Goal: Task Accomplishment & Management: Complete application form

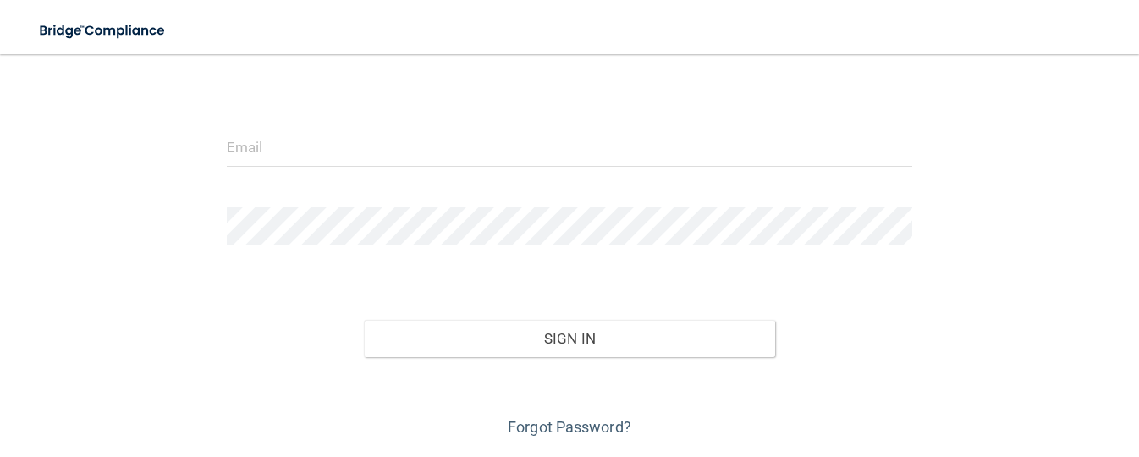
scroll to position [163, 0]
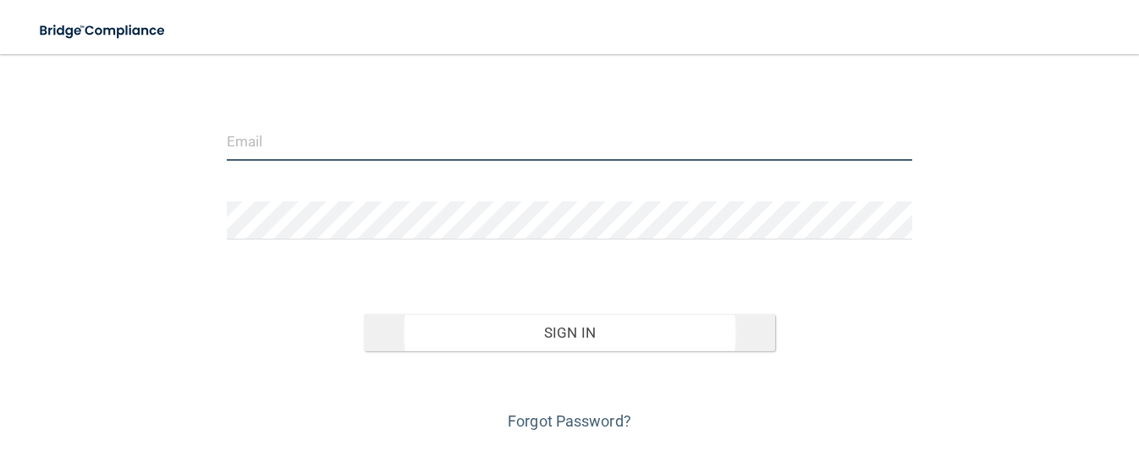
type input "[EMAIL_ADDRESS][DOMAIN_NAME]"
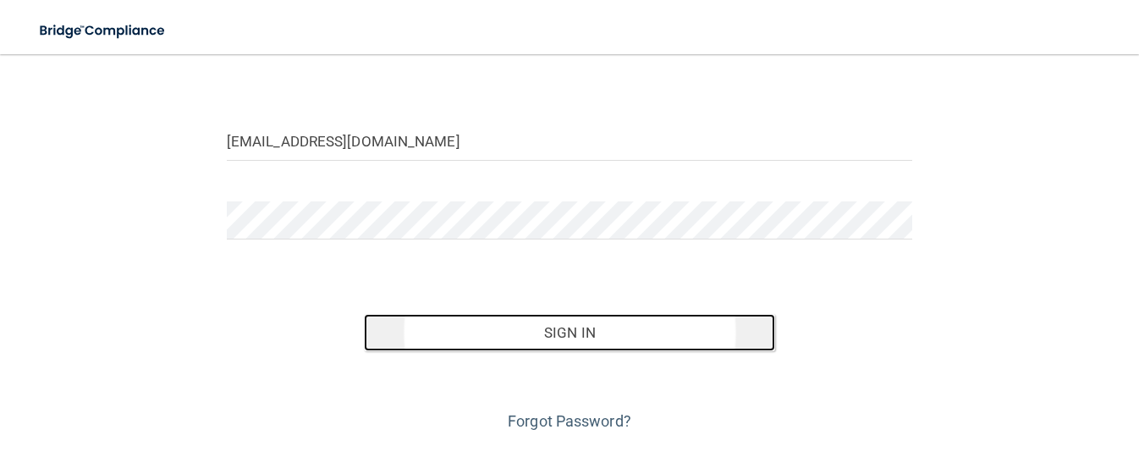
click at [588, 332] on button "Sign In" at bounding box center [569, 332] width 411 height 37
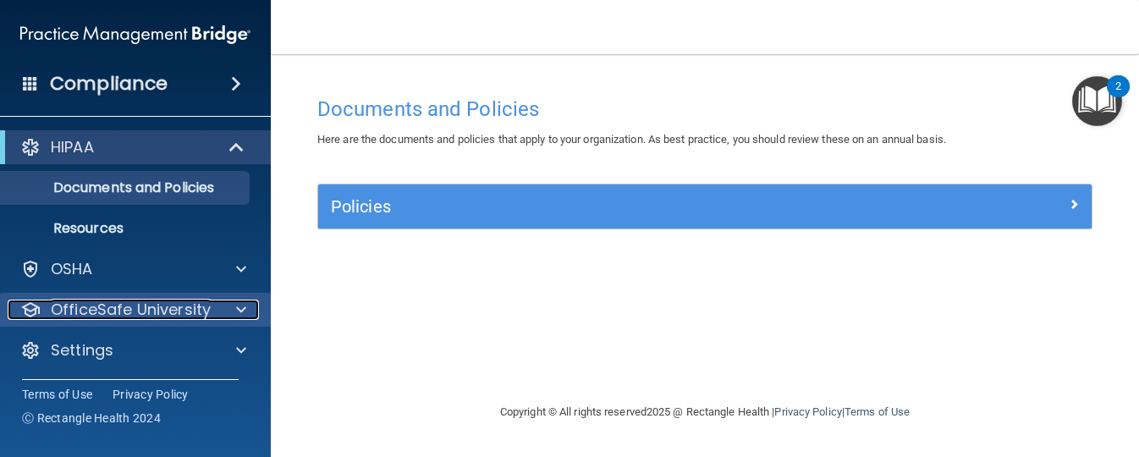
click at [62, 307] on p "OfficeSafe University" at bounding box center [131, 310] width 160 height 20
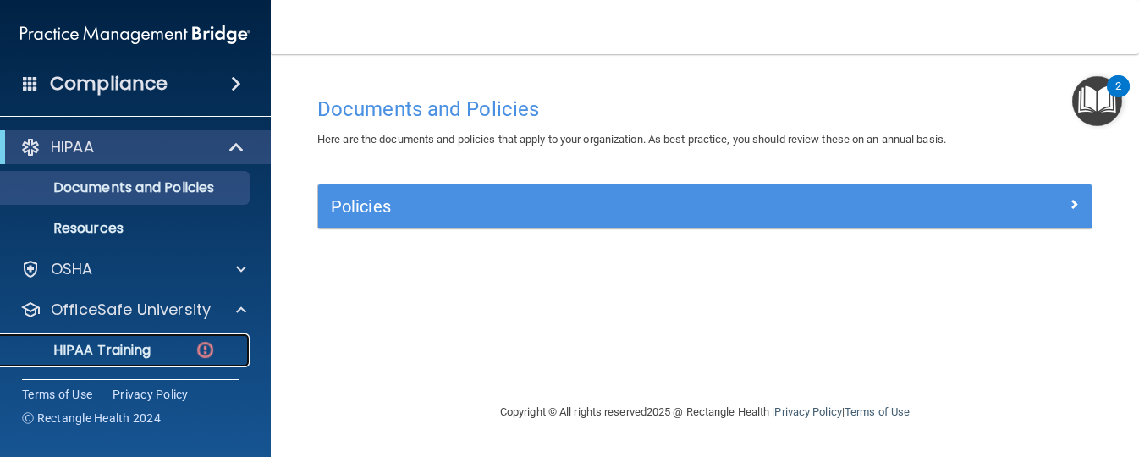
click at [84, 346] on p "HIPAA Training" at bounding box center [81, 350] width 140 height 17
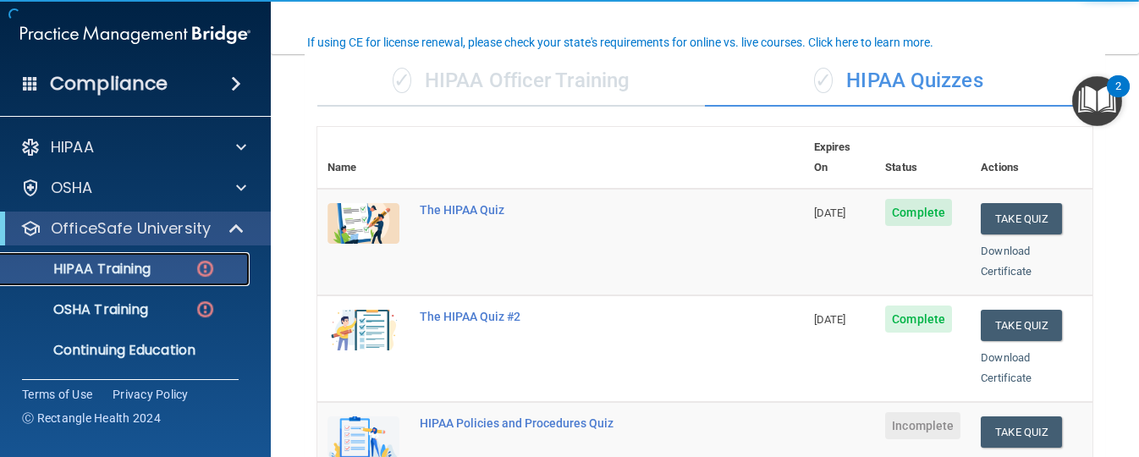
scroll to position [130, 0]
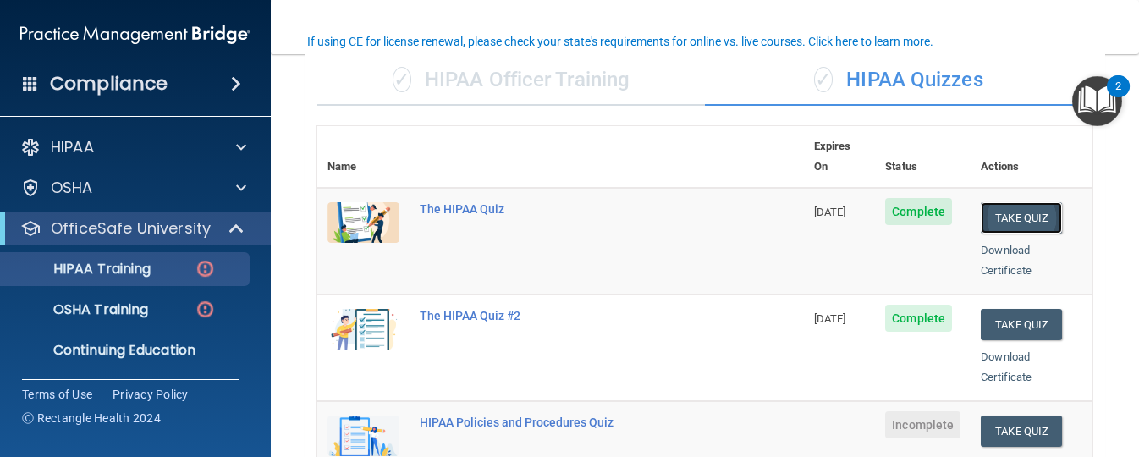
click at [1013, 205] on button "Take Quiz" at bounding box center [1021, 217] width 81 height 31
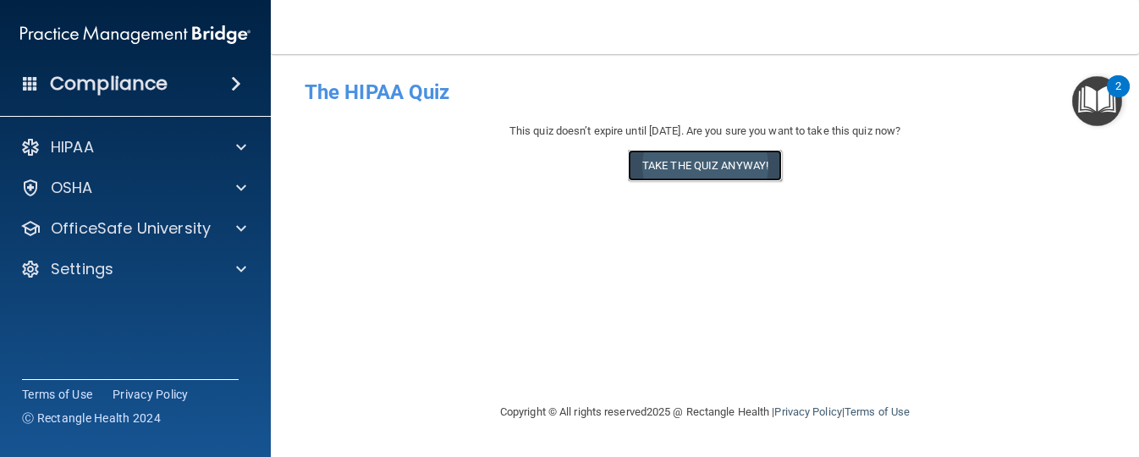
click at [752, 160] on button "Take the quiz anyway!" at bounding box center [705, 165] width 154 height 31
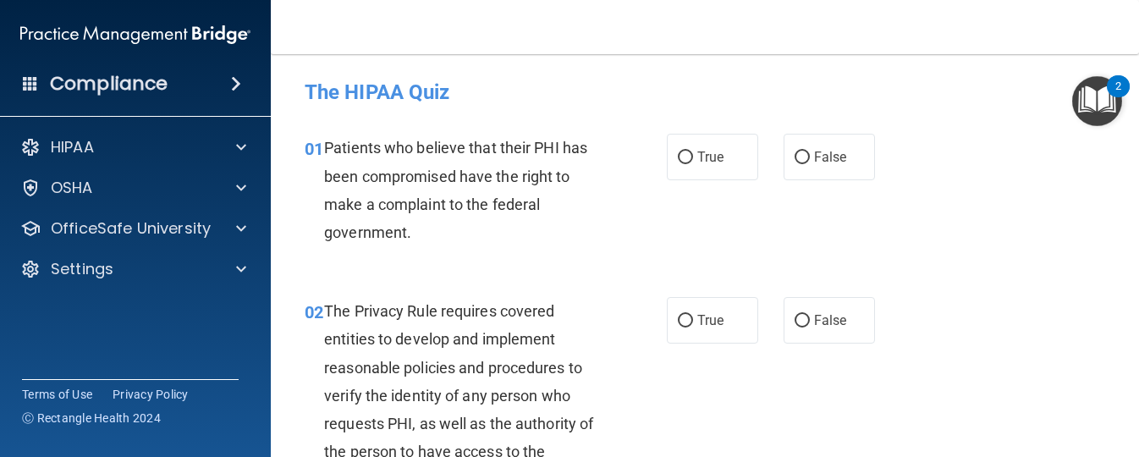
click at [752, 160] on label "True" at bounding box center [712, 157] width 91 height 47
click at [693, 160] on input "True" at bounding box center [685, 158] width 15 height 13
radio input "true"
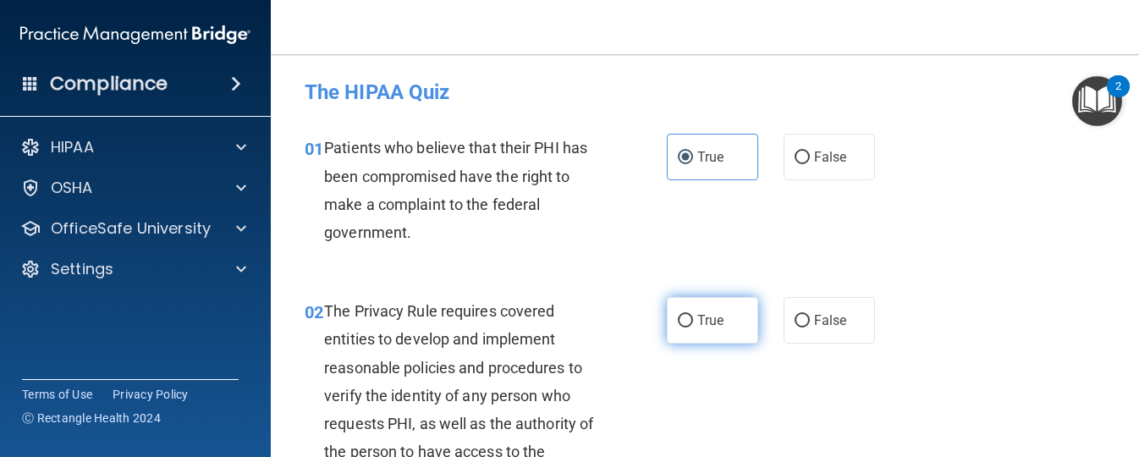
click at [717, 314] on span "True" at bounding box center [711, 320] width 26 height 16
click at [693, 315] on input "True" at bounding box center [685, 321] width 15 height 13
radio input "true"
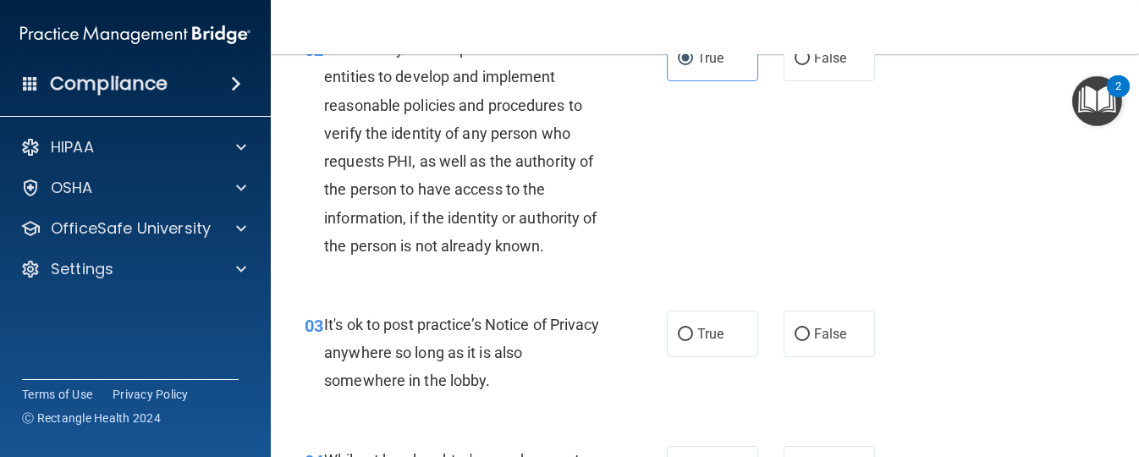
scroll to position [263, 0]
click at [826, 323] on label "False" at bounding box center [829, 333] width 91 height 47
click at [810, 328] on input "False" at bounding box center [802, 334] width 15 height 13
radio input "true"
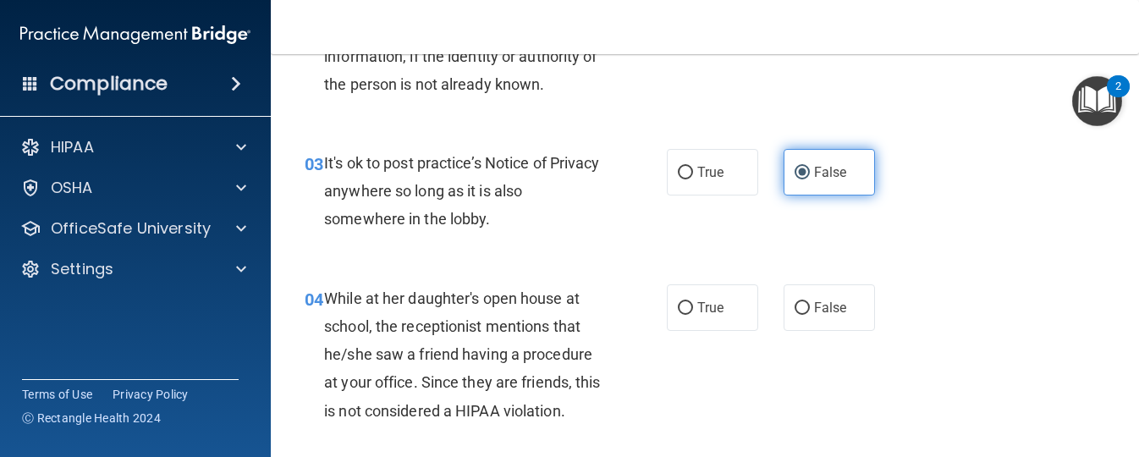
scroll to position [425, 0]
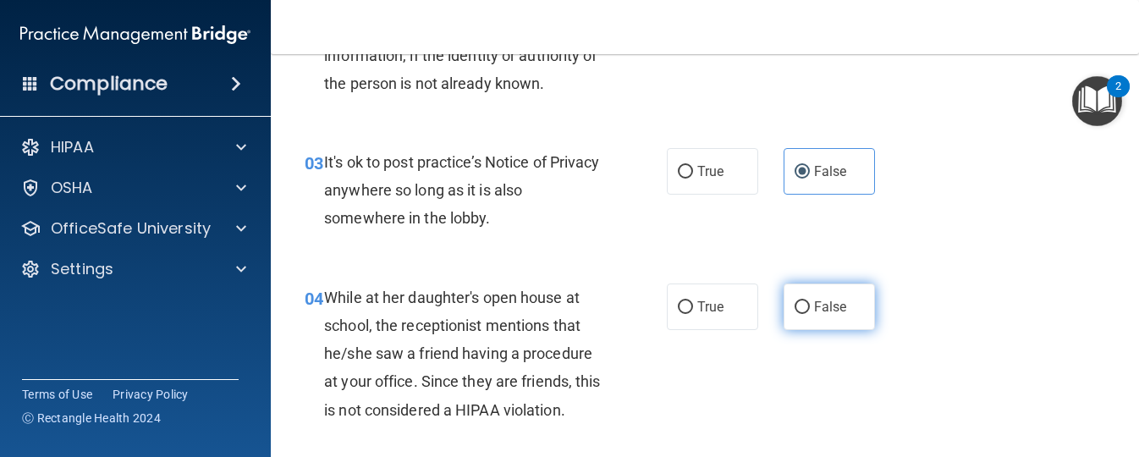
click at [823, 309] on span "False" at bounding box center [830, 307] width 33 height 16
click at [810, 309] on input "False" at bounding box center [802, 307] width 15 height 13
radio input "true"
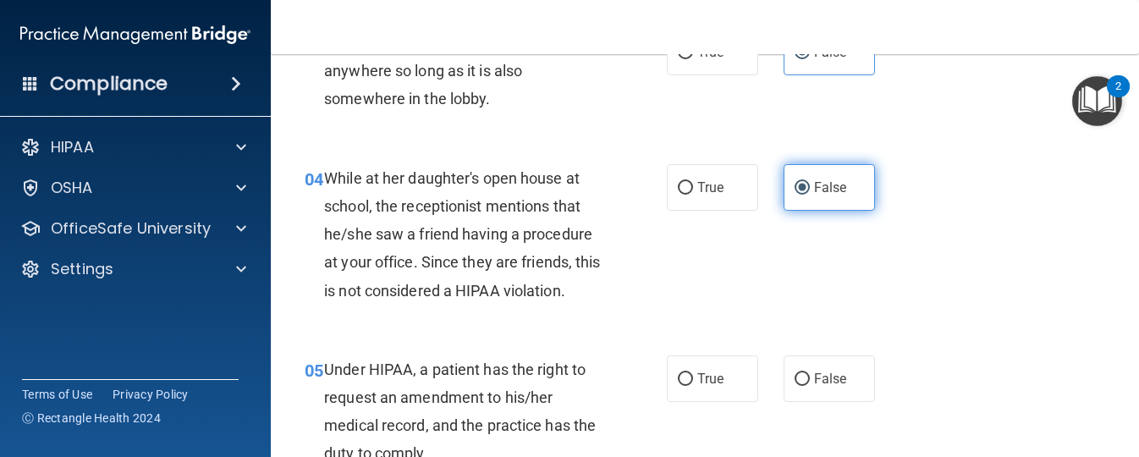
scroll to position [556, 0]
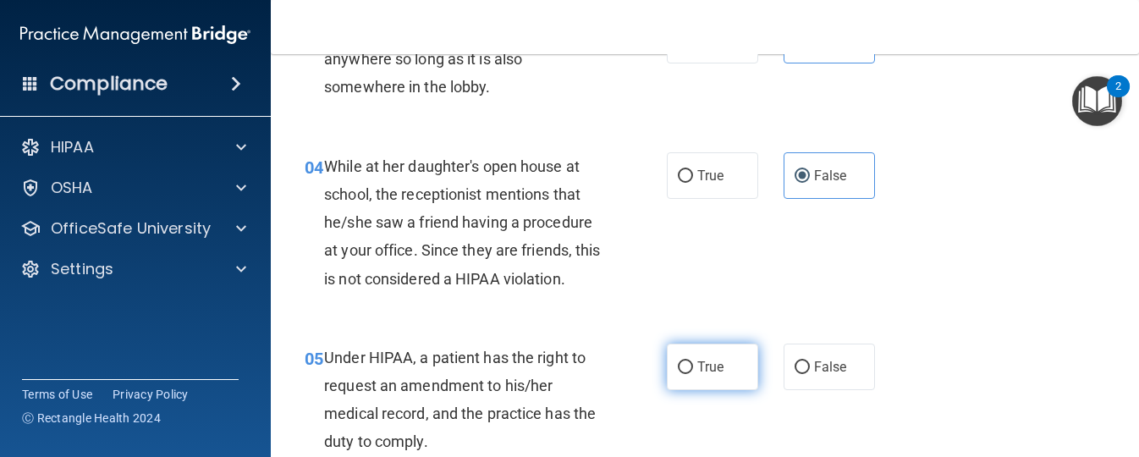
click at [691, 361] on input "True" at bounding box center [685, 367] width 15 height 13
radio input "true"
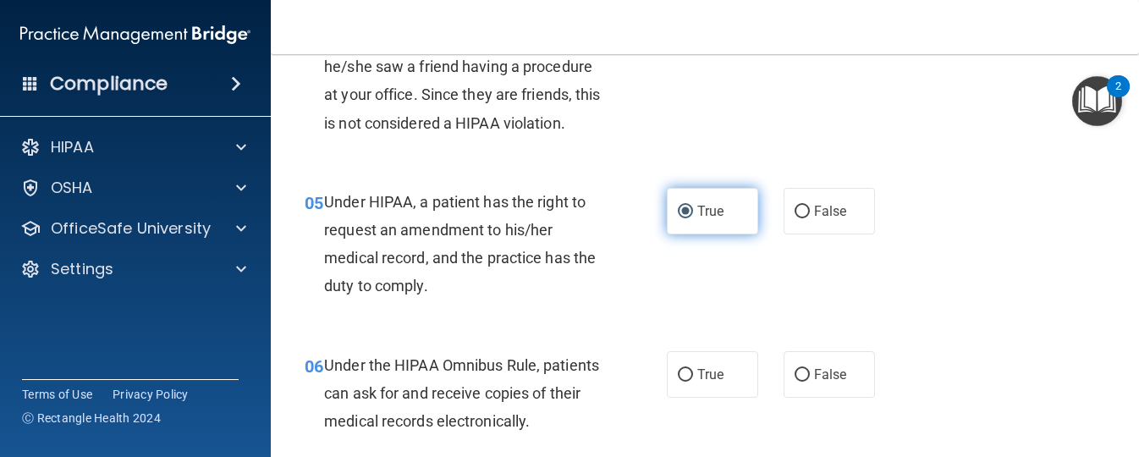
click at [691, 361] on label "True" at bounding box center [712, 374] width 91 height 47
click at [691, 369] on input "True" at bounding box center [685, 375] width 15 height 13
radio input "true"
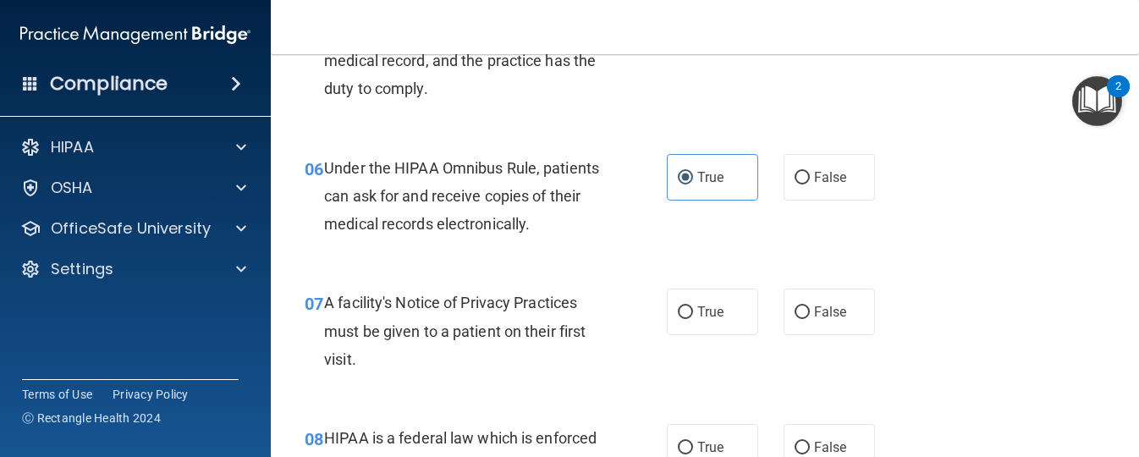
scroll to position [911, 0]
click at [702, 313] on span "True" at bounding box center [711, 310] width 26 height 16
click at [693, 313] on input "True" at bounding box center [685, 311] width 15 height 13
radio input "true"
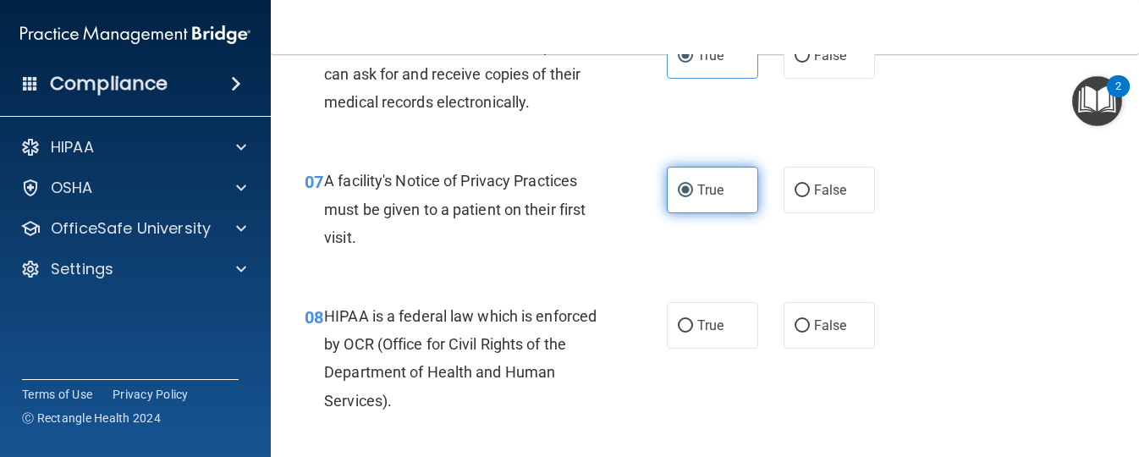
scroll to position [1051, 0]
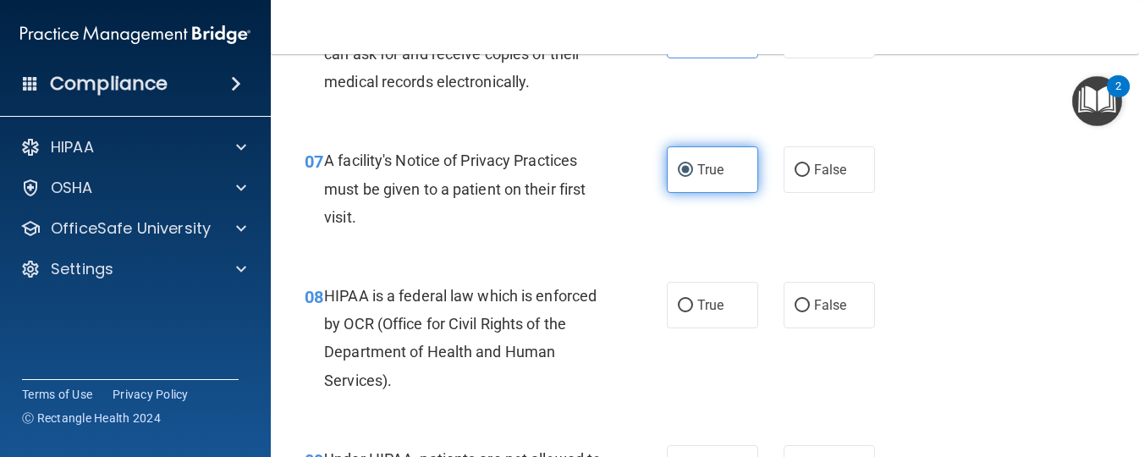
click at [702, 313] on label "True" at bounding box center [712, 305] width 91 height 47
click at [693, 312] on input "True" at bounding box center [685, 306] width 15 height 13
radio input "true"
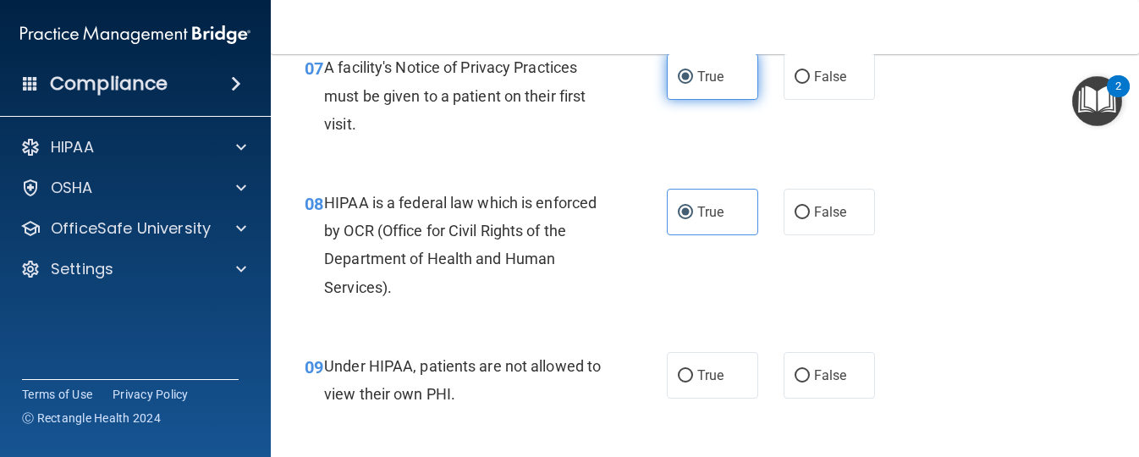
scroll to position [1176, 0]
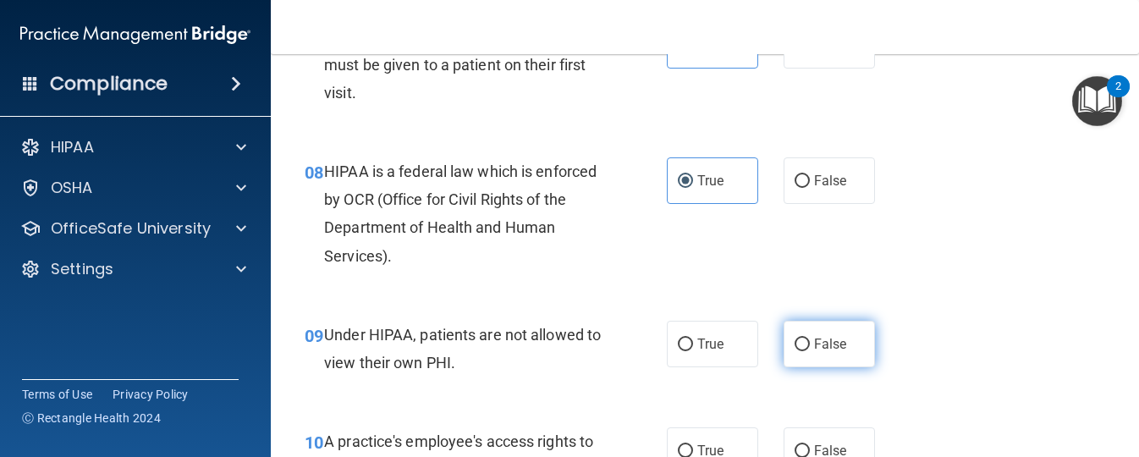
click at [845, 351] on span "False" at bounding box center [830, 344] width 33 height 16
click at [810, 351] on input "False" at bounding box center [802, 345] width 15 height 13
radio input "true"
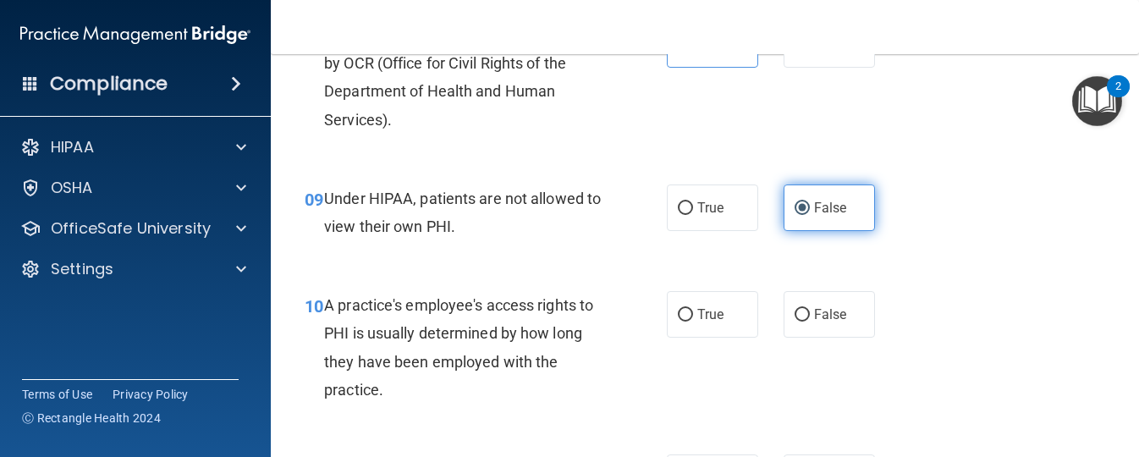
scroll to position [1328, 0]
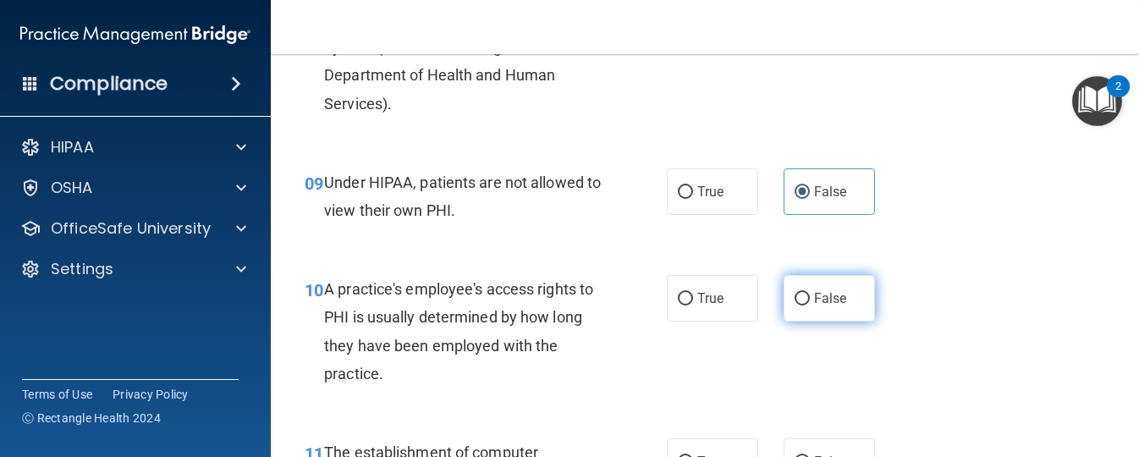
click at [831, 307] on label "False" at bounding box center [829, 298] width 91 height 47
click at [810, 306] on input "False" at bounding box center [802, 299] width 15 height 13
radio input "true"
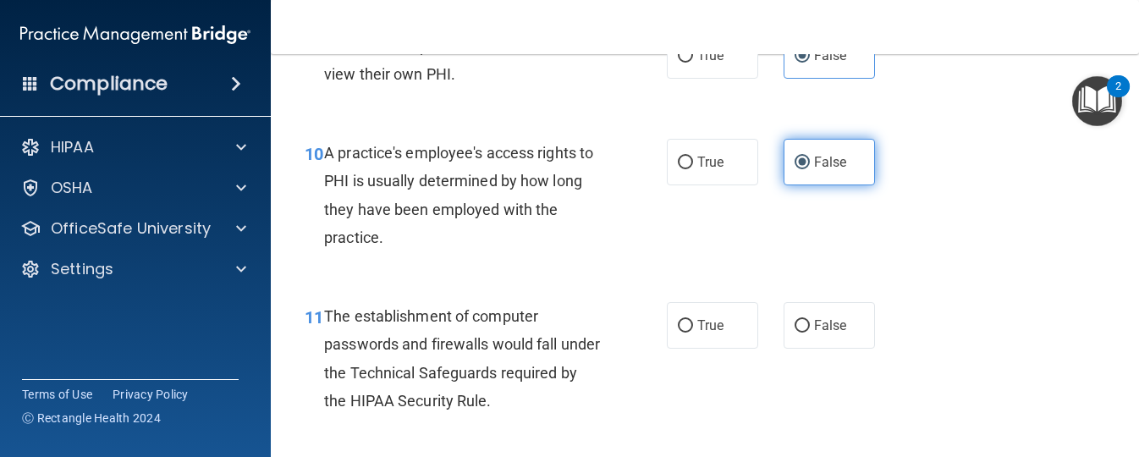
scroll to position [1471, 0]
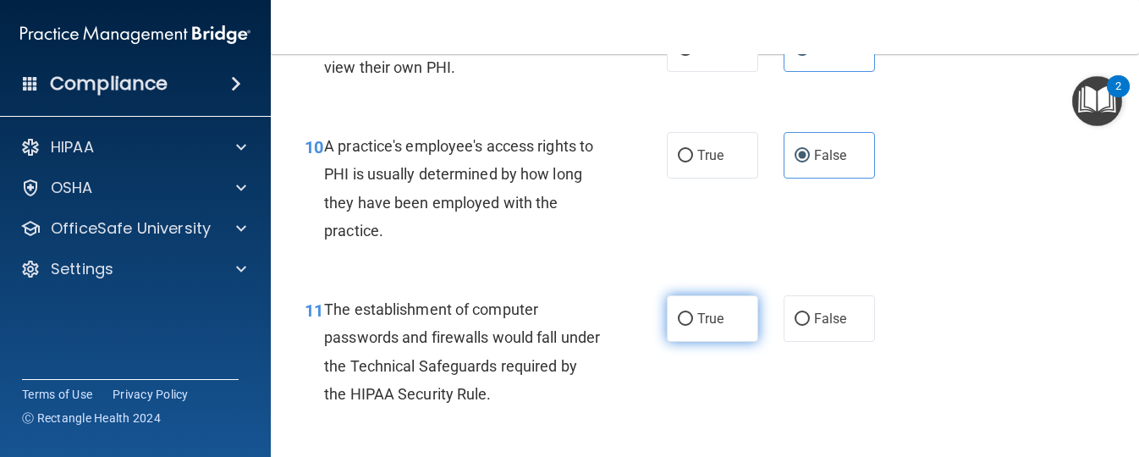
click at [723, 315] on span "True" at bounding box center [711, 319] width 26 height 16
click at [693, 315] on input "True" at bounding box center [685, 319] width 15 height 13
radio input "true"
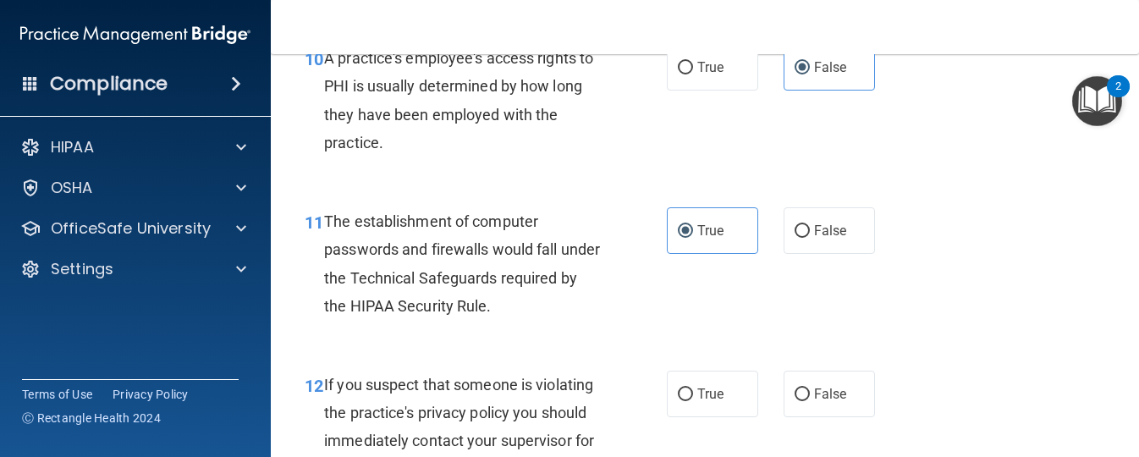
scroll to position [1603, 0]
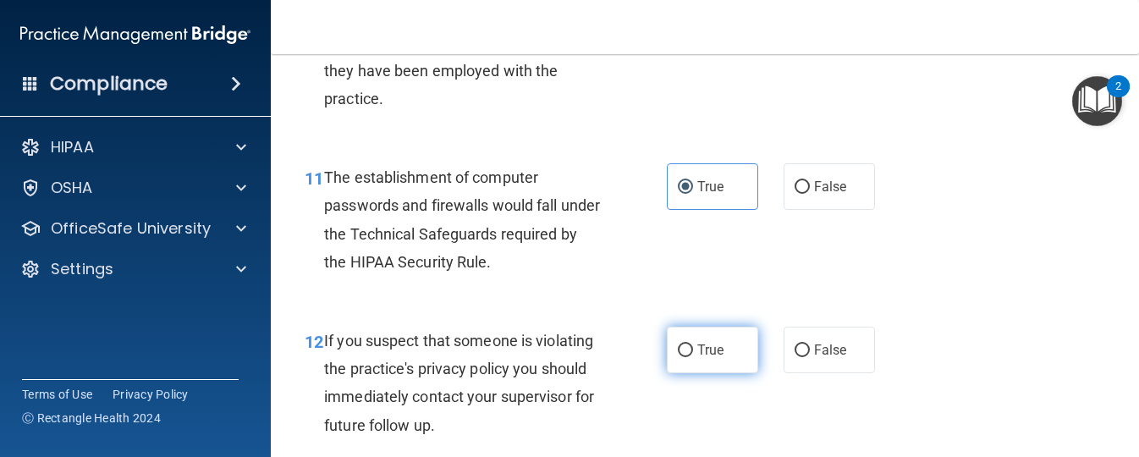
click at [709, 356] on span "True" at bounding box center [711, 350] width 26 height 16
click at [693, 356] on input "True" at bounding box center [685, 351] width 15 height 13
radio input "true"
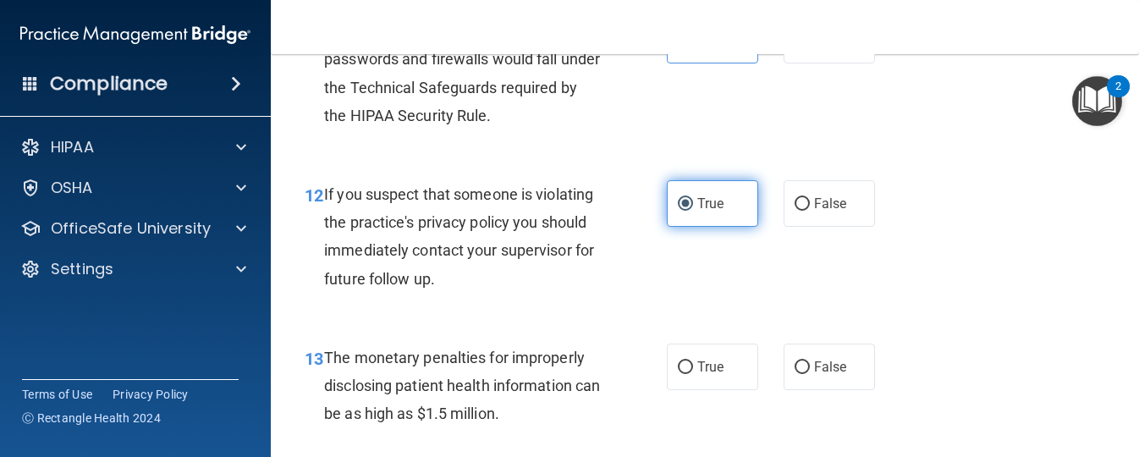
scroll to position [1758, 0]
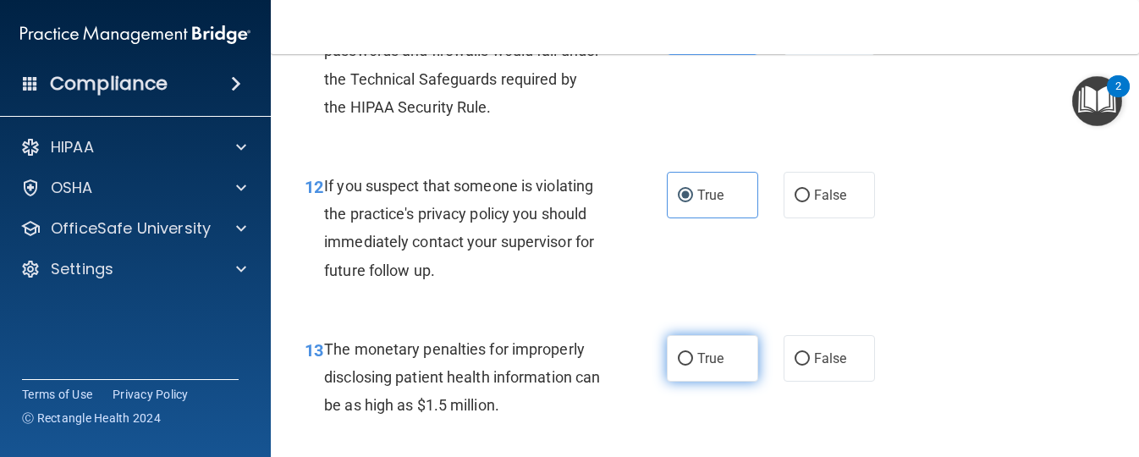
click at [705, 361] on span "True" at bounding box center [711, 358] width 26 height 16
click at [693, 361] on input "True" at bounding box center [685, 359] width 15 height 13
radio input "true"
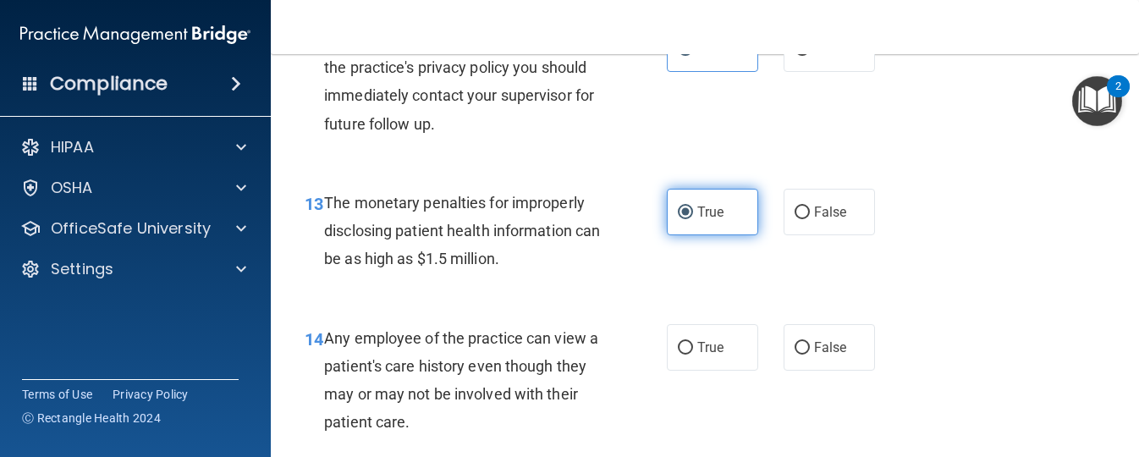
scroll to position [1909, 0]
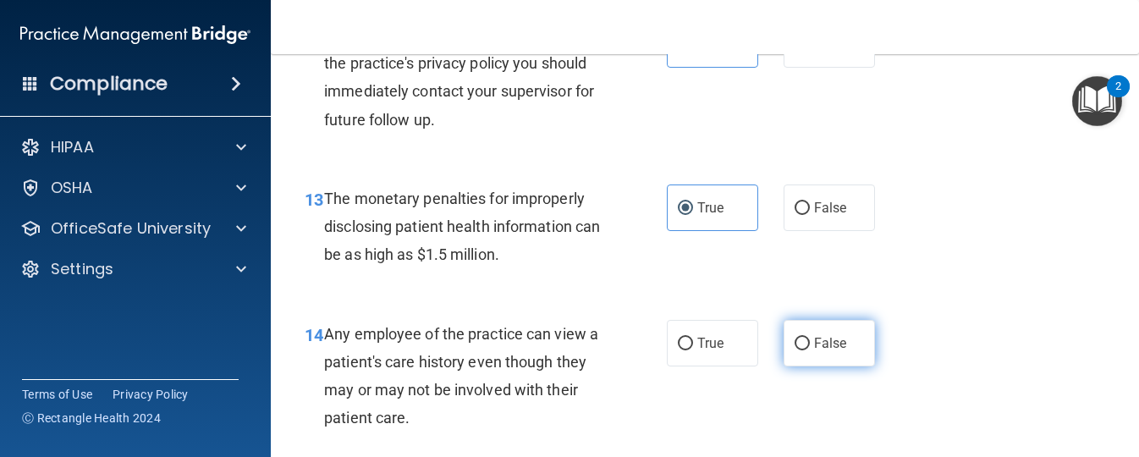
click at [837, 344] on span "False" at bounding box center [830, 343] width 33 height 16
click at [810, 344] on input "False" at bounding box center [802, 344] width 15 height 13
radio input "true"
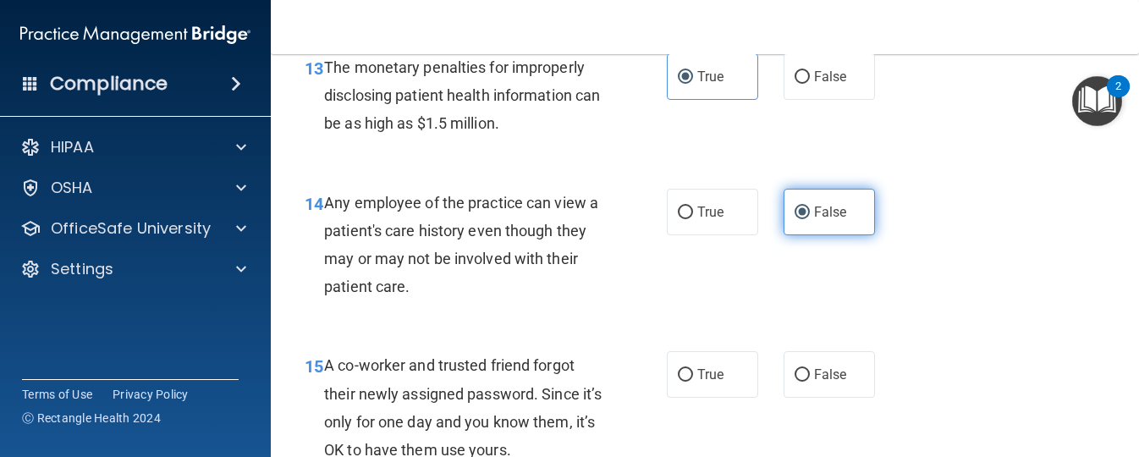
scroll to position [2041, 0]
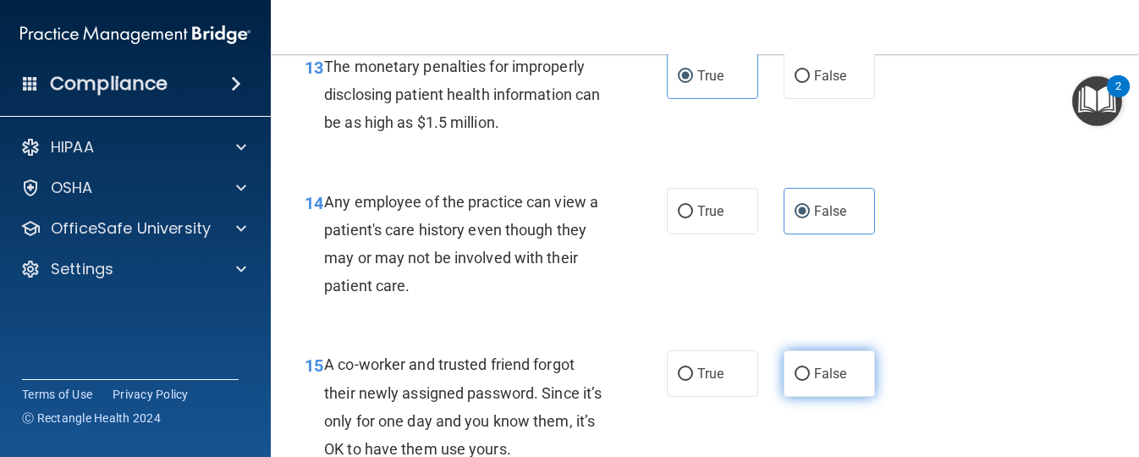
click at [831, 367] on span "False" at bounding box center [830, 374] width 33 height 16
click at [810, 368] on input "False" at bounding box center [802, 374] width 15 height 13
radio input "true"
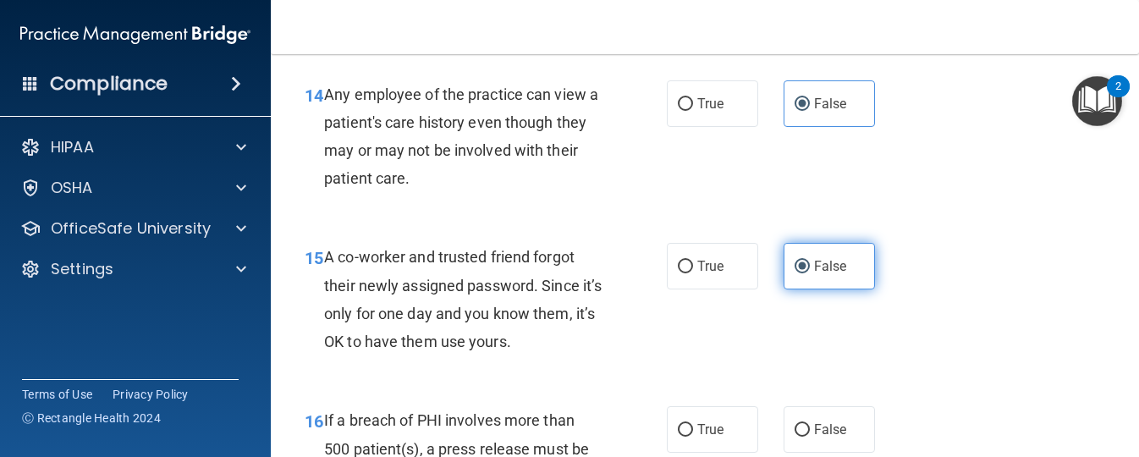
scroll to position [2194, 0]
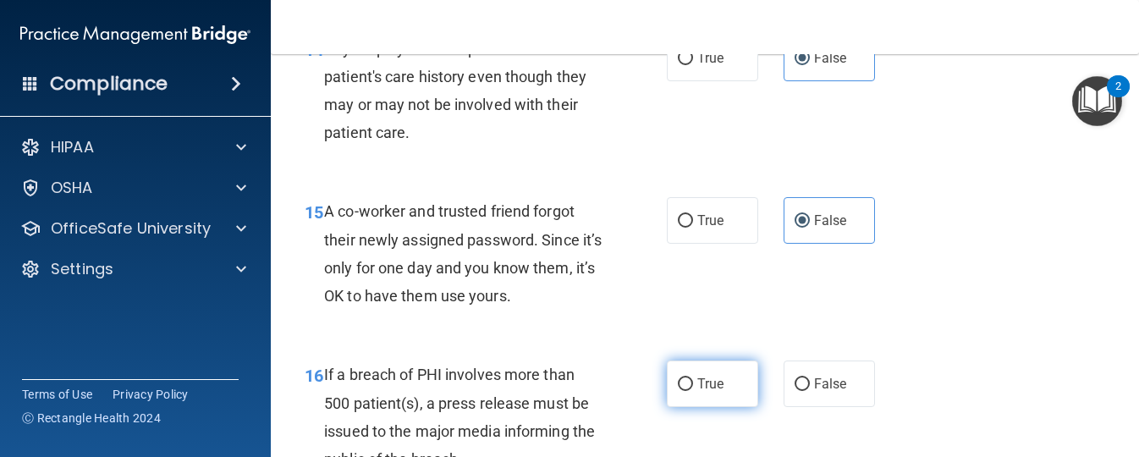
click at [695, 388] on label "True" at bounding box center [712, 384] width 91 height 47
click at [693, 388] on input "True" at bounding box center [685, 384] width 15 height 13
radio input "true"
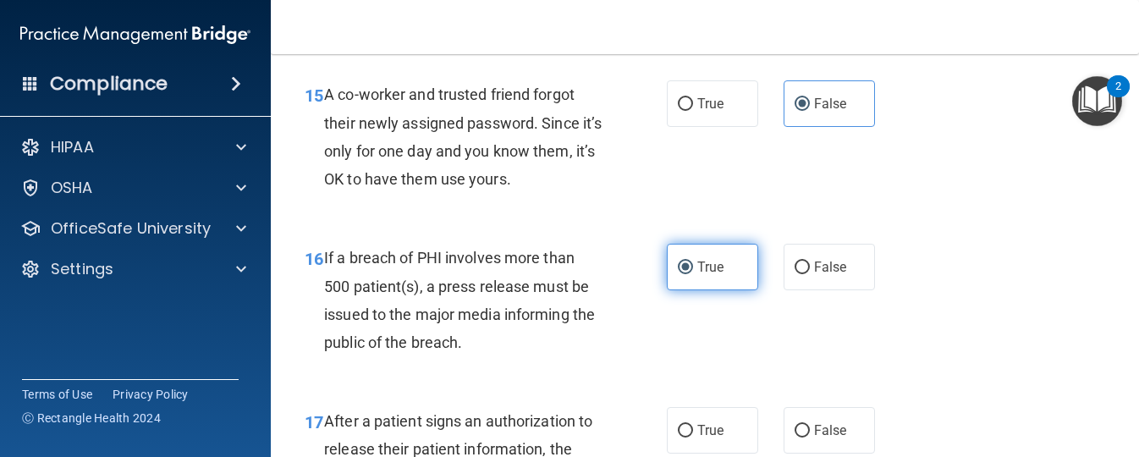
scroll to position [2315, 0]
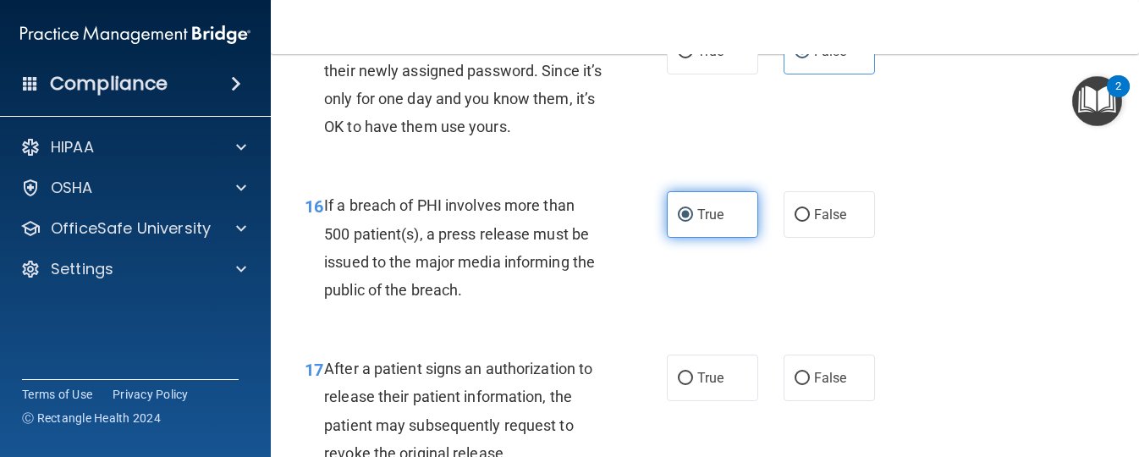
click at [695, 388] on label "True" at bounding box center [712, 378] width 91 height 47
click at [693, 385] on input "True" at bounding box center [685, 378] width 15 height 13
radio input "true"
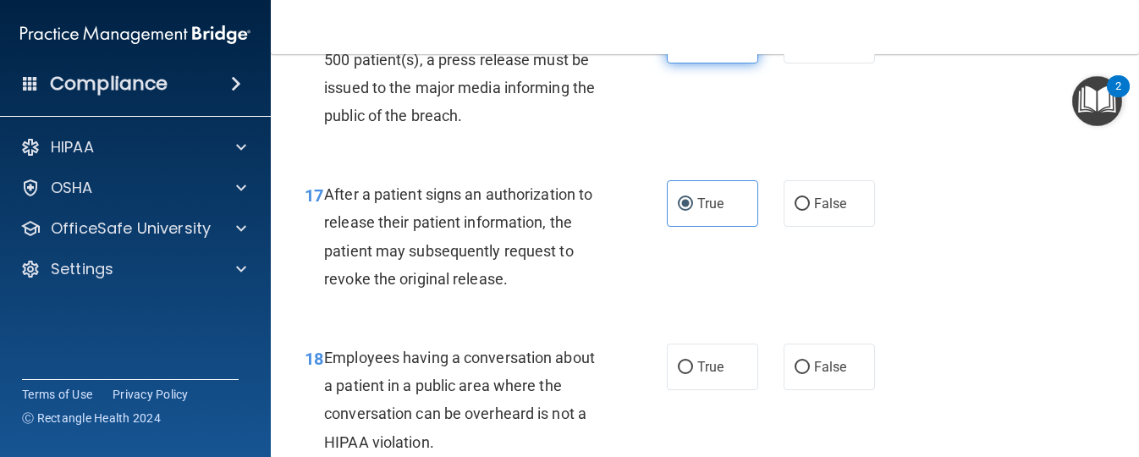
scroll to position [2544, 0]
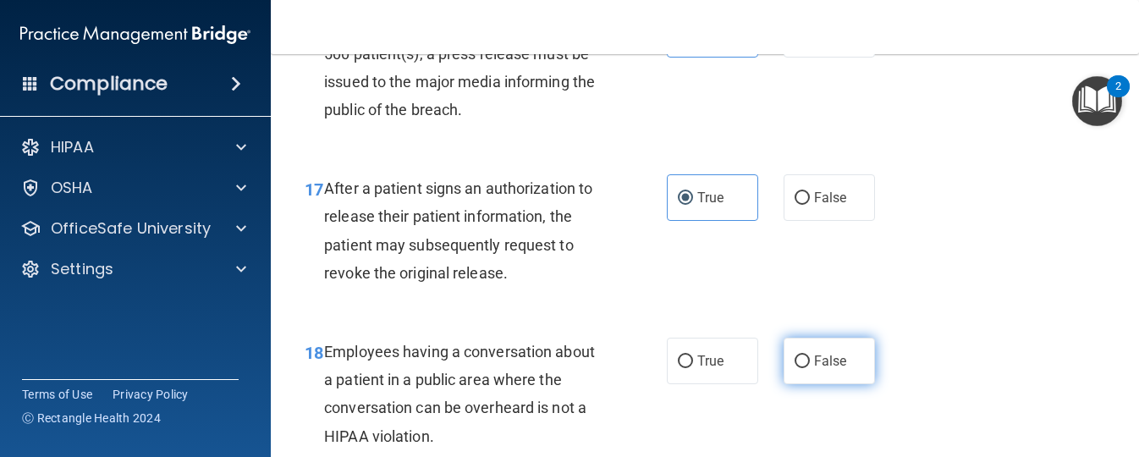
click at [819, 365] on span "False" at bounding box center [830, 361] width 33 height 16
click at [810, 365] on input "False" at bounding box center [802, 362] width 15 height 13
radio input "true"
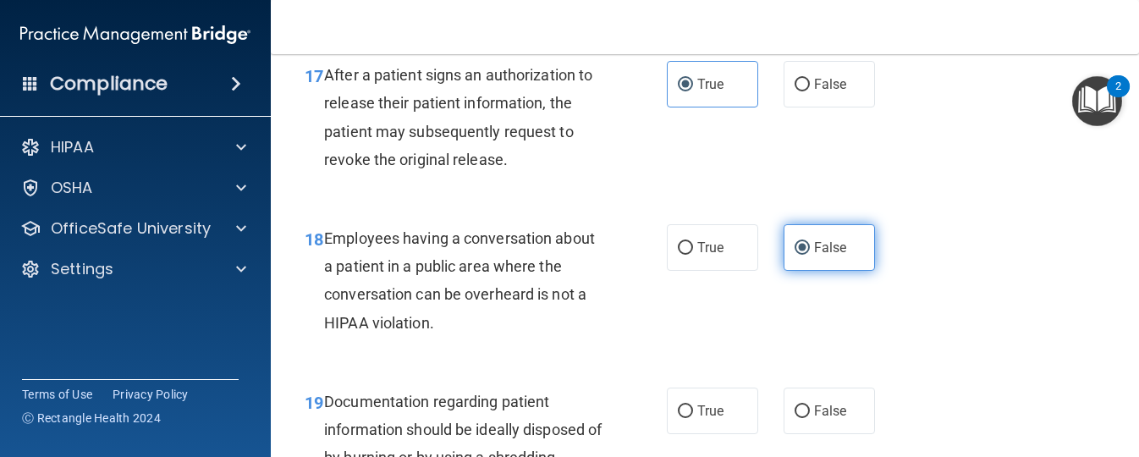
scroll to position [2679, 0]
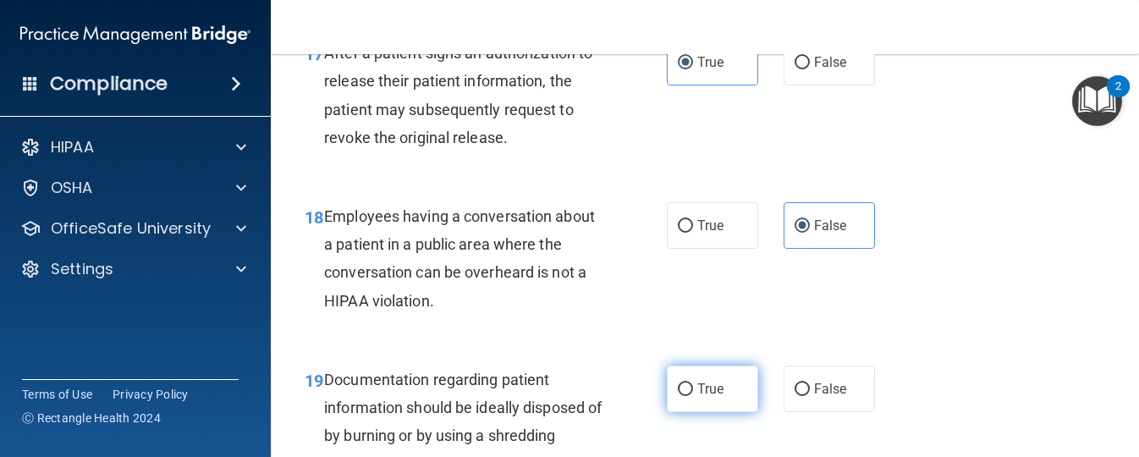
click at [714, 381] on span "True" at bounding box center [711, 389] width 26 height 16
click at [693, 383] on input "True" at bounding box center [685, 389] width 15 height 13
radio input "true"
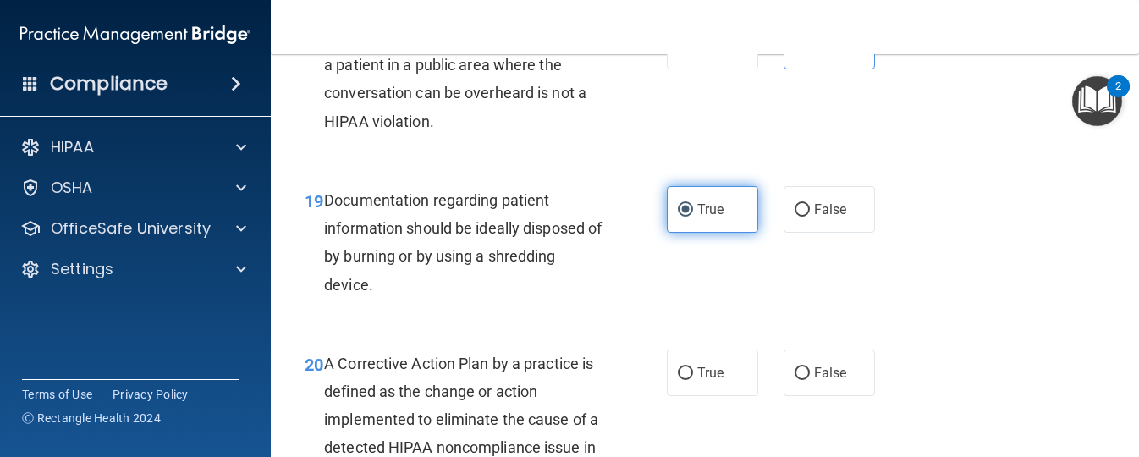
scroll to position [2861, 0]
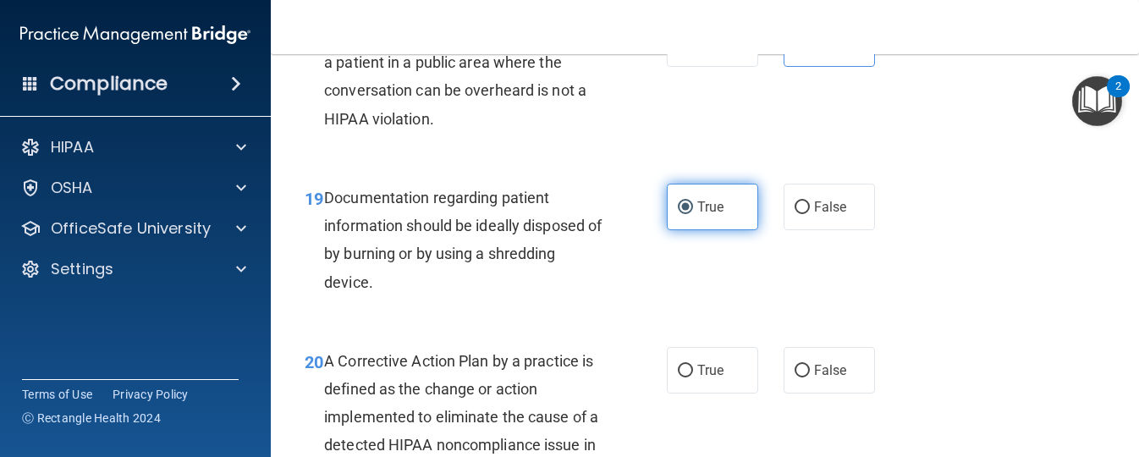
click at [714, 380] on label "True" at bounding box center [712, 370] width 91 height 47
click at [693, 378] on input "True" at bounding box center [685, 371] width 15 height 13
radio input "true"
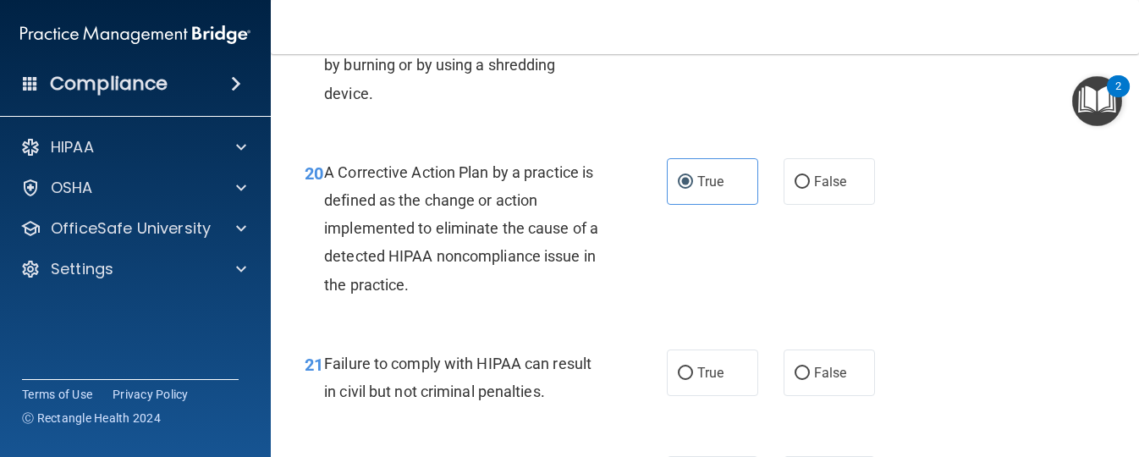
scroll to position [3052, 0]
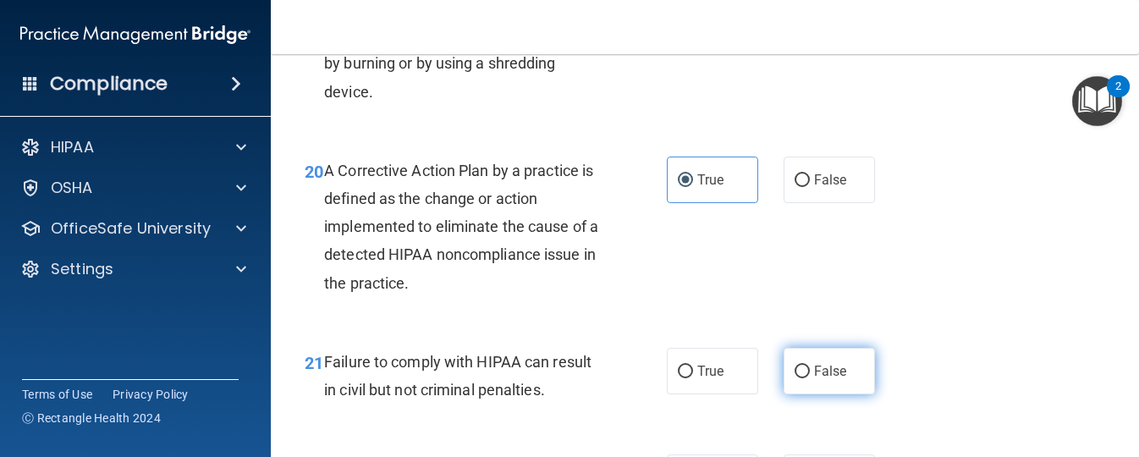
click at [829, 380] on label "False" at bounding box center [829, 371] width 91 height 47
click at [810, 378] on input "False" at bounding box center [802, 372] width 15 height 13
radio input "true"
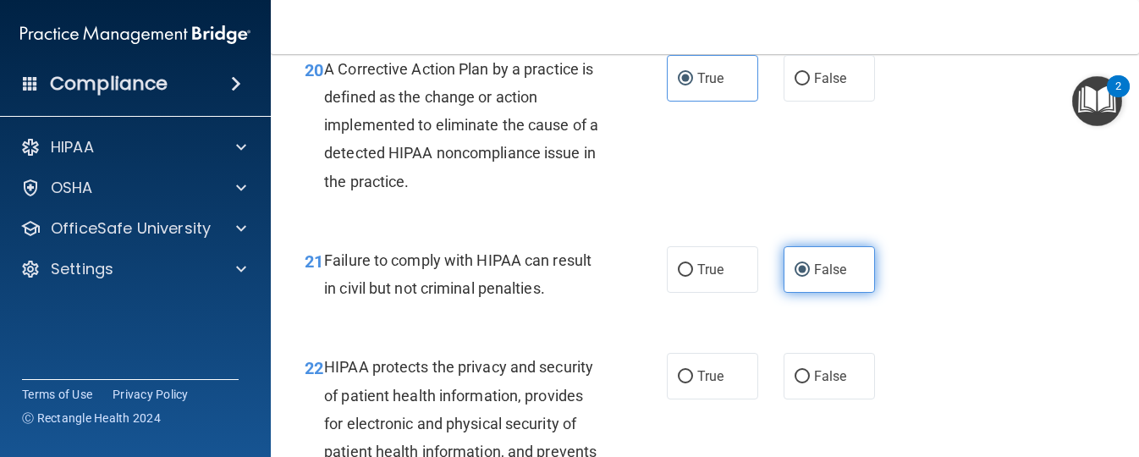
scroll to position [3164, 0]
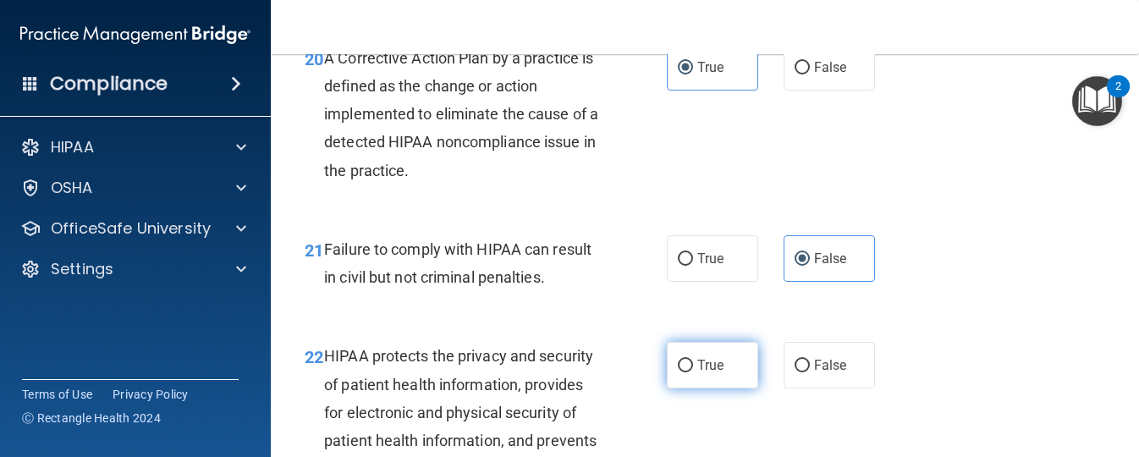
click at [736, 378] on label "True" at bounding box center [712, 365] width 91 height 47
click at [693, 372] on input "True" at bounding box center [685, 366] width 15 height 13
radio input "true"
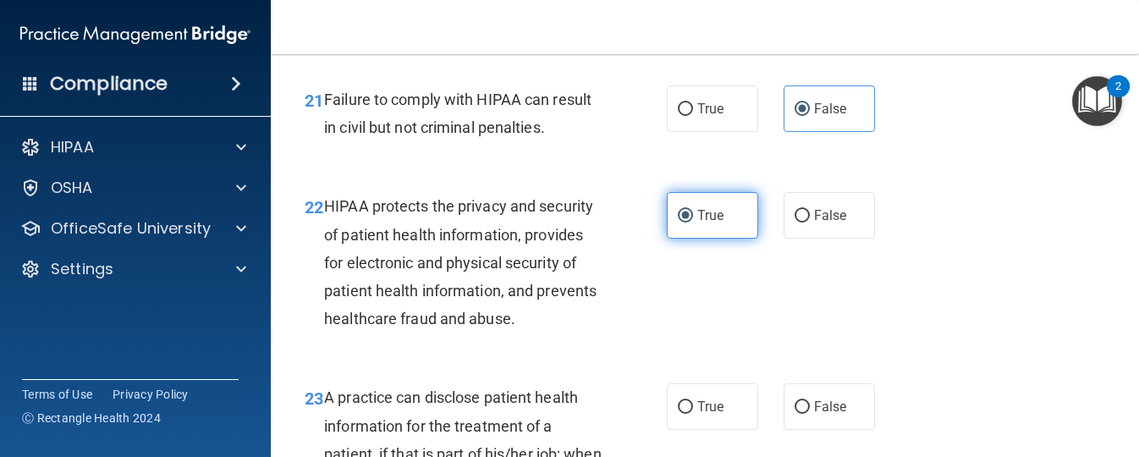
scroll to position [3323, 0]
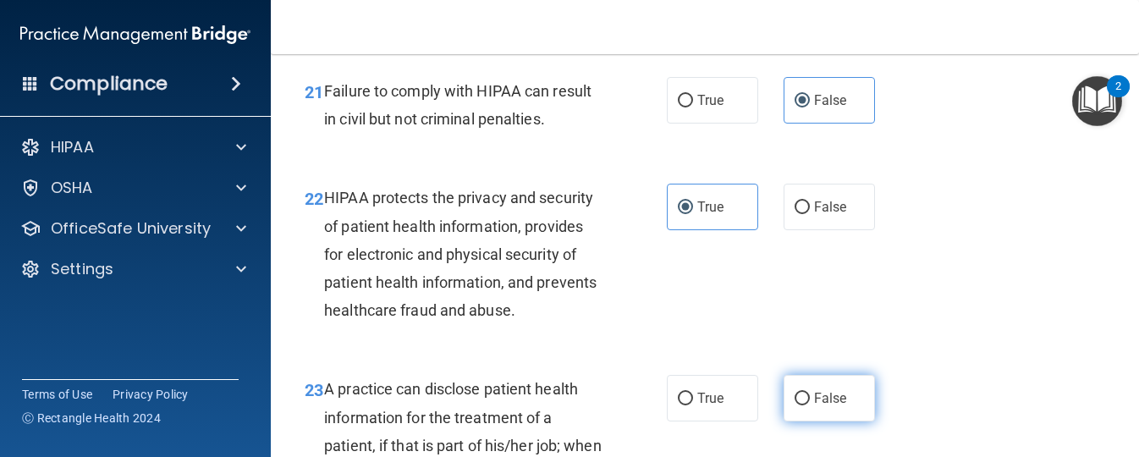
click at [811, 394] on label "False" at bounding box center [829, 398] width 91 height 47
click at [810, 394] on input "False" at bounding box center [802, 399] width 15 height 13
radio input "true"
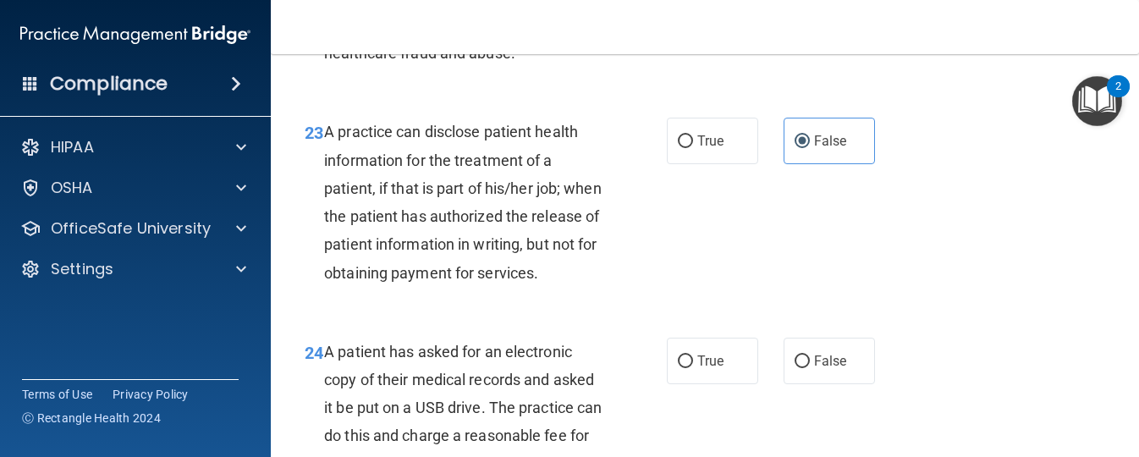
scroll to position [3583, 0]
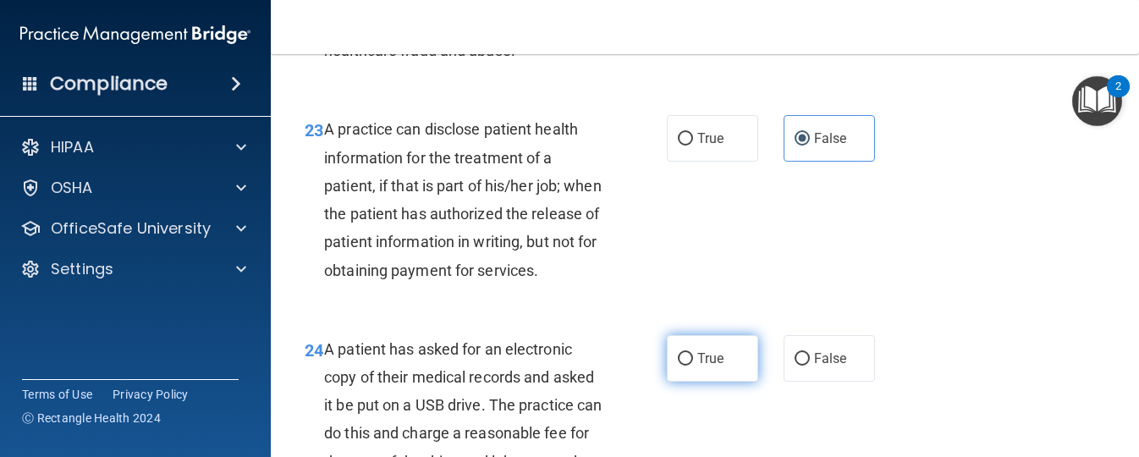
click at [700, 367] on span "True" at bounding box center [711, 358] width 26 height 16
click at [693, 366] on input "True" at bounding box center [685, 359] width 15 height 13
radio input "true"
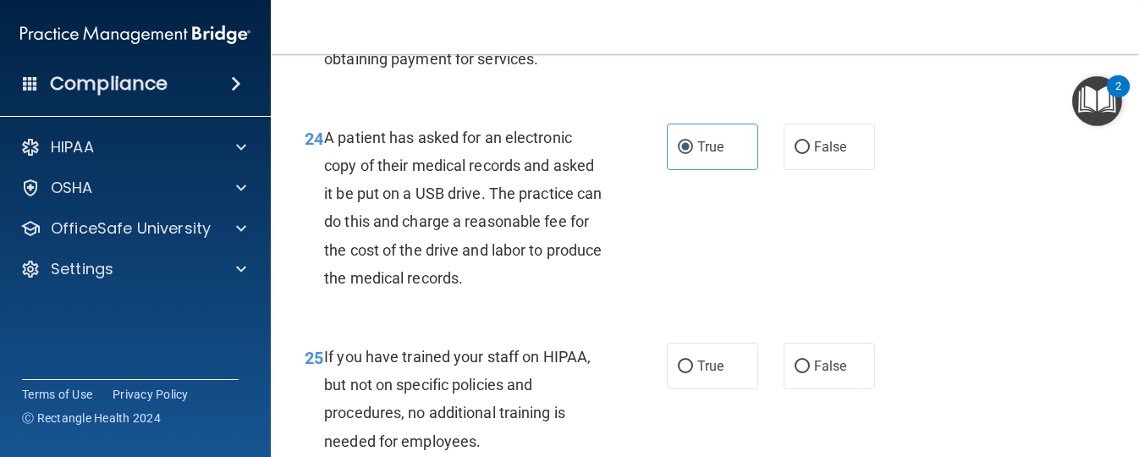
scroll to position [3795, 0]
click at [819, 373] on span "False" at bounding box center [830, 365] width 33 height 16
click at [810, 372] on input "False" at bounding box center [802, 366] width 15 height 13
radio input "true"
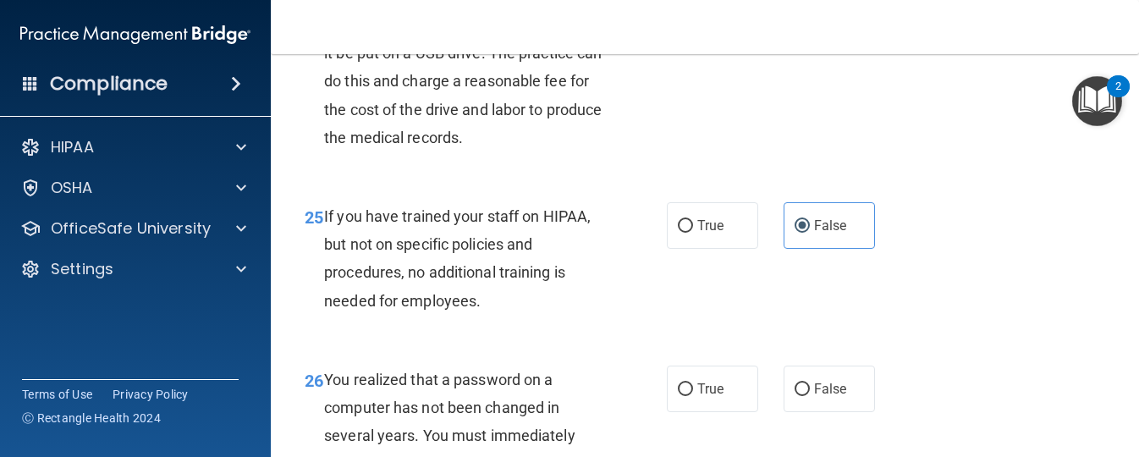
scroll to position [3952, 0]
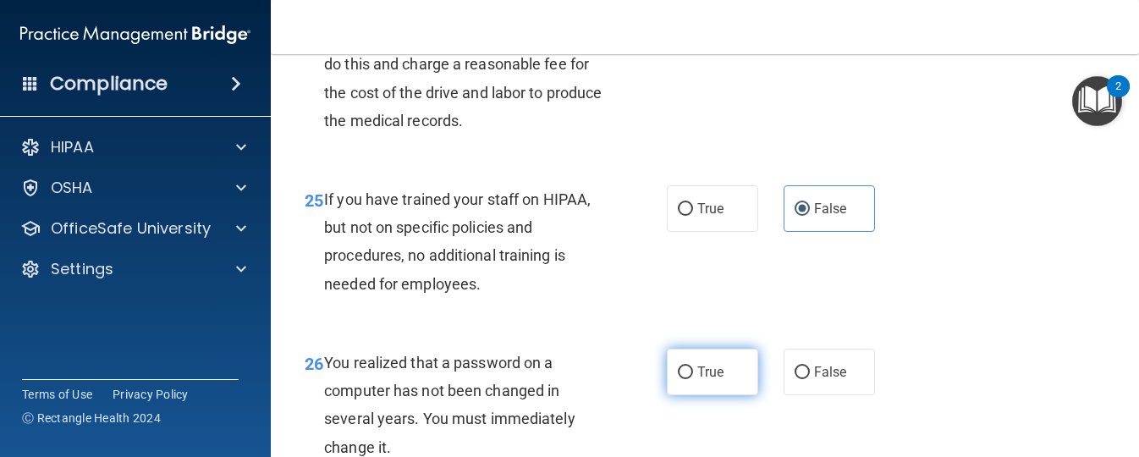
click at [674, 393] on label "True" at bounding box center [712, 372] width 91 height 47
click at [678, 379] on input "True" at bounding box center [685, 373] width 15 height 13
radio input "true"
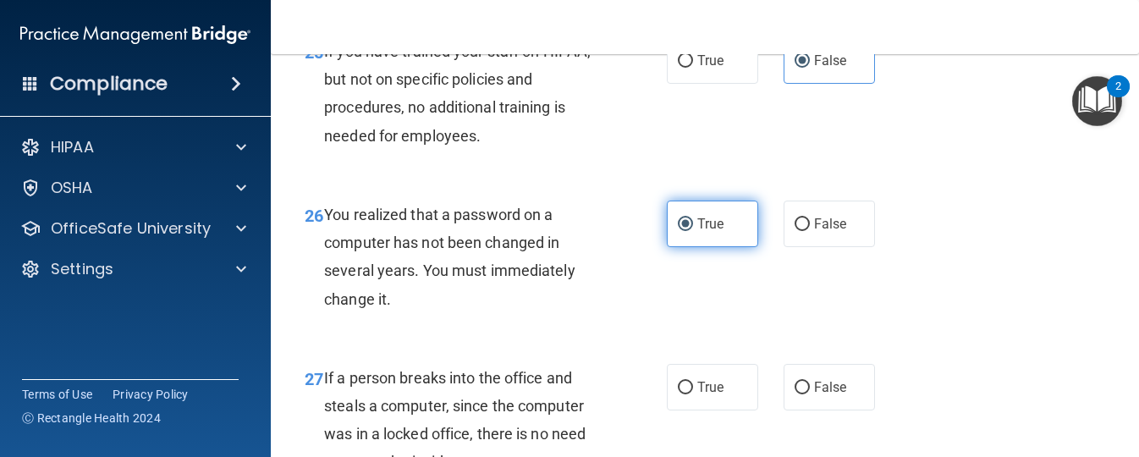
scroll to position [4107, 0]
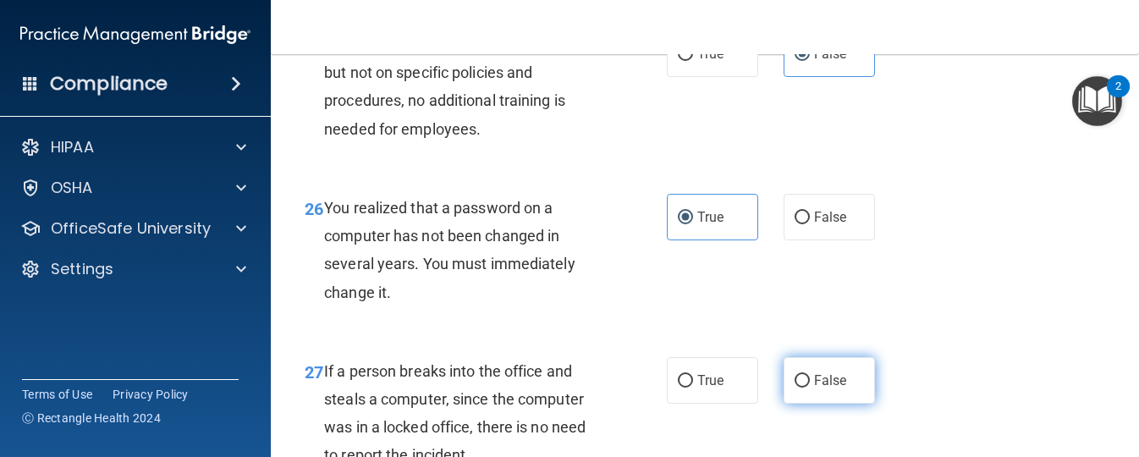
click at [814, 389] on span "False" at bounding box center [830, 380] width 33 height 16
click at [810, 388] on input "False" at bounding box center [802, 381] width 15 height 13
radio input "true"
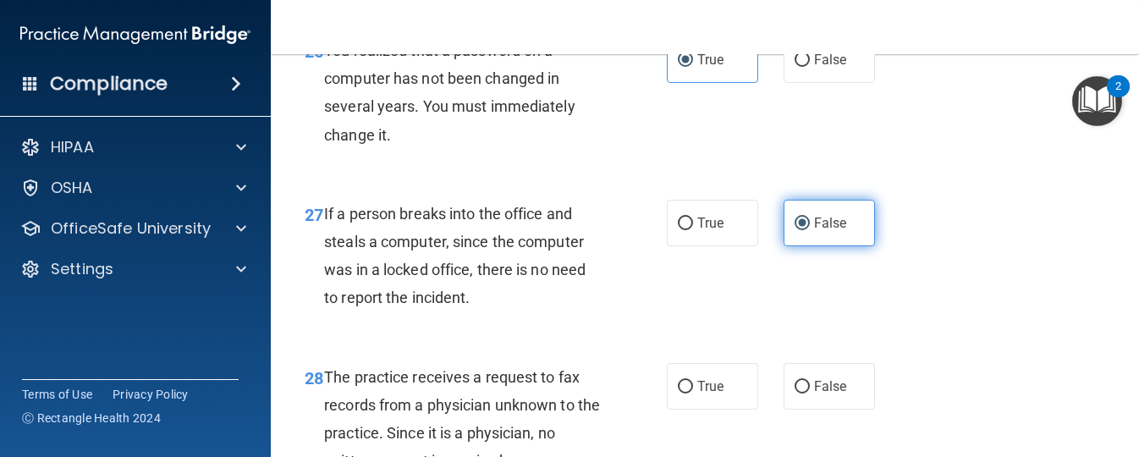
scroll to position [4267, 0]
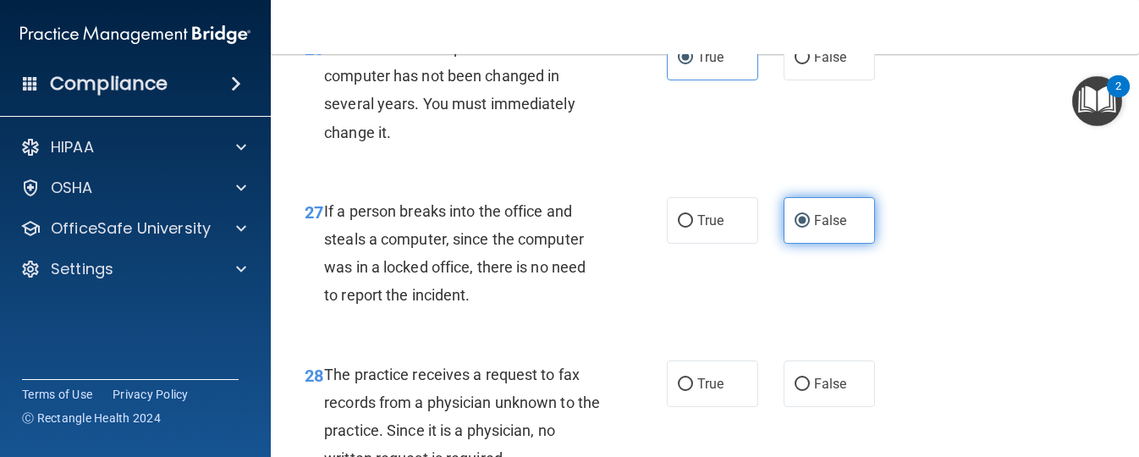
click at [814, 392] on span "False" at bounding box center [830, 384] width 33 height 16
click at [810, 391] on input "False" at bounding box center [802, 384] width 15 height 13
radio input "true"
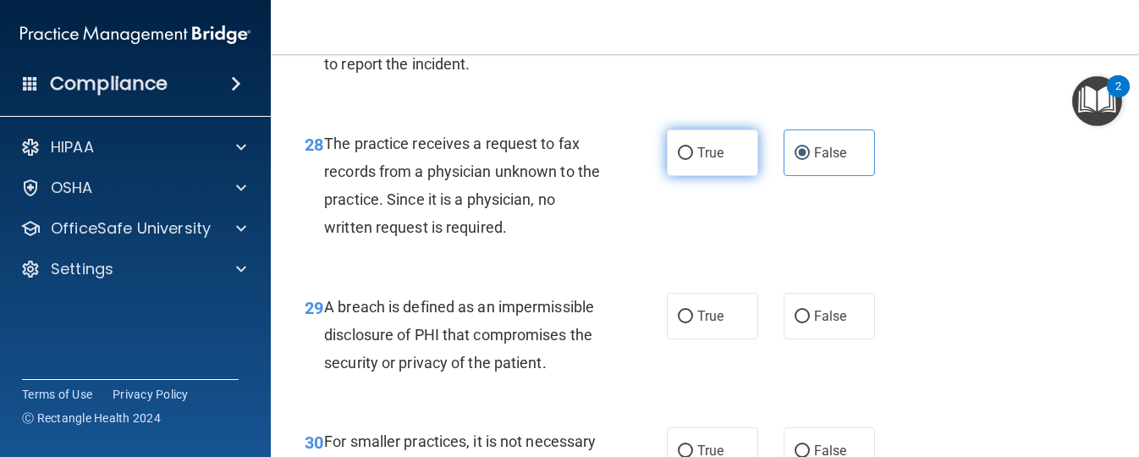
scroll to position [4508, 0]
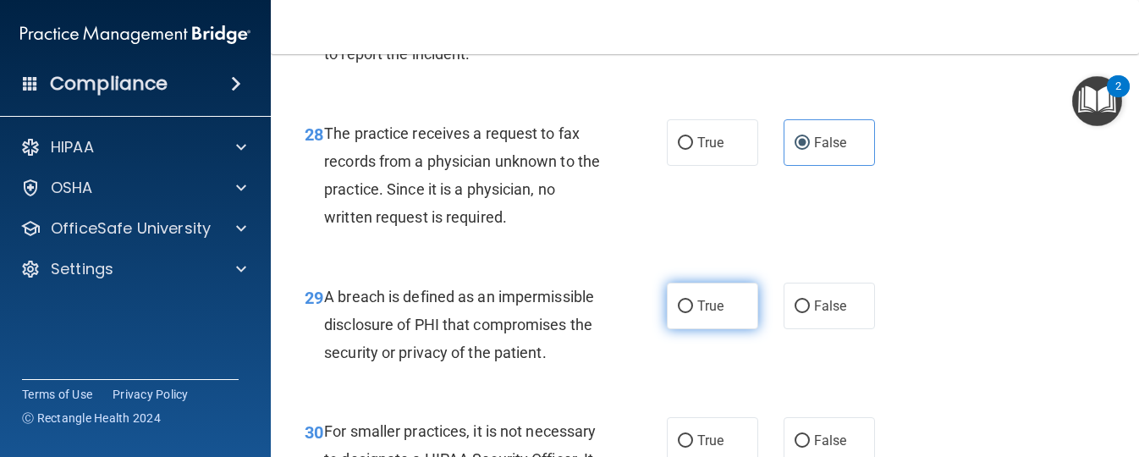
click at [699, 314] on span "True" at bounding box center [711, 306] width 26 height 16
click at [693, 313] on input "True" at bounding box center [685, 307] width 15 height 13
radio input "true"
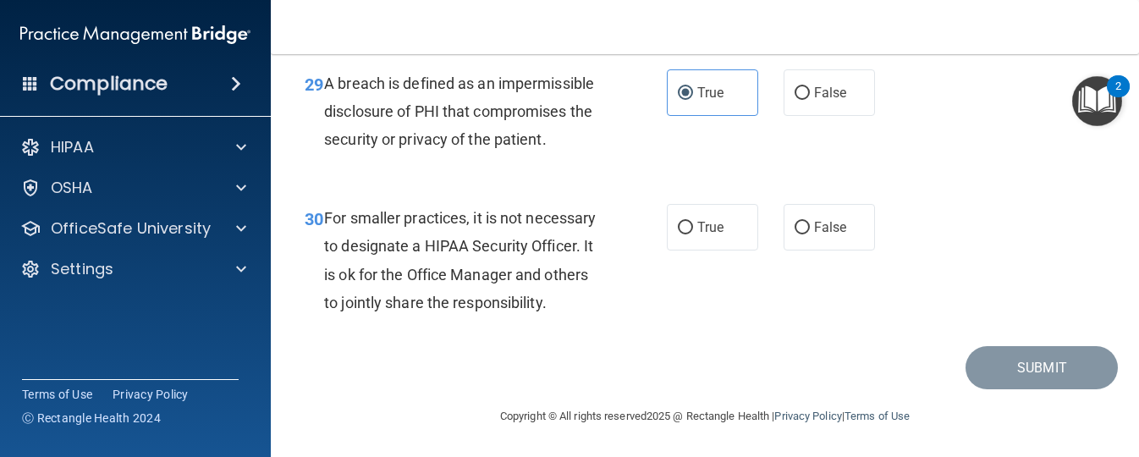
scroll to position [4728, 0]
click at [789, 243] on label "False" at bounding box center [829, 227] width 91 height 47
click at [795, 234] on input "False" at bounding box center [802, 228] width 15 height 13
radio input "true"
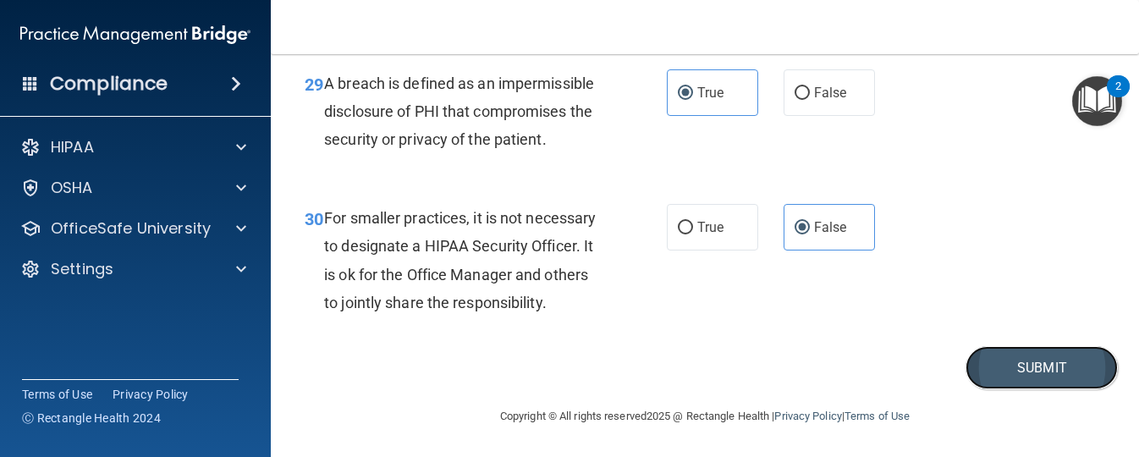
click at [1016, 389] on button "Submit" at bounding box center [1042, 367] width 152 height 43
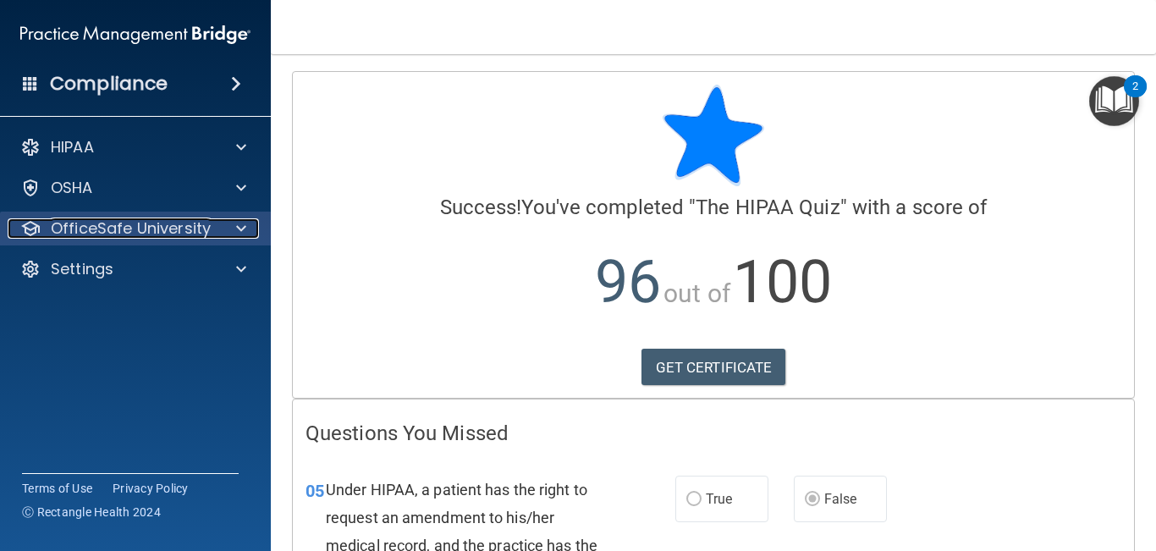
click at [90, 224] on p "OfficeSafe University" at bounding box center [131, 228] width 160 height 20
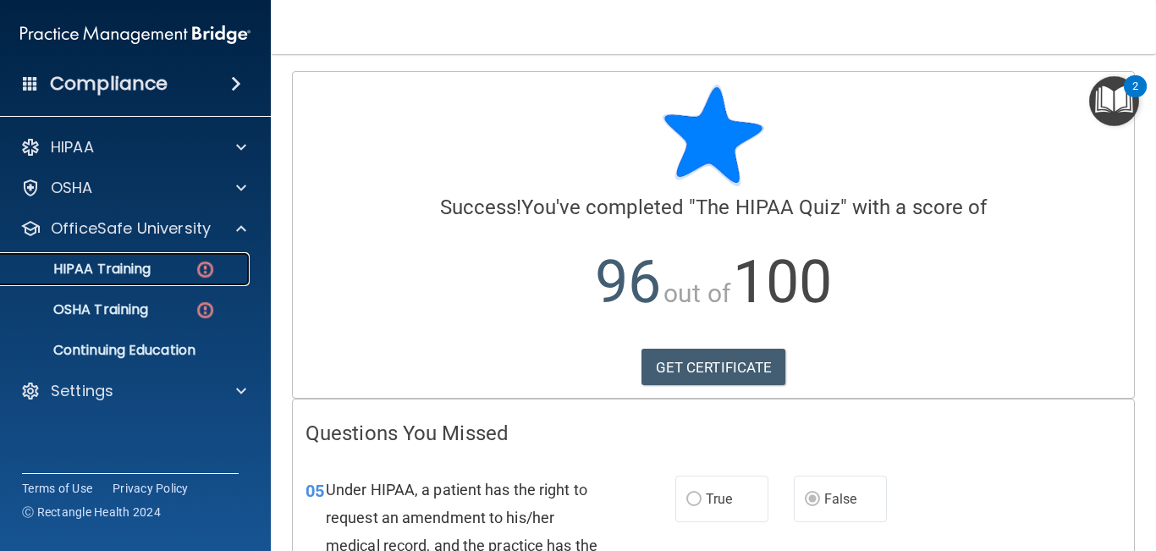
click at [107, 278] on p "HIPAA Training" at bounding box center [81, 269] width 140 height 17
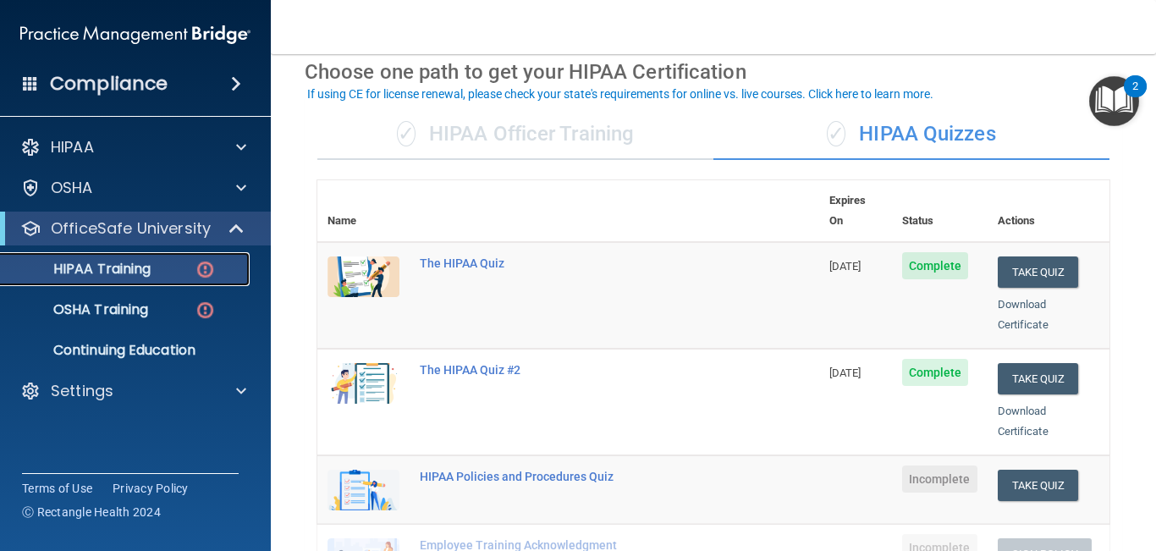
scroll to position [79, 0]
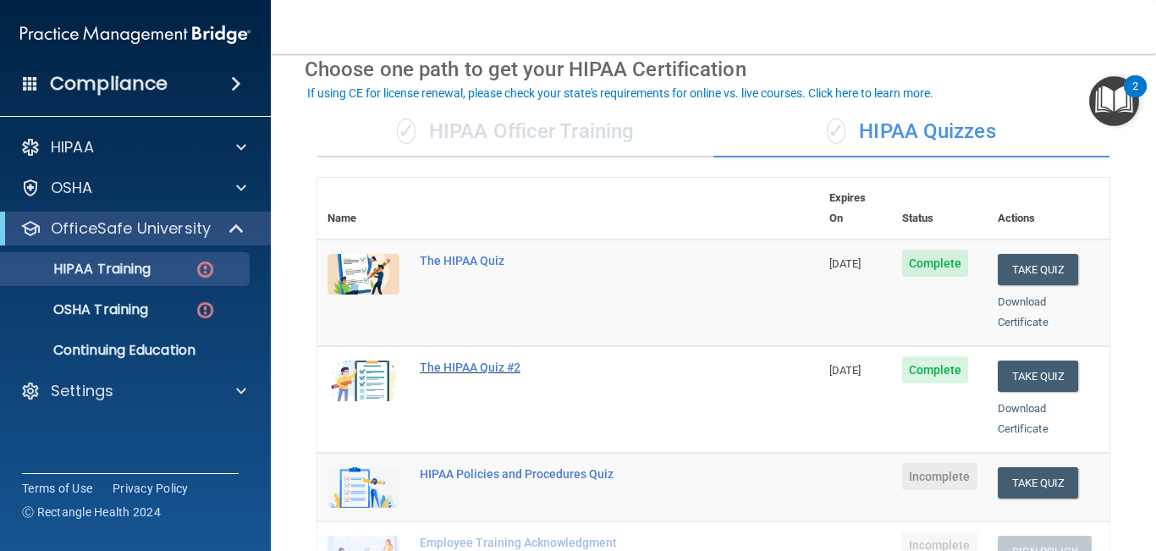
click at [460, 361] on div "The HIPAA Quiz #2" at bounding box center [577, 368] width 315 height 14
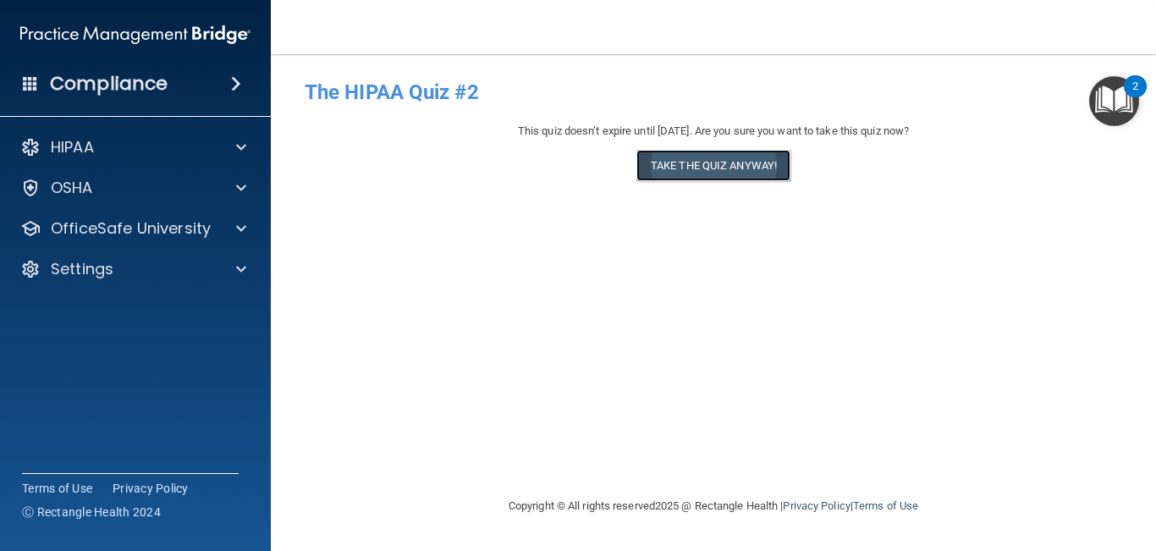
click at [778, 155] on button "Take the quiz anyway!" at bounding box center [714, 165] width 154 height 31
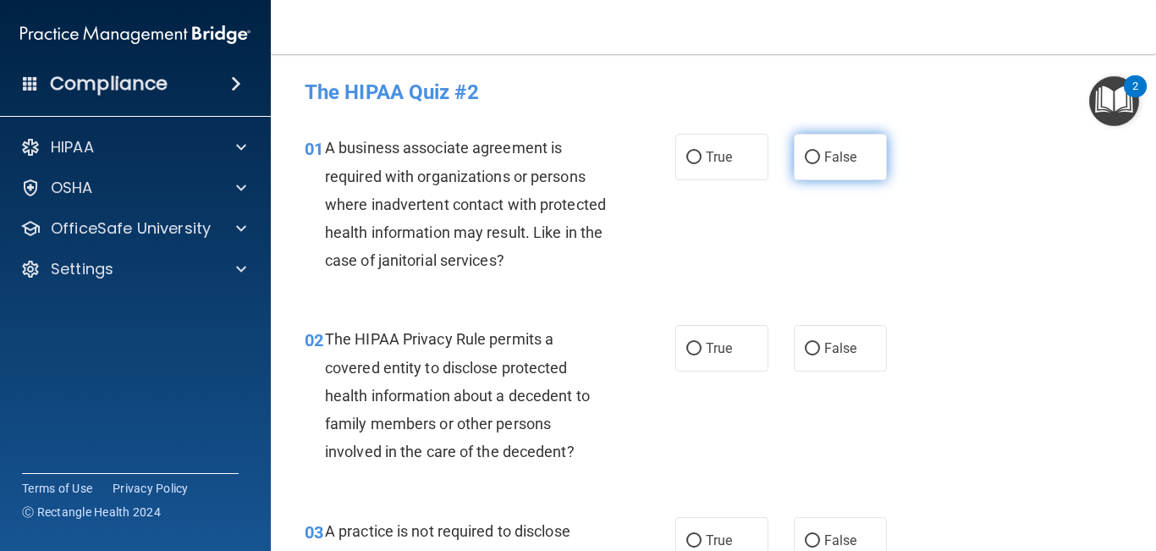
click at [825, 157] on span "False" at bounding box center [841, 157] width 33 height 16
click at [820, 157] on input "False" at bounding box center [812, 158] width 15 height 13
radio input "true"
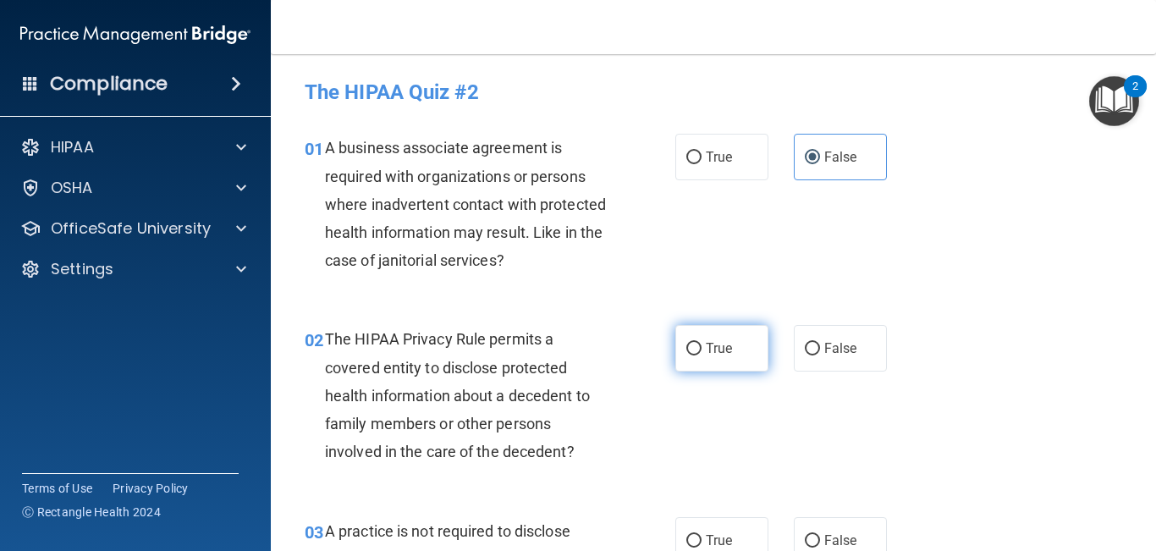
click at [702, 337] on label "True" at bounding box center [722, 348] width 93 height 47
click at [702, 343] on input "True" at bounding box center [694, 349] width 15 height 13
radio input "true"
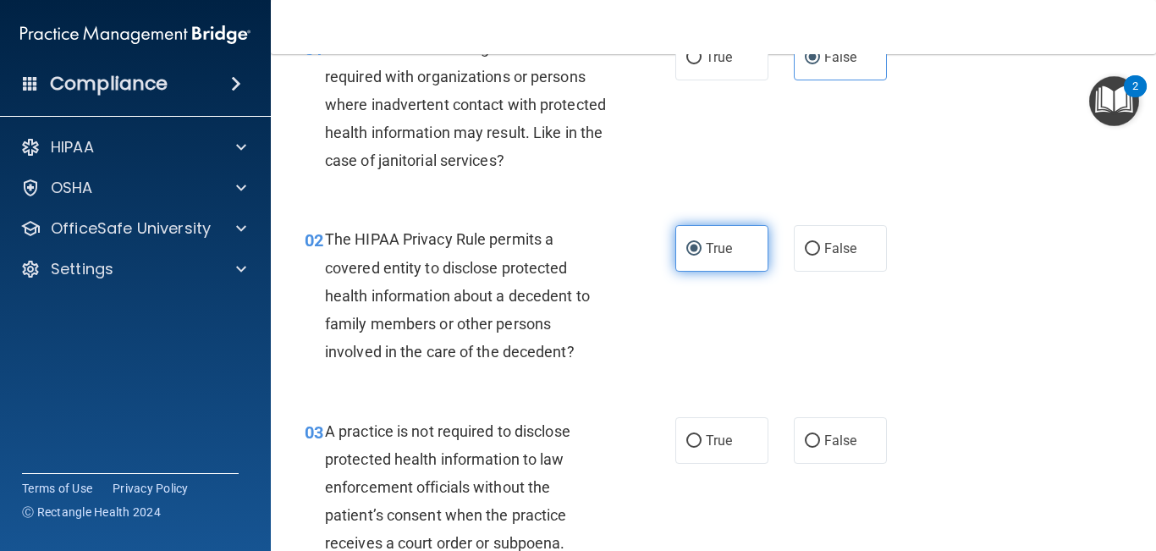
scroll to position [115, 0]
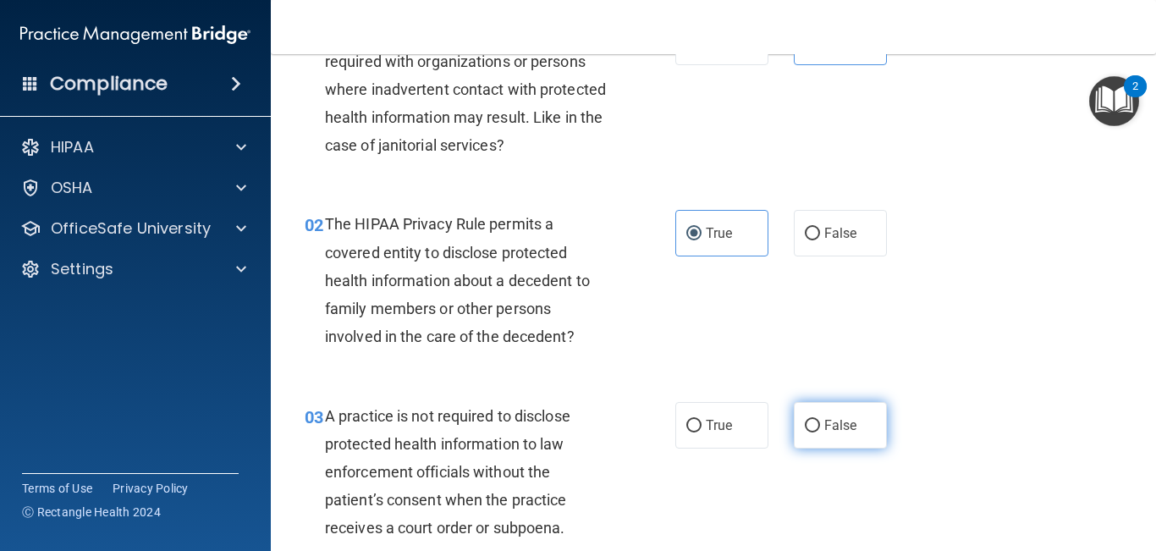
click at [860, 422] on label "False" at bounding box center [840, 425] width 93 height 47
click at [820, 422] on input "False" at bounding box center [812, 426] width 15 height 13
radio input "true"
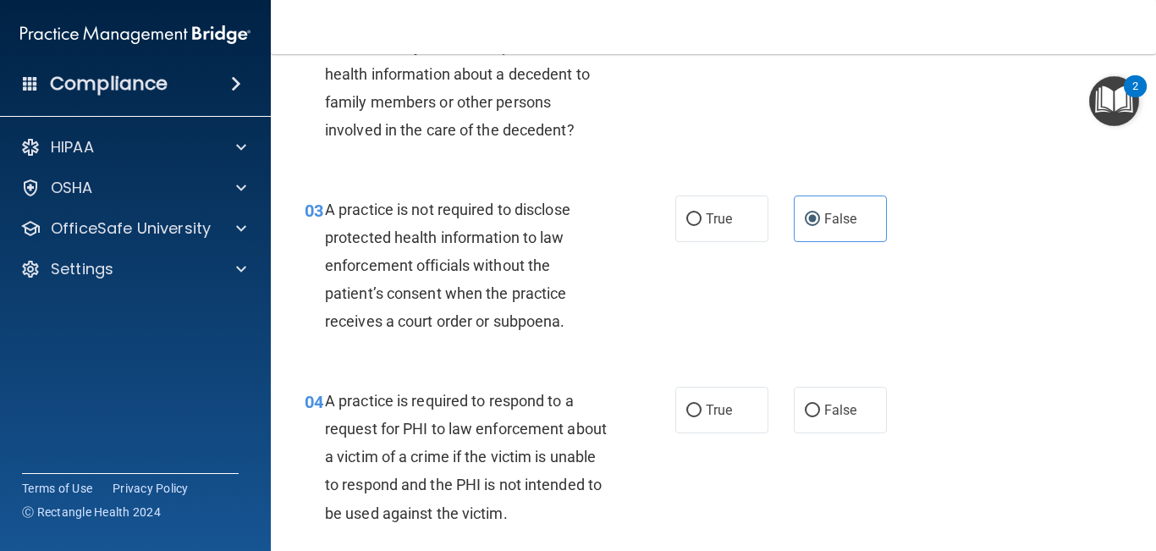
scroll to position [327, 0]
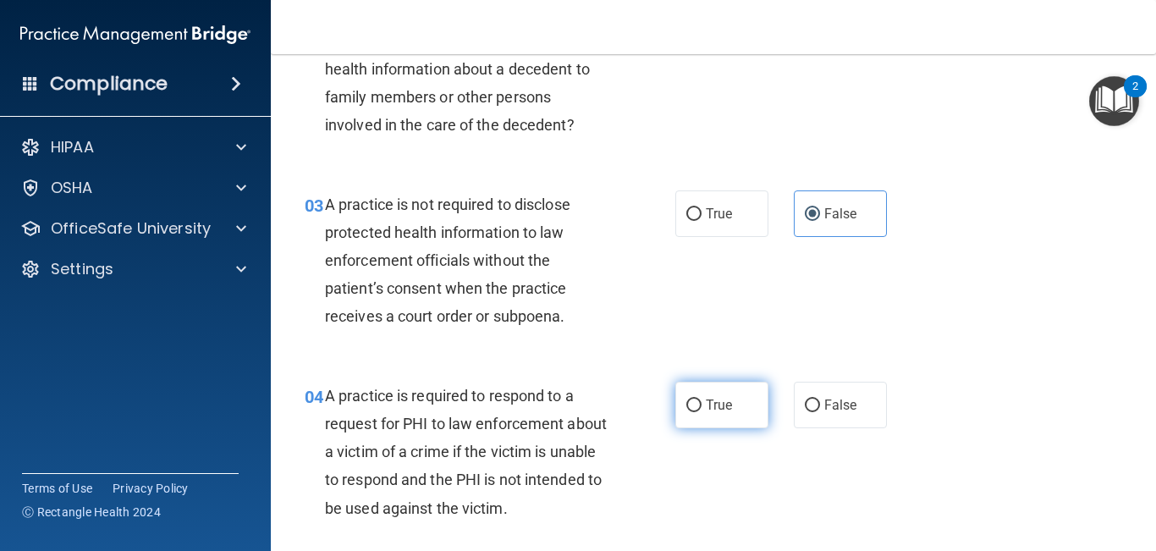
click at [724, 407] on span "True" at bounding box center [719, 405] width 26 height 16
click at [702, 407] on input "True" at bounding box center [694, 406] width 15 height 13
radio input "true"
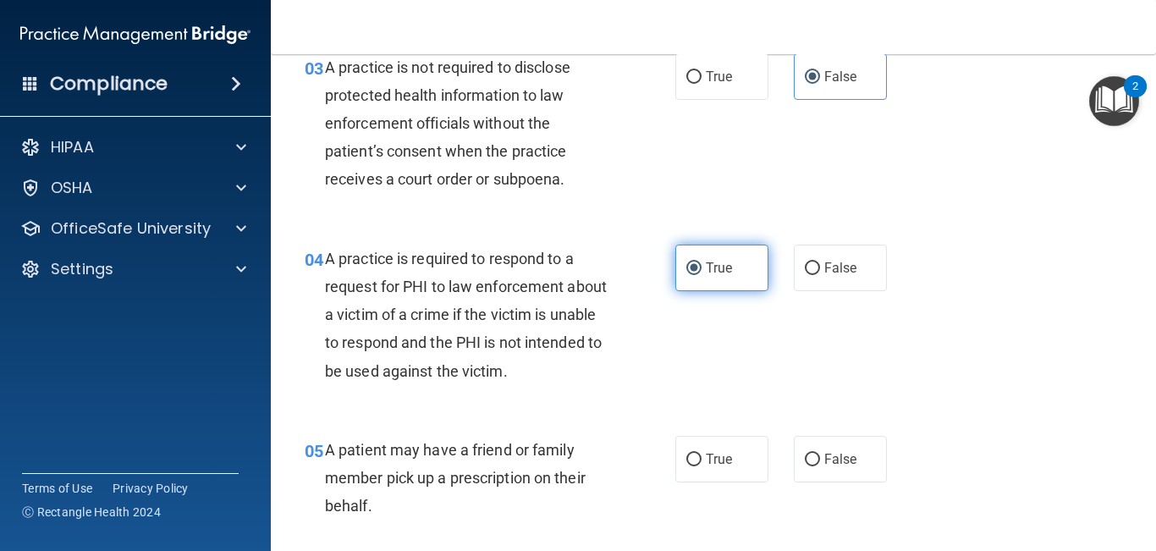
scroll to position [469, 0]
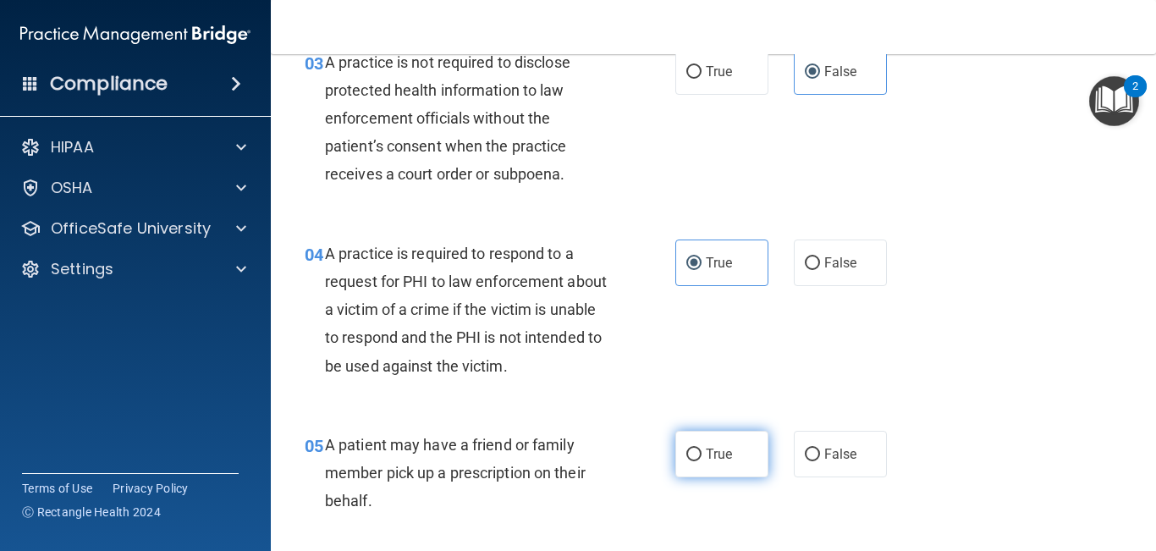
click at [716, 456] on label "True" at bounding box center [722, 454] width 93 height 47
click at [702, 456] on input "True" at bounding box center [694, 455] width 15 height 13
radio input "true"
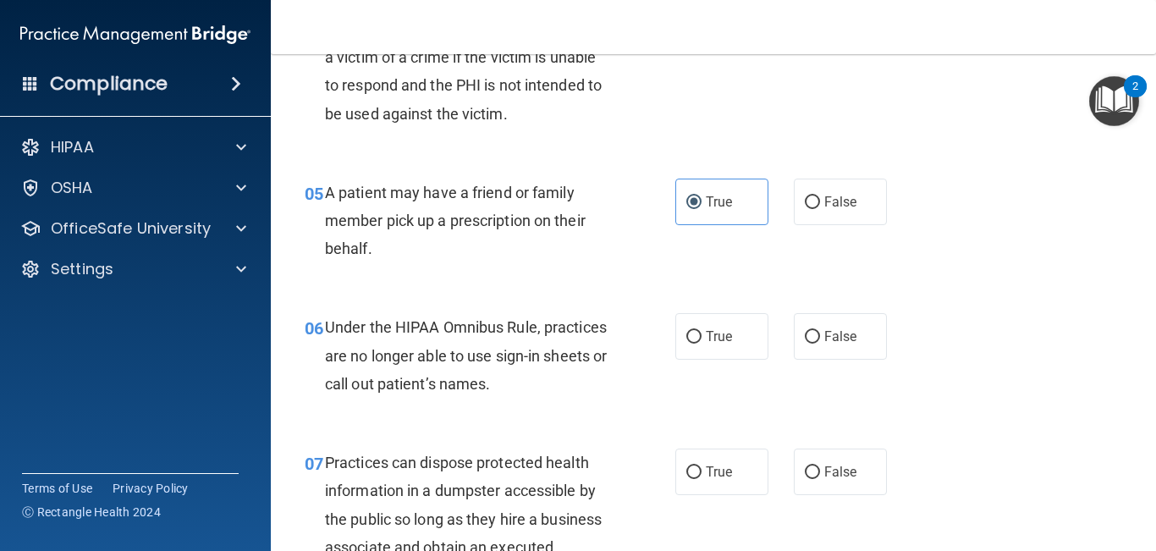
scroll to position [736, 0]
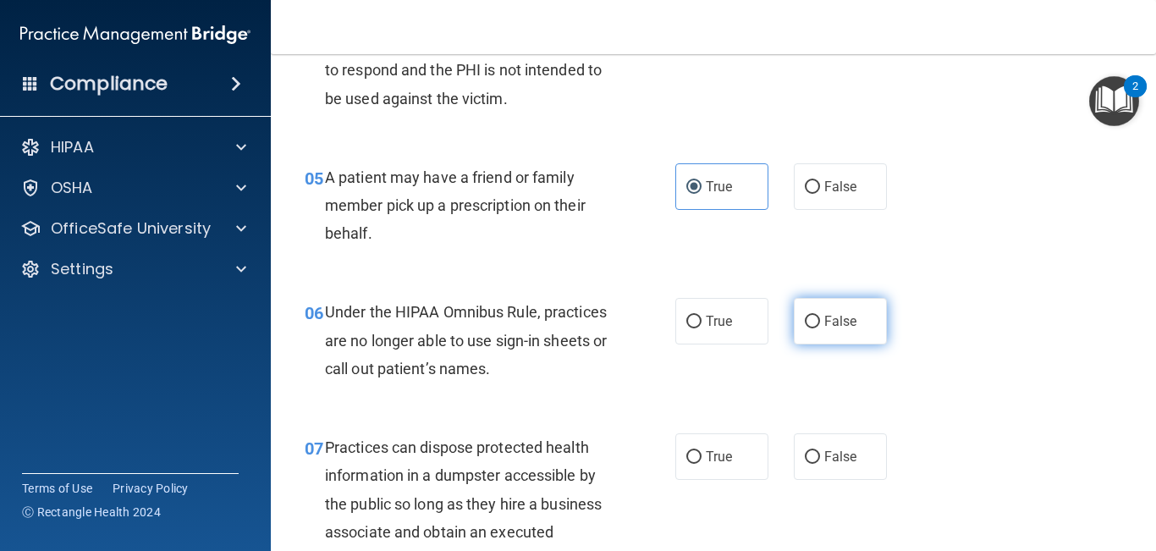
click at [840, 331] on label "False" at bounding box center [840, 321] width 93 height 47
click at [820, 328] on input "False" at bounding box center [812, 322] width 15 height 13
radio input "true"
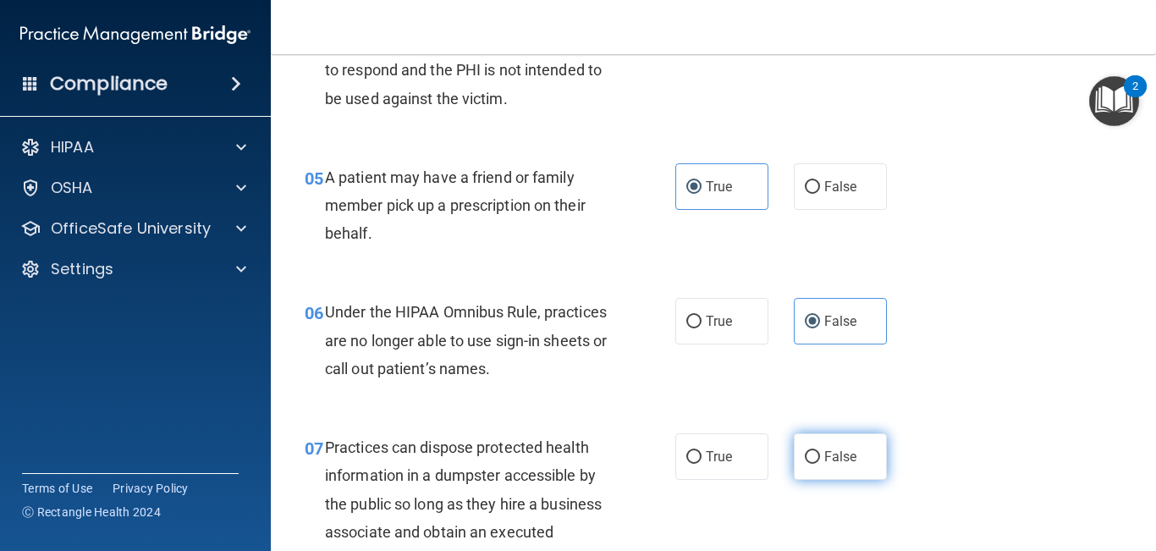
click at [820, 452] on label "False" at bounding box center [840, 456] width 93 height 47
click at [820, 452] on input "False" at bounding box center [812, 457] width 15 height 13
radio input "true"
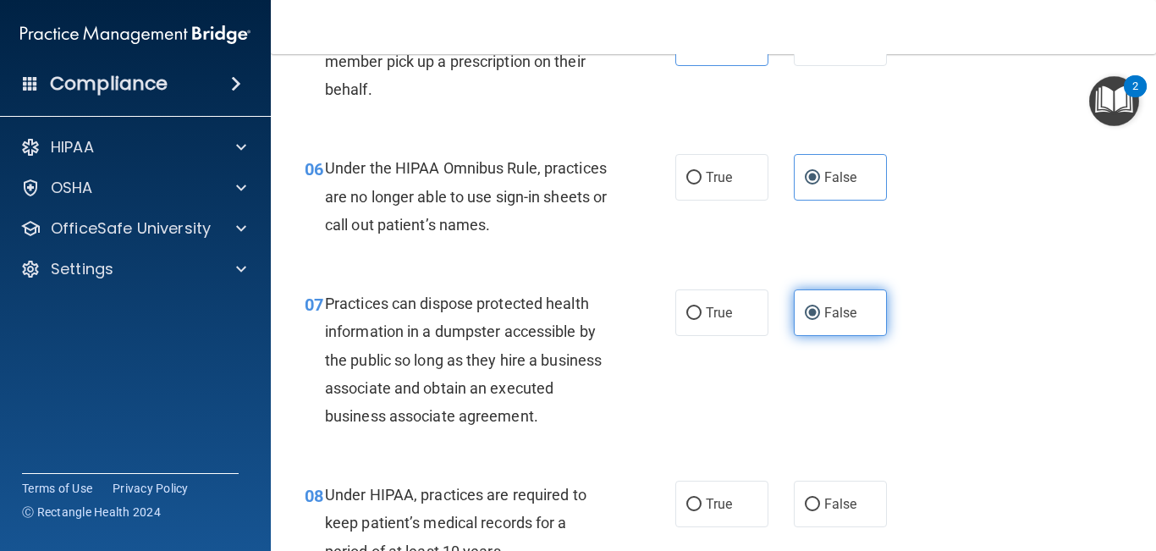
scroll to position [887, 0]
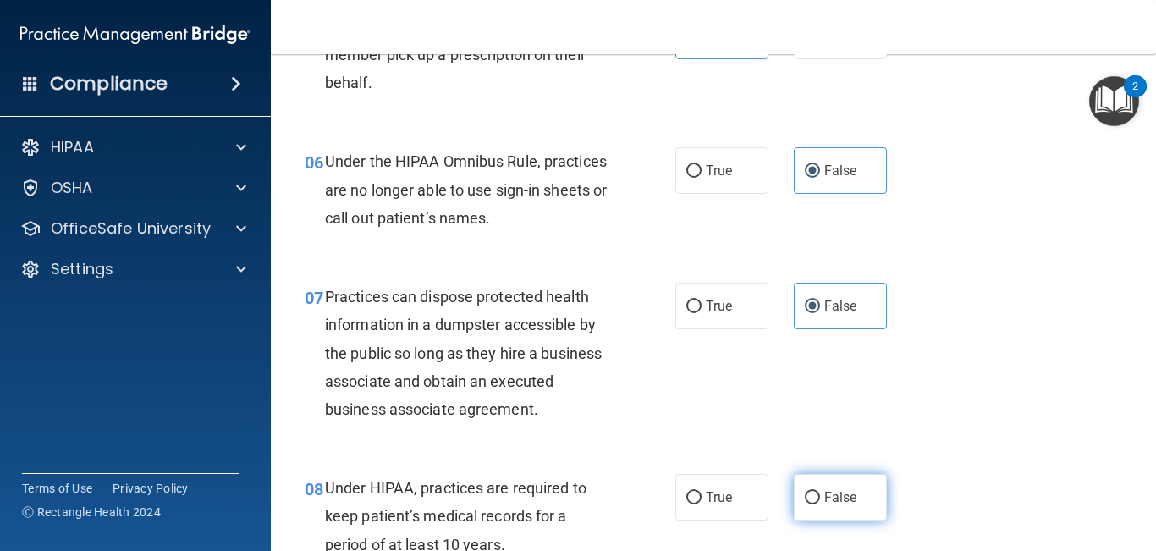
click at [827, 456] on span "False" at bounding box center [841, 497] width 33 height 16
click at [820, 456] on input "False" at bounding box center [812, 498] width 15 height 13
radio input "true"
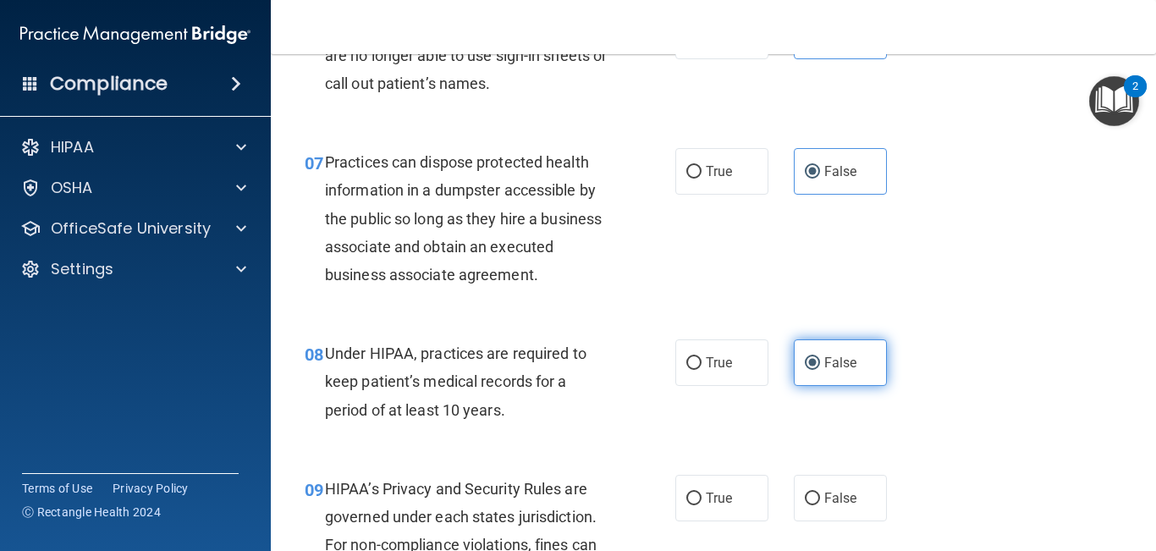
scroll to position [1025, 0]
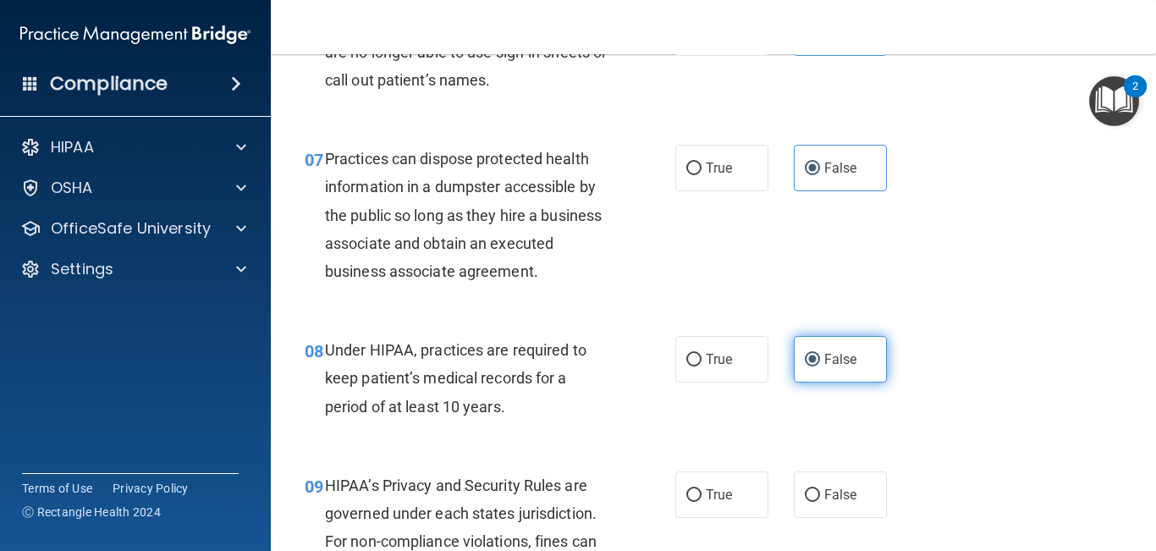
click at [827, 456] on span "False" at bounding box center [841, 495] width 33 height 16
click at [820, 456] on input "False" at bounding box center [812, 495] width 15 height 13
radio input "true"
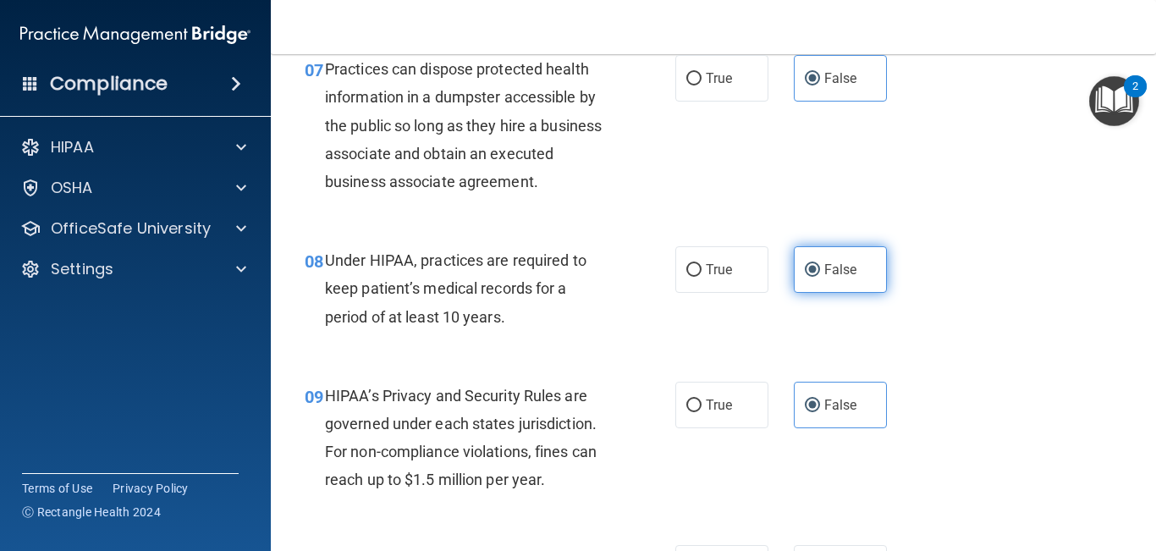
scroll to position [1139, 0]
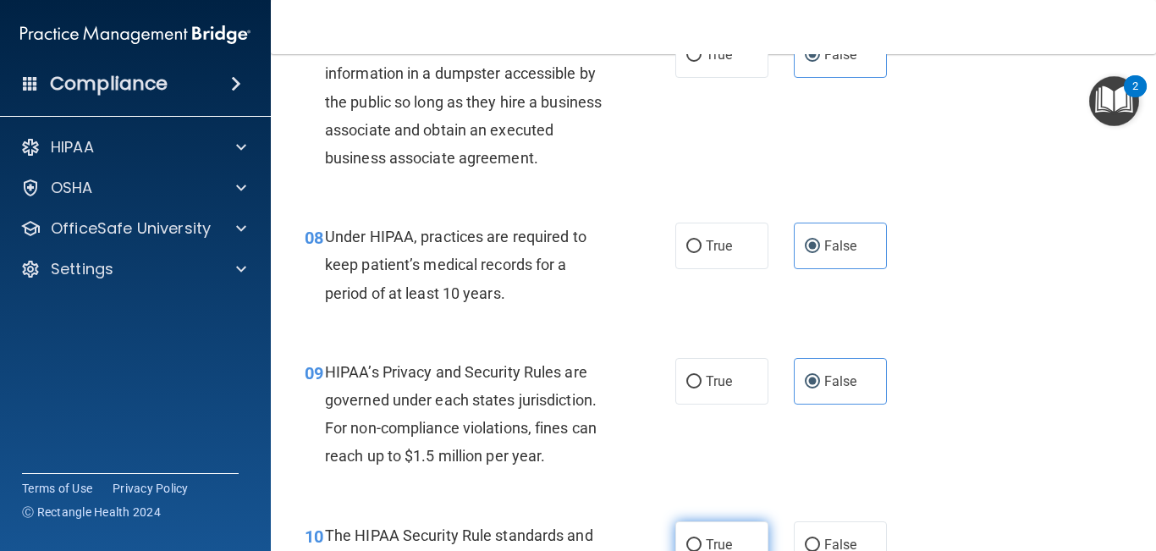
click at [711, 456] on label "True" at bounding box center [722, 544] width 93 height 47
click at [702, 456] on input "True" at bounding box center [694, 545] width 15 height 13
radio input "true"
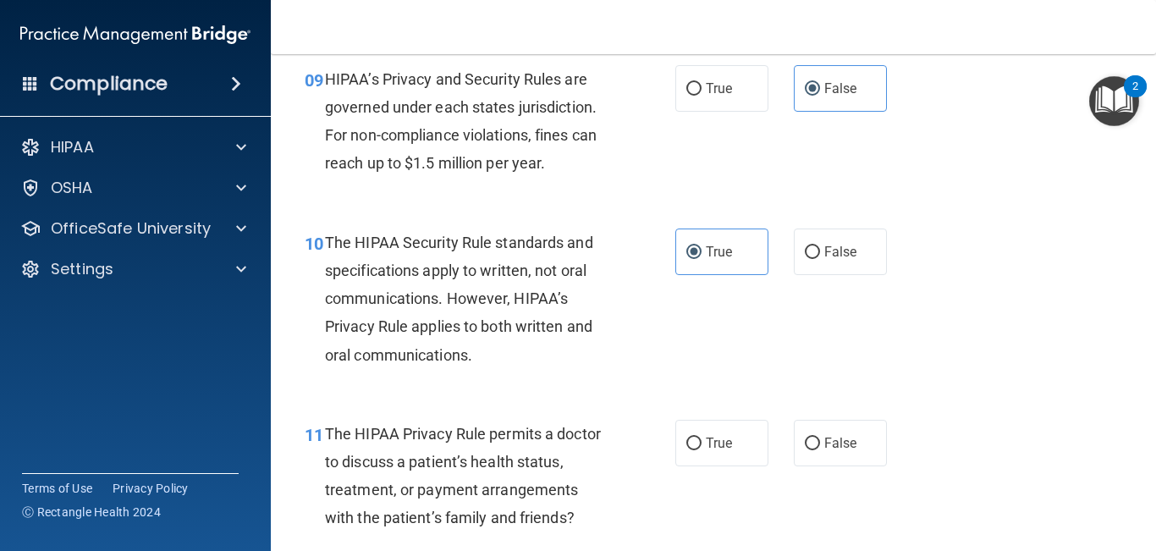
scroll to position [1439, 0]
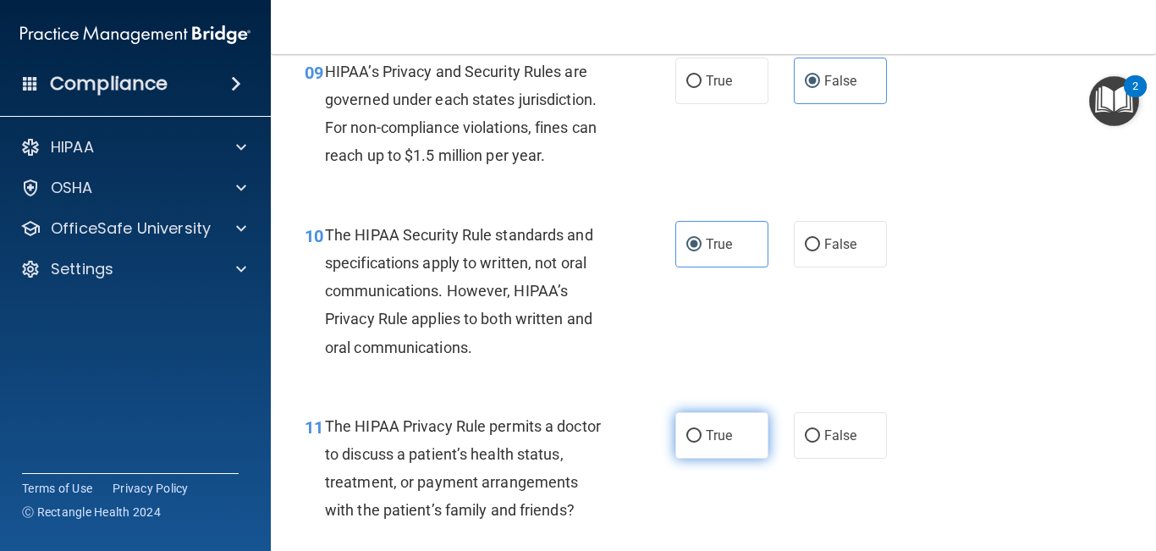
click at [687, 448] on label "True" at bounding box center [722, 435] width 93 height 47
click at [687, 443] on input "True" at bounding box center [694, 436] width 15 height 13
radio input "true"
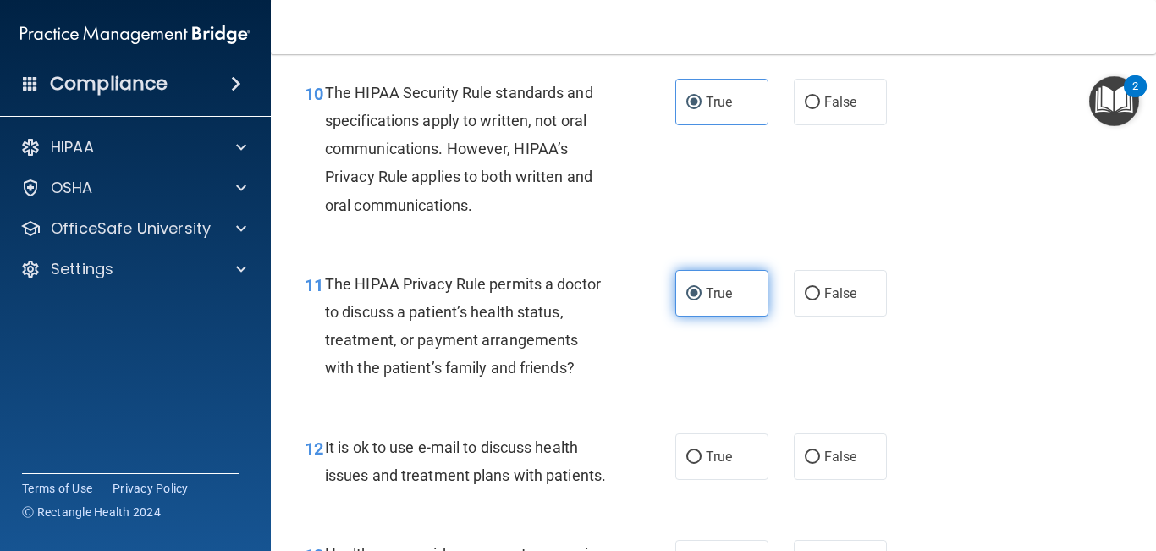
scroll to position [1587, 0]
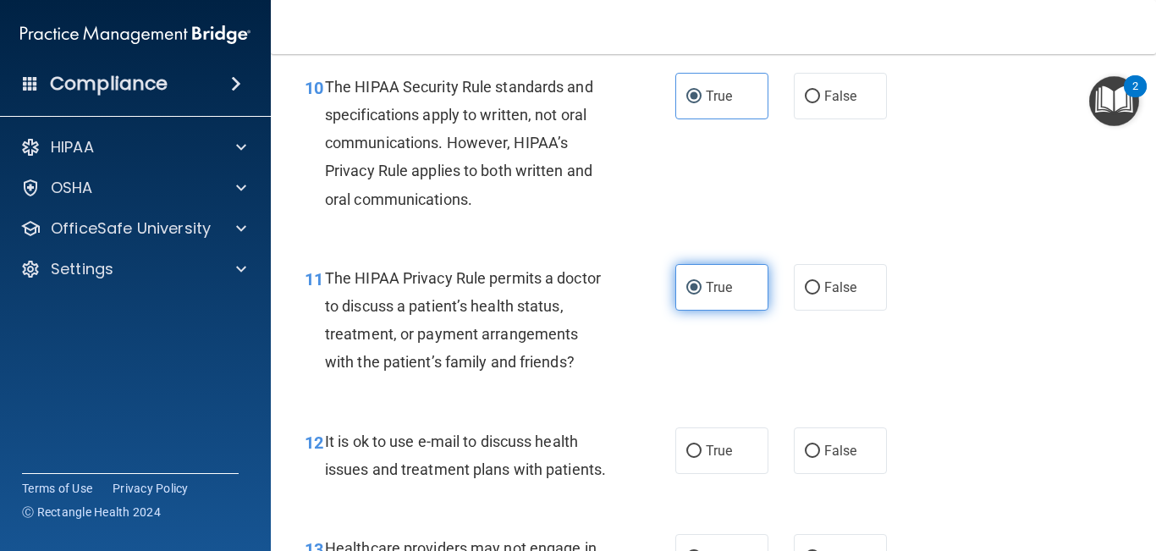
click at [687, 448] on input "True" at bounding box center [694, 451] width 15 height 13
radio input "true"
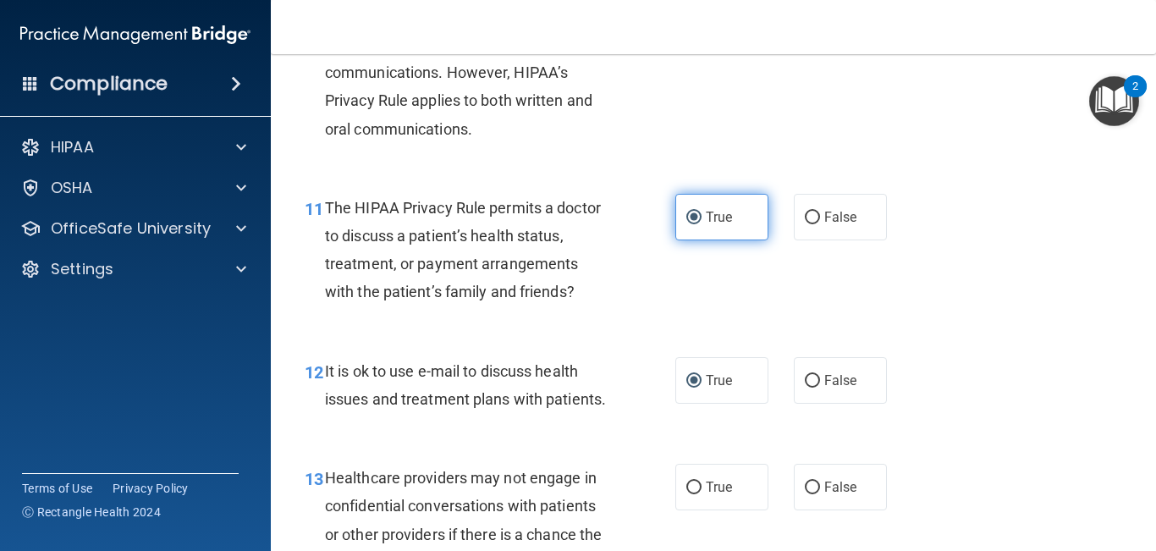
scroll to position [1664, 0]
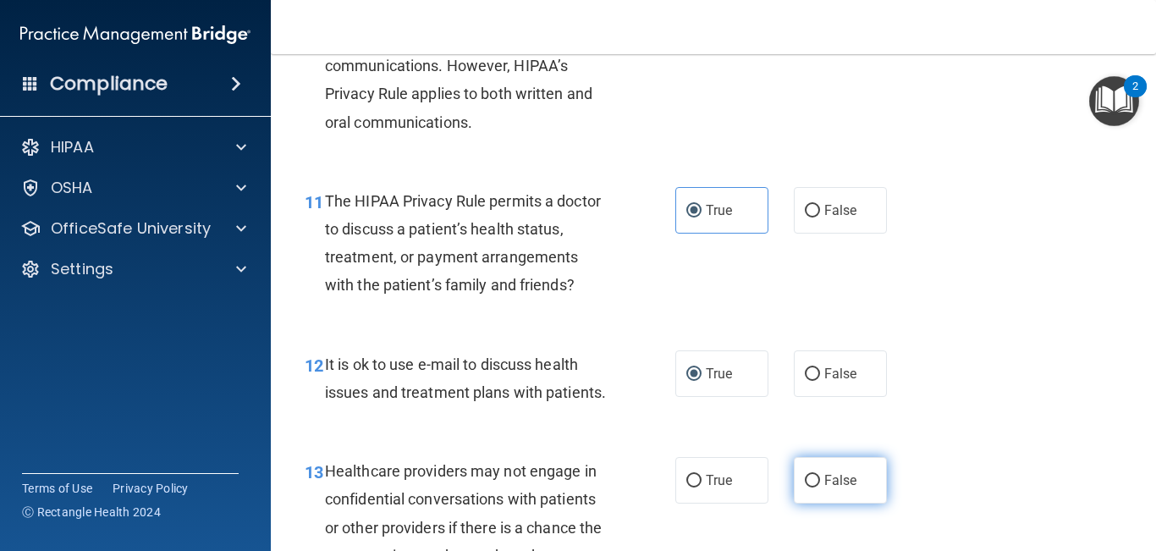
click at [847, 456] on span "False" at bounding box center [841, 480] width 33 height 16
click at [820, 456] on input "False" at bounding box center [812, 481] width 15 height 13
radio input "true"
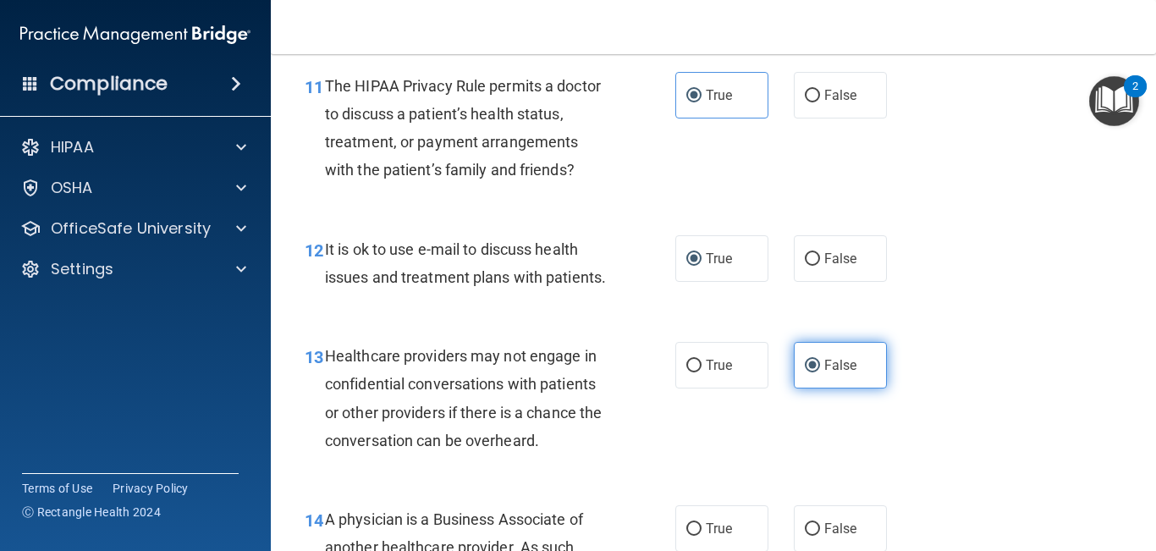
scroll to position [1792, 0]
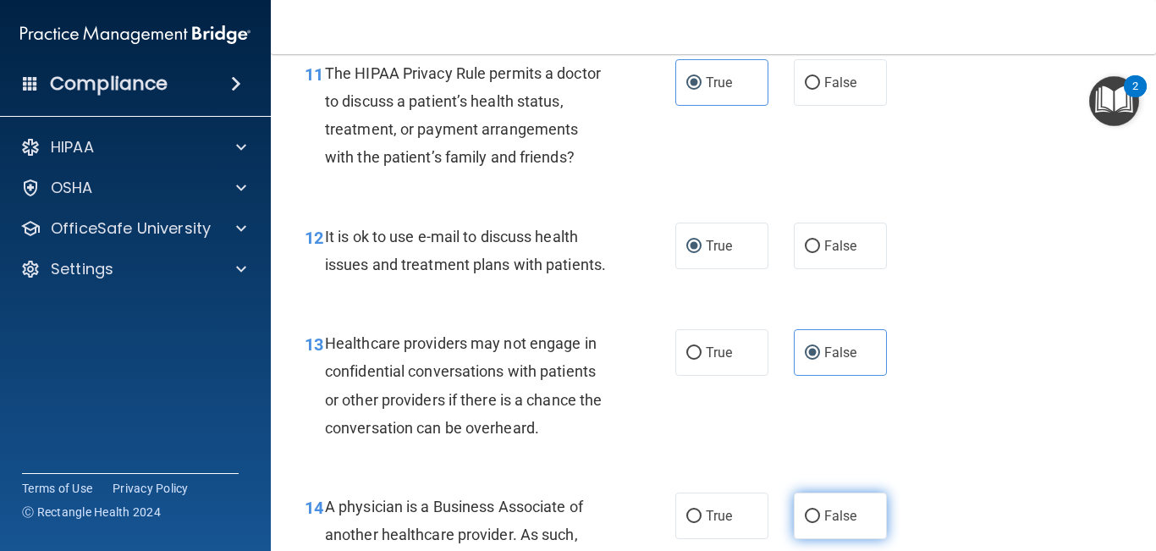
click at [843, 456] on label "False" at bounding box center [840, 516] width 93 height 47
click at [820, 456] on input "False" at bounding box center [812, 516] width 15 height 13
radio input "true"
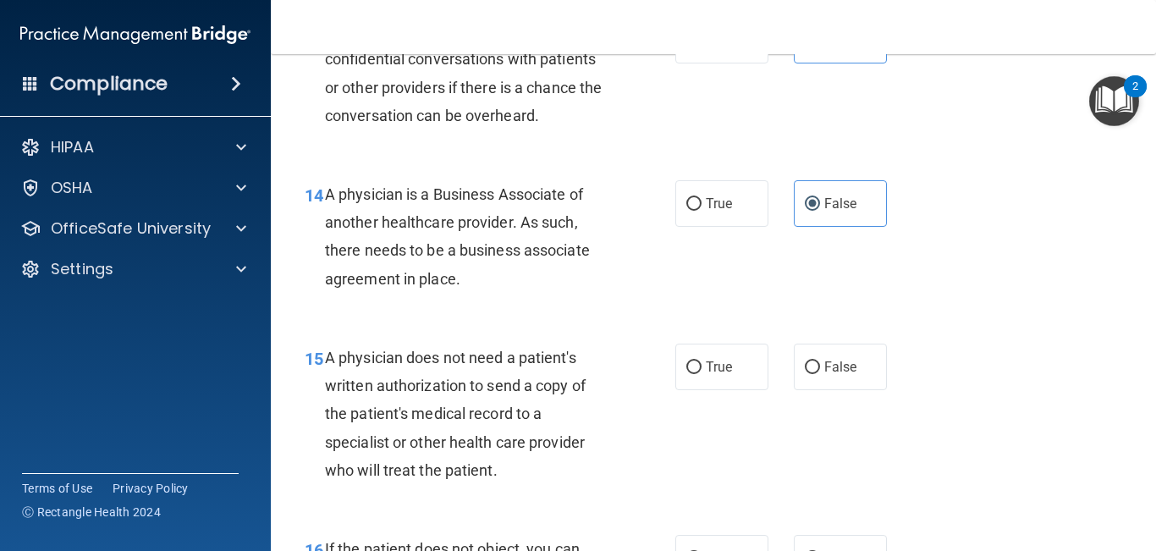
scroll to position [2104, 0]
click at [731, 368] on span "True" at bounding box center [719, 368] width 26 height 16
click at [702, 368] on input "True" at bounding box center [694, 368] width 15 height 13
radio input "true"
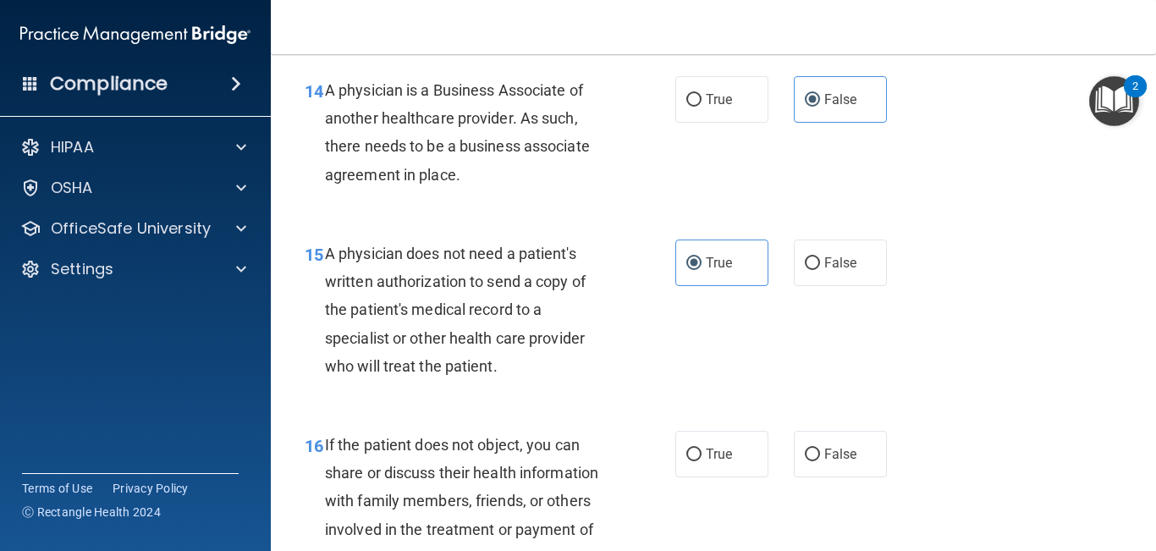
scroll to position [2234, 0]
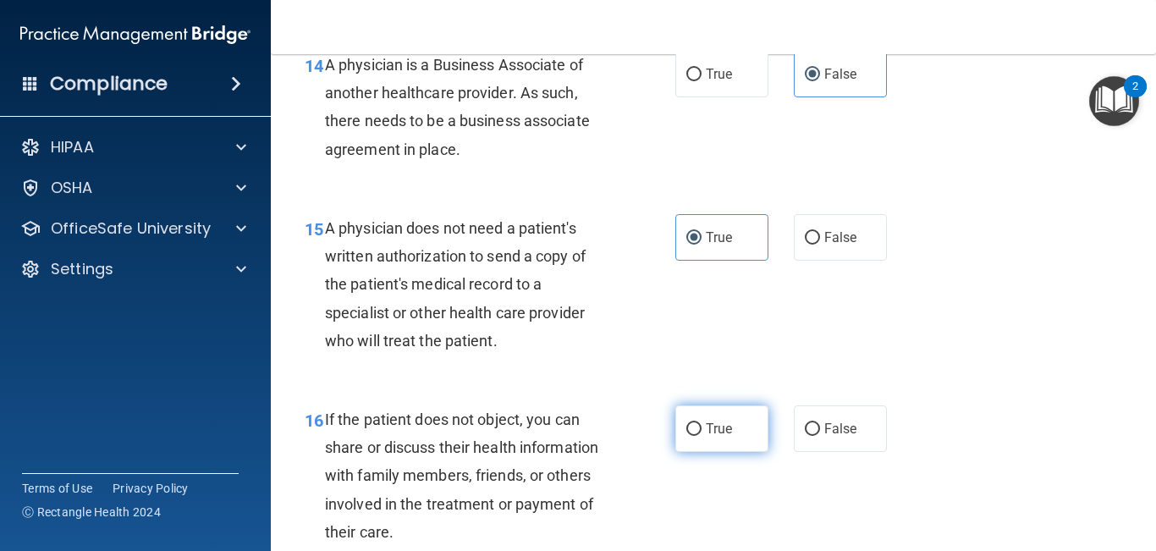
click at [720, 439] on label "True" at bounding box center [722, 428] width 93 height 47
click at [702, 436] on input "True" at bounding box center [694, 429] width 15 height 13
radio input "true"
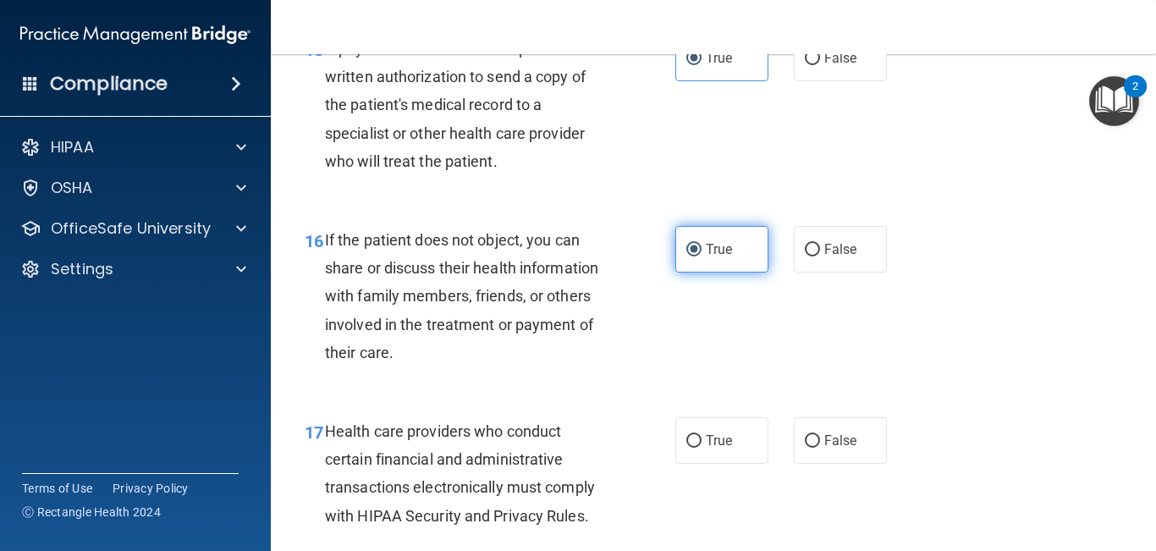
scroll to position [2419, 0]
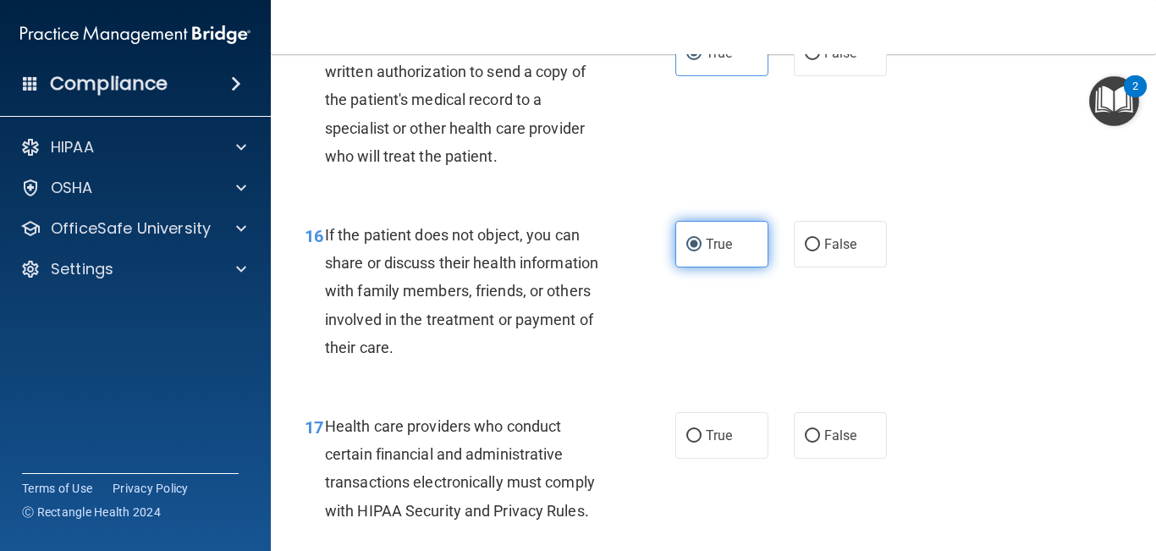
click at [720, 439] on span "True" at bounding box center [719, 436] width 26 height 16
click at [702, 439] on input "True" at bounding box center [694, 436] width 15 height 13
radio input "true"
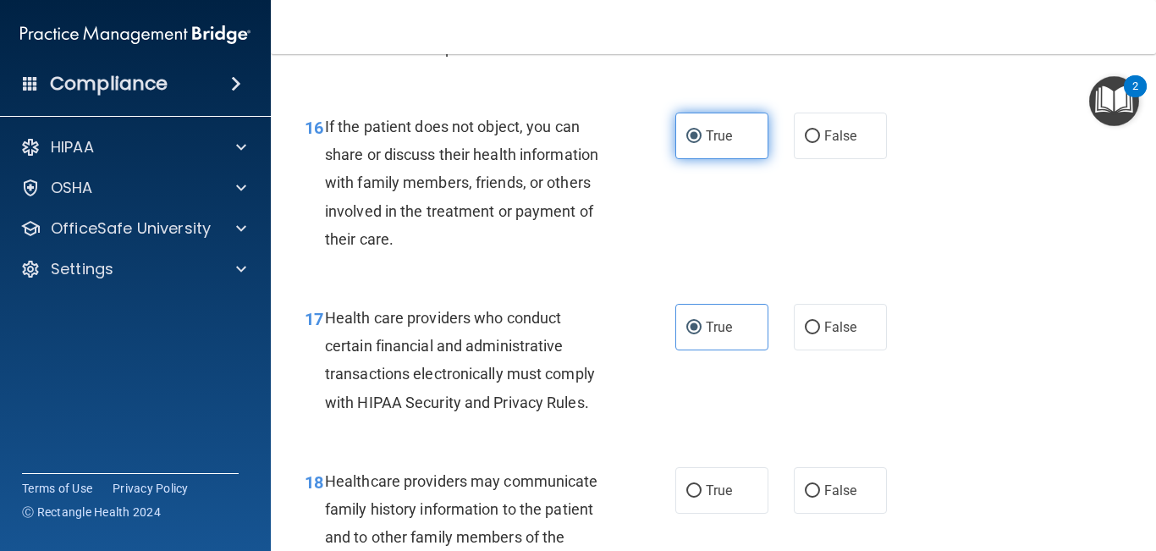
scroll to position [2529, 0]
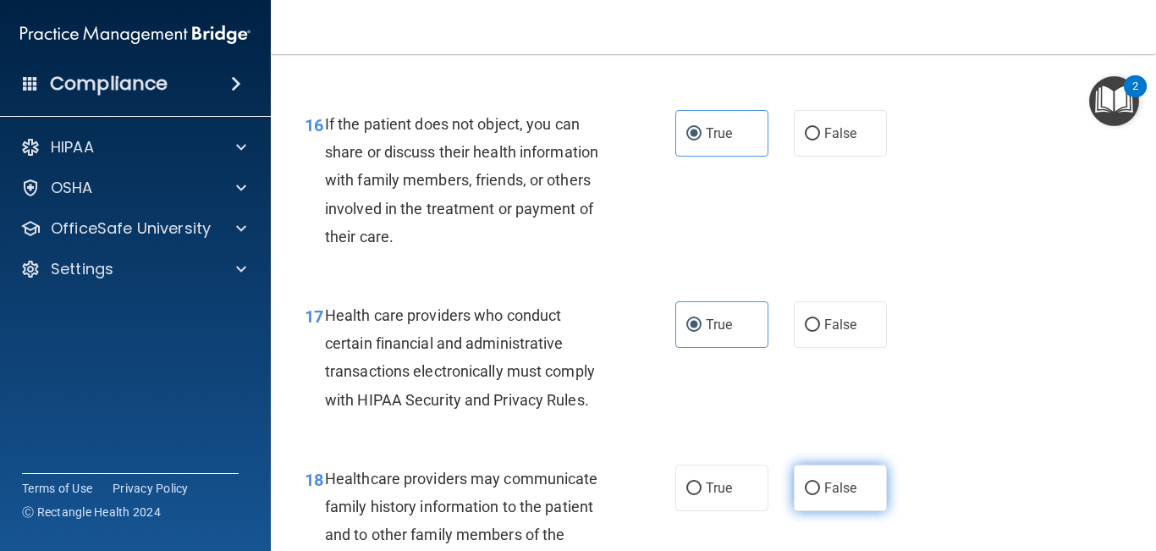
click at [825, 456] on span "False" at bounding box center [841, 488] width 33 height 16
click at [820, 456] on input "False" at bounding box center [812, 489] width 15 height 13
radio input "true"
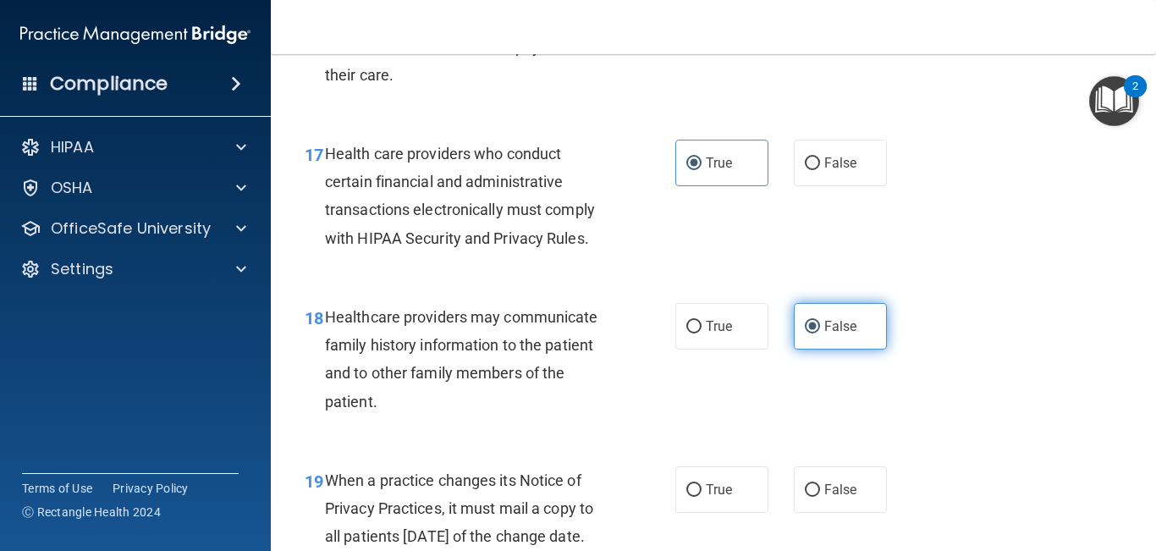
scroll to position [2703, 0]
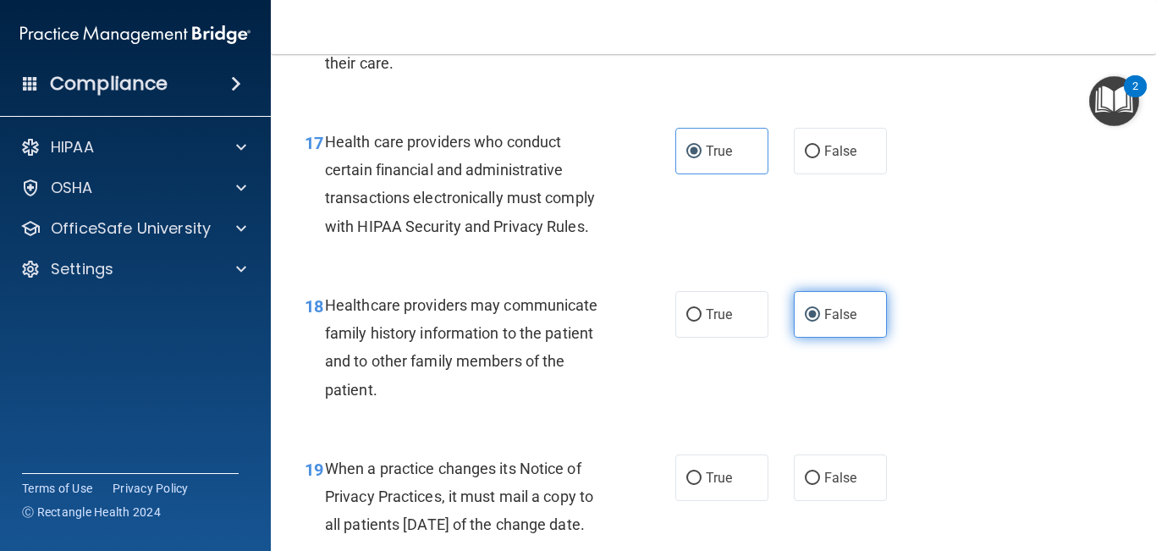
click at [825, 456] on span "False" at bounding box center [841, 478] width 33 height 16
click at [820, 456] on input "False" at bounding box center [812, 478] width 15 height 13
radio input "true"
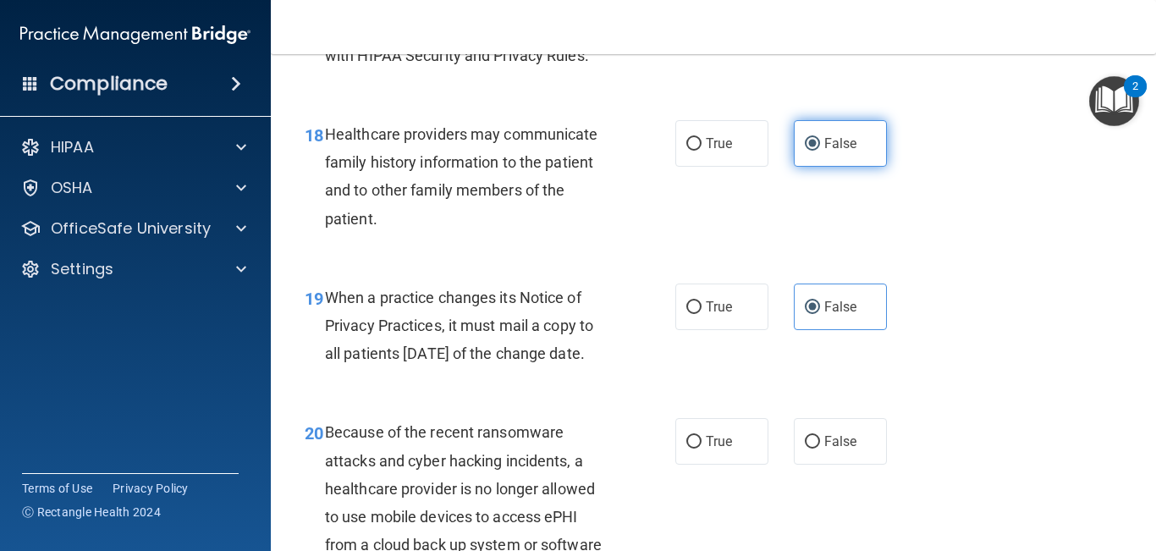
scroll to position [2875, 0]
click at [824, 456] on label "False" at bounding box center [840, 440] width 93 height 47
click at [820, 448] on input "False" at bounding box center [812, 441] width 15 height 13
radio input "true"
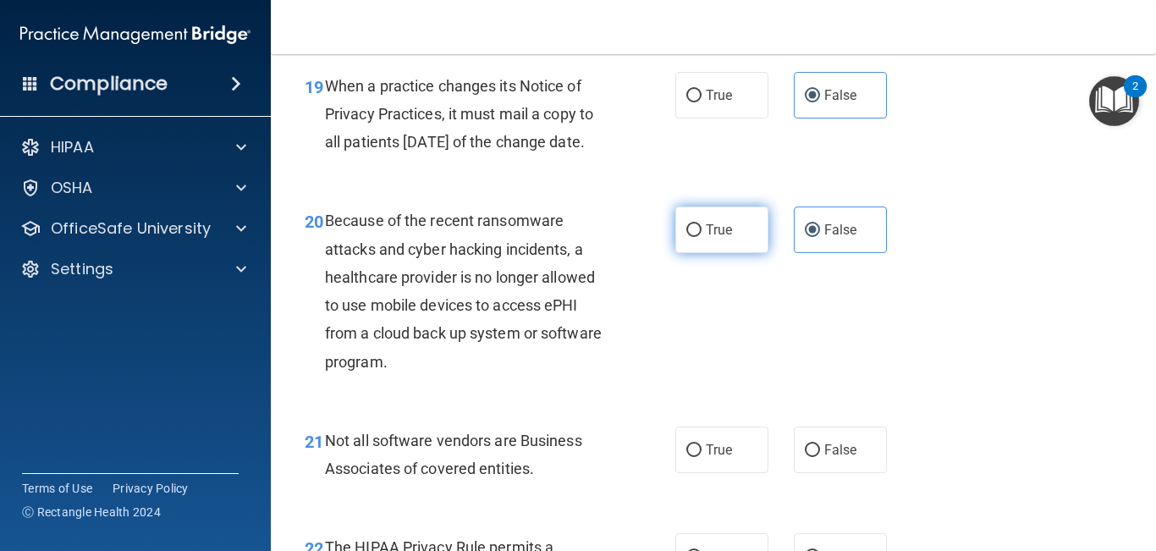
scroll to position [3088, 0]
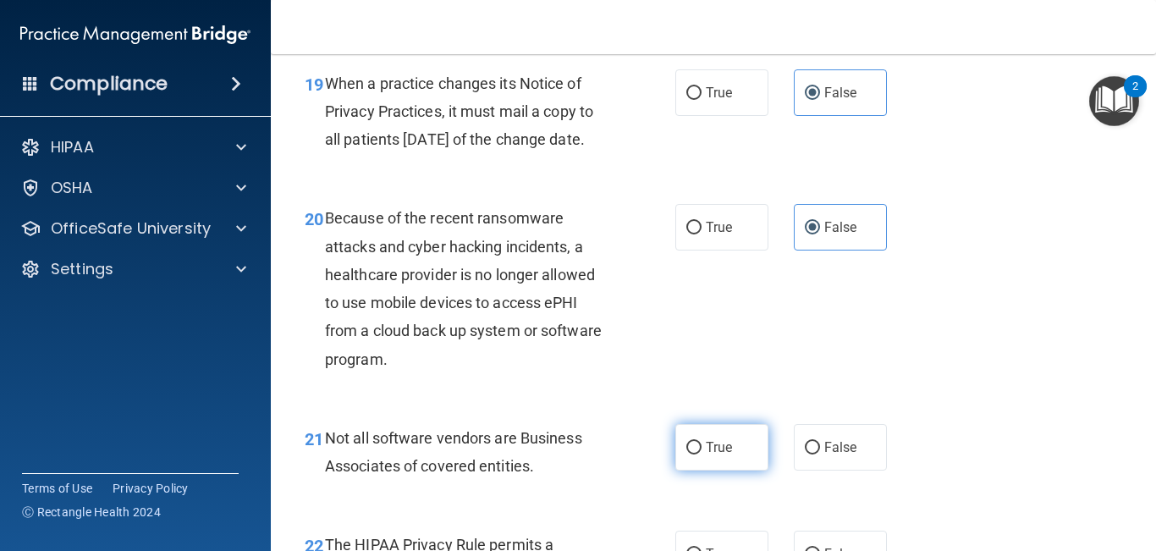
click at [733, 456] on label "True" at bounding box center [722, 447] width 93 height 47
click at [702, 455] on input "True" at bounding box center [694, 448] width 15 height 13
radio input "true"
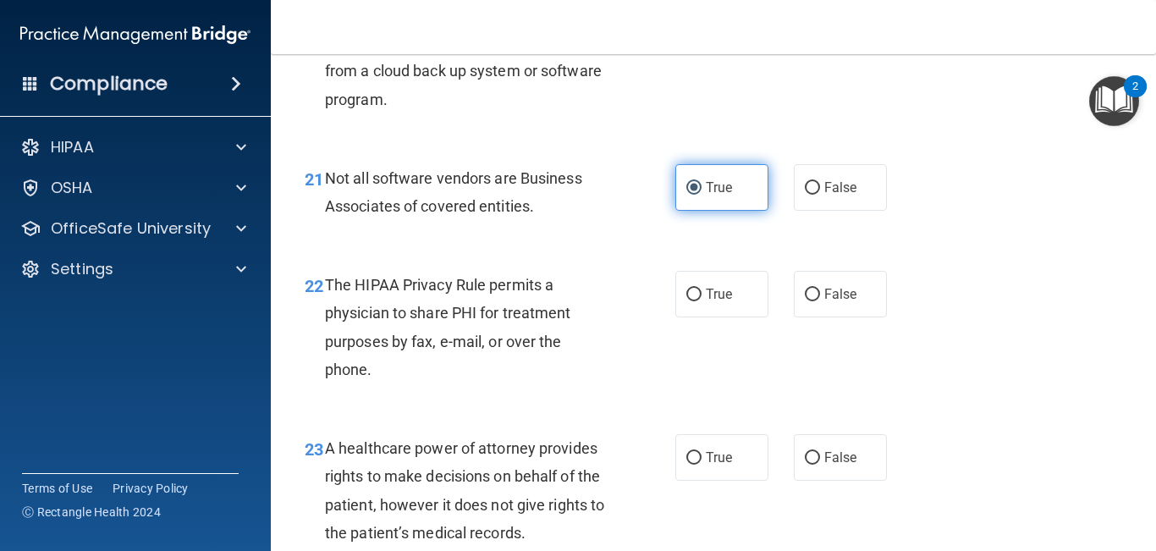
scroll to position [3355, 0]
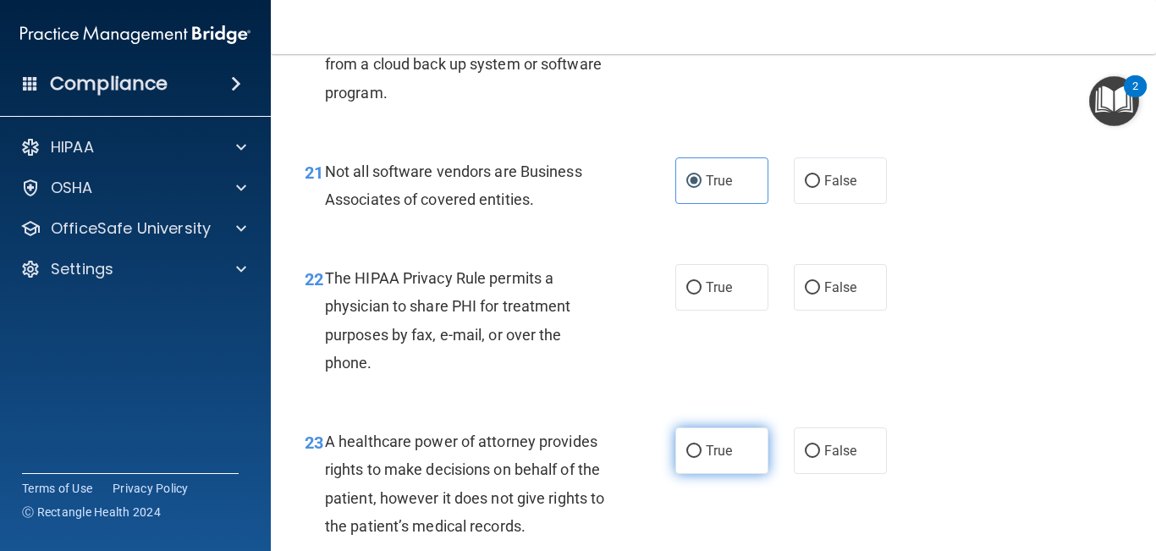
click at [728, 456] on label "True" at bounding box center [722, 451] width 93 height 47
click at [702, 456] on input "True" at bounding box center [694, 451] width 15 height 13
radio input "true"
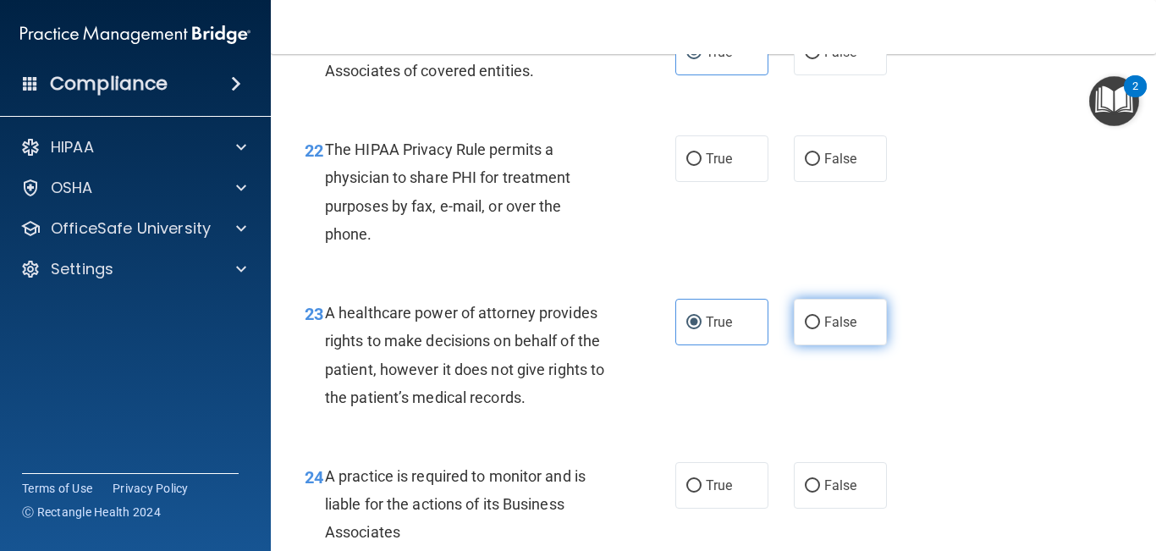
scroll to position [3485, 0]
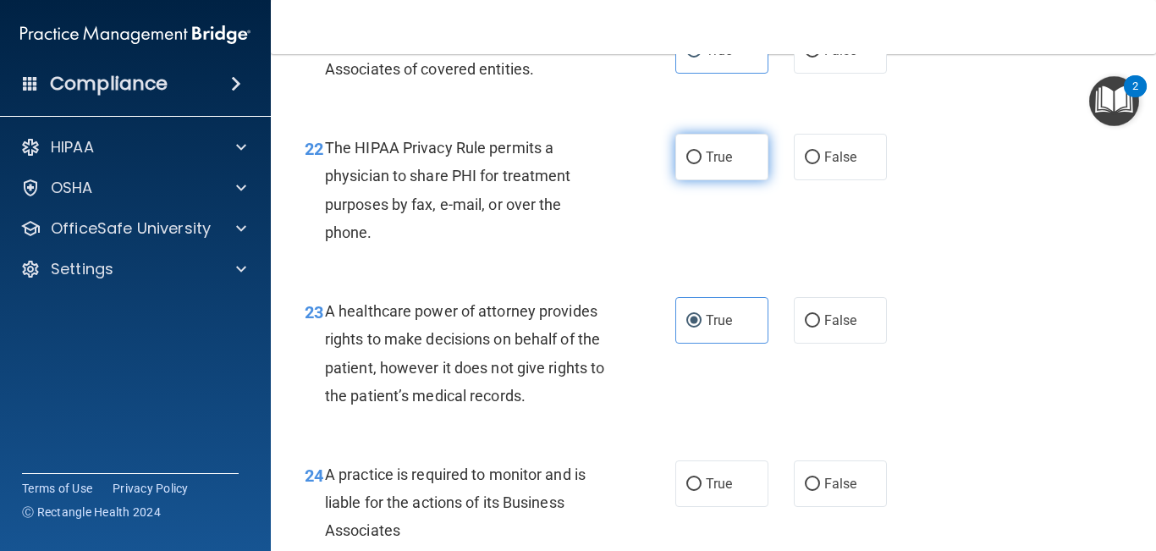
click at [722, 165] on span "True" at bounding box center [719, 157] width 26 height 16
click at [702, 164] on input "True" at bounding box center [694, 158] width 15 height 13
radio input "true"
click at [800, 331] on label "False" at bounding box center [840, 320] width 93 height 47
click at [805, 328] on input "False" at bounding box center [812, 321] width 15 height 13
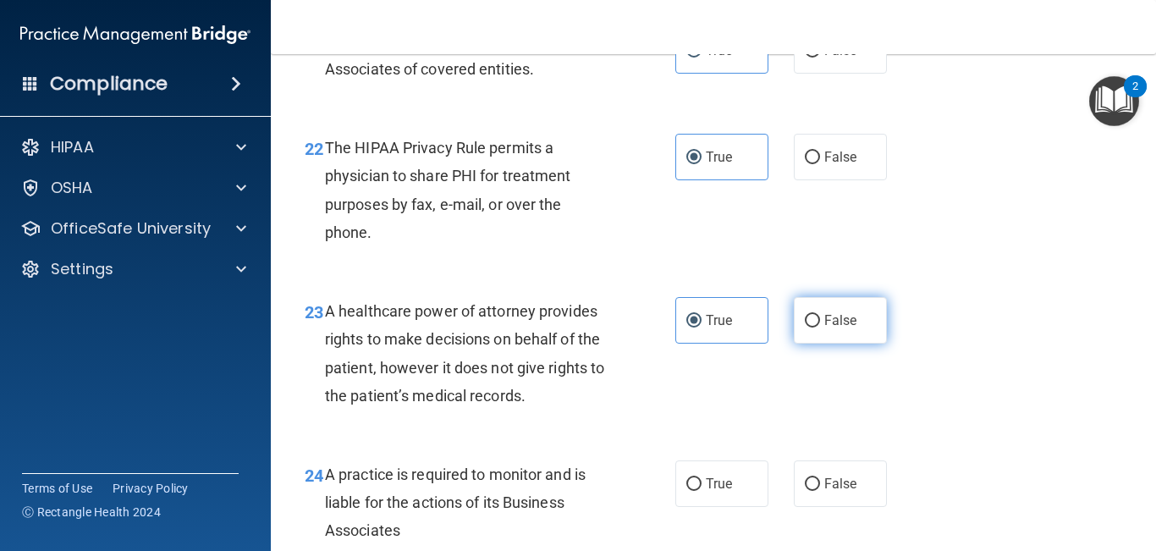
radio input "true"
radio input "false"
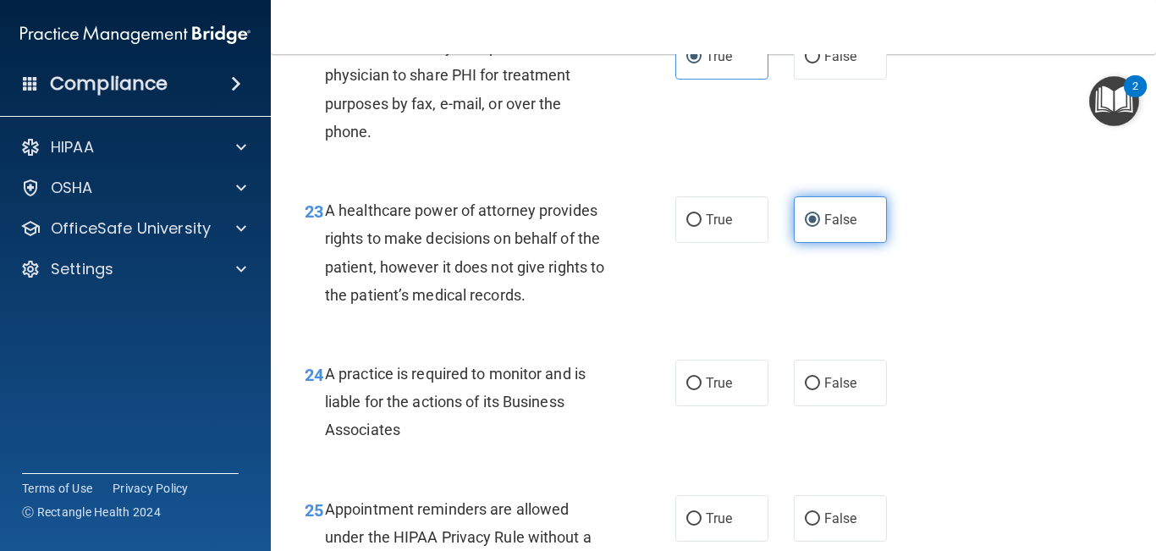
scroll to position [3602, 0]
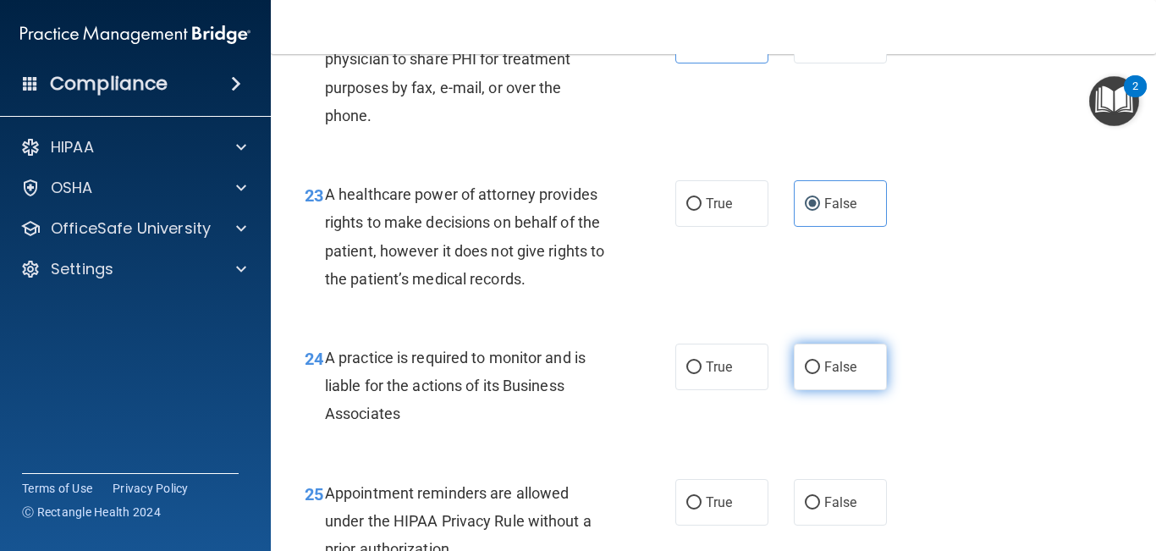
click at [832, 390] on label "False" at bounding box center [840, 367] width 93 height 47
click at [820, 374] on input "False" at bounding box center [812, 367] width 15 height 13
radio input "true"
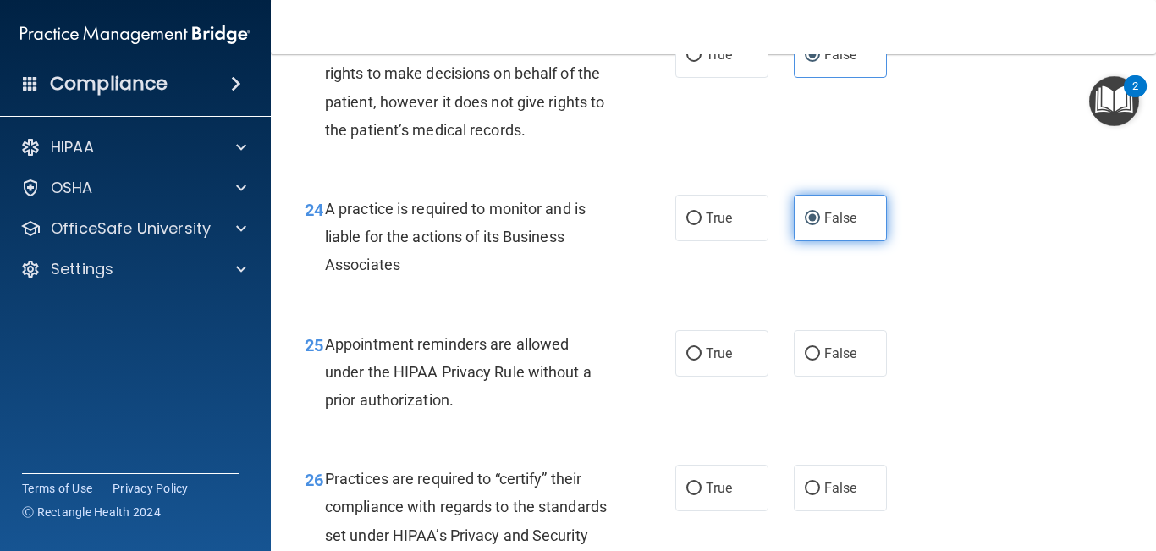
scroll to position [3755, 0]
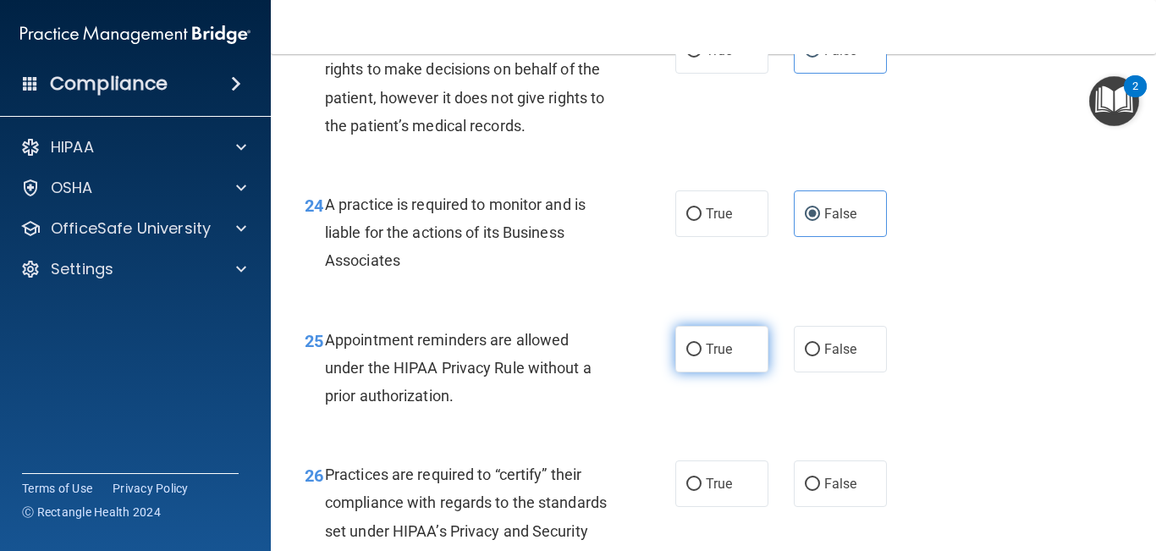
click at [714, 372] on label "True" at bounding box center [722, 349] width 93 height 47
click at [702, 356] on input "True" at bounding box center [694, 350] width 15 height 13
radio input "true"
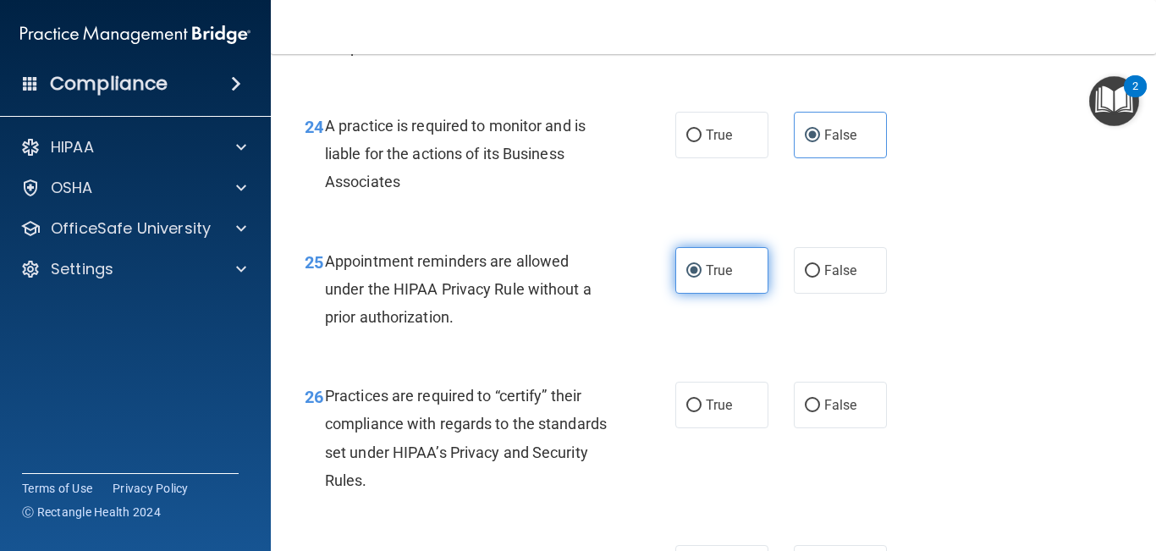
scroll to position [3837, 0]
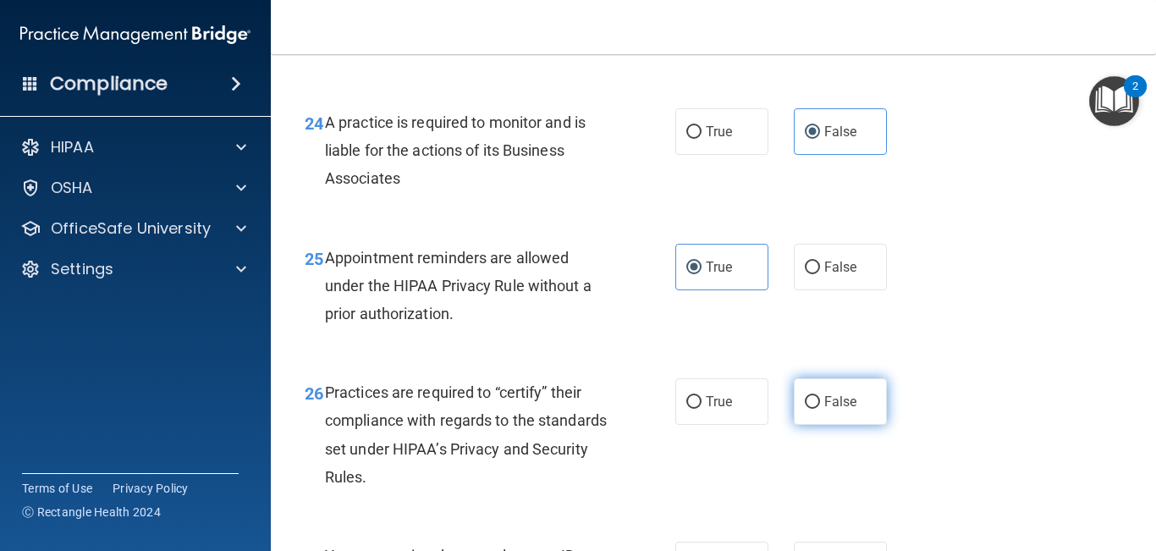
click at [812, 425] on label "False" at bounding box center [840, 401] width 93 height 47
click at [812, 409] on input "False" at bounding box center [812, 402] width 15 height 13
radio input "true"
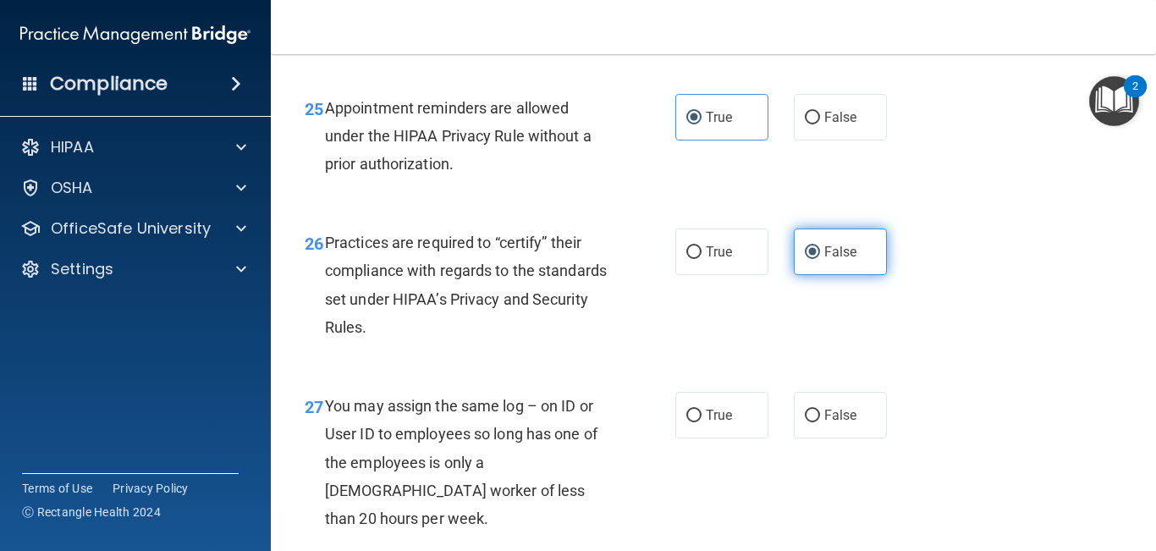
scroll to position [3997, 0]
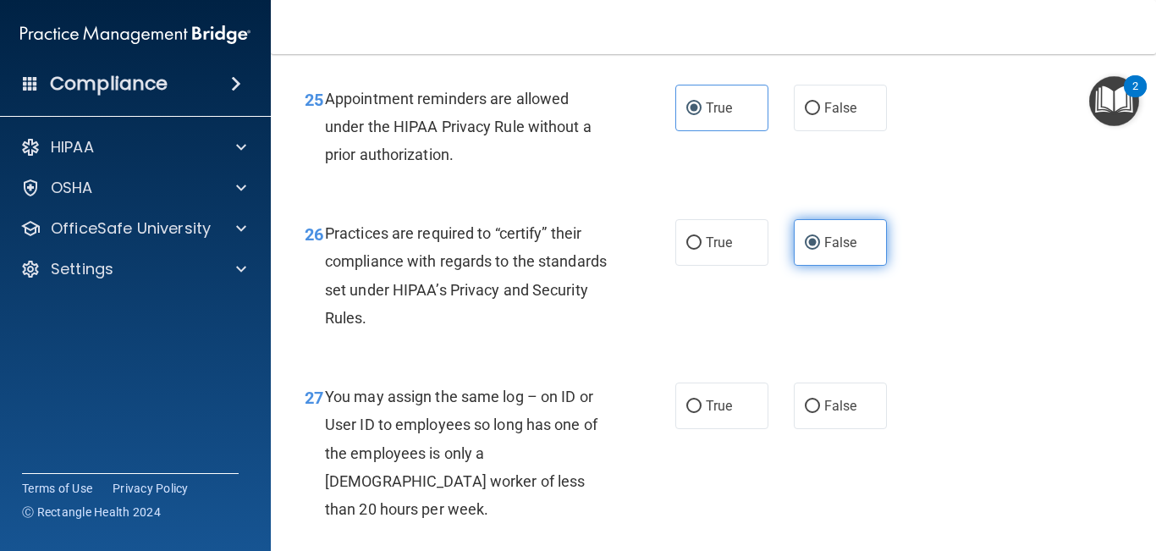
click at [812, 413] on input "False" at bounding box center [812, 406] width 15 height 13
radio input "true"
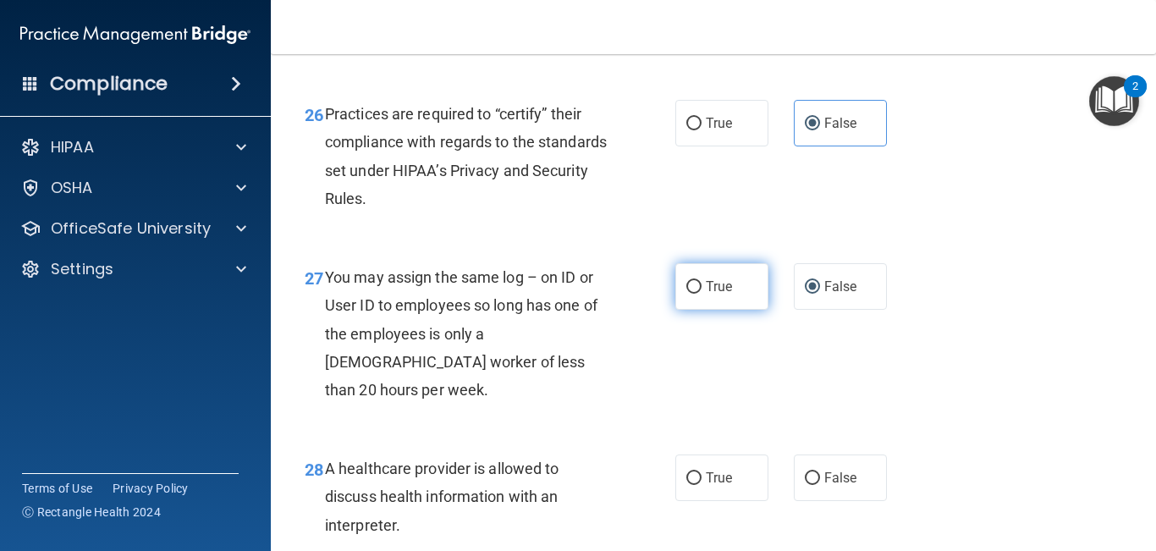
scroll to position [4117, 0]
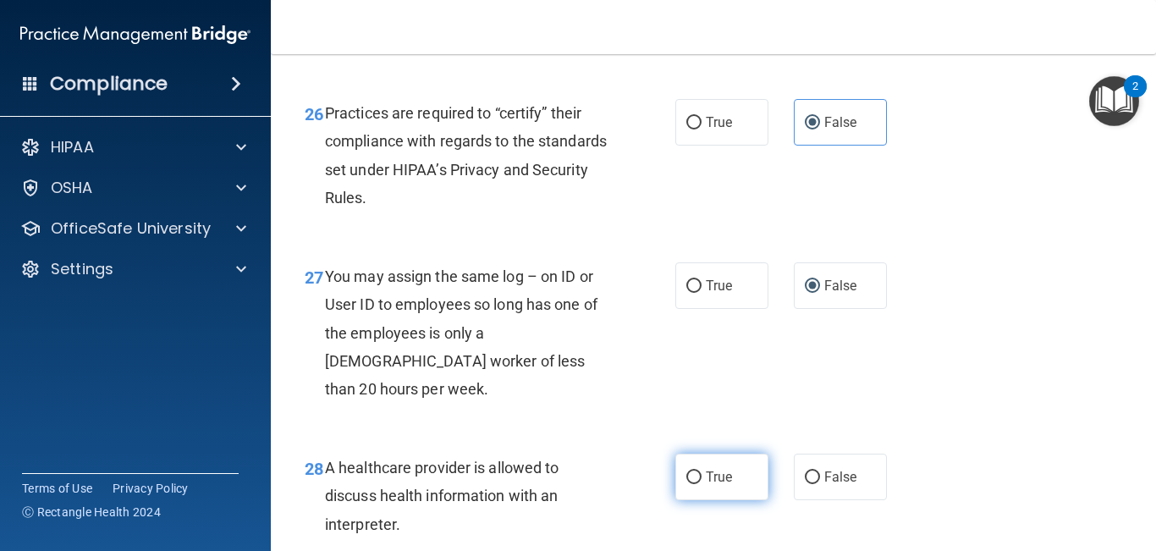
click at [706, 456] on span "True" at bounding box center [719, 477] width 26 height 16
click at [702, 456] on input "True" at bounding box center [694, 478] width 15 height 13
radio input "true"
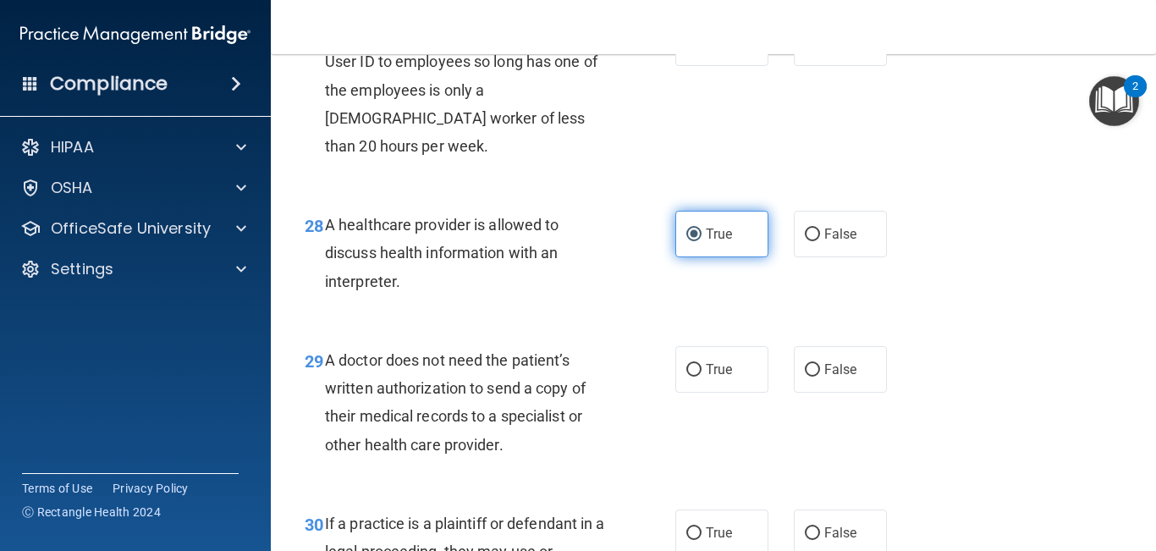
scroll to position [4376, 0]
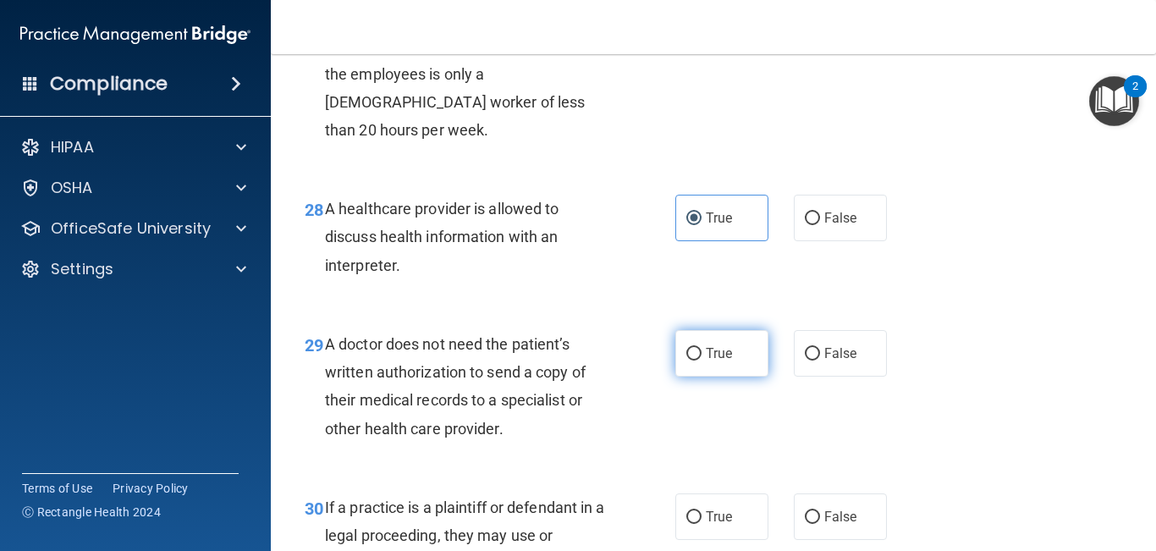
click at [703, 372] on label "True" at bounding box center [722, 353] width 93 height 47
click at [702, 361] on input "True" at bounding box center [694, 354] width 15 height 13
radio input "true"
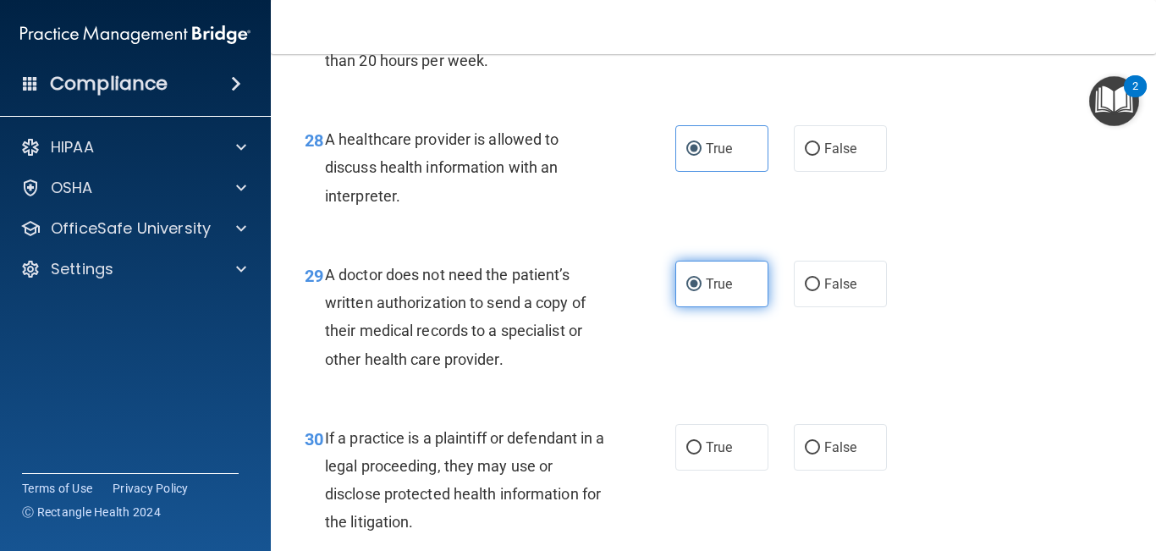
scroll to position [4454, 0]
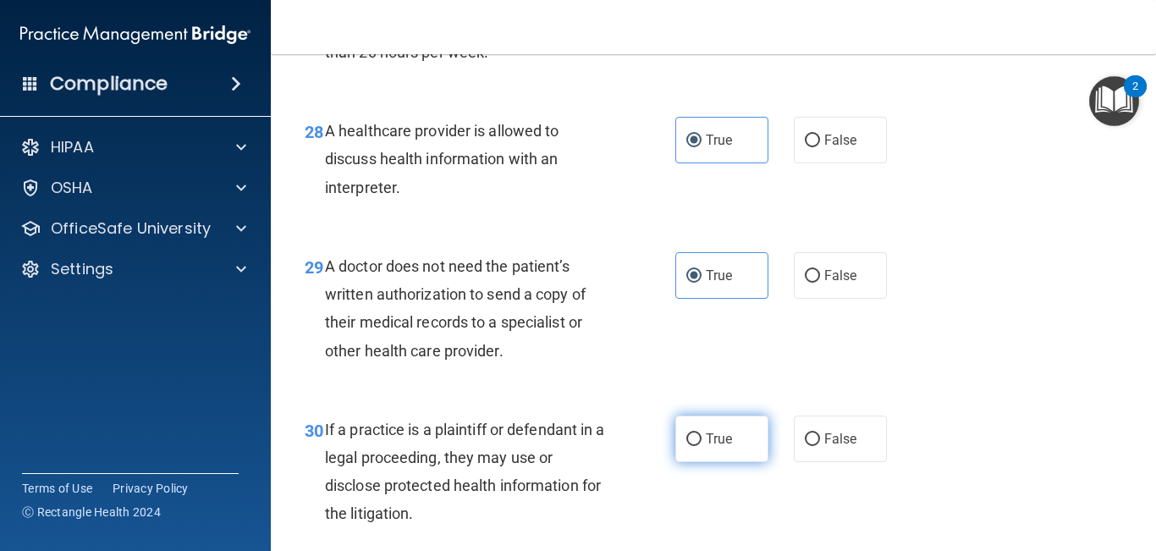
click at [709, 453] on label "True" at bounding box center [722, 439] width 93 height 47
click at [702, 446] on input "True" at bounding box center [694, 439] width 15 height 13
radio input "true"
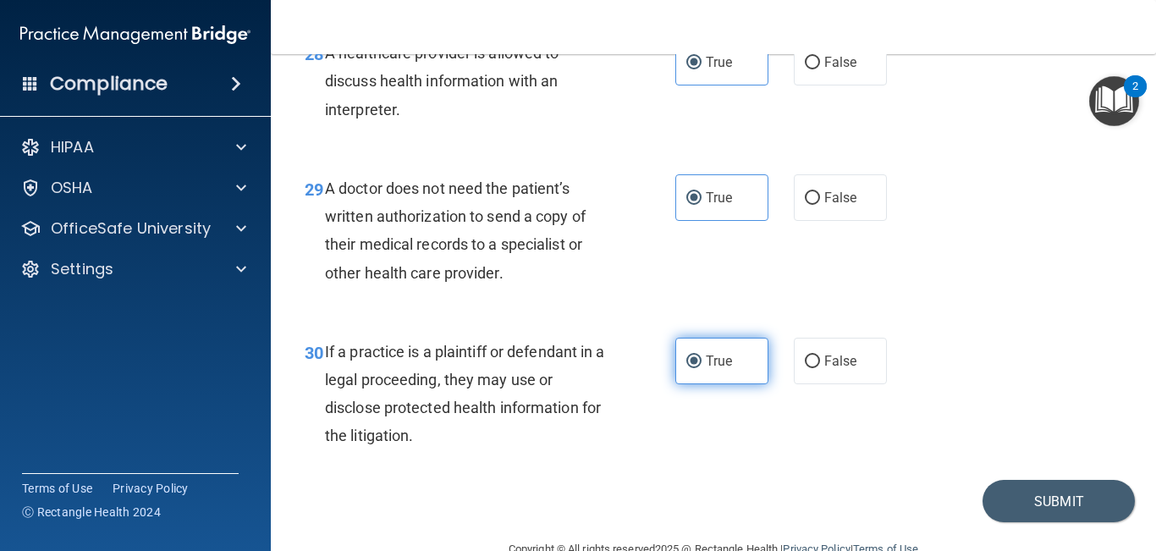
scroll to position [4561, 0]
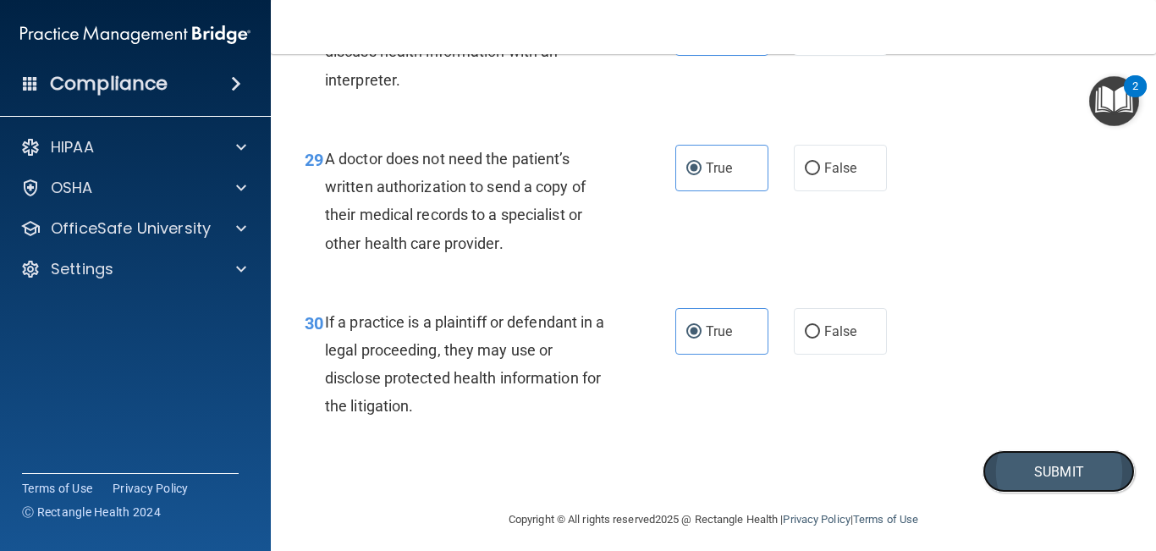
click at [1006, 456] on button "Submit" at bounding box center [1059, 471] width 152 height 43
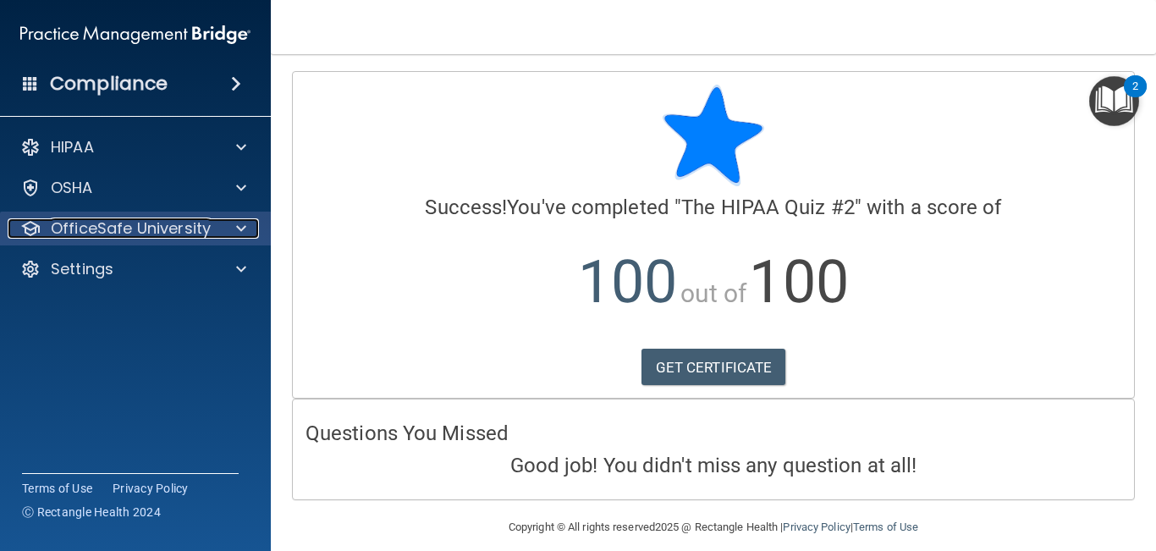
click at [97, 230] on p "OfficeSafe University" at bounding box center [131, 228] width 160 height 20
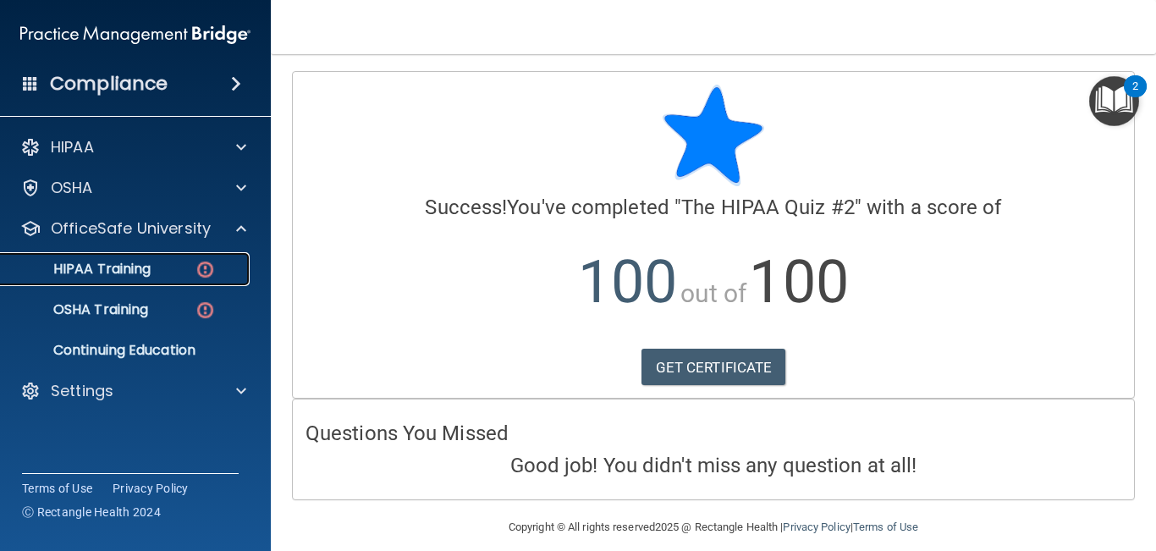
click at [106, 276] on p "HIPAA Training" at bounding box center [81, 269] width 140 height 17
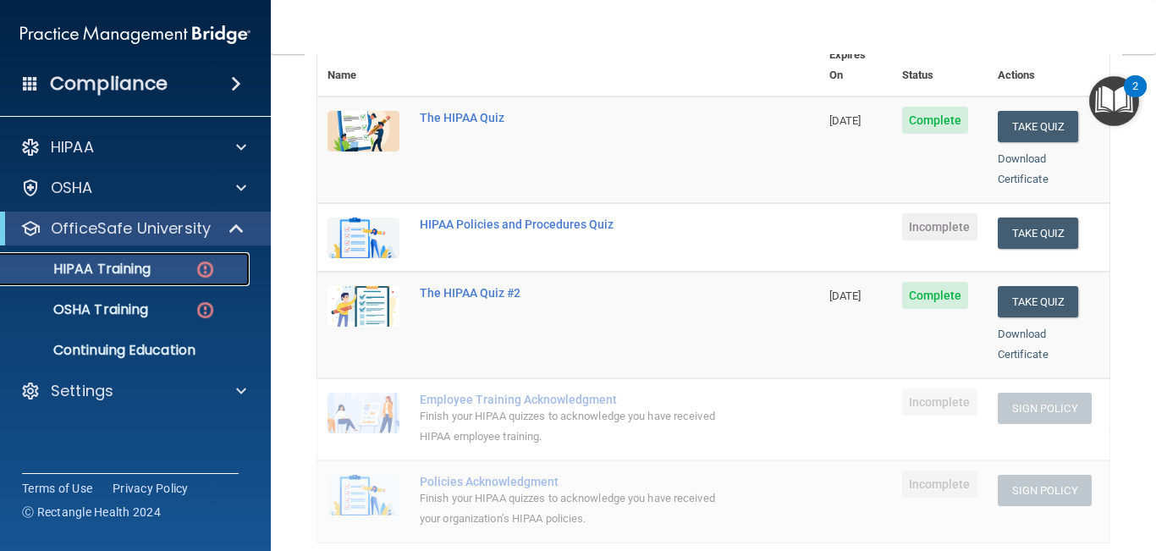
scroll to position [221, 0]
click at [346, 218] on img at bounding box center [364, 238] width 72 height 41
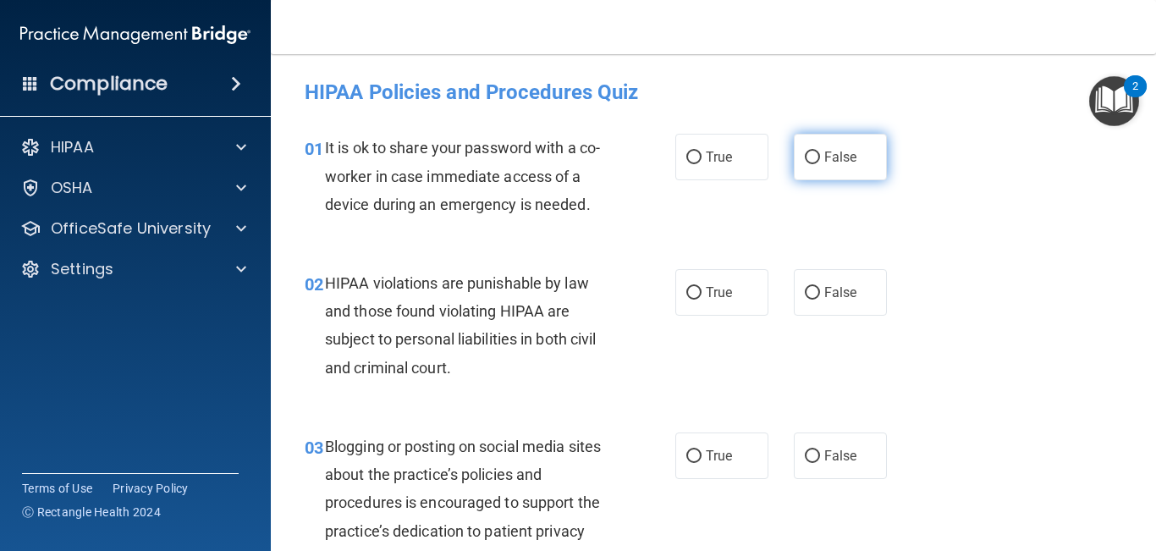
click at [829, 153] on span "False" at bounding box center [841, 157] width 33 height 16
click at [820, 153] on input "False" at bounding box center [812, 158] width 15 height 13
radio input "true"
drag, startPoint x: 328, startPoint y: 147, endPoint x: 368, endPoint y: 159, distance: 41.5
click at [368, 159] on div "It is ok to share your password with a co-worker in case immediate access of a …" at bounding box center [473, 176] width 297 height 85
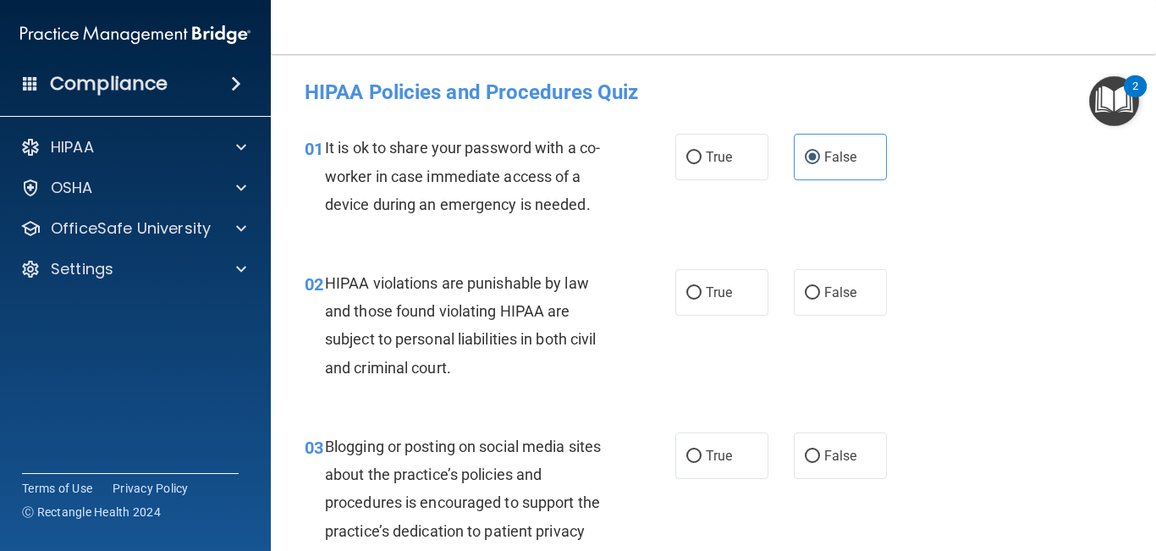
click at [320, 190] on div "01 It is ok to share your password with a co-worker in case immediate access of…" at bounding box center [490, 180] width 422 height 93
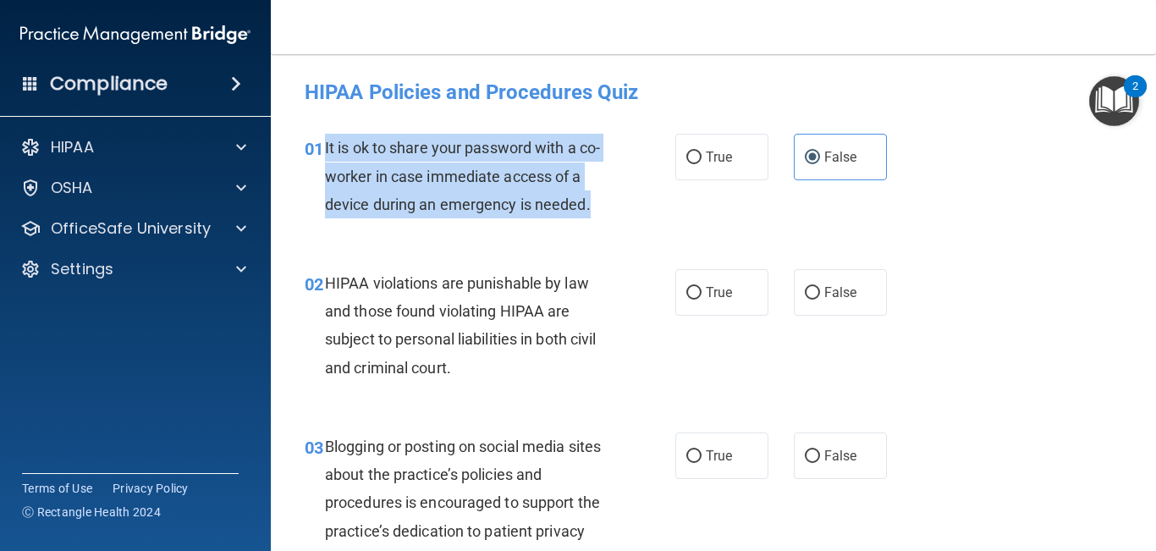
drag, startPoint x: 323, startPoint y: 147, endPoint x: 593, endPoint y: 218, distance: 279.3
click at [593, 218] on div "01 It is ok to share your password with a co-worker in case immediate access of…" at bounding box center [490, 180] width 422 height 93
copy div "It is ok to share your password with a co-worker in case immediate access of a …"
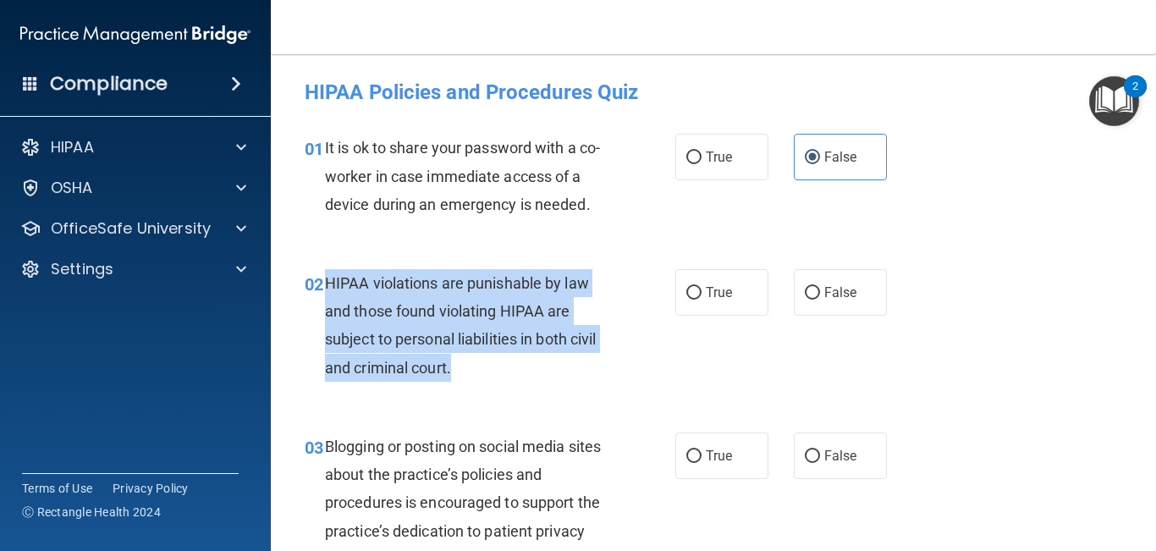
drag, startPoint x: 327, startPoint y: 278, endPoint x: 466, endPoint y: 376, distance: 170.7
click at [466, 376] on div "HIPAA violations are punishable by law and those found violating HIPAA are subj…" at bounding box center [473, 325] width 297 height 113
copy span "HIPAA violations are punishable by law and those found violating HIPAA are subj…"
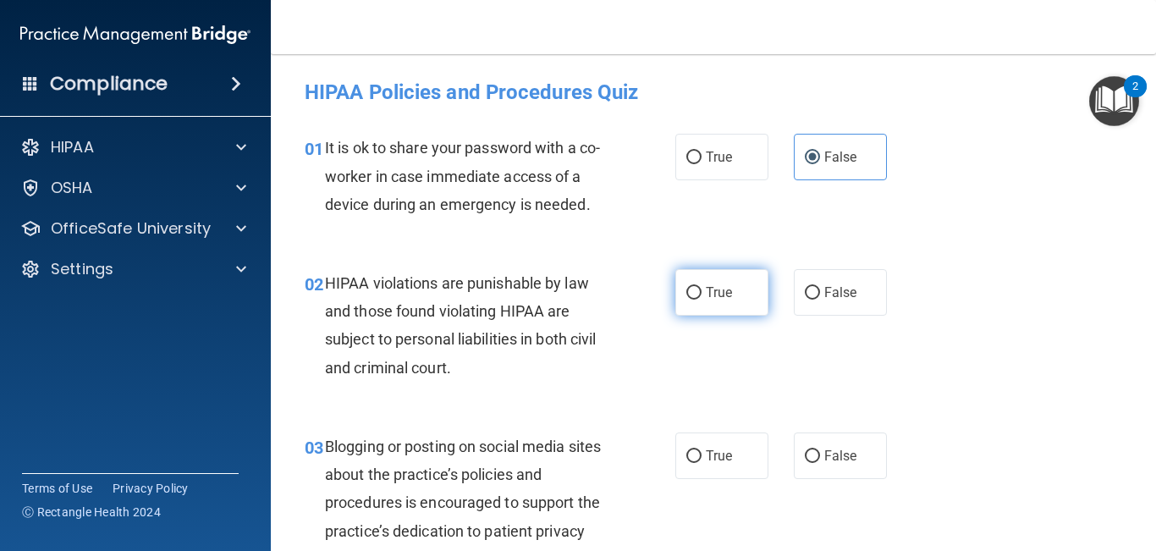
click at [742, 296] on label "True" at bounding box center [722, 292] width 93 height 47
click at [702, 296] on input "True" at bounding box center [694, 293] width 15 height 13
radio input "true"
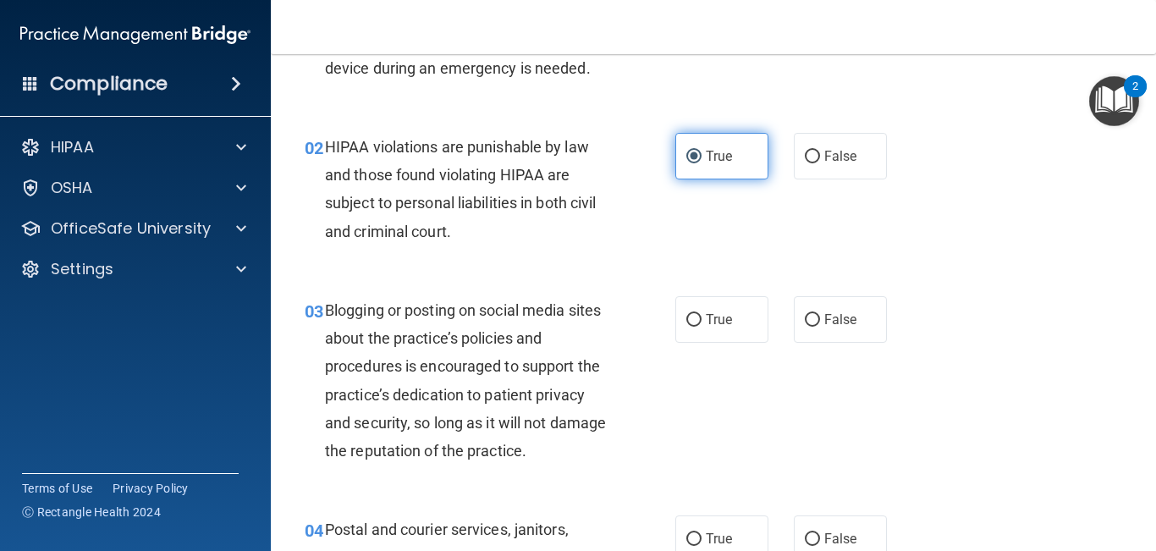
scroll to position [141, 0]
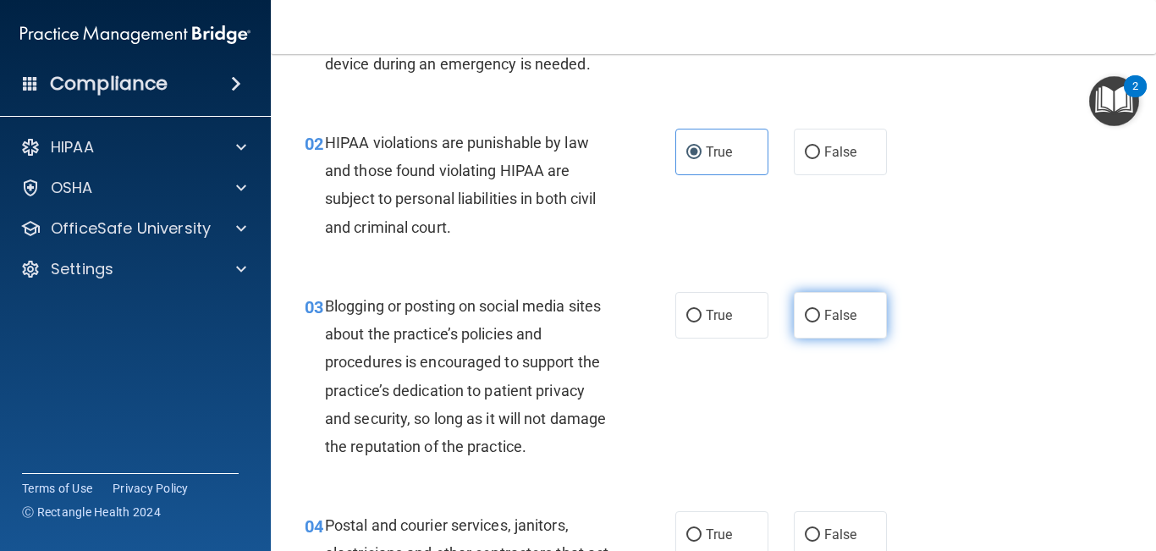
click at [835, 313] on span "False" at bounding box center [841, 315] width 33 height 16
click at [820, 313] on input "False" at bounding box center [812, 316] width 15 height 13
radio input "true"
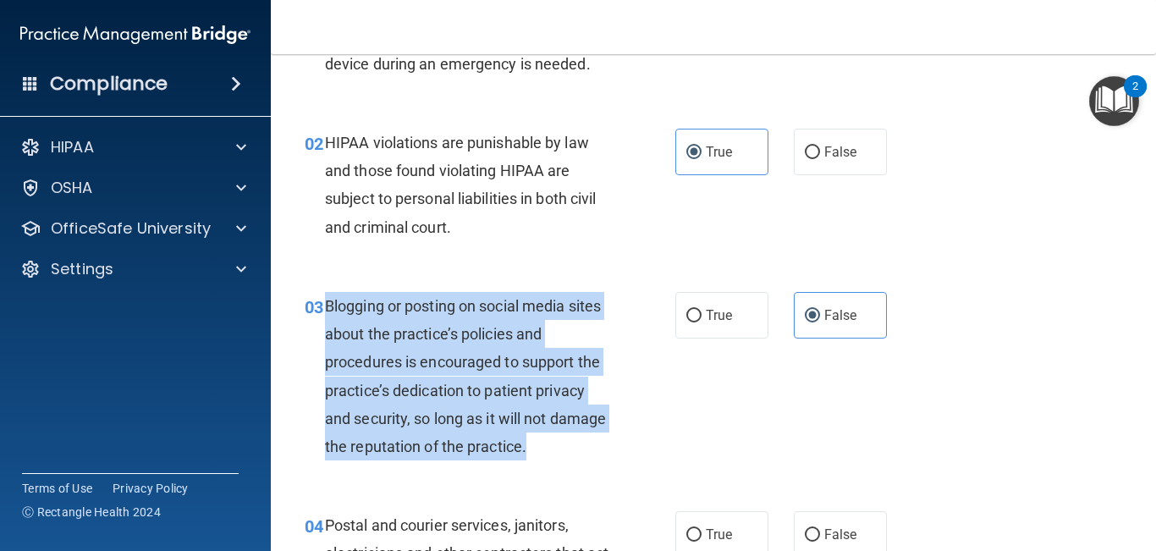
drag, startPoint x: 325, startPoint y: 302, endPoint x: 600, endPoint y: 459, distance: 316.6
click at [600, 456] on div "Blogging or posting on social media sites about the practice’s policies and pro…" at bounding box center [473, 376] width 297 height 168
copy span "Blogging or posting on social media sites about the practice’s policies and pro…"
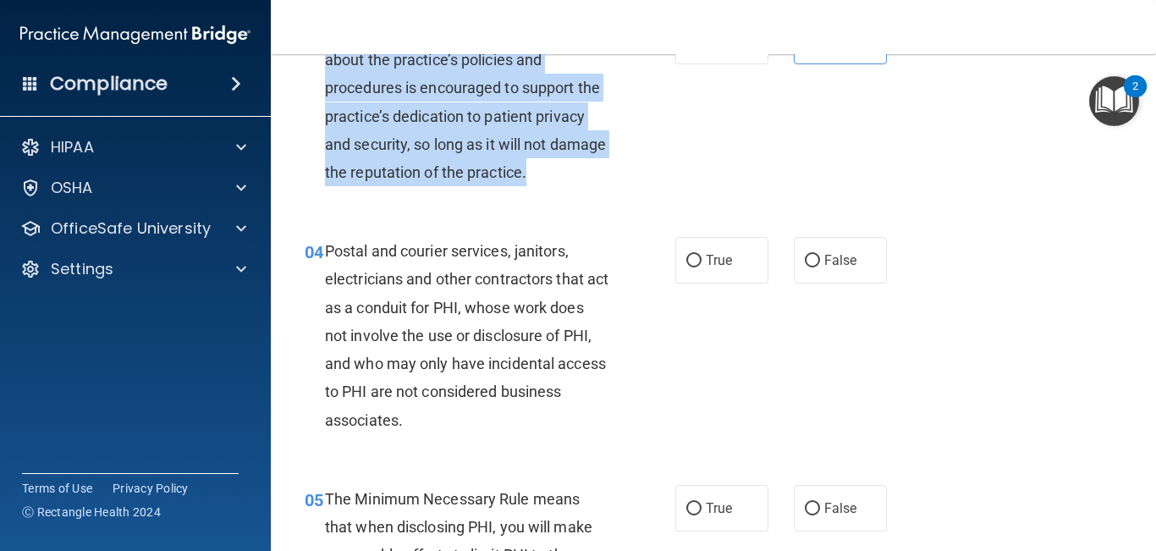
scroll to position [421, 0]
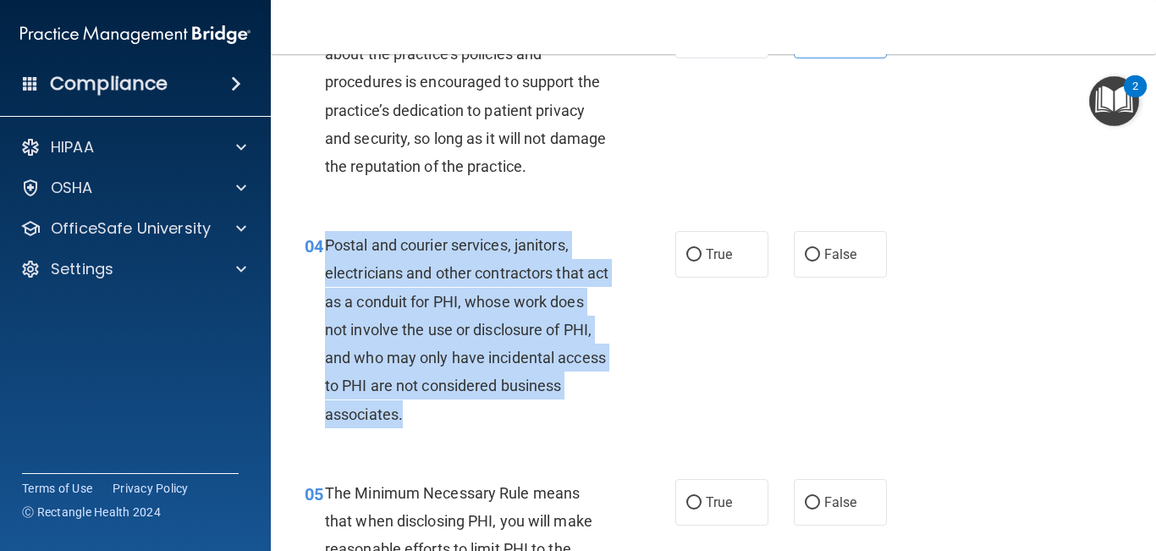
drag, startPoint x: 326, startPoint y: 247, endPoint x: 480, endPoint y: 425, distance: 235.2
click at [480, 425] on div "Postal and courier services, janitors, electricians and other contractors that …" at bounding box center [473, 329] width 297 height 197
copy span "Postal and courier services, janitors, electricians and other contractors that …"
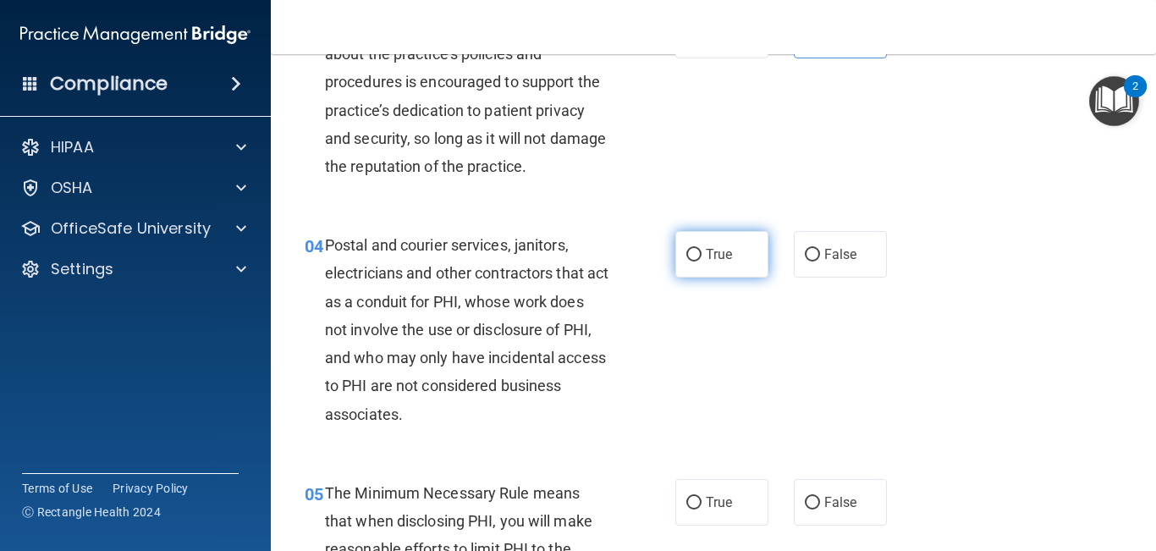
click at [707, 262] on label "True" at bounding box center [722, 254] width 93 height 47
click at [702, 262] on input "True" at bounding box center [694, 255] width 15 height 13
radio input "true"
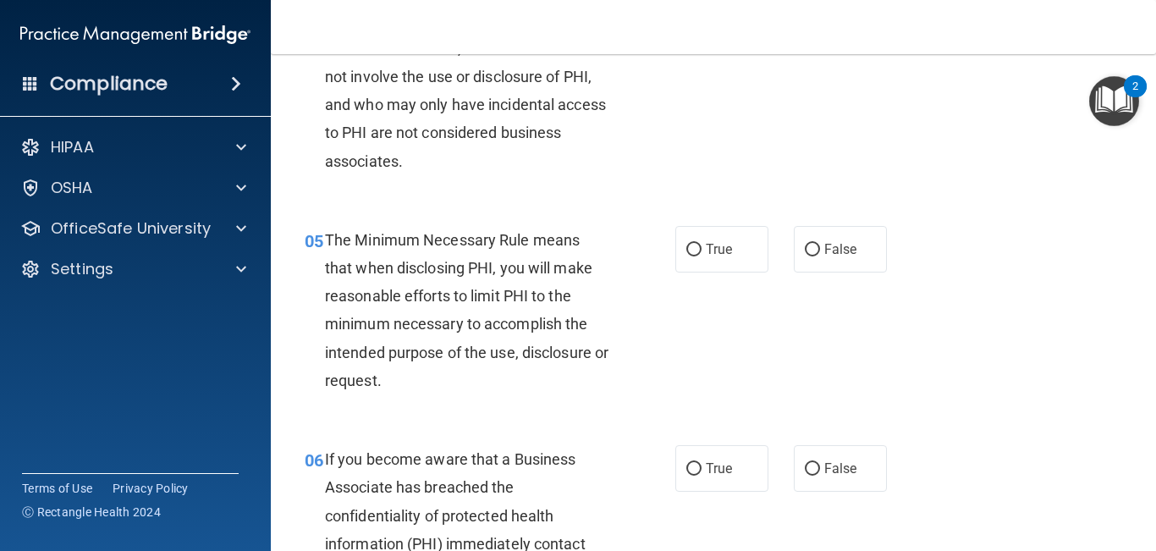
scroll to position [676, 0]
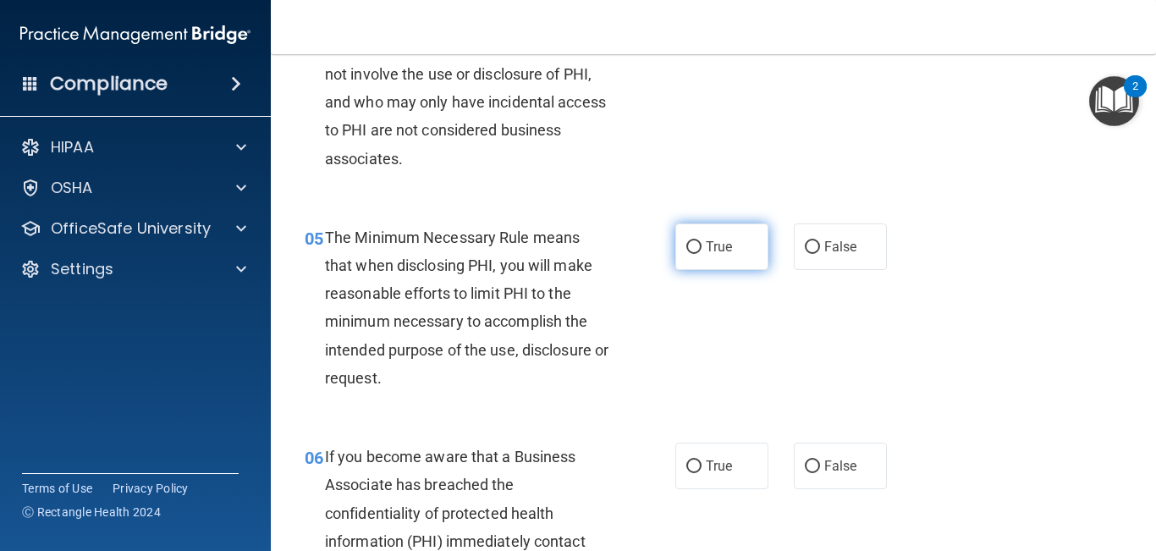
click at [735, 239] on label "True" at bounding box center [722, 246] width 93 height 47
click at [702, 241] on input "True" at bounding box center [694, 247] width 15 height 13
radio input "true"
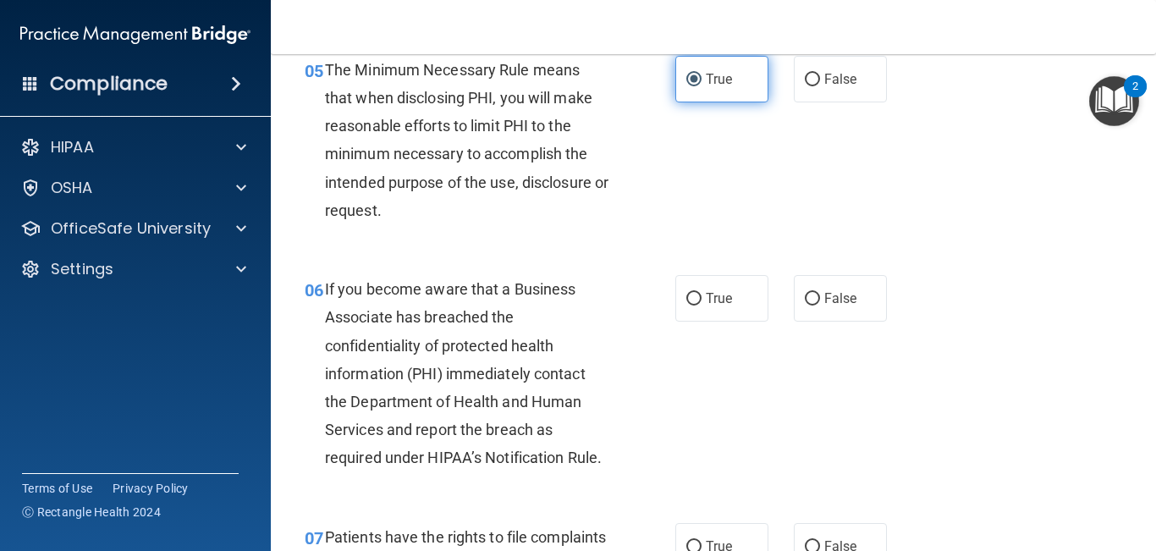
scroll to position [852, 0]
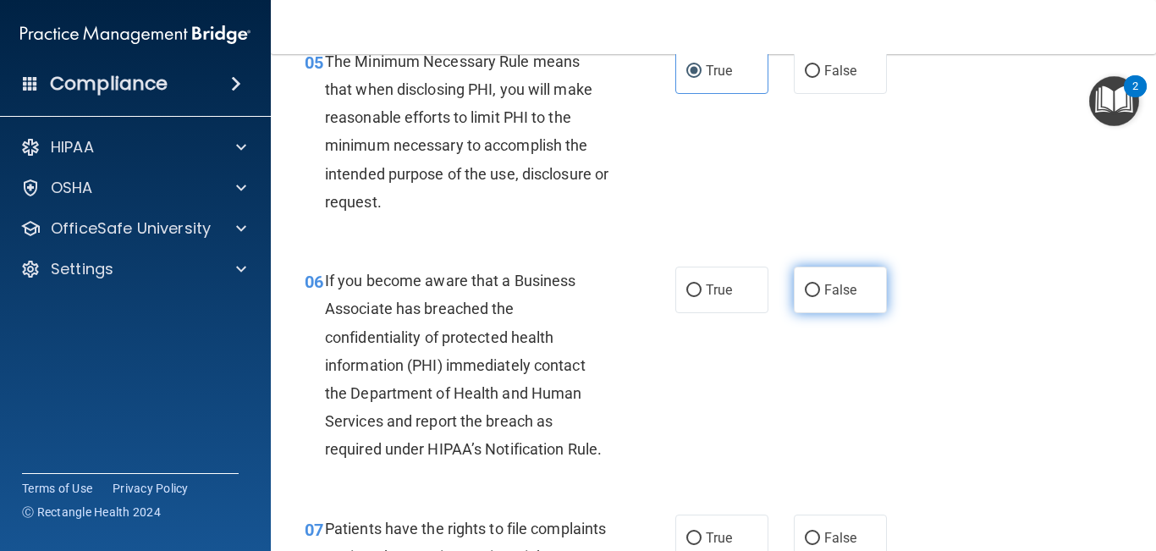
click at [848, 284] on span "False" at bounding box center [841, 290] width 33 height 16
click at [820, 284] on input "False" at bounding box center [812, 290] width 15 height 13
radio input "true"
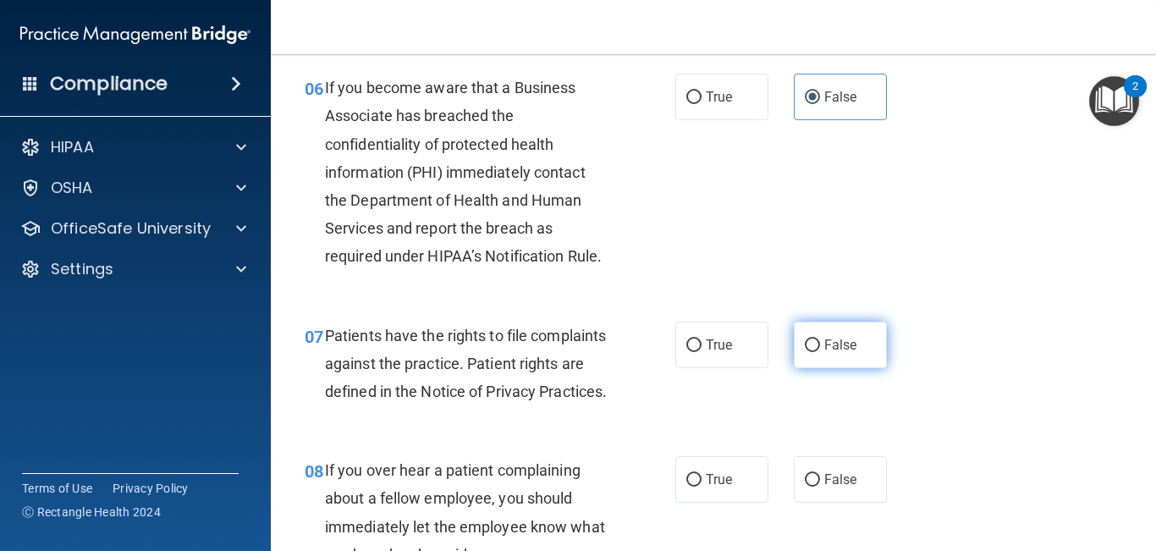
scroll to position [1053, 0]
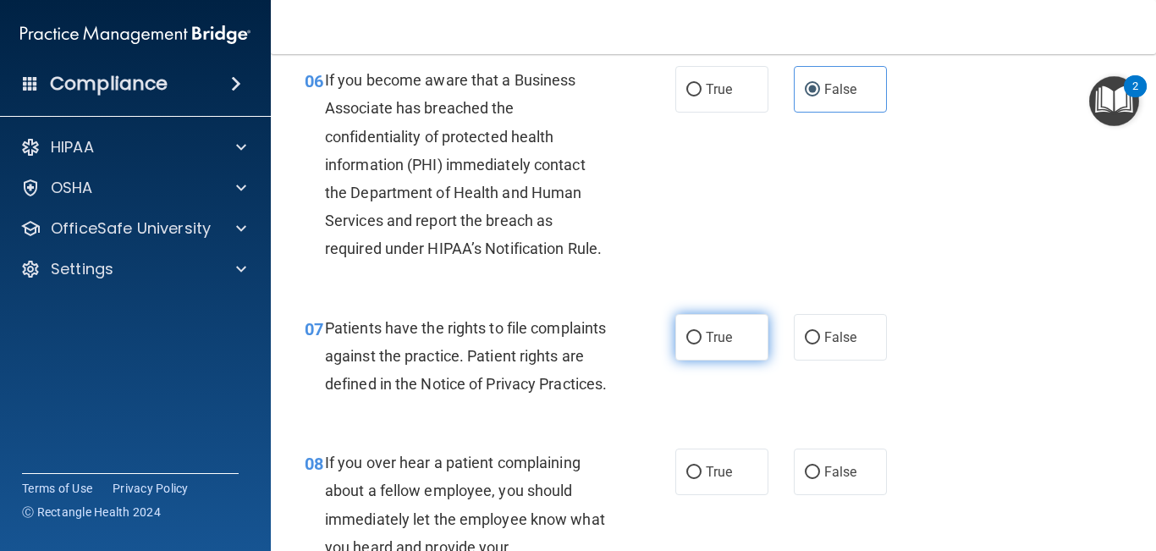
click at [751, 345] on label "True" at bounding box center [722, 337] width 93 height 47
click at [702, 345] on input "True" at bounding box center [694, 338] width 15 height 13
radio input "true"
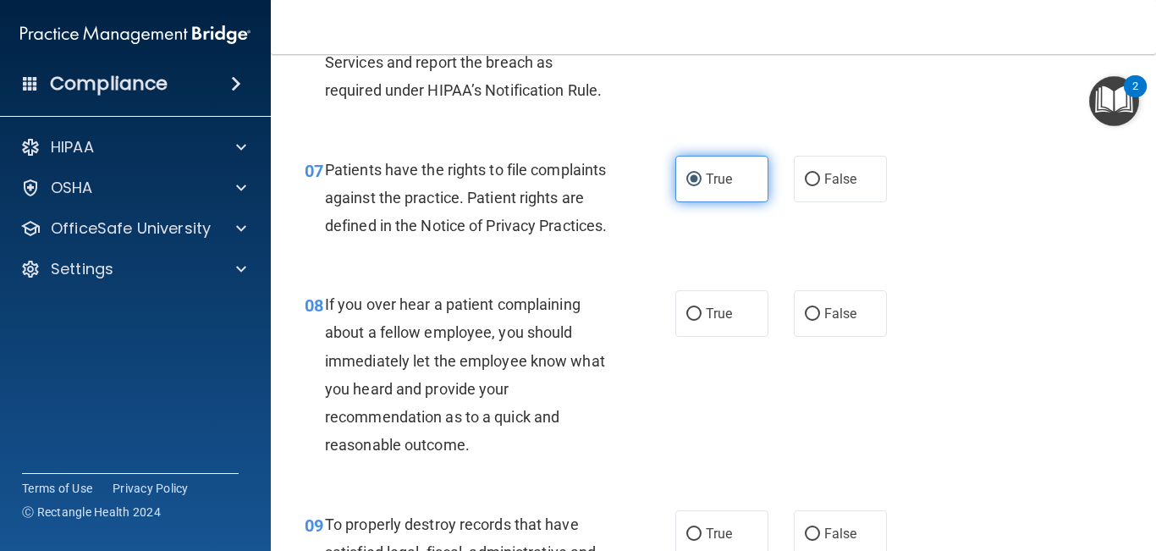
scroll to position [1245, 0]
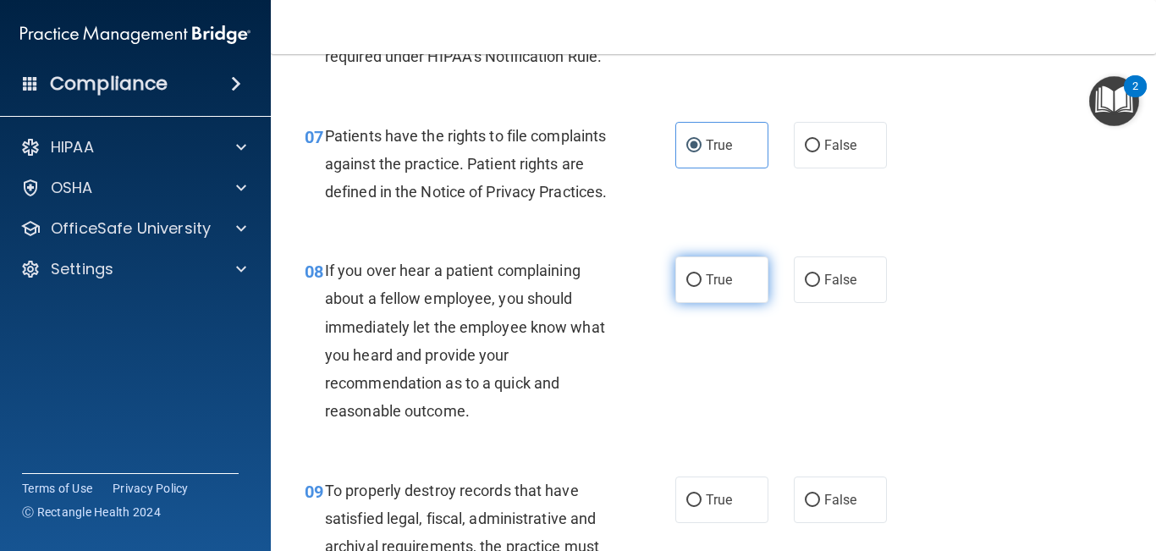
click at [737, 303] on label "True" at bounding box center [722, 280] width 93 height 47
click at [702, 287] on input "True" at bounding box center [694, 280] width 15 height 13
radio input "true"
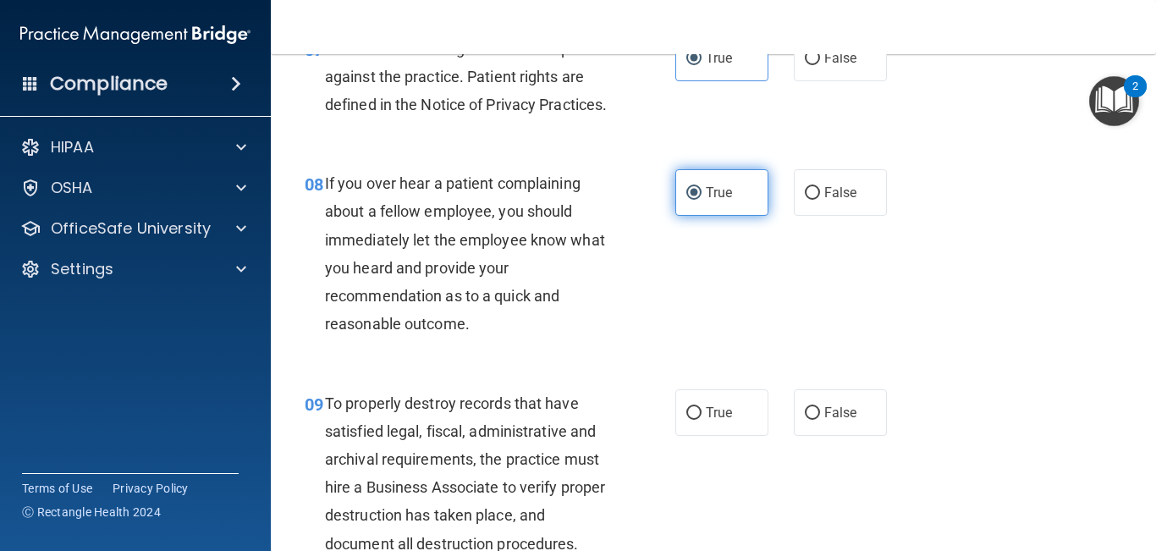
scroll to position [1378, 0]
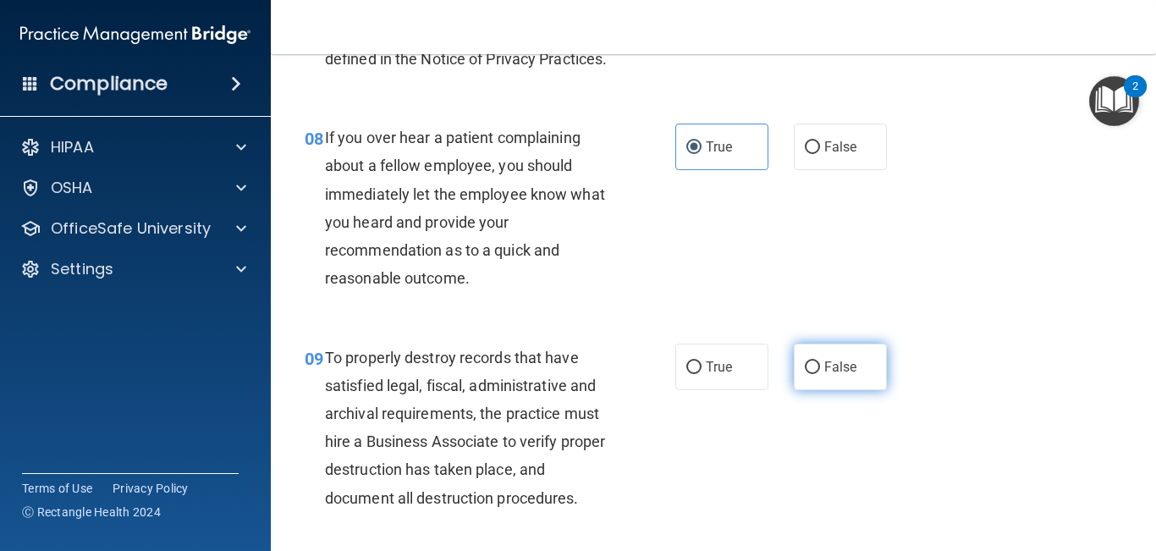
click at [810, 374] on input "False" at bounding box center [812, 367] width 15 height 13
radio input "true"
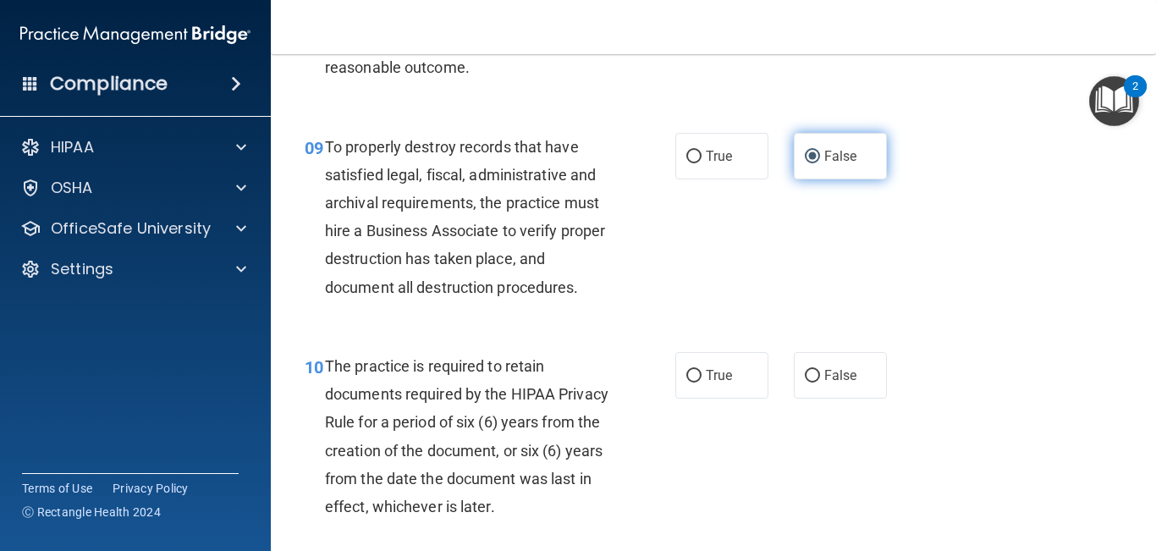
scroll to position [1597, 0]
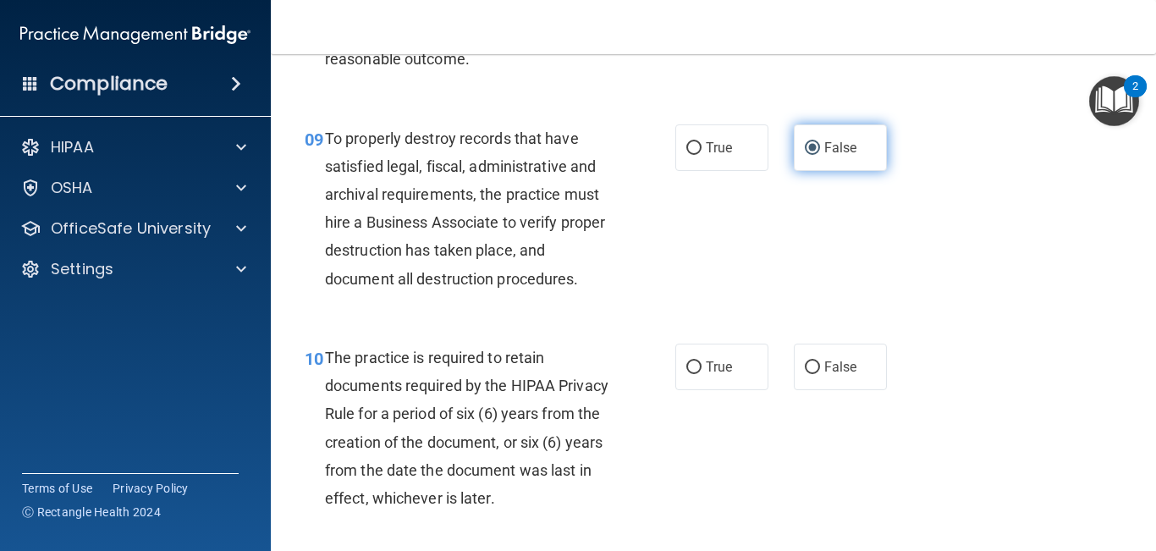
click at [810, 374] on input "False" at bounding box center [812, 367] width 15 height 13
radio input "true"
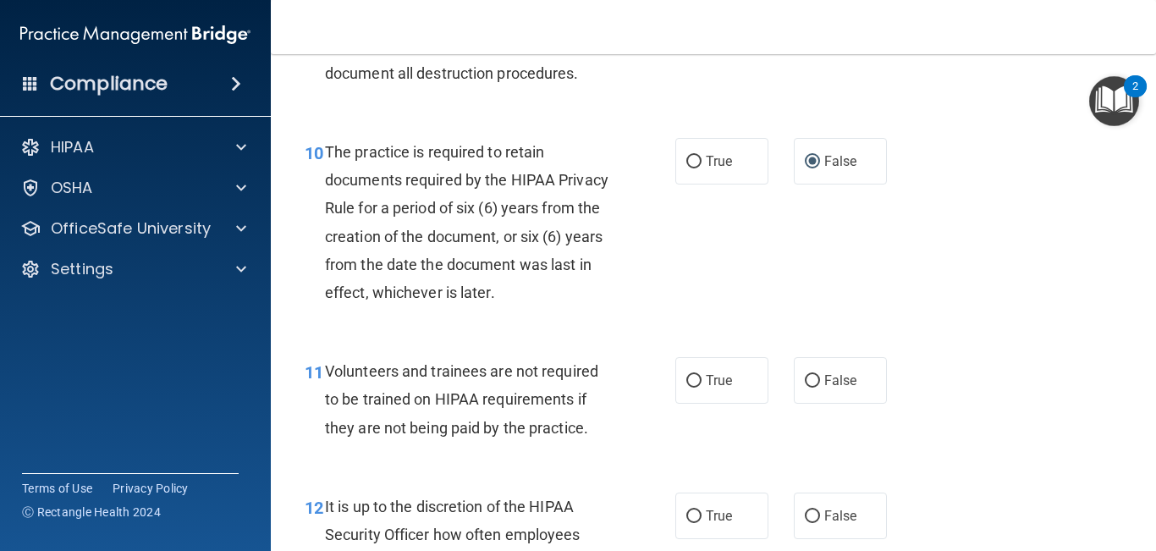
scroll to position [1823, 0]
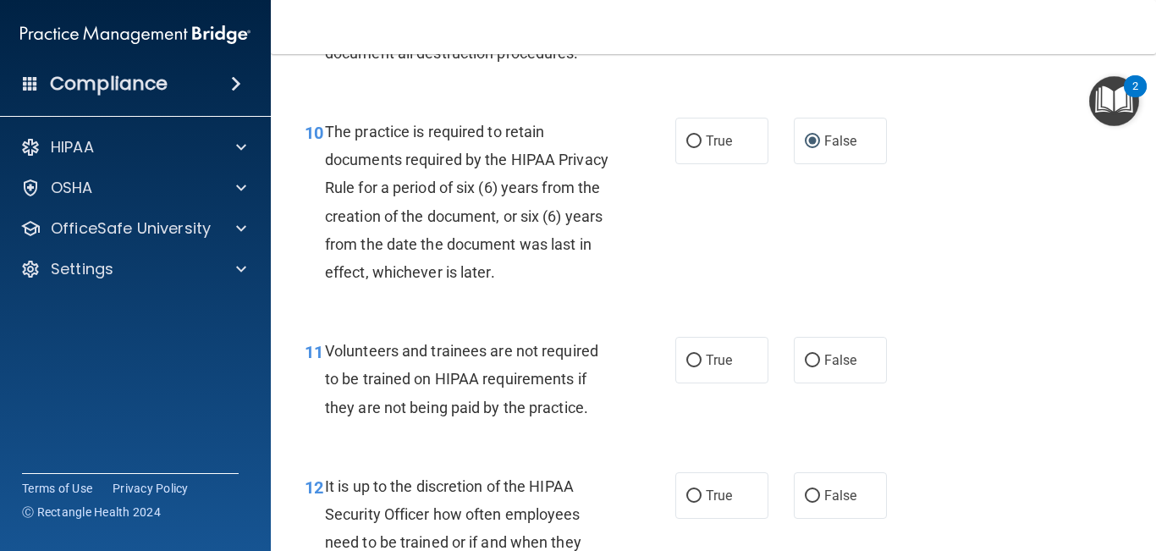
click at [810, 367] on input "False" at bounding box center [812, 361] width 15 height 13
radio input "true"
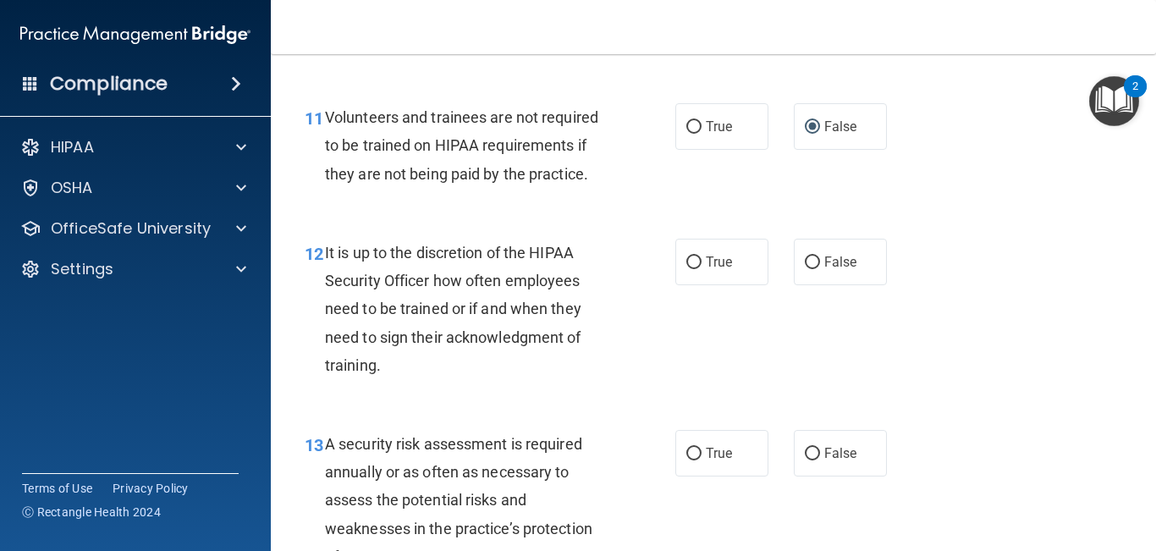
scroll to position [2058, 0]
click at [698, 456] on input "True" at bounding box center [694, 453] width 15 height 13
radio input "true"
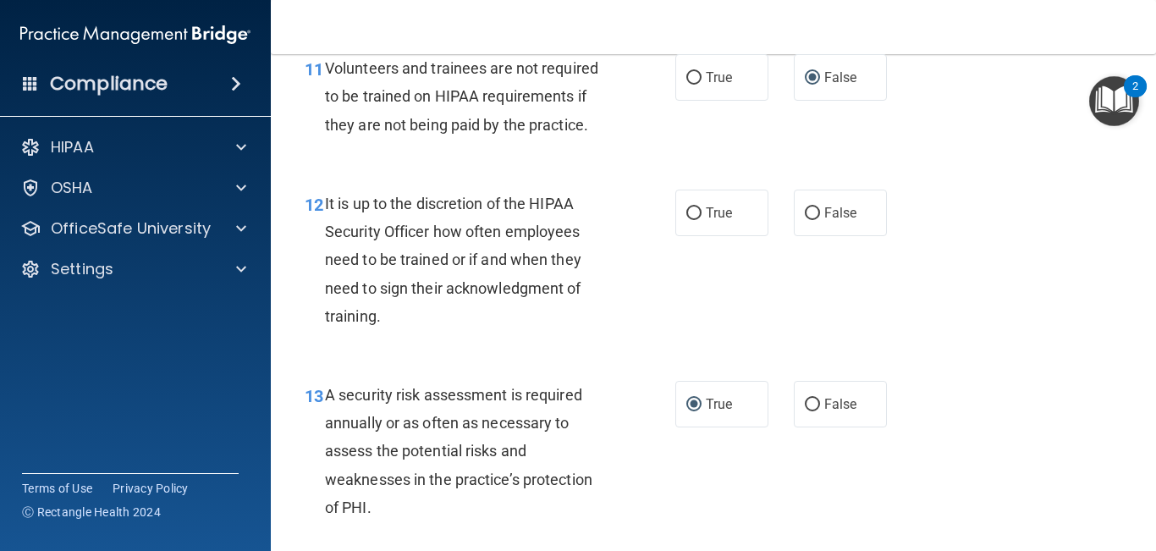
scroll to position [2098, 0]
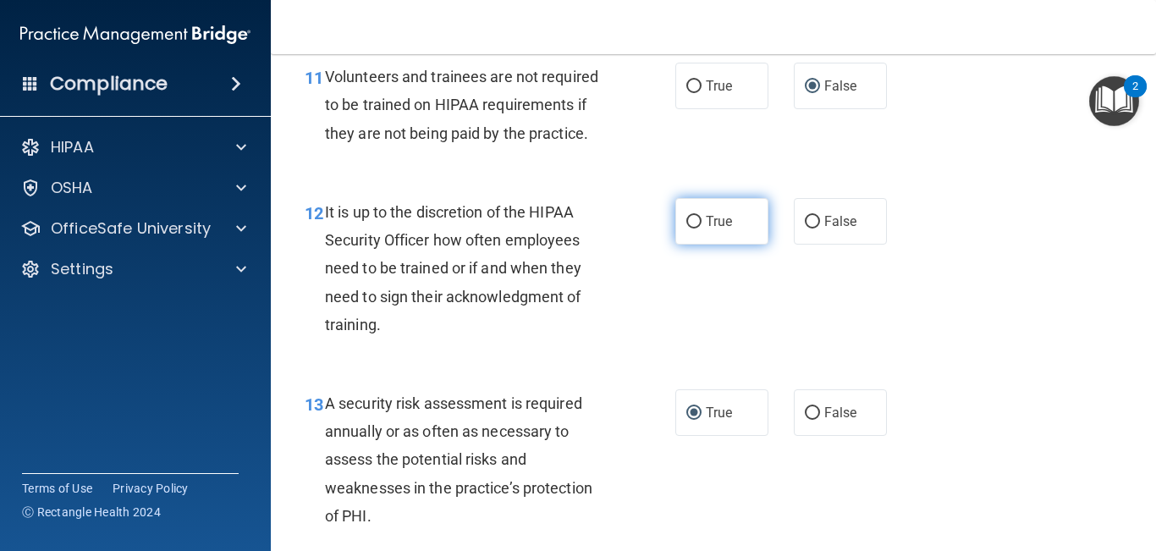
click at [724, 229] on span "True" at bounding box center [719, 221] width 26 height 16
click at [702, 229] on input "True" at bounding box center [694, 222] width 15 height 13
radio input "true"
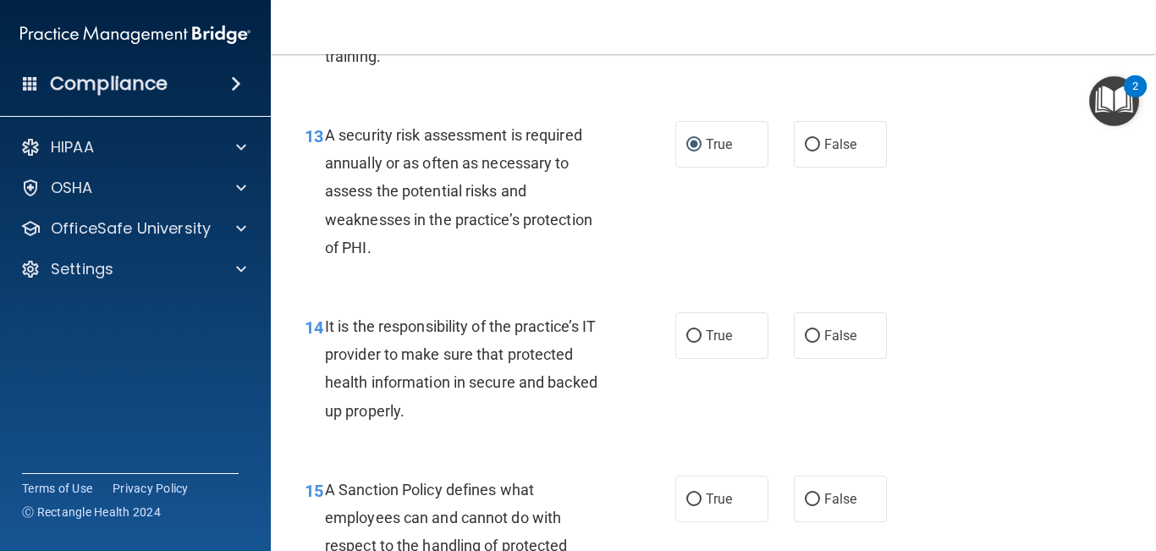
scroll to position [2369, 0]
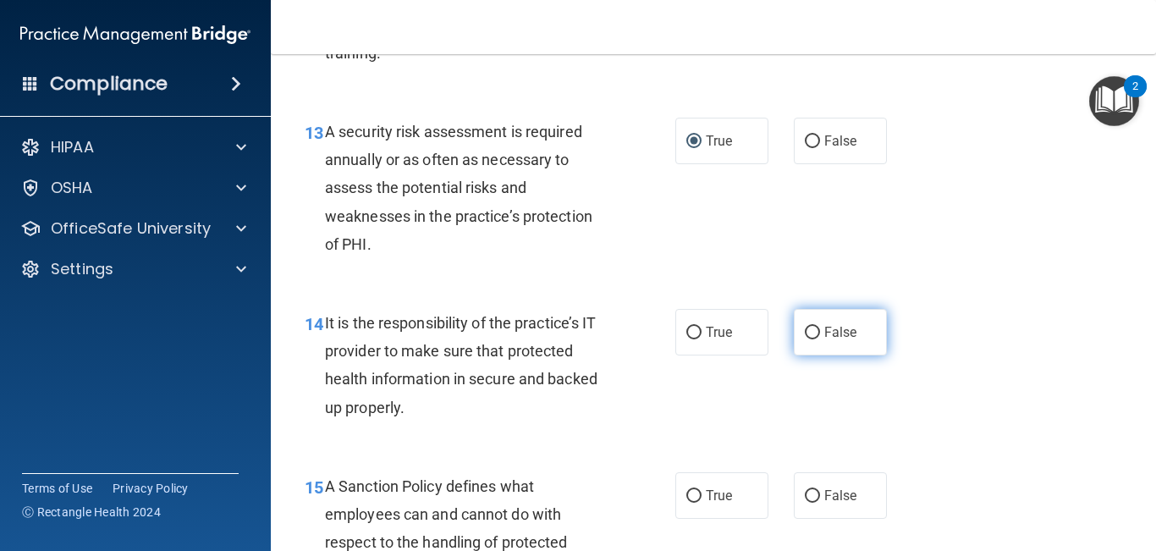
click at [824, 356] on label "False" at bounding box center [840, 332] width 93 height 47
click at [820, 339] on input "False" at bounding box center [812, 333] width 15 height 13
radio input "true"
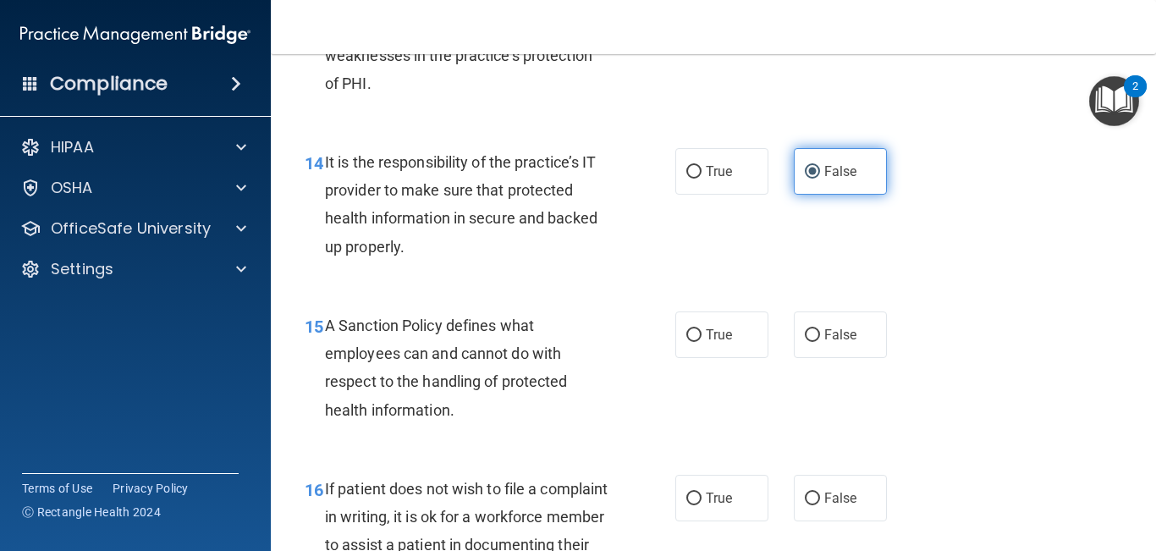
scroll to position [2551, 0]
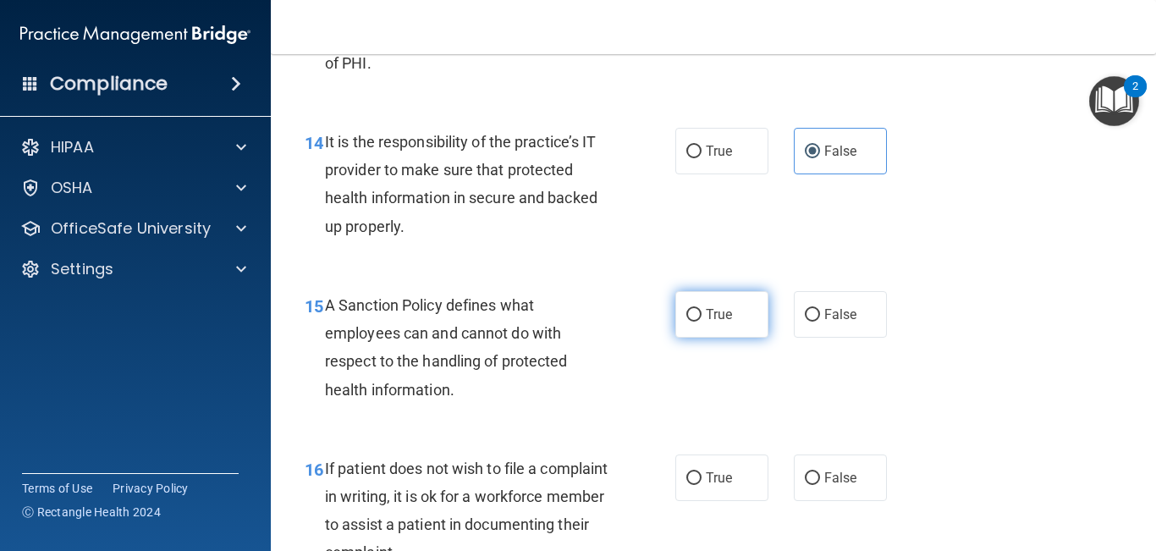
click at [737, 338] on label "True" at bounding box center [722, 314] width 93 height 47
click at [702, 322] on input "True" at bounding box center [694, 315] width 15 height 13
radio input "true"
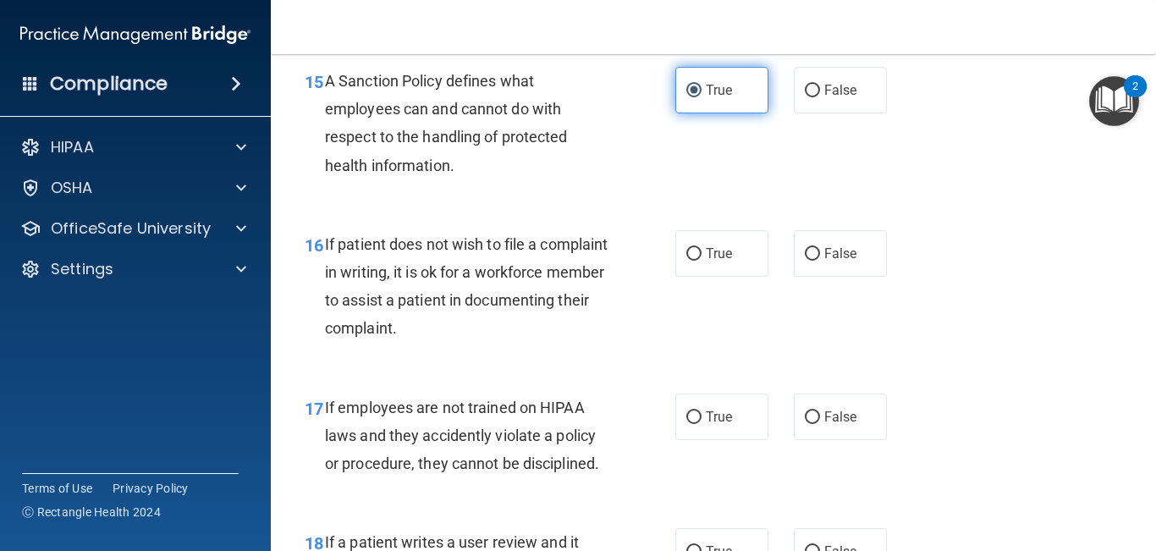
scroll to position [2783, 0]
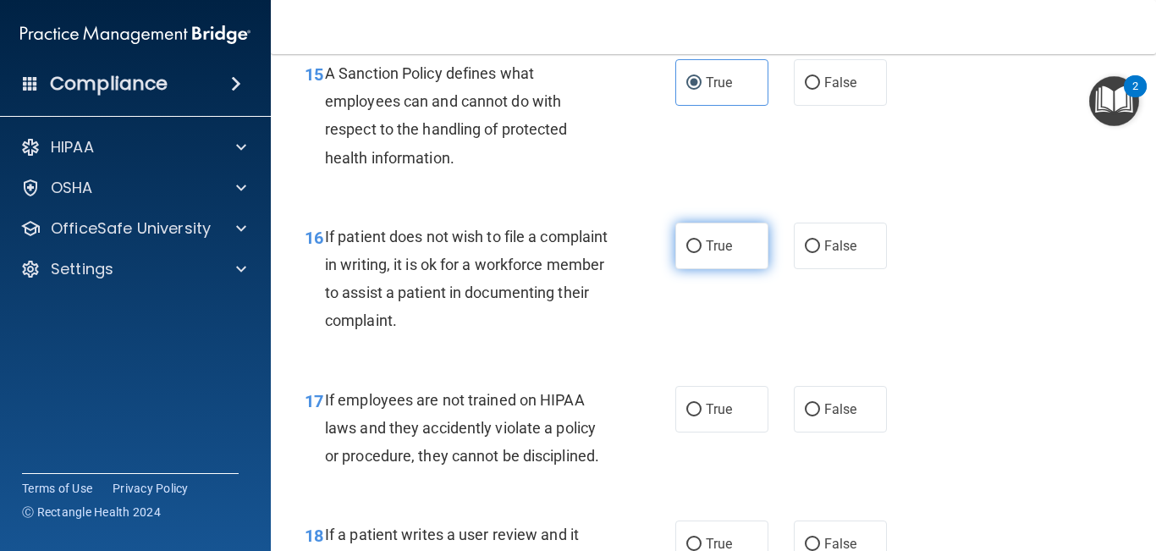
click at [725, 261] on label "True" at bounding box center [722, 246] width 93 height 47
click at [702, 253] on input "True" at bounding box center [694, 246] width 15 height 13
radio input "true"
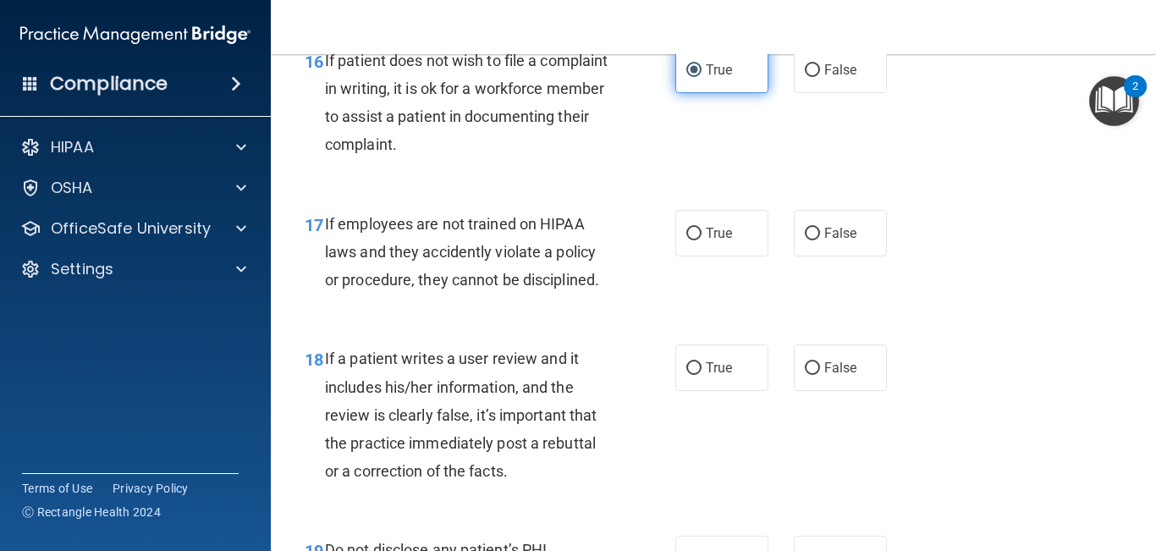
scroll to position [2960, 0]
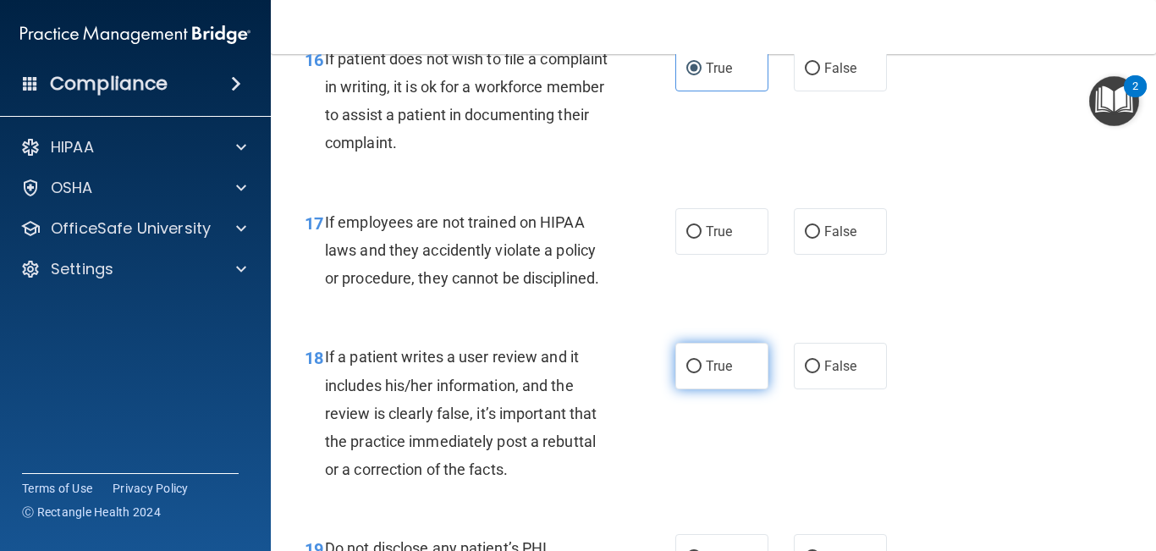
click at [709, 385] on label "True" at bounding box center [722, 366] width 93 height 47
click at [702, 373] on input "True" at bounding box center [694, 367] width 15 height 13
radio input "true"
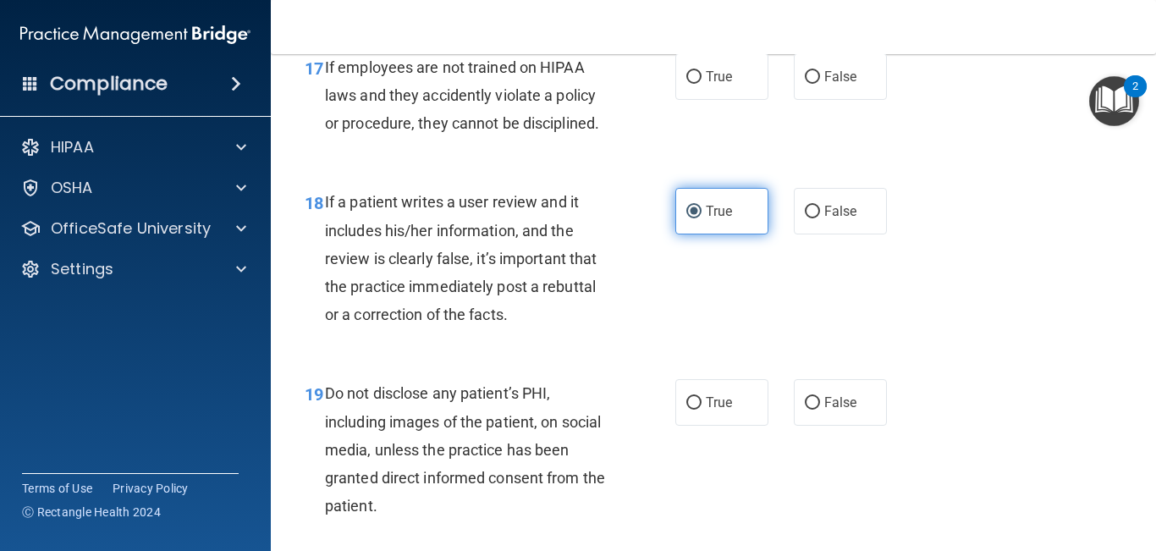
scroll to position [3131, 0]
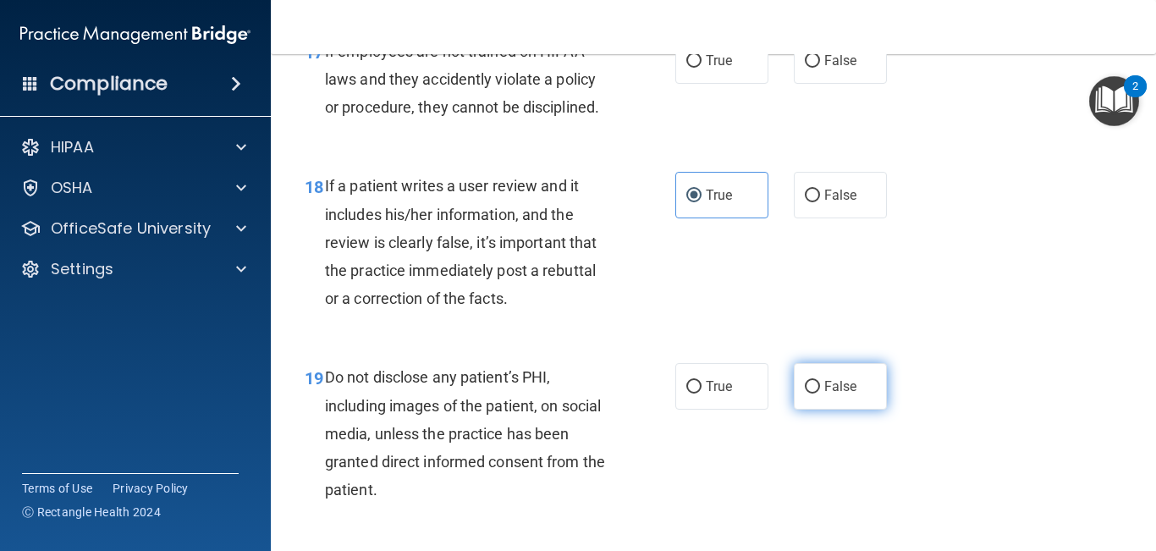
click at [807, 394] on input "False" at bounding box center [812, 387] width 15 height 13
radio input "true"
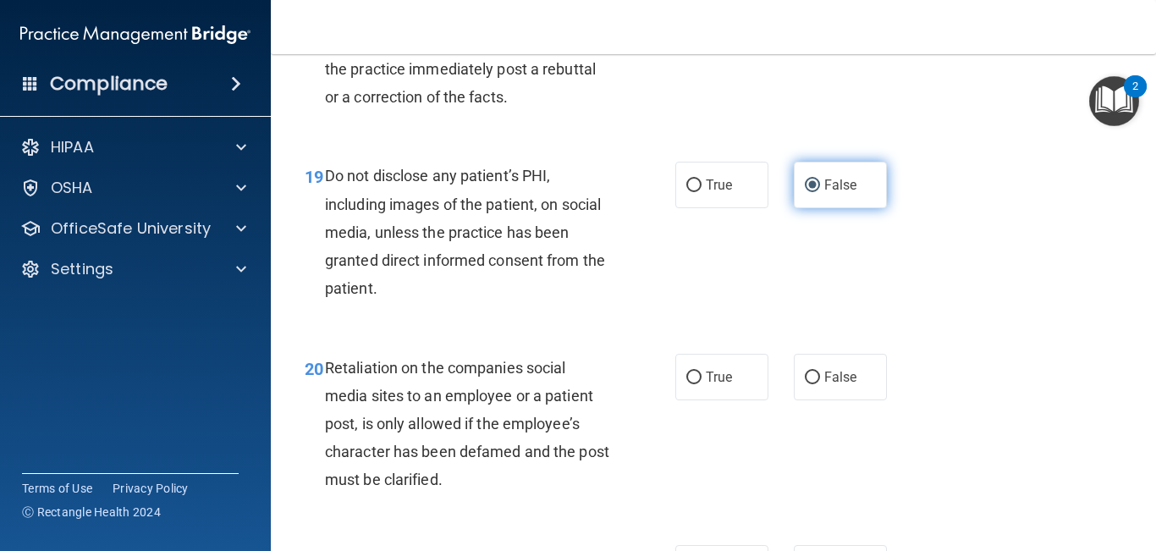
scroll to position [3335, 0]
click at [807, 399] on label "False" at bounding box center [840, 375] width 93 height 47
click at [807, 383] on input "False" at bounding box center [812, 376] width 15 height 13
radio input "true"
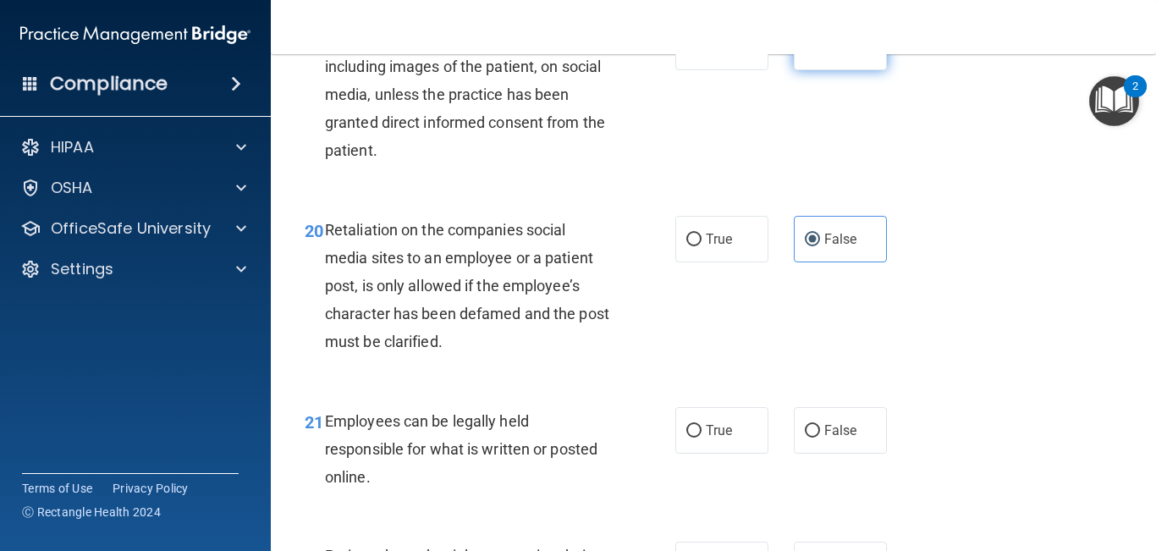
scroll to position [3486, 0]
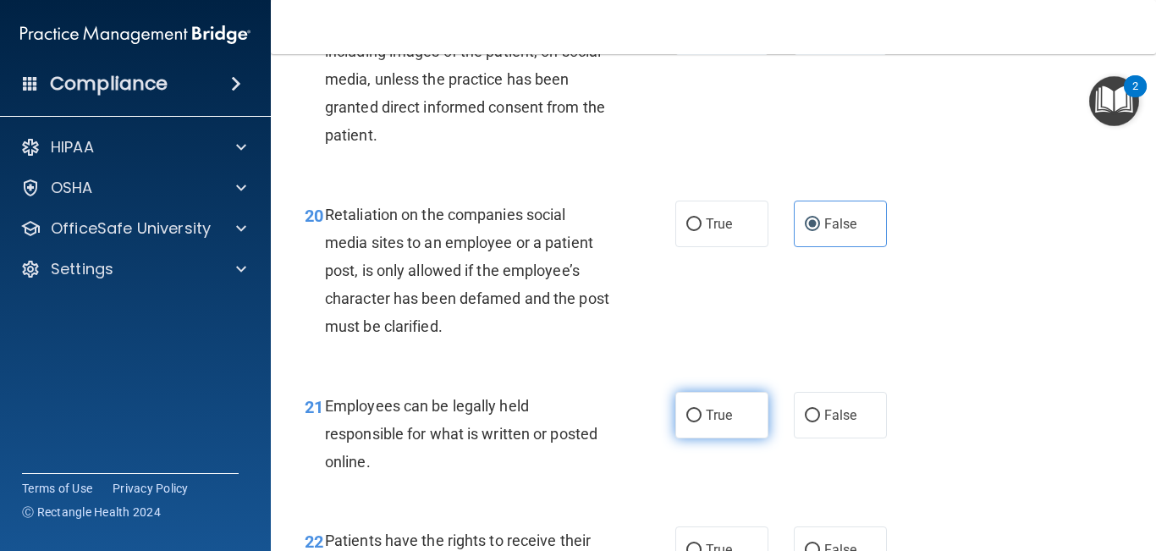
click at [731, 439] on label "True" at bounding box center [722, 415] width 93 height 47
click at [702, 422] on input "True" at bounding box center [694, 416] width 15 height 13
radio input "true"
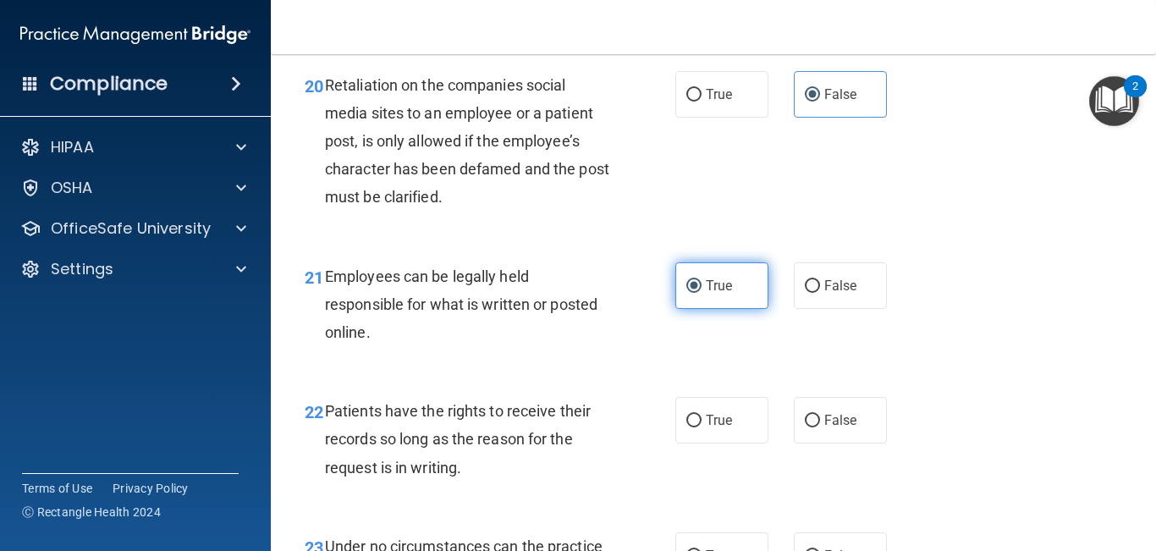
scroll to position [3646, 0]
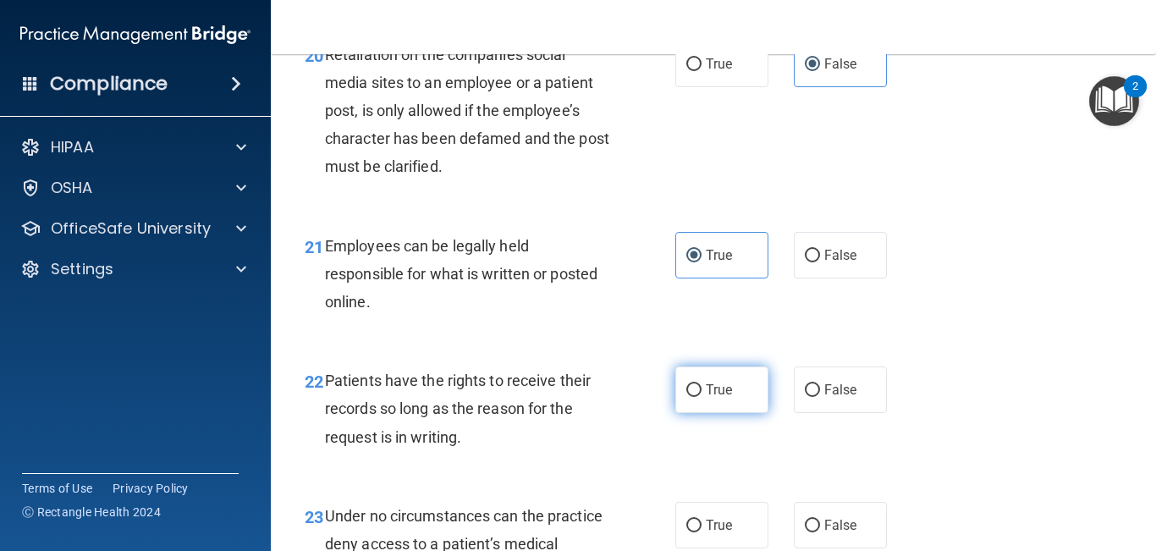
click at [726, 413] on label "True" at bounding box center [722, 390] width 93 height 47
click at [702, 397] on input "True" at bounding box center [694, 390] width 15 height 13
radio input "true"
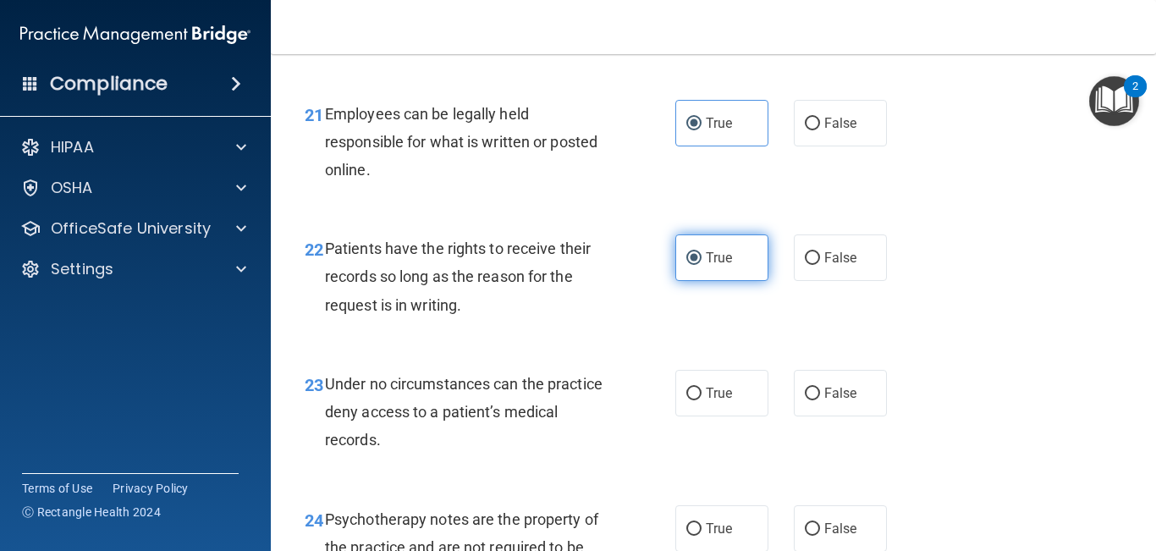
scroll to position [3790, 0]
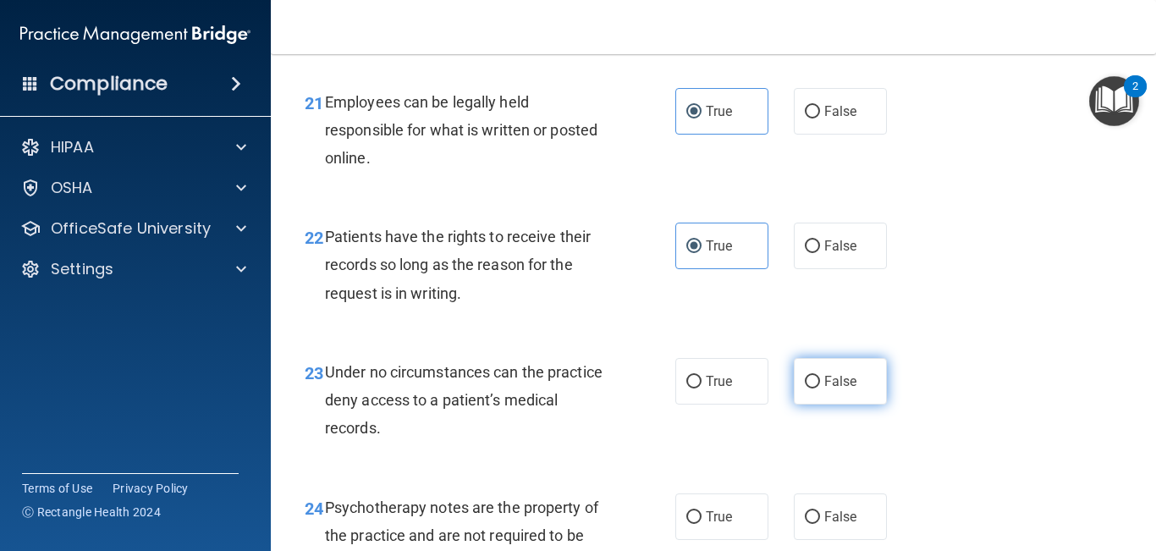
click at [816, 405] on label "False" at bounding box center [840, 381] width 93 height 47
click at [816, 389] on input "False" at bounding box center [812, 382] width 15 height 13
radio input "true"
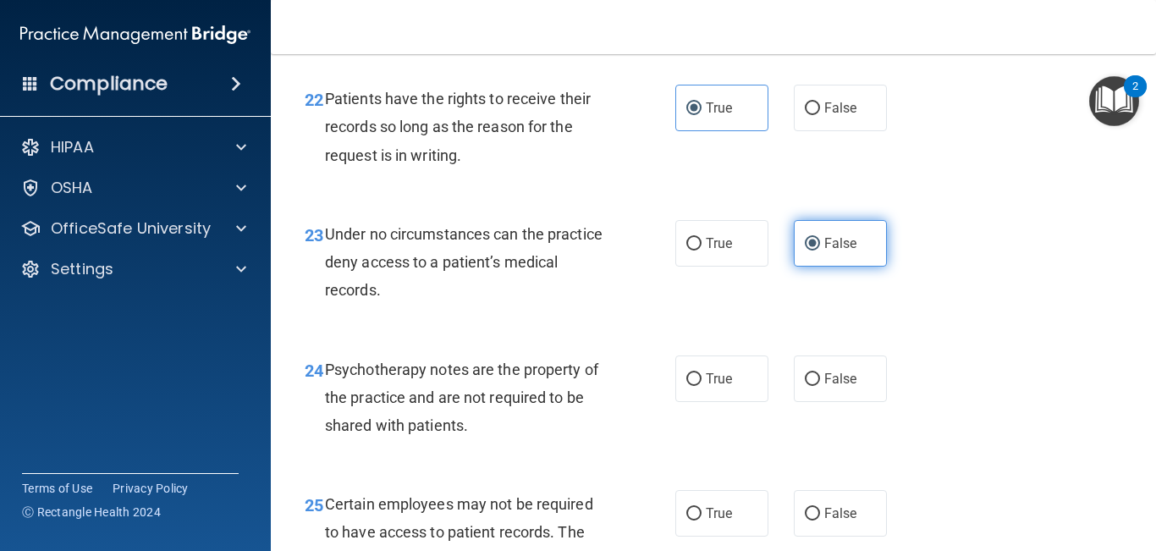
click at [816, 402] on label "False" at bounding box center [840, 379] width 93 height 47
click at [816, 386] on input "False" at bounding box center [812, 379] width 15 height 13
radio input "true"
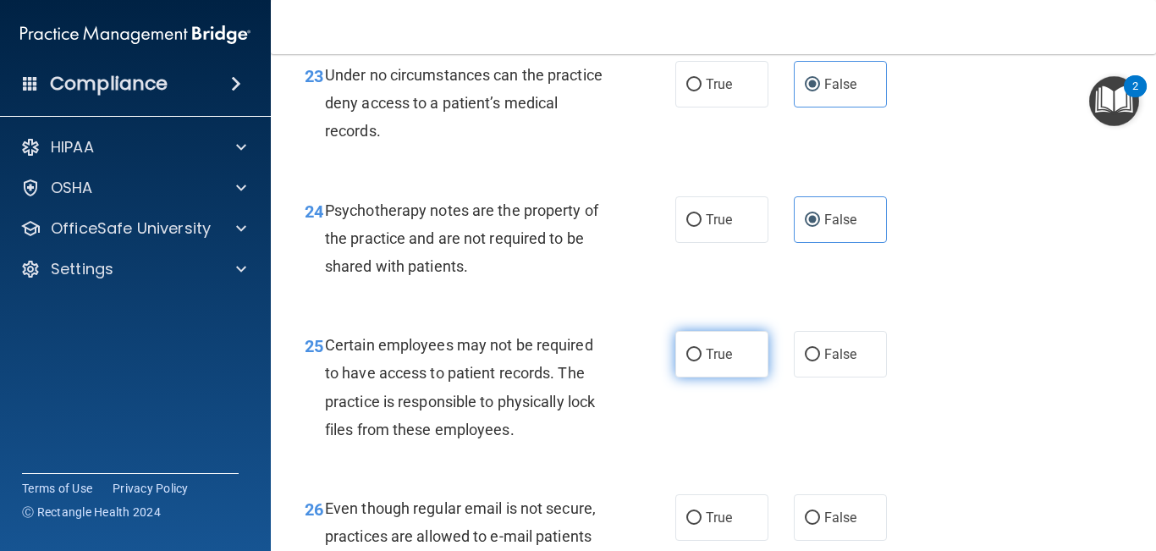
scroll to position [4088, 0]
click at [732, 377] on label "True" at bounding box center [722, 353] width 93 height 47
click at [702, 361] on input "True" at bounding box center [694, 354] width 15 height 13
radio input "true"
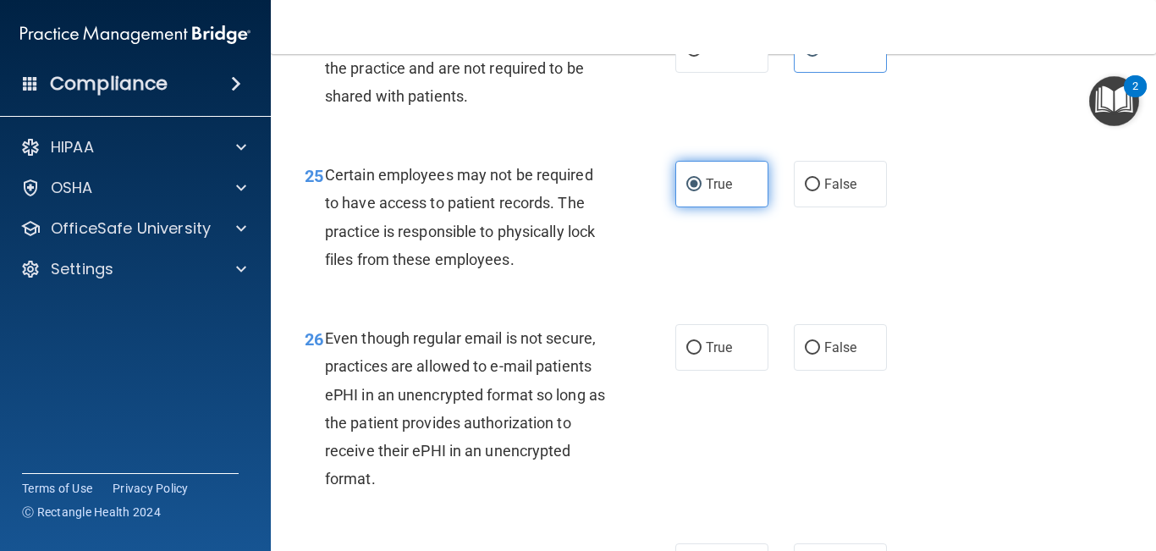
scroll to position [4263, 0]
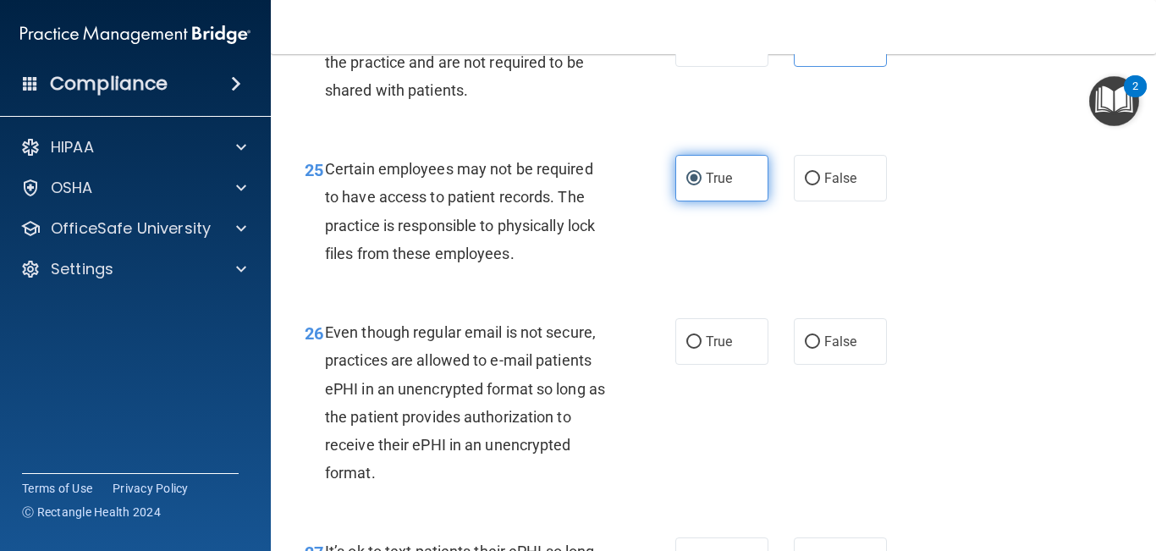
click at [732, 365] on label "True" at bounding box center [722, 341] width 93 height 47
click at [702, 349] on input "True" at bounding box center [694, 342] width 15 height 13
radio input "true"
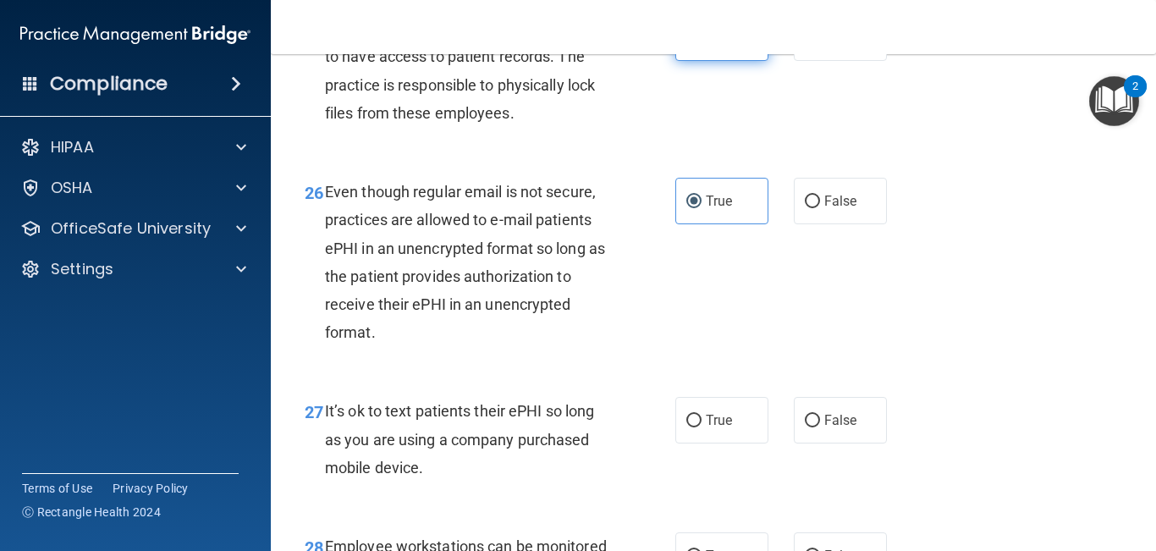
scroll to position [4413, 0]
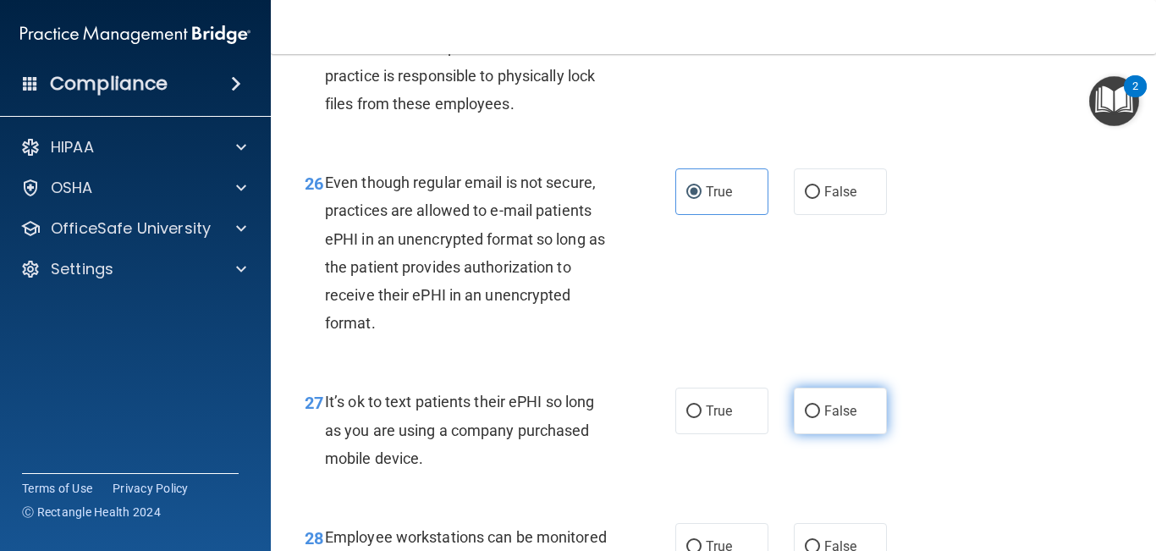
click at [826, 419] on span "False" at bounding box center [841, 411] width 33 height 16
click at [820, 418] on input "False" at bounding box center [812, 411] width 15 height 13
radio input "true"
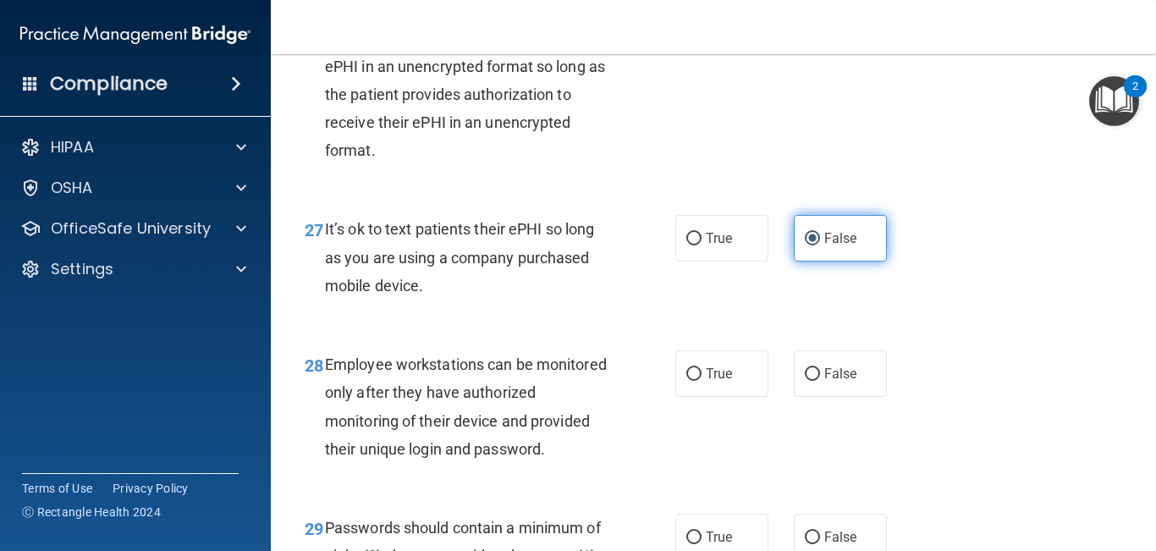
scroll to position [4596, 0]
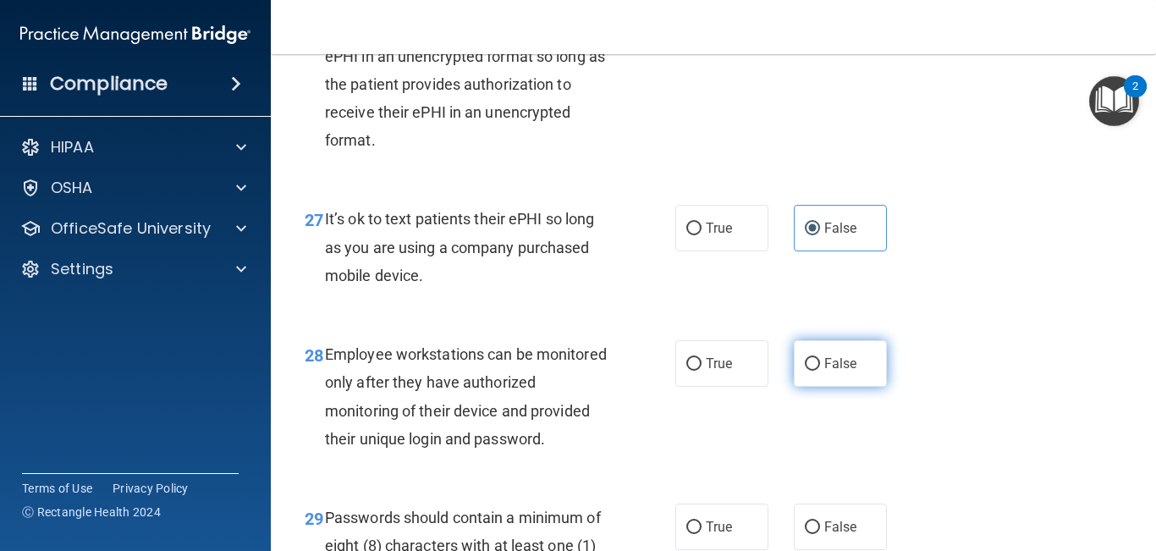
click at [822, 387] on label "False" at bounding box center [840, 363] width 93 height 47
click at [820, 371] on input "False" at bounding box center [812, 364] width 15 height 13
radio input "true"
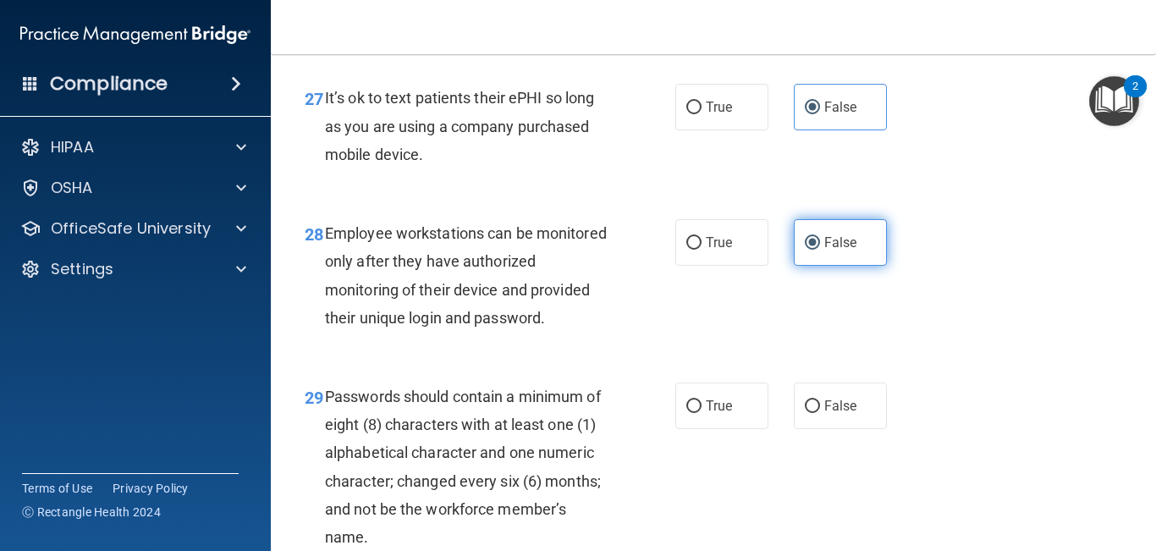
scroll to position [4727, 0]
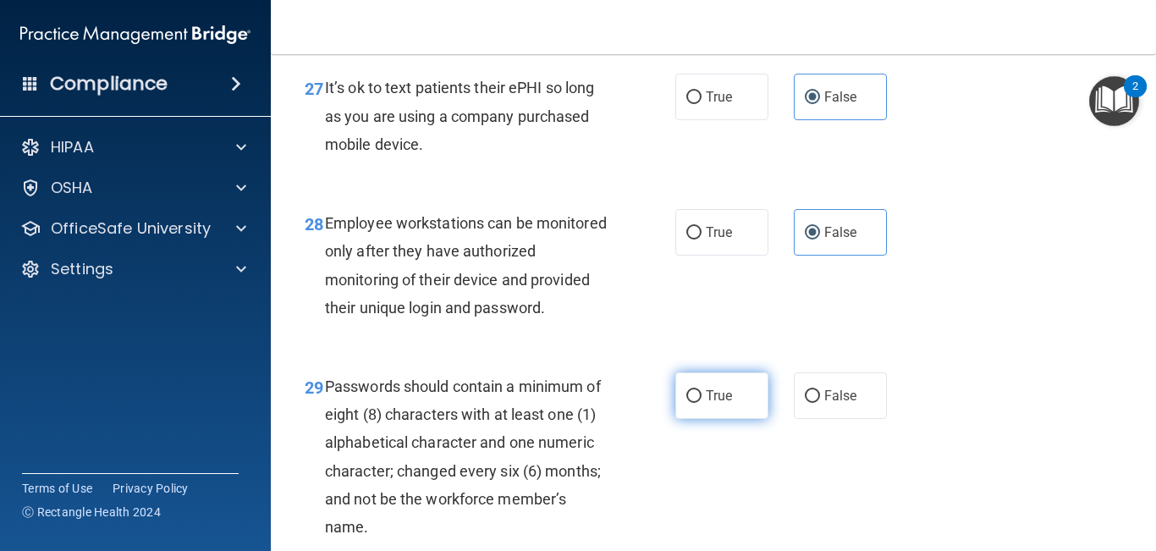
click at [725, 404] on span "True" at bounding box center [719, 396] width 26 height 16
click at [702, 403] on input "True" at bounding box center [694, 396] width 15 height 13
radio input "true"
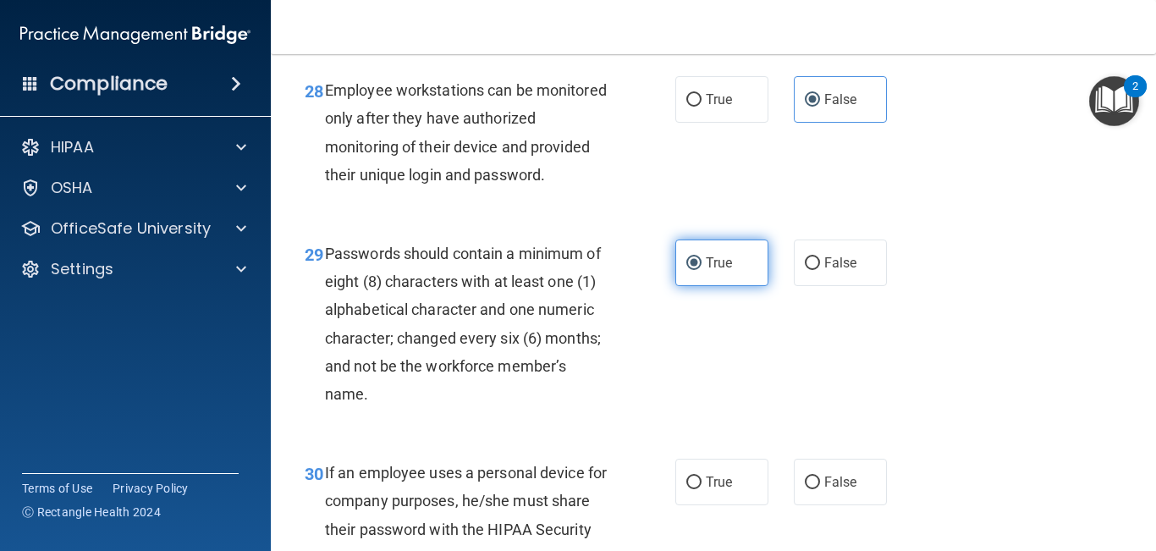
scroll to position [4867, 0]
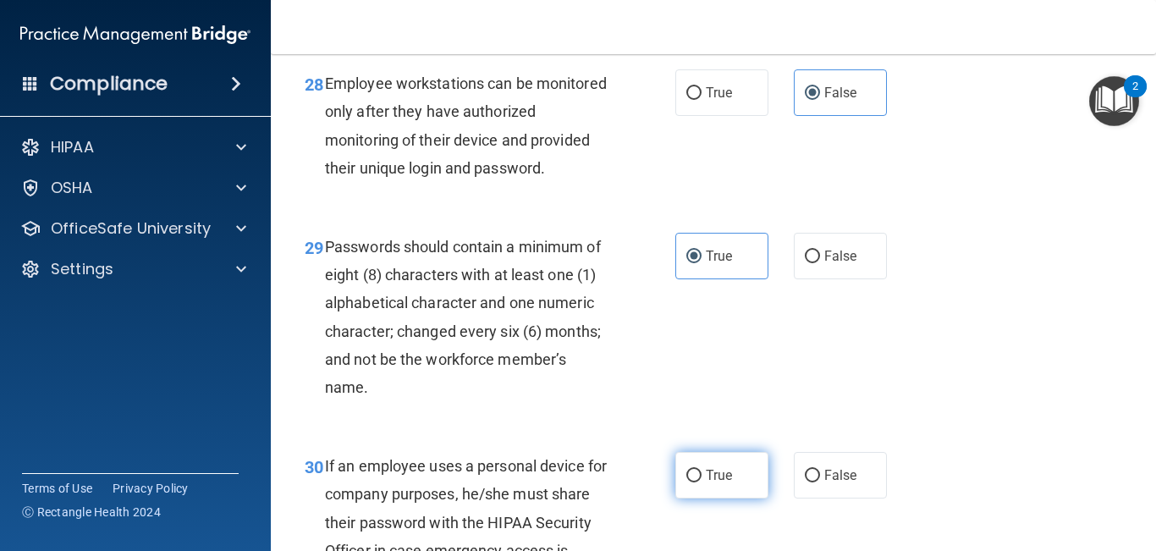
click at [719, 456] on label "True" at bounding box center [722, 475] width 93 height 47
click at [702, 456] on input "True" at bounding box center [694, 476] width 15 height 13
radio input "true"
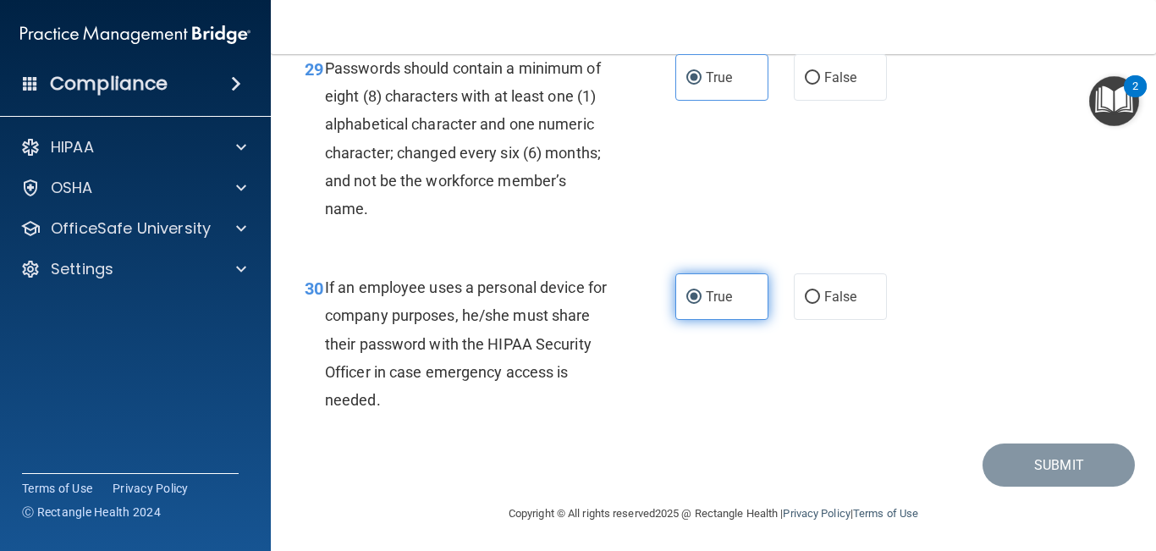
scroll to position [5049, 0]
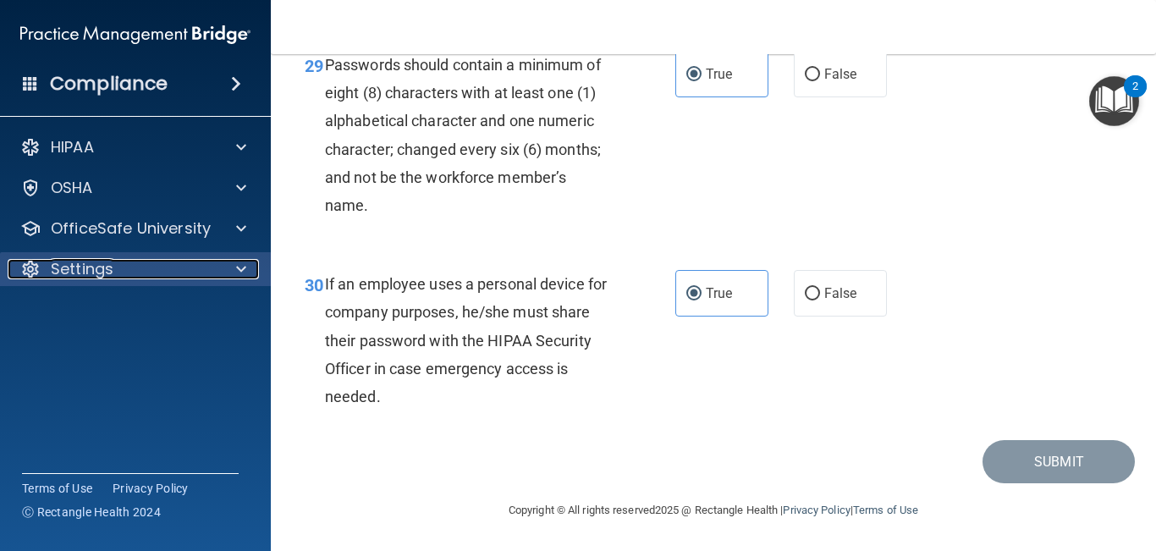
click at [69, 273] on p "Settings" at bounding box center [82, 269] width 63 height 20
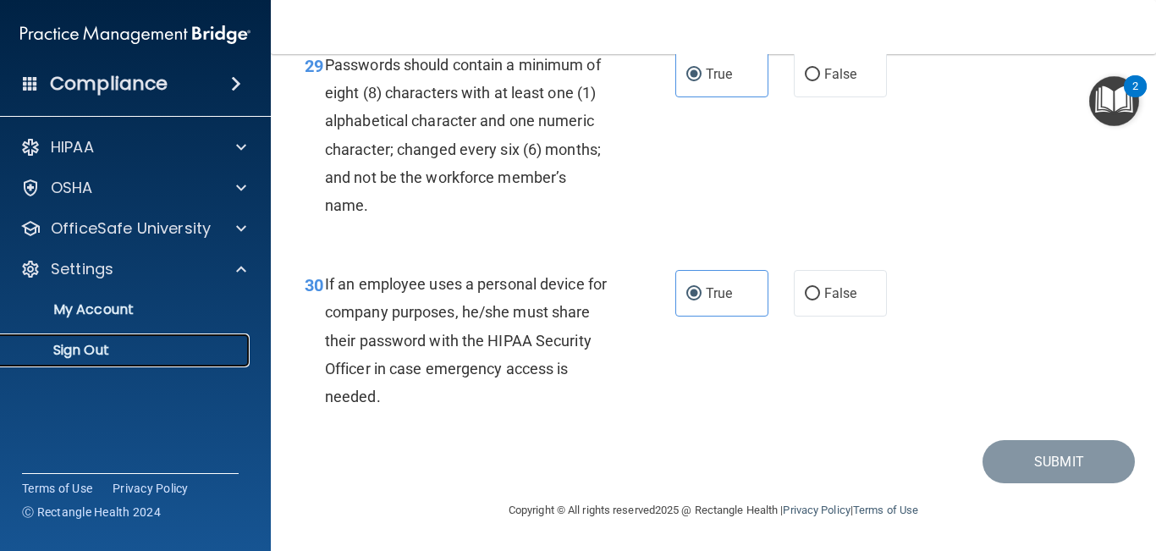
click at [80, 359] on p "Sign Out" at bounding box center [126, 350] width 231 height 17
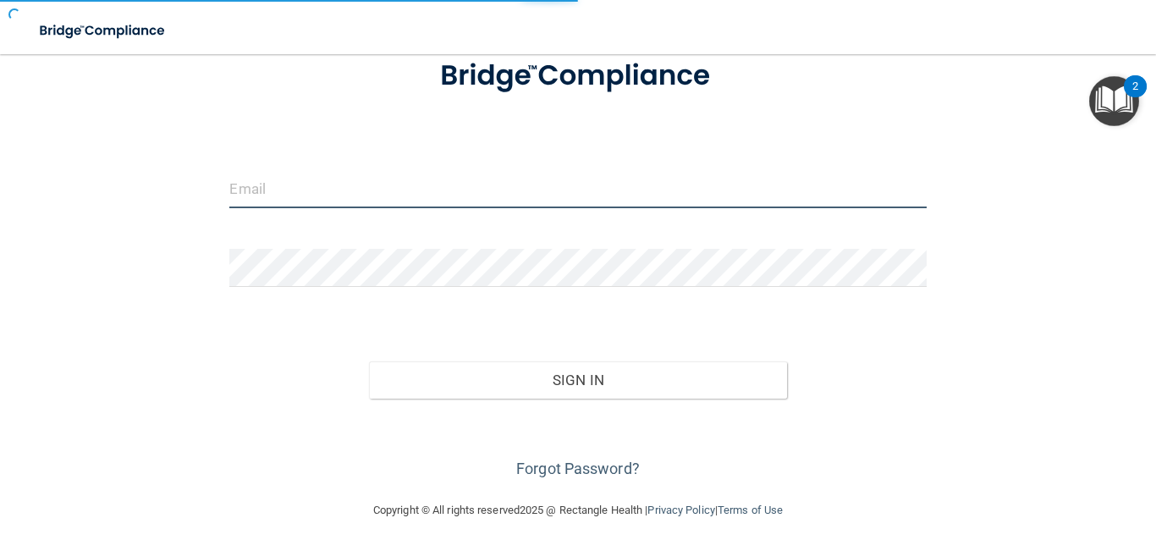
type input "[EMAIL_ADDRESS][DOMAIN_NAME]"
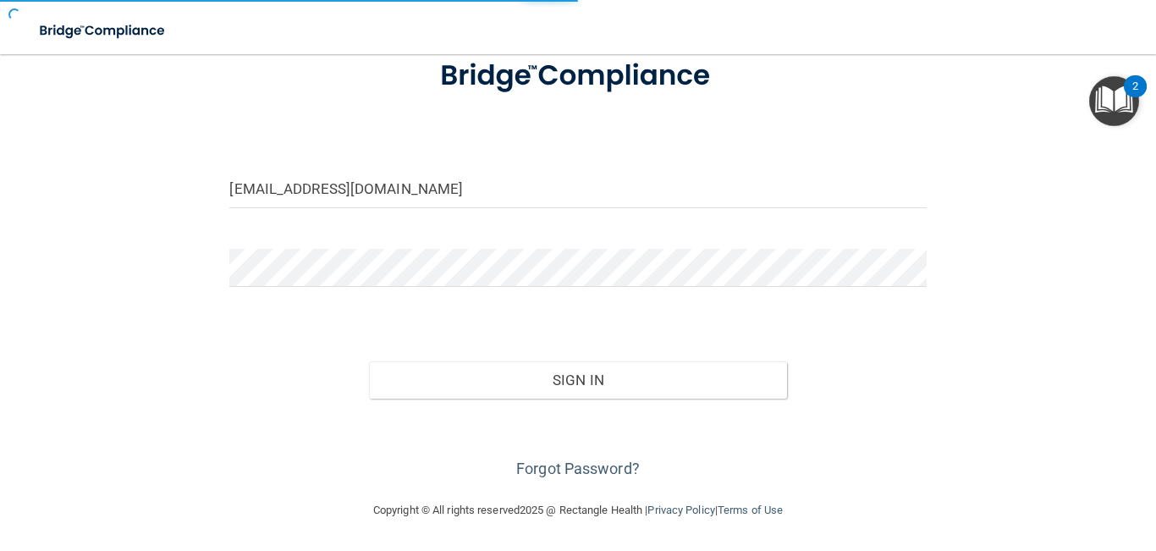
scroll to position [117, 0]
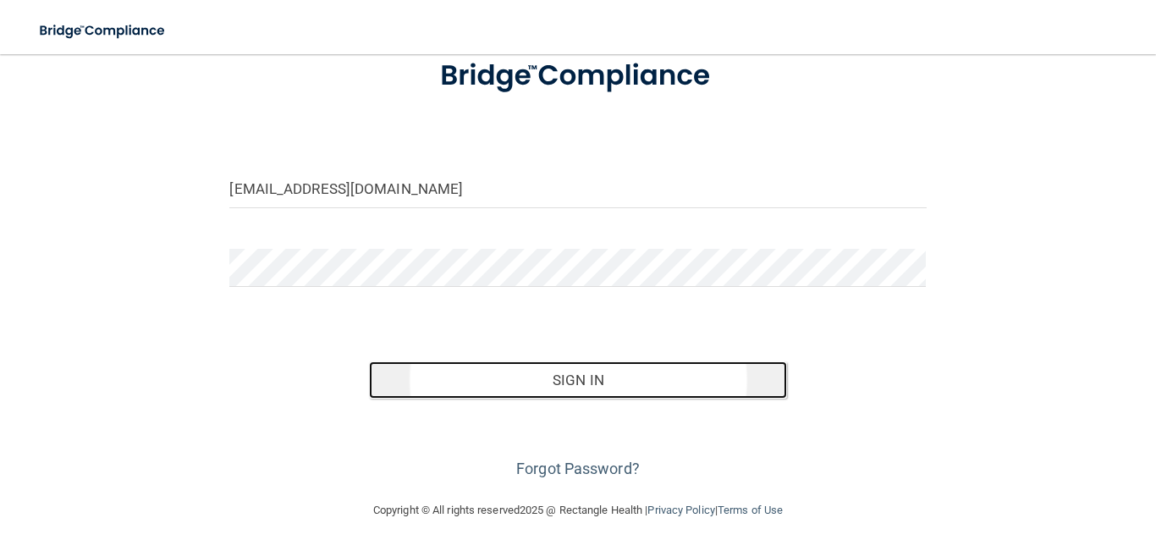
click at [450, 394] on button "Sign In" at bounding box center [578, 379] width 418 height 37
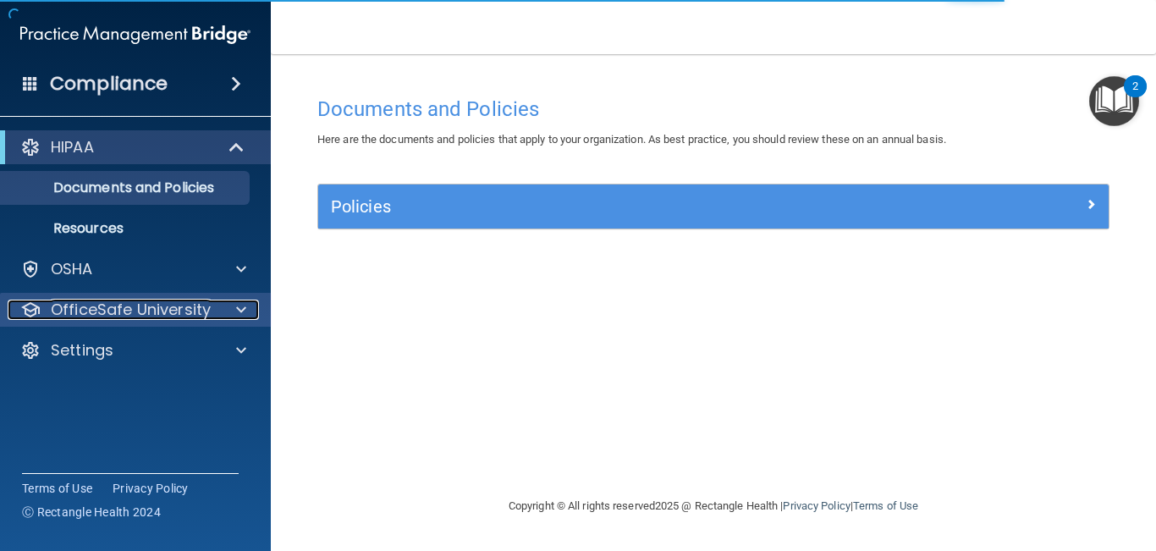
click at [103, 307] on p "OfficeSafe University" at bounding box center [131, 310] width 160 height 20
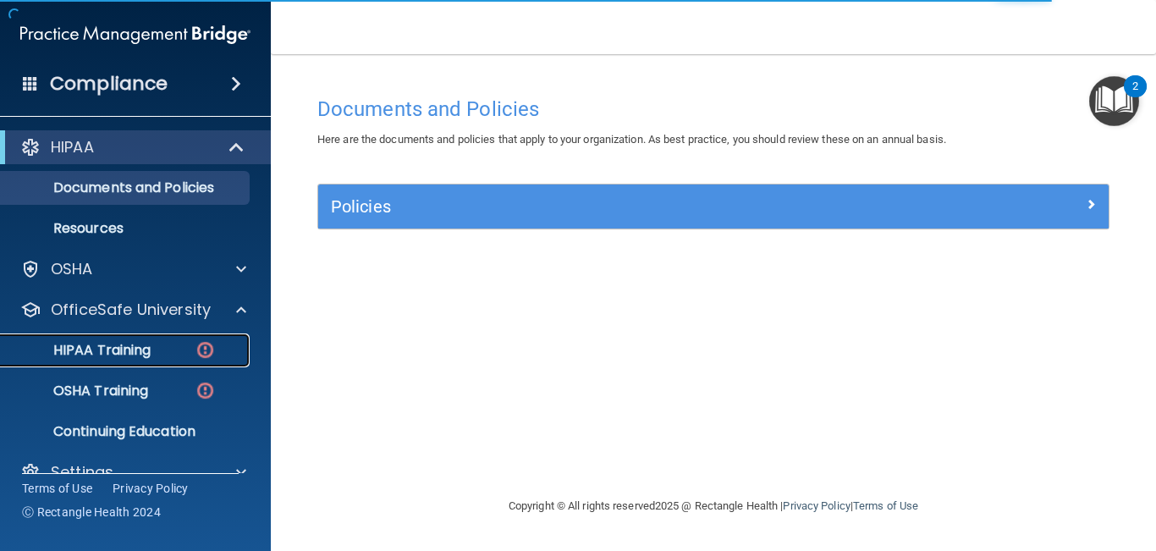
click at [101, 346] on p "HIPAA Training" at bounding box center [81, 350] width 140 height 17
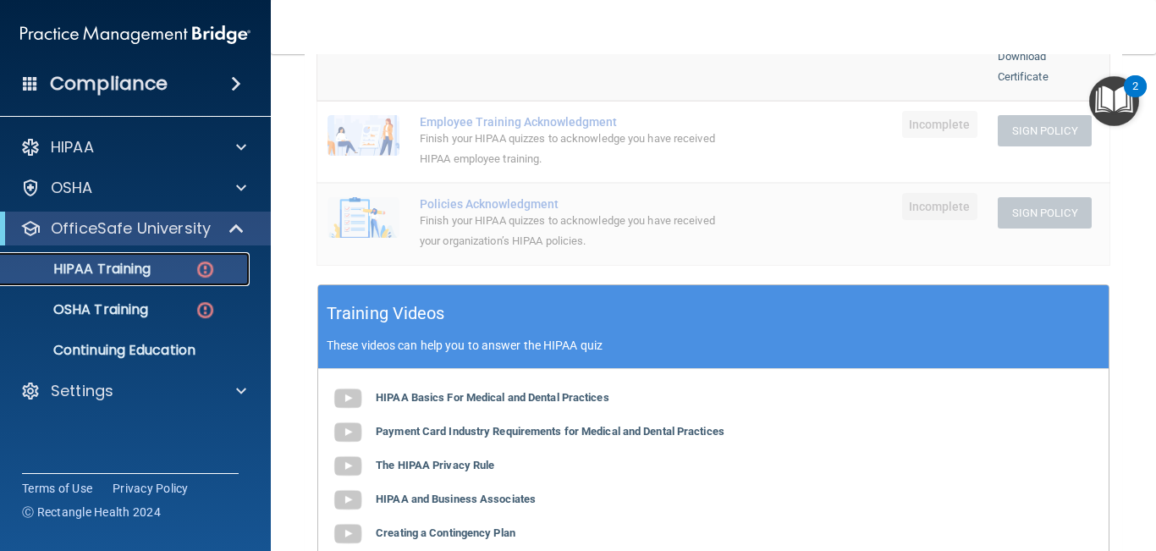
scroll to position [524, 0]
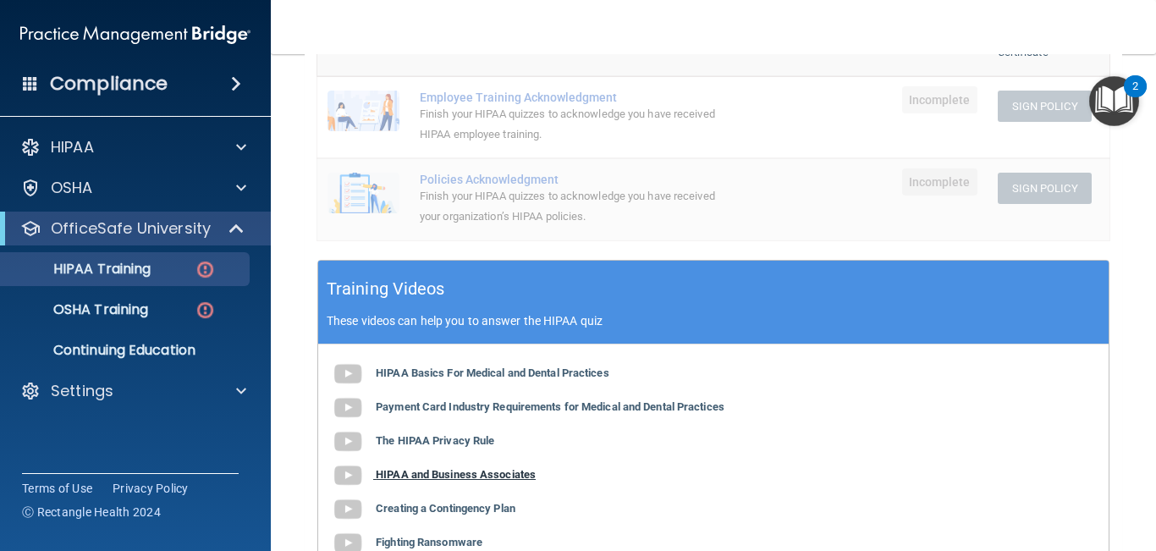
click at [440, 456] on b "HIPAA and Business Associates" at bounding box center [456, 474] width 160 height 13
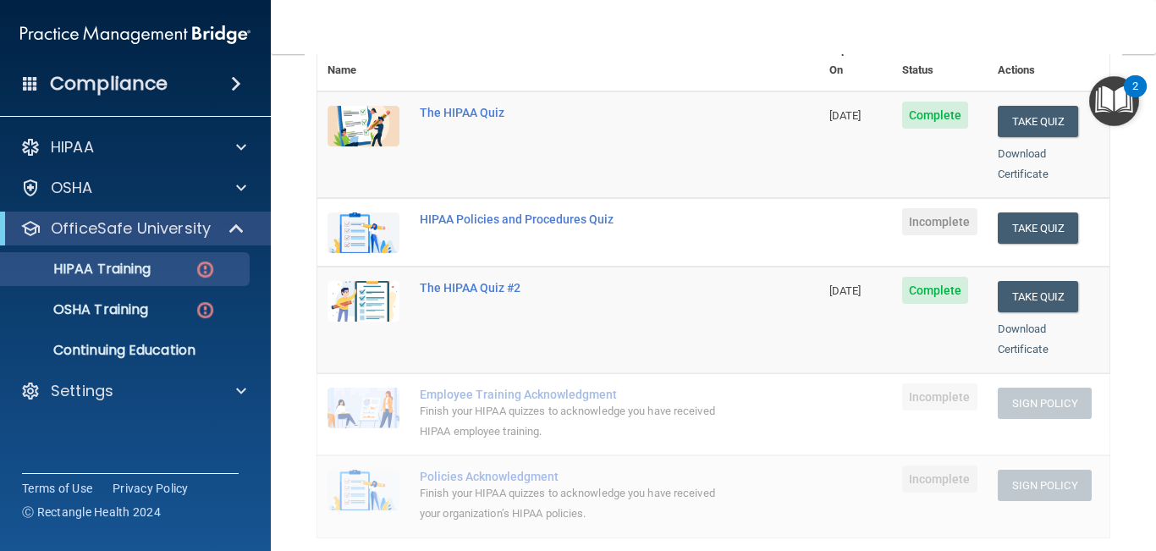
scroll to position [228, 0]
click at [1018, 212] on button "Take Quiz" at bounding box center [1038, 227] width 81 height 31
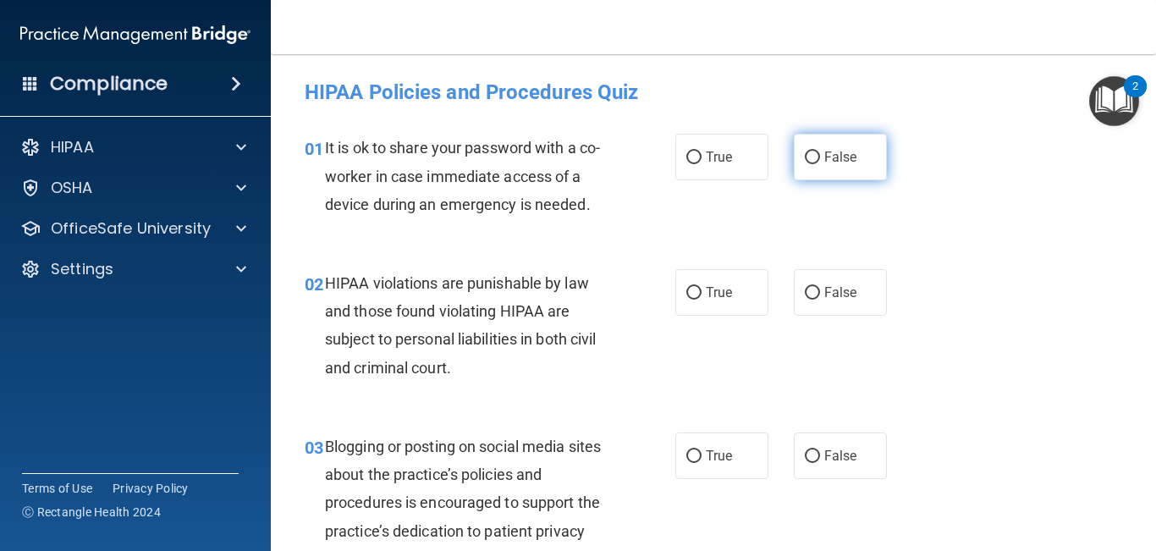
click at [830, 163] on span "False" at bounding box center [841, 157] width 33 height 16
click at [820, 163] on input "False" at bounding box center [812, 158] width 15 height 13
radio input "true"
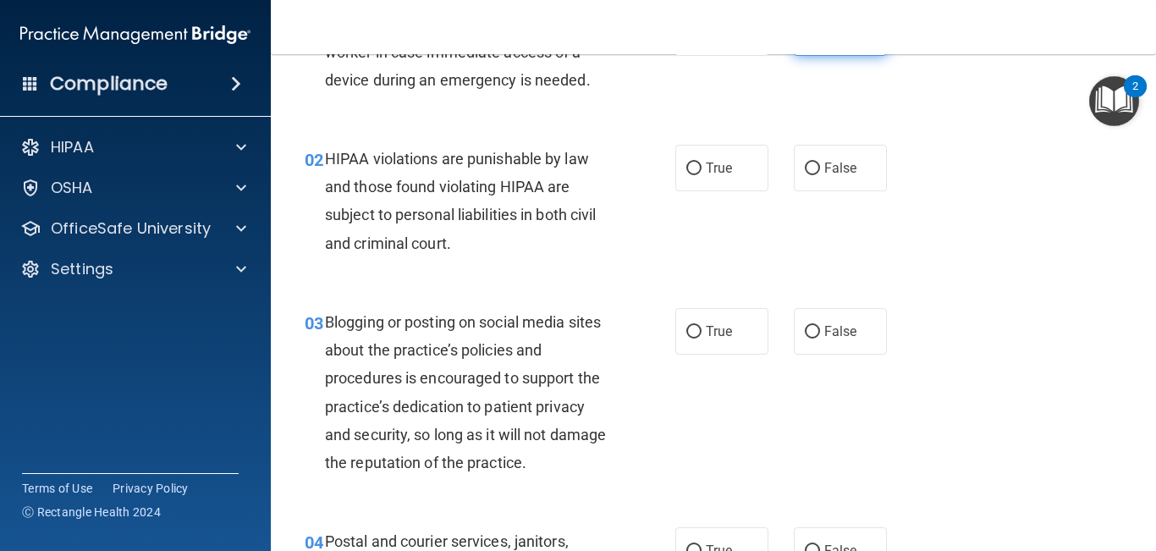
scroll to position [133, 0]
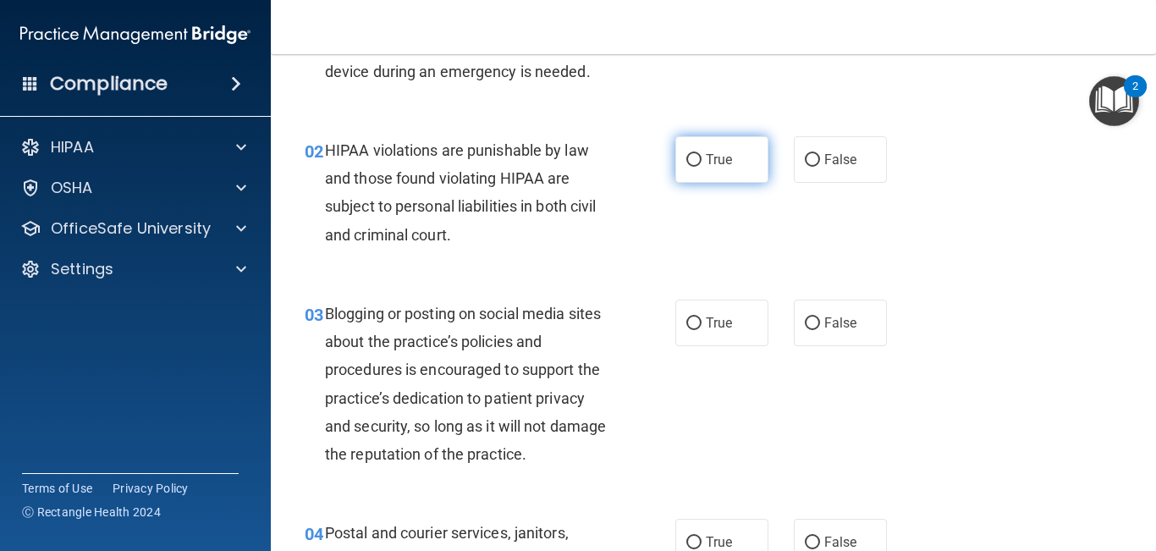
click at [715, 177] on label "True" at bounding box center [722, 159] width 93 height 47
click at [702, 167] on input "True" at bounding box center [694, 160] width 15 height 13
radio input "true"
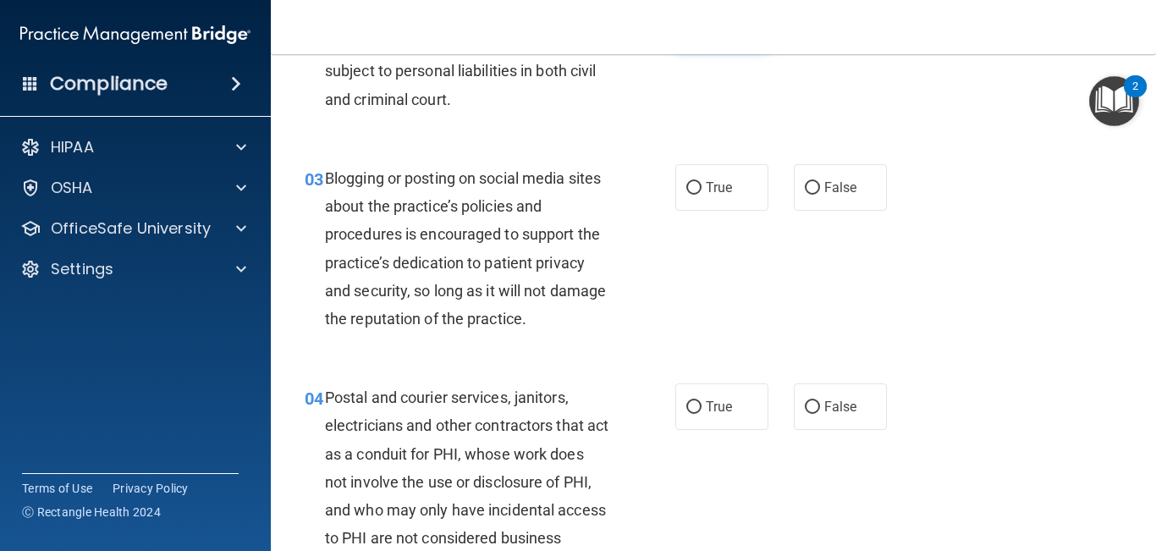
scroll to position [274, 0]
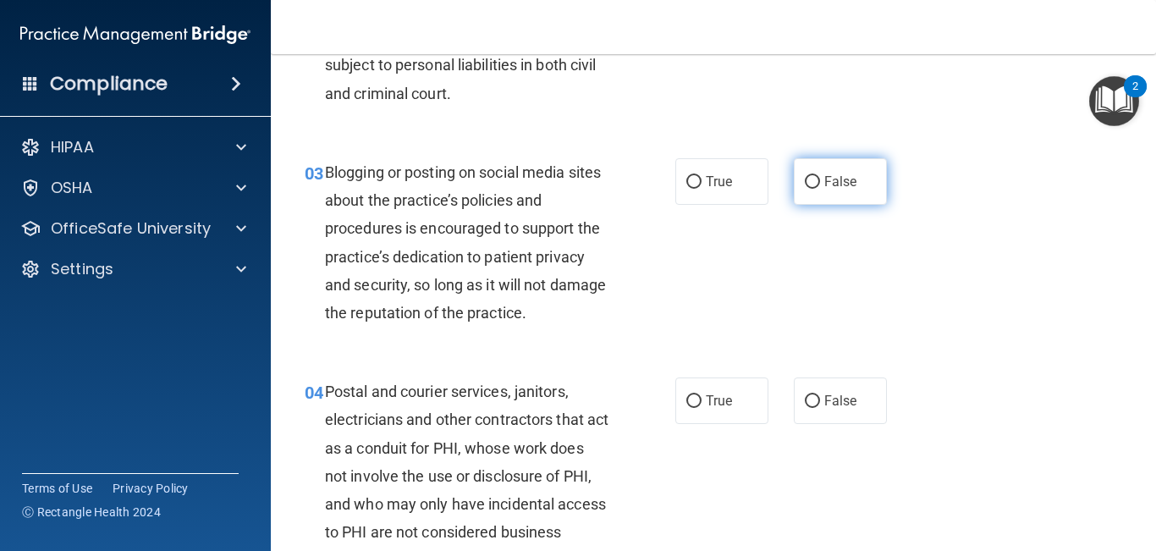
click at [812, 181] on input "False" at bounding box center [812, 182] width 15 height 13
radio input "true"
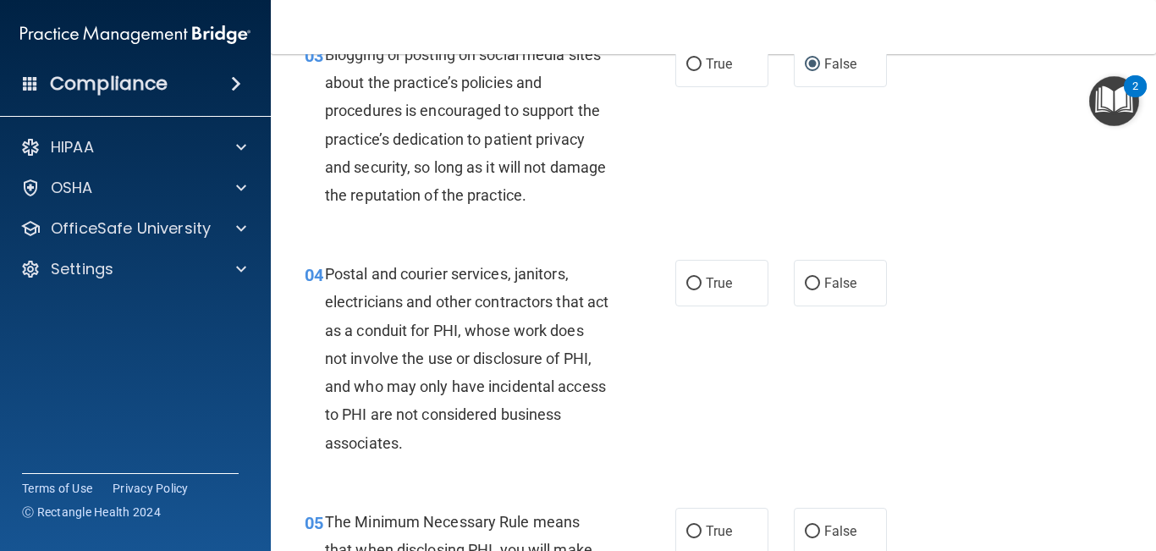
scroll to position [407, 0]
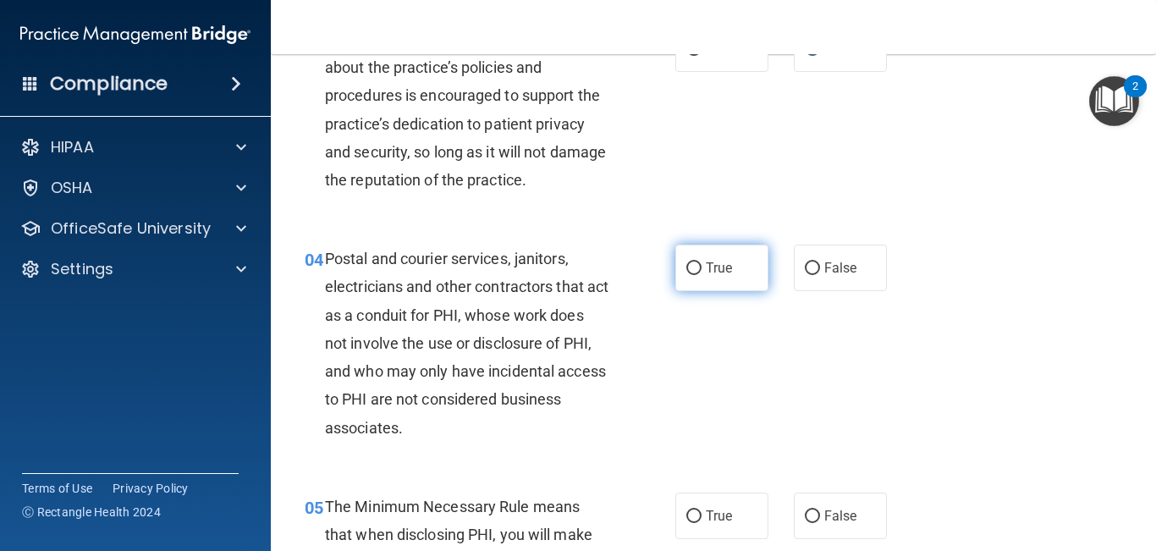
click at [734, 260] on label "True" at bounding box center [722, 268] width 93 height 47
click at [702, 262] on input "True" at bounding box center [694, 268] width 15 height 13
radio input "true"
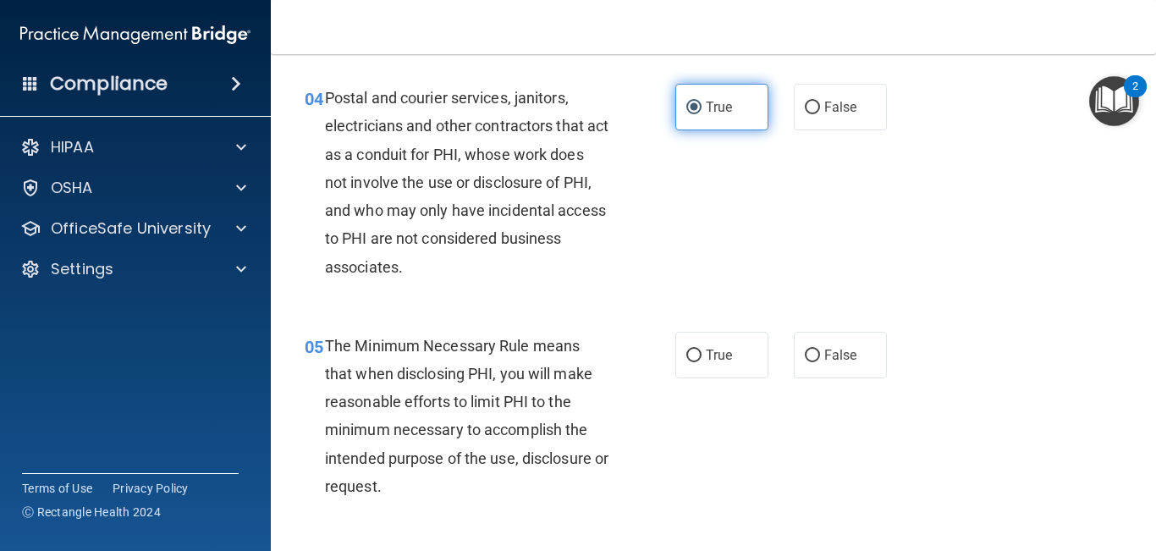
scroll to position [576, 0]
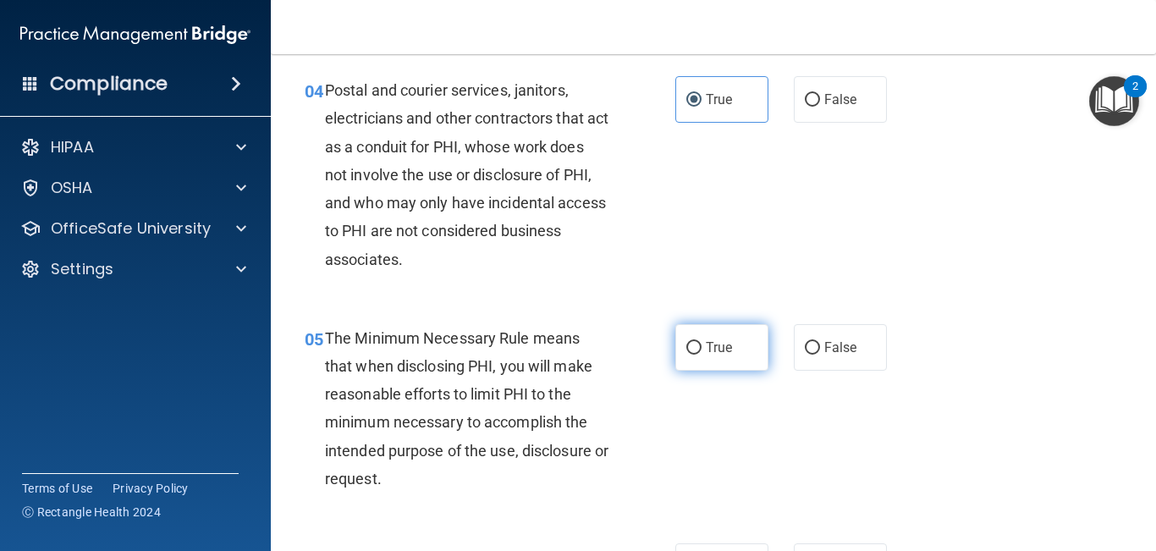
click at [711, 337] on label "True" at bounding box center [722, 347] width 93 height 47
click at [702, 342] on input "True" at bounding box center [694, 348] width 15 height 13
radio input "true"
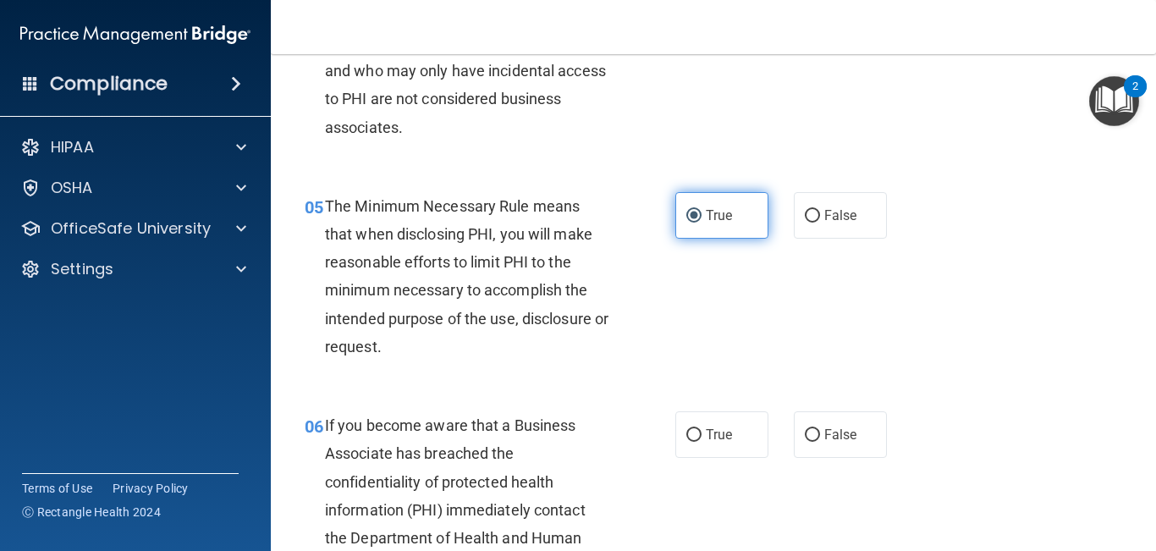
scroll to position [750, 0]
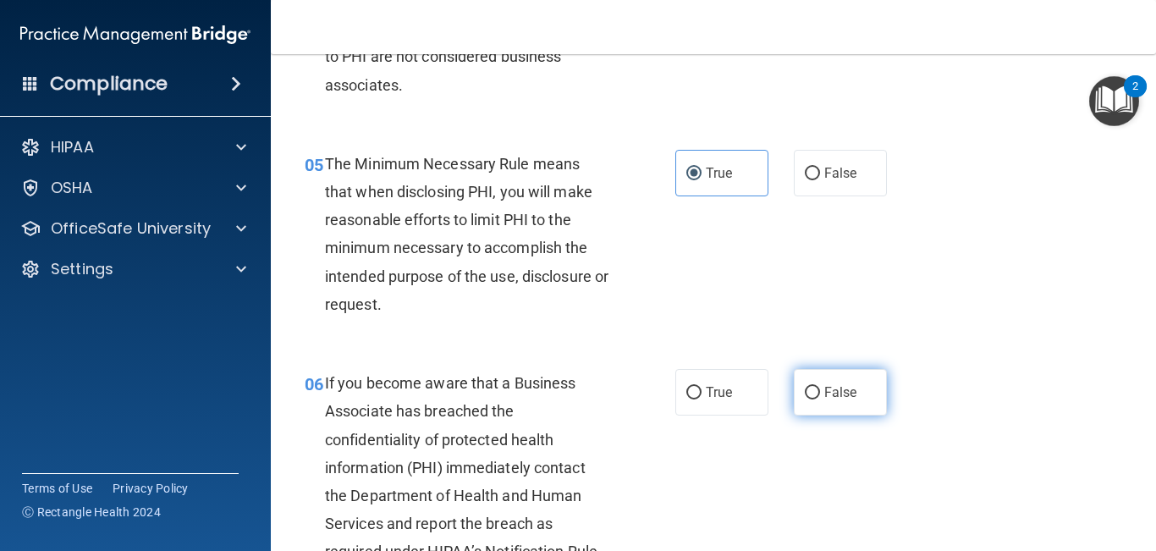
click at [812, 383] on label "False" at bounding box center [840, 392] width 93 height 47
click at [812, 387] on input "False" at bounding box center [812, 393] width 15 height 13
radio input "true"
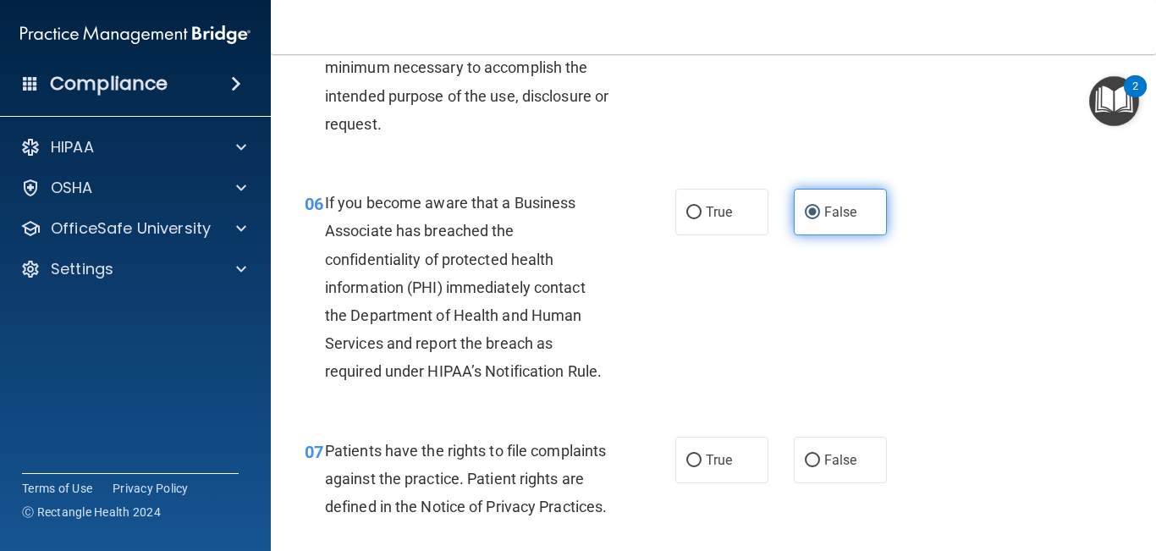
scroll to position [932, 0]
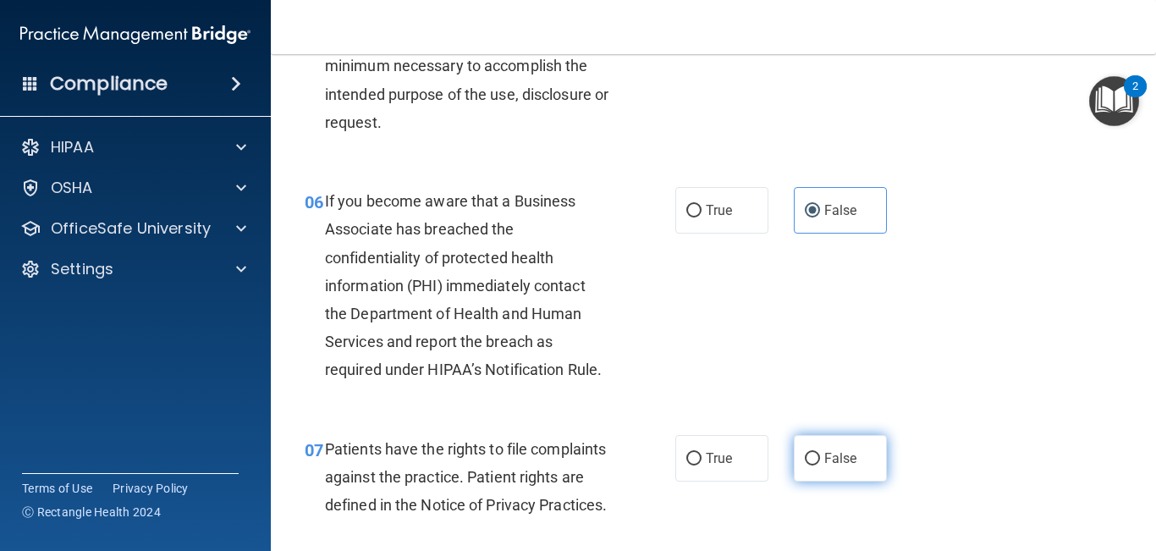
click at [826, 455] on span "False" at bounding box center [841, 458] width 33 height 16
click at [820, 455] on input "False" at bounding box center [812, 459] width 15 height 13
radio input "true"
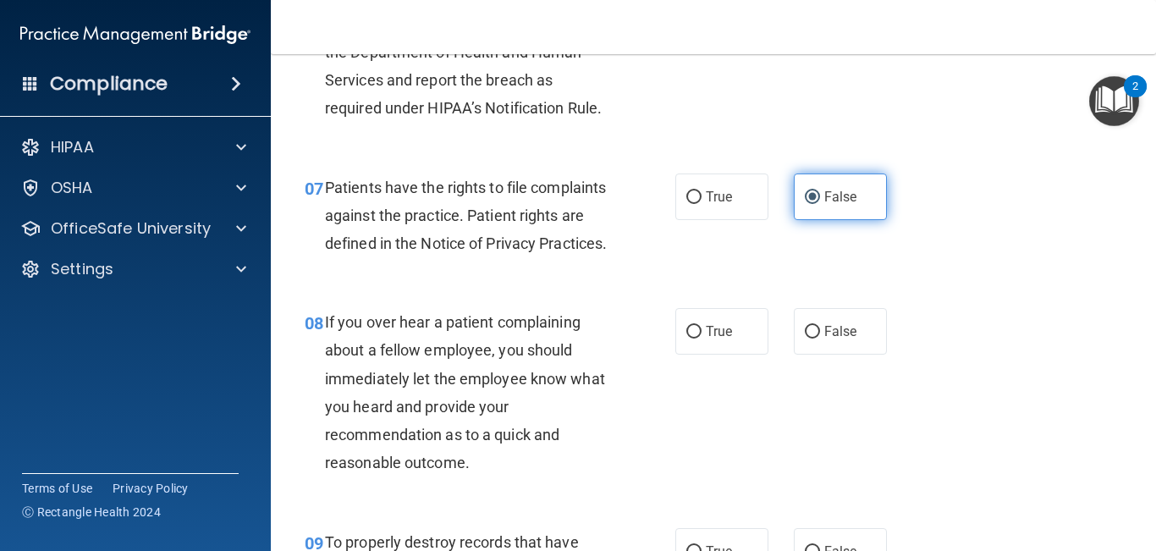
scroll to position [1194, 0]
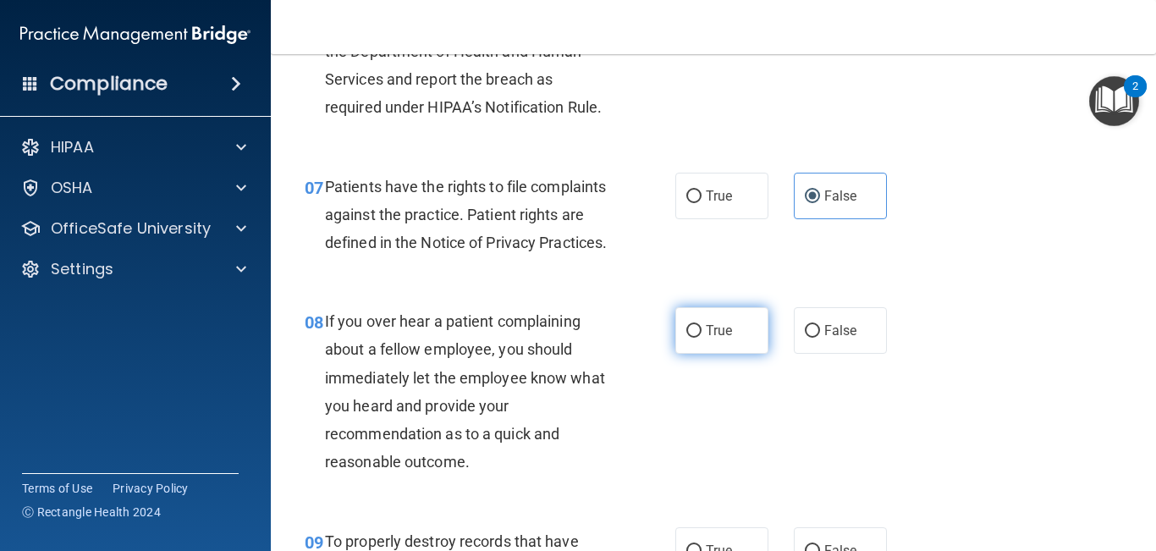
click at [727, 339] on span "True" at bounding box center [719, 331] width 26 height 16
click at [702, 338] on input "True" at bounding box center [694, 331] width 15 height 13
radio input "true"
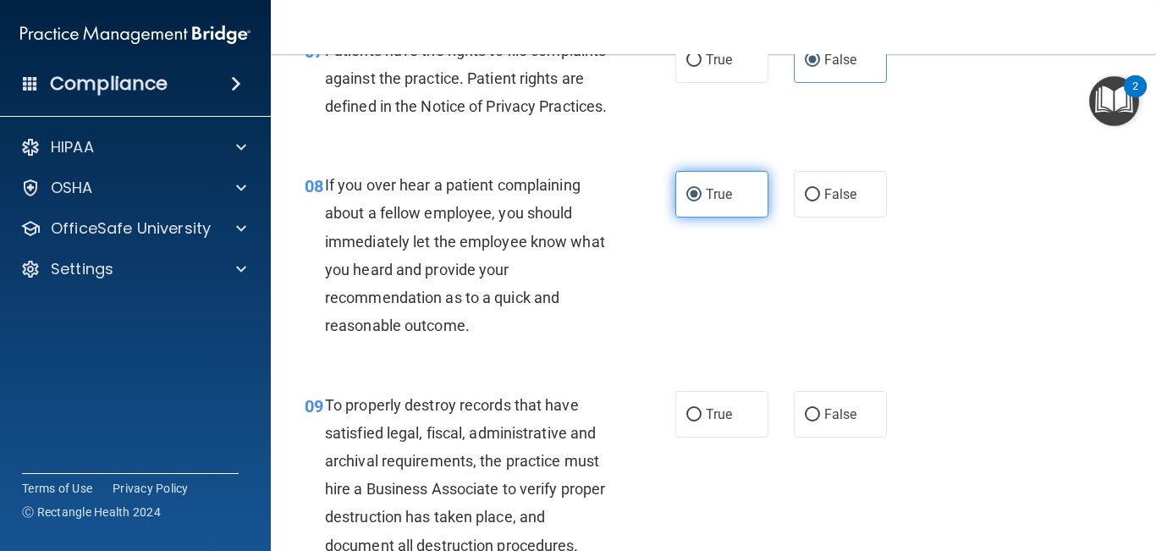
scroll to position [1344, 0]
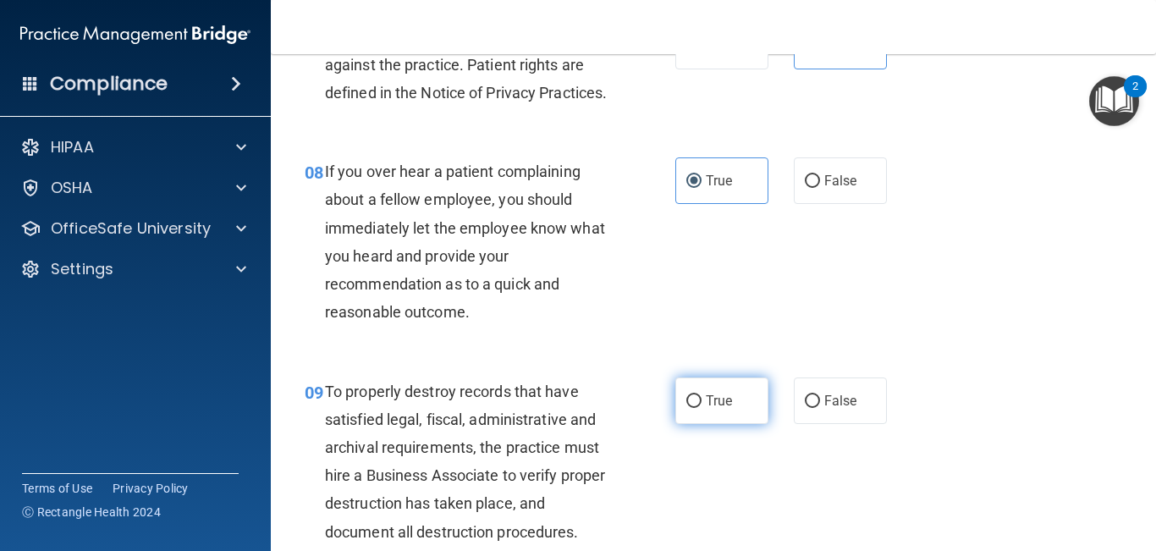
click at [718, 409] on span "True" at bounding box center [719, 401] width 26 height 16
click at [702, 408] on input "True" at bounding box center [694, 401] width 15 height 13
radio input "true"
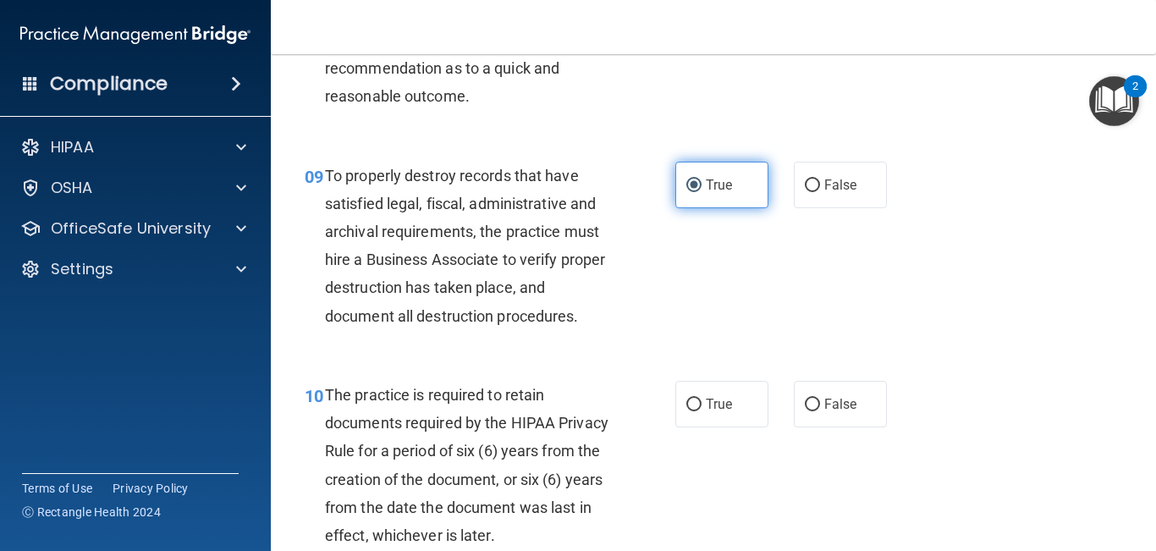
scroll to position [1566, 0]
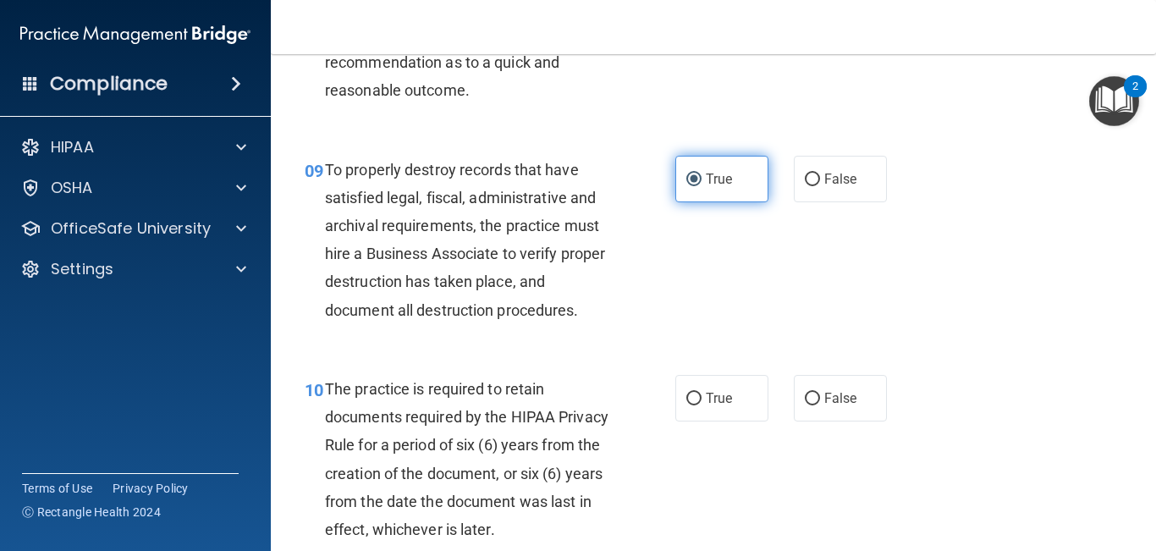
click at [718, 406] on span "True" at bounding box center [719, 398] width 26 height 16
click at [702, 405] on input "True" at bounding box center [694, 399] width 15 height 13
radio input "true"
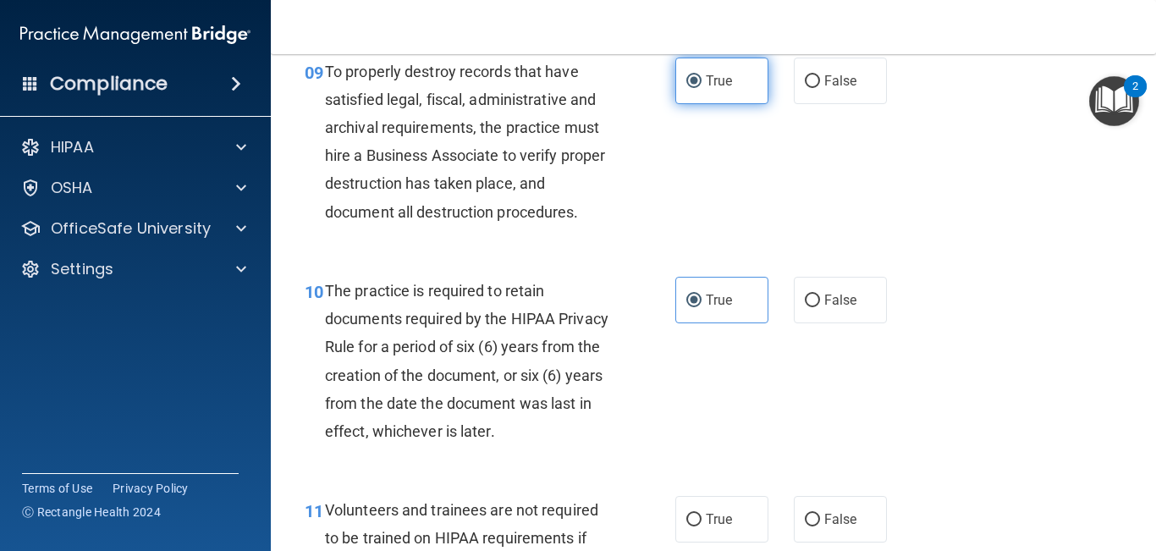
scroll to position [1745, 0]
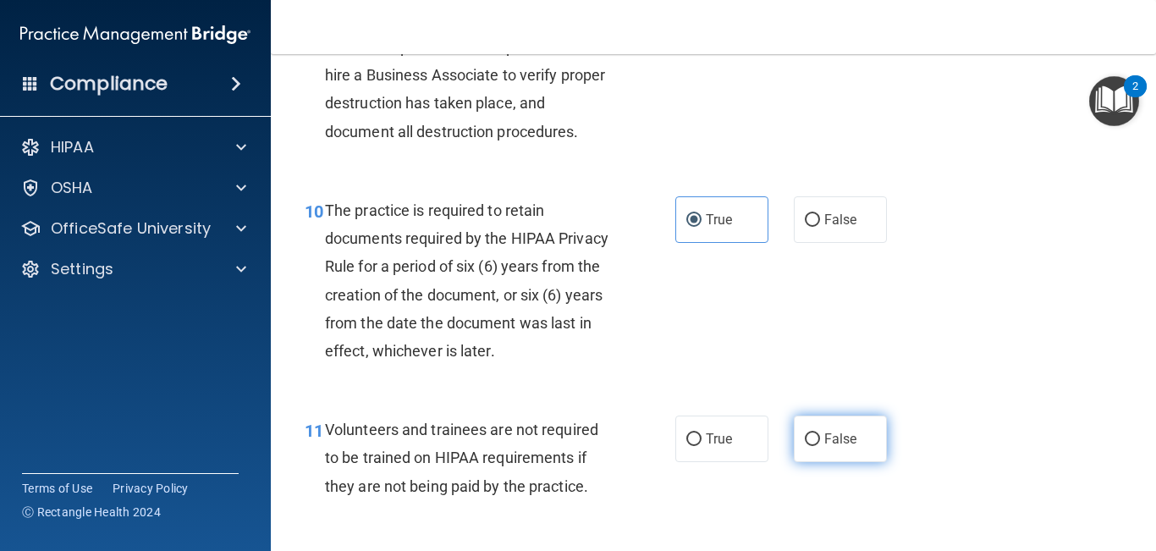
click at [816, 446] on input "False" at bounding box center [812, 439] width 15 height 13
radio input "true"
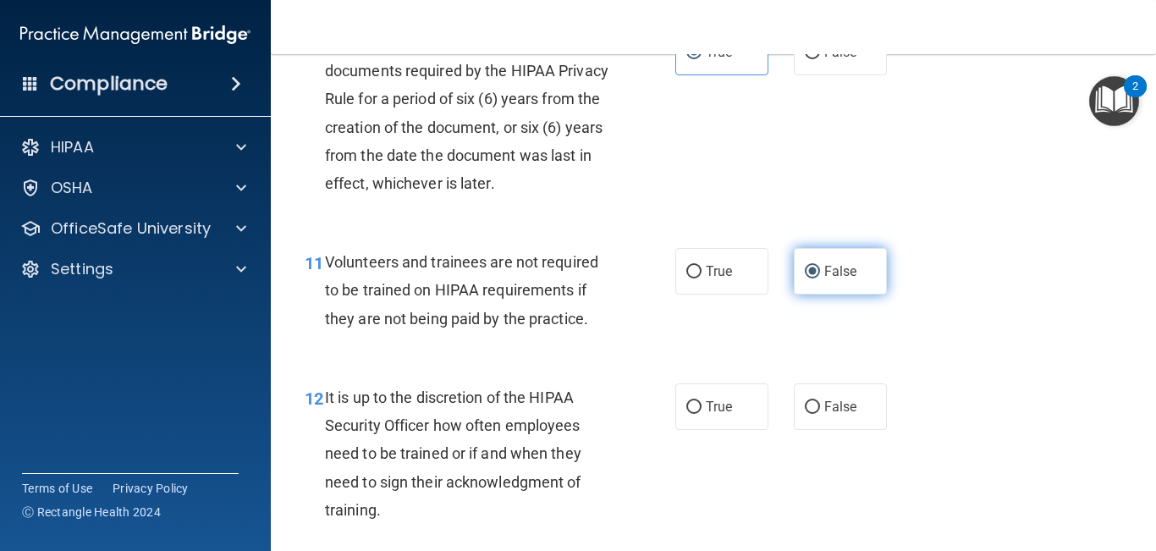
scroll to position [1934, 0]
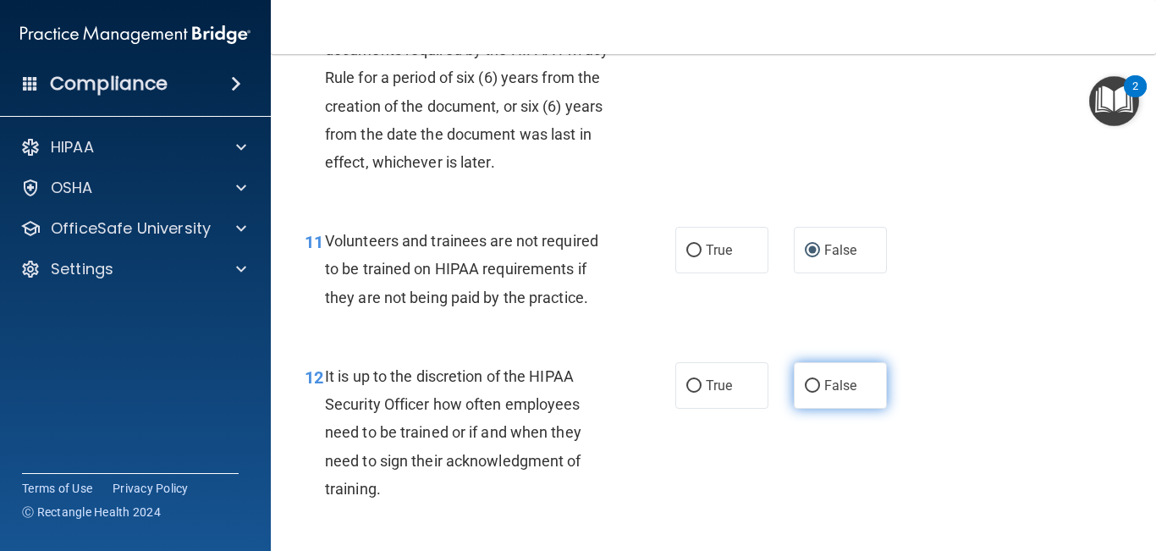
click at [819, 393] on input "False" at bounding box center [812, 386] width 15 height 13
radio input "true"
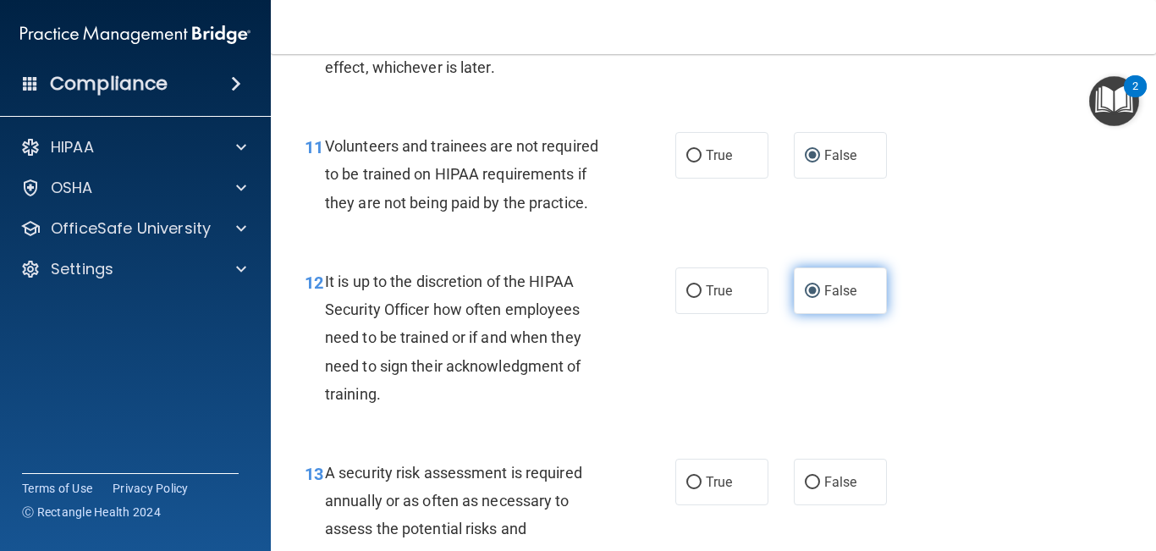
scroll to position [2037, 0]
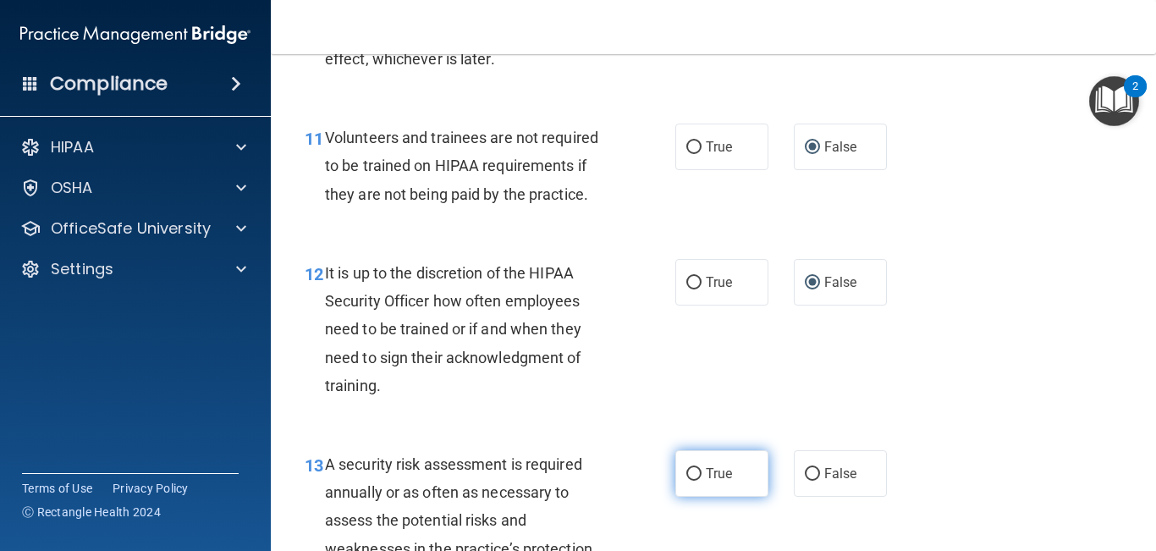
click at [719, 456] on span "True" at bounding box center [719, 474] width 26 height 16
click at [702, 456] on input "True" at bounding box center [694, 474] width 15 height 13
radio input "true"
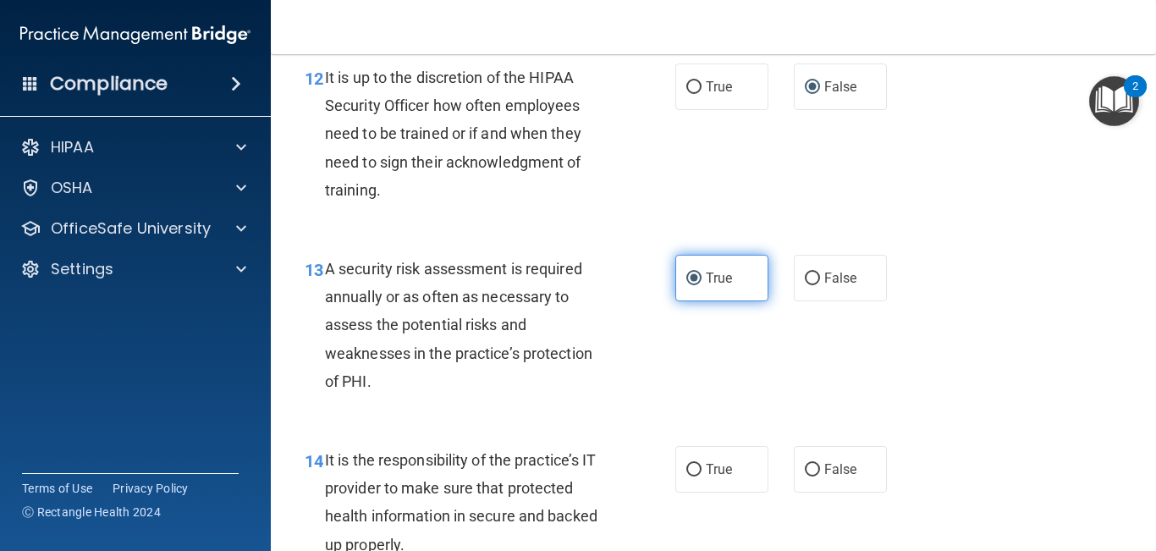
scroll to position [2240, 0]
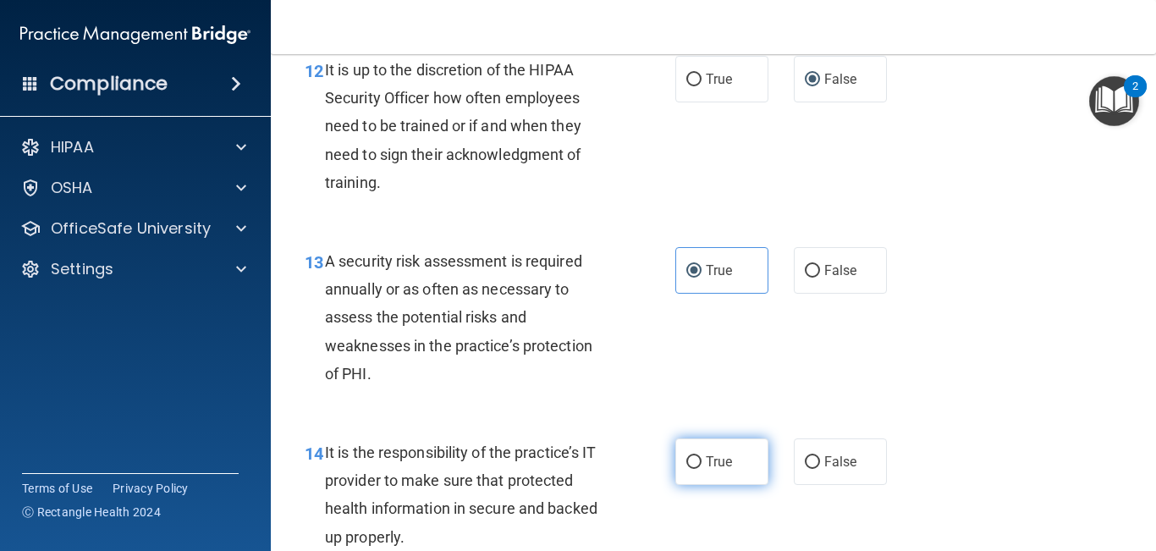
click at [718, 456] on span "True" at bounding box center [719, 462] width 26 height 16
click at [702, 456] on input "True" at bounding box center [694, 462] width 15 height 13
radio input "true"
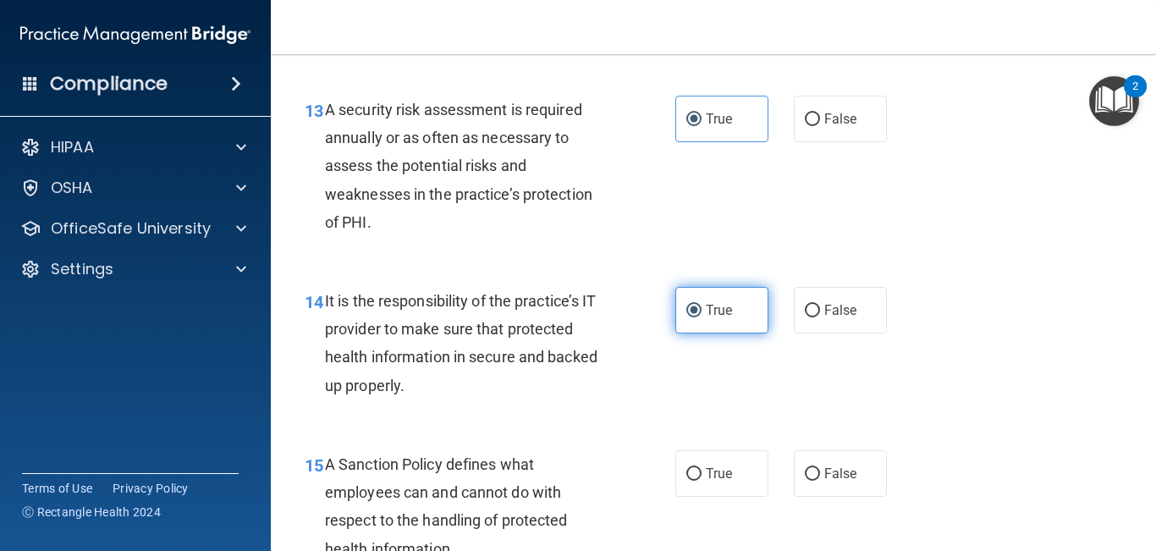
scroll to position [2414, 0]
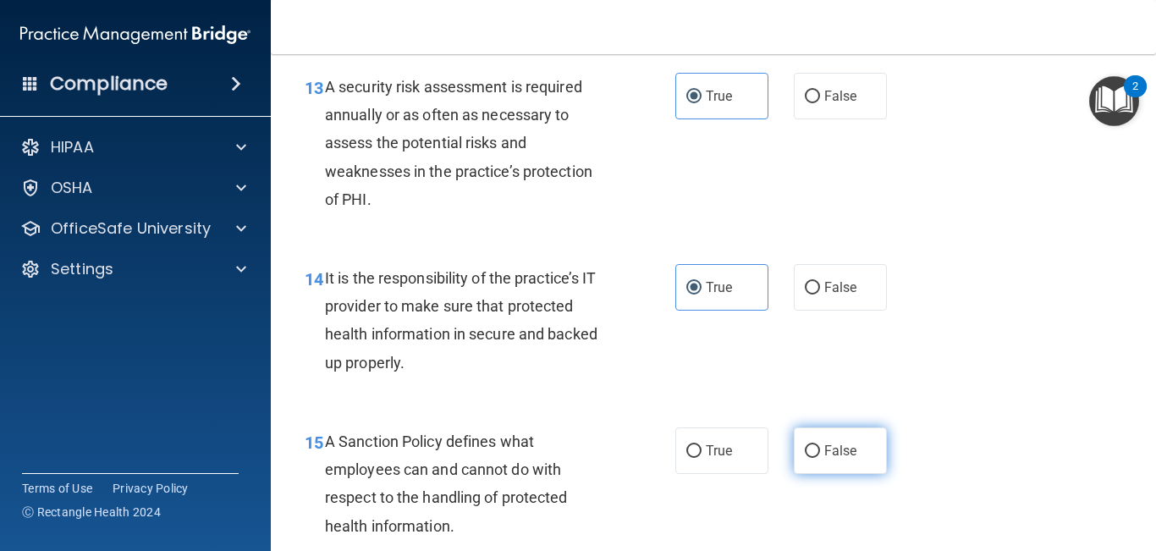
click at [818, 456] on label "False" at bounding box center [840, 451] width 93 height 47
click at [818, 456] on input "False" at bounding box center [812, 451] width 15 height 13
radio input "true"
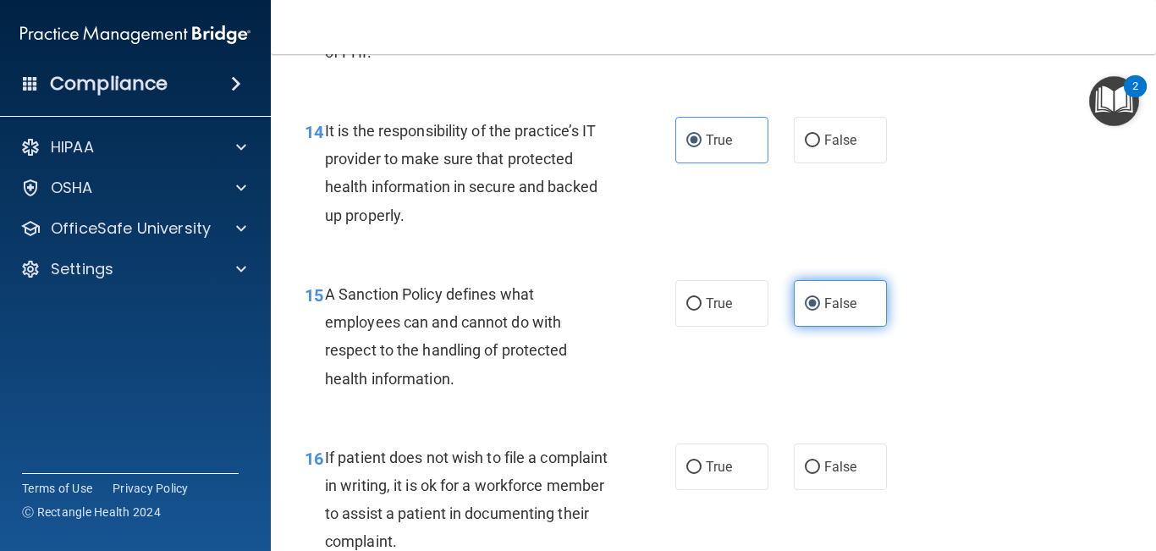
scroll to position [2594, 0]
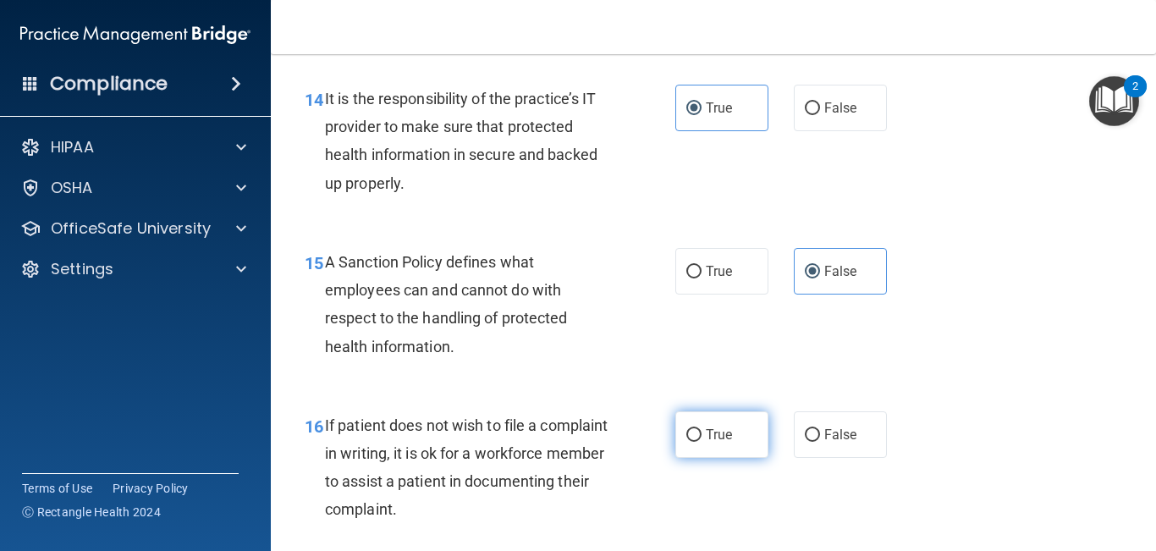
click at [724, 456] on label "True" at bounding box center [722, 434] width 93 height 47
click at [702, 442] on input "True" at bounding box center [694, 435] width 15 height 13
radio input "true"
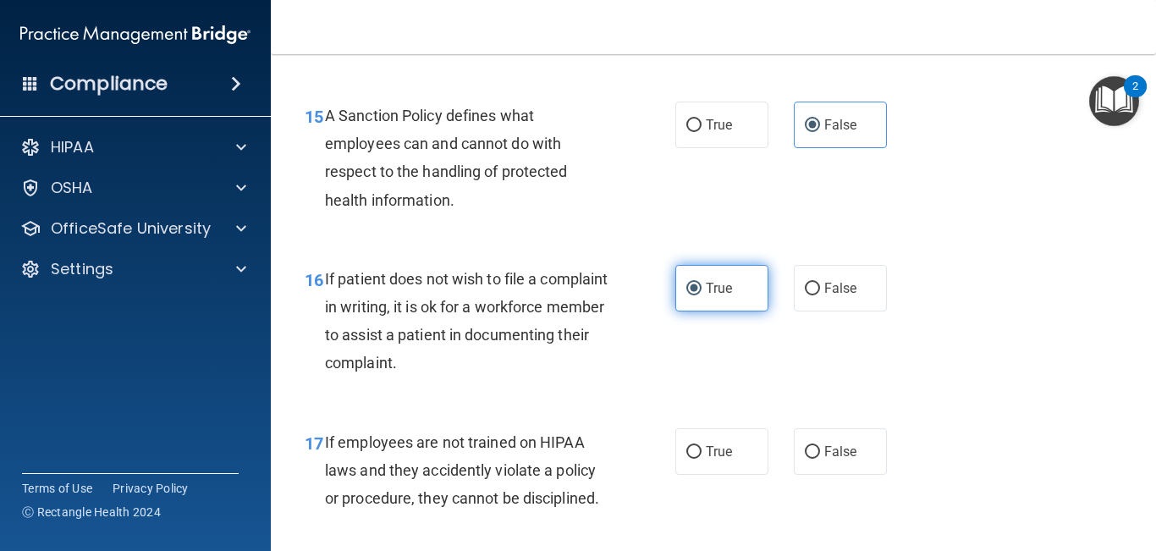
scroll to position [2744, 0]
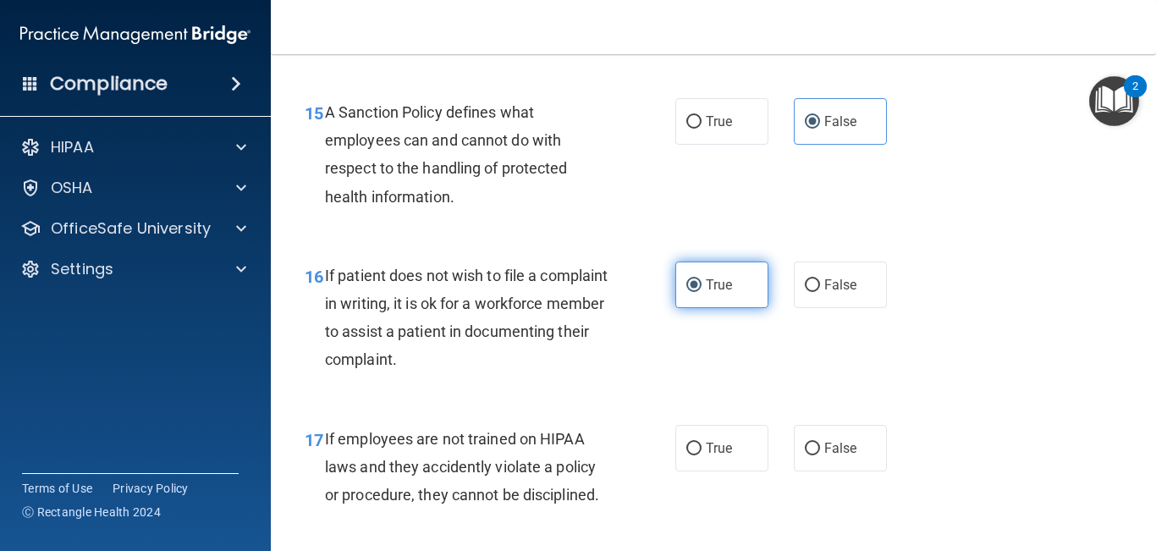
click at [724, 456] on span "True" at bounding box center [719, 448] width 26 height 16
click at [702, 455] on input "True" at bounding box center [694, 449] width 15 height 13
radio input "true"
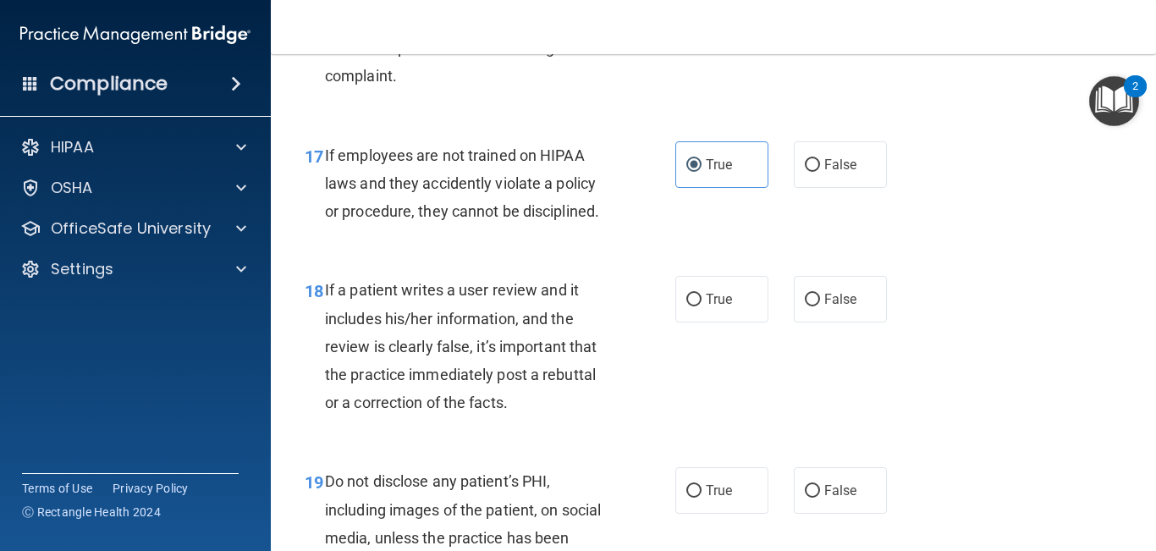
scroll to position [3030, 0]
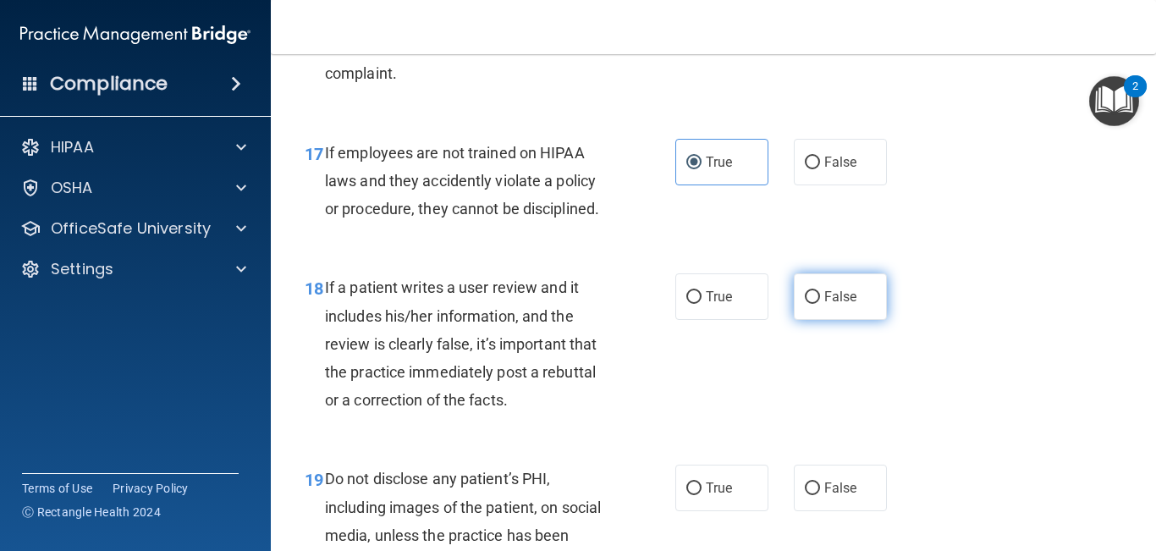
click at [809, 320] on label "False" at bounding box center [840, 296] width 93 height 47
click at [809, 304] on input "False" at bounding box center [812, 297] width 15 height 13
radio input "true"
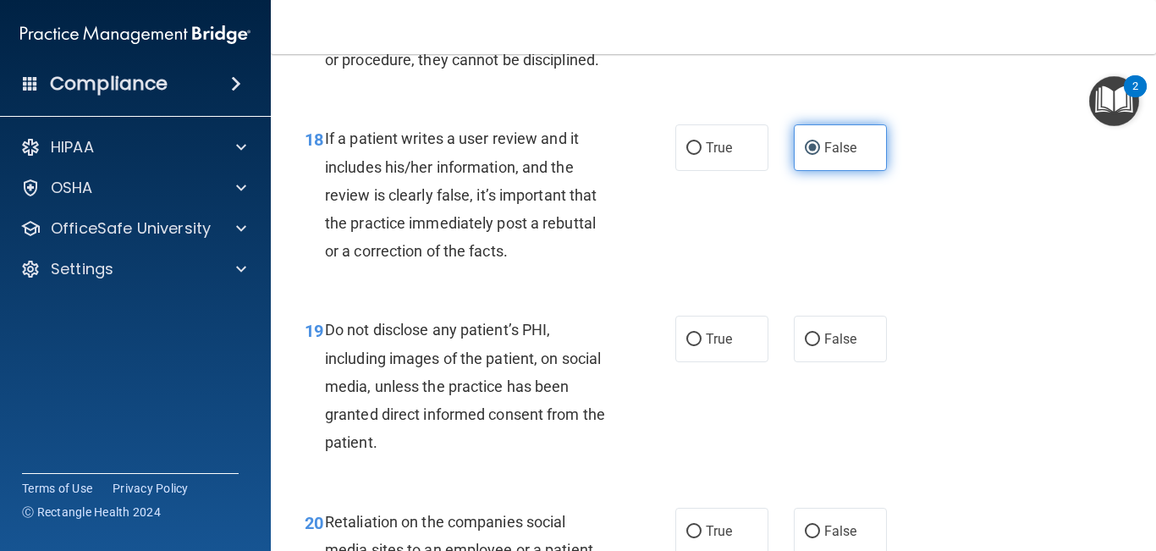
scroll to position [3182, 0]
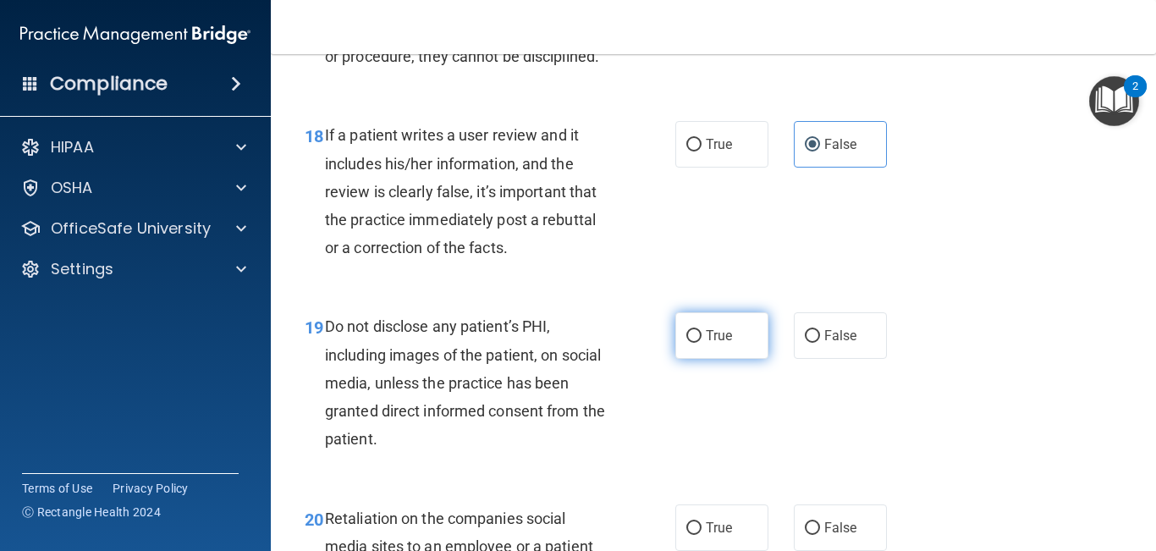
click at [752, 357] on label "True" at bounding box center [722, 335] width 93 height 47
click at [702, 343] on input "True" at bounding box center [694, 336] width 15 height 13
radio input "true"
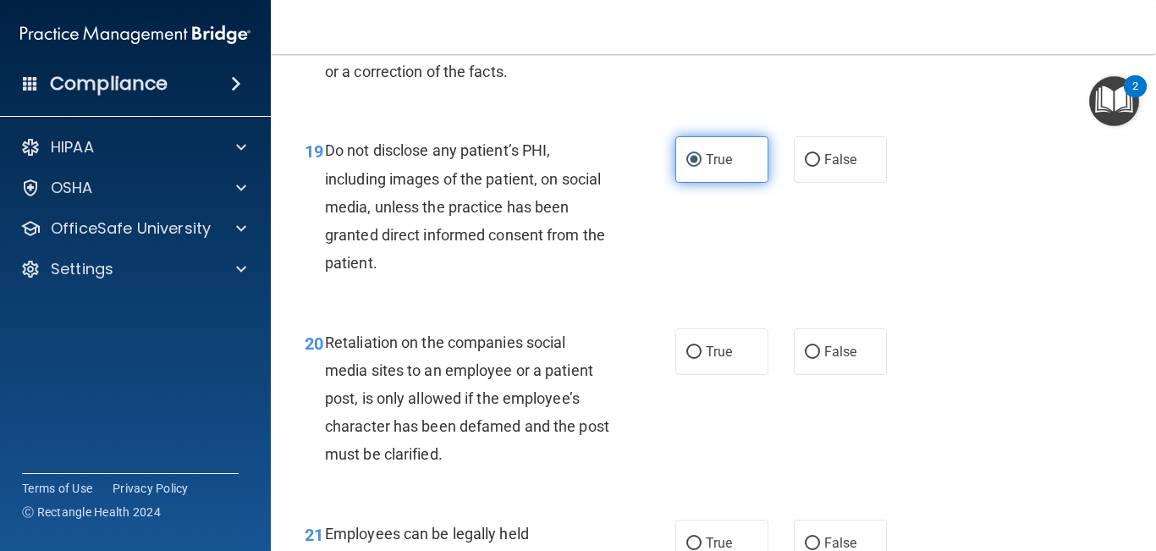
scroll to position [3364, 0]
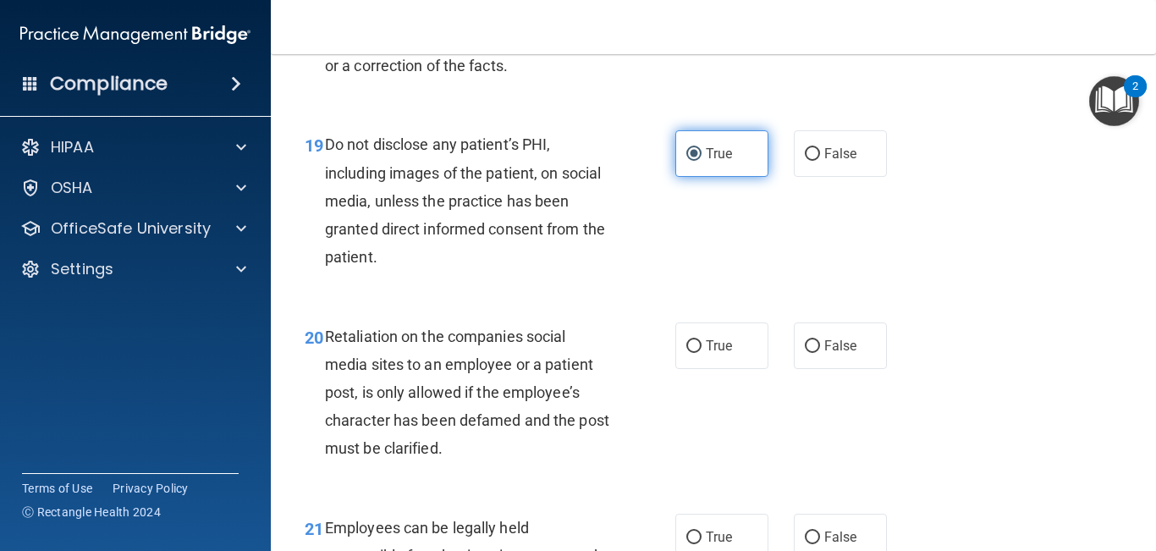
click at [752, 357] on label "True" at bounding box center [722, 346] width 93 height 47
click at [702, 353] on input "True" at bounding box center [694, 346] width 15 height 13
radio input "true"
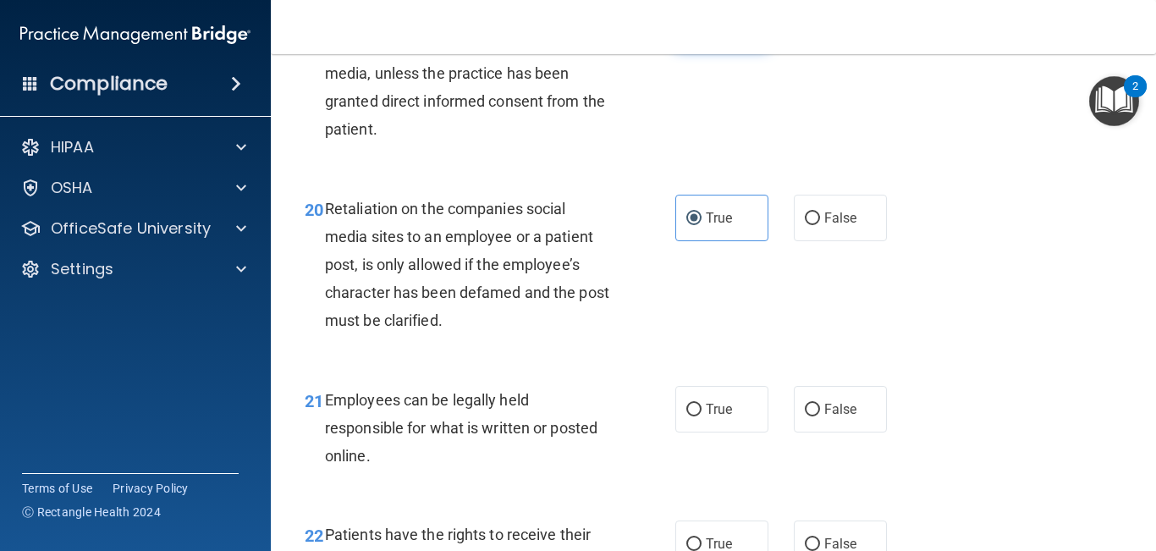
scroll to position [3505, 0]
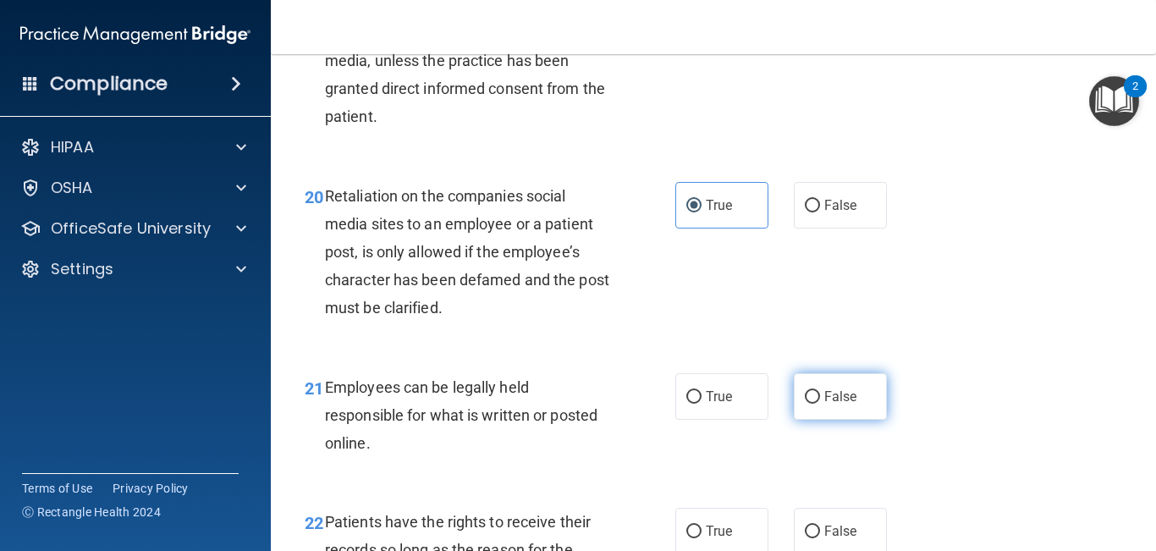
click at [817, 415] on label "False" at bounding box center [840, 396] width 93 height 47
click at [817, 404] on input "False" at bounding box center [812, 397] width 15 height 13
radio input "true"
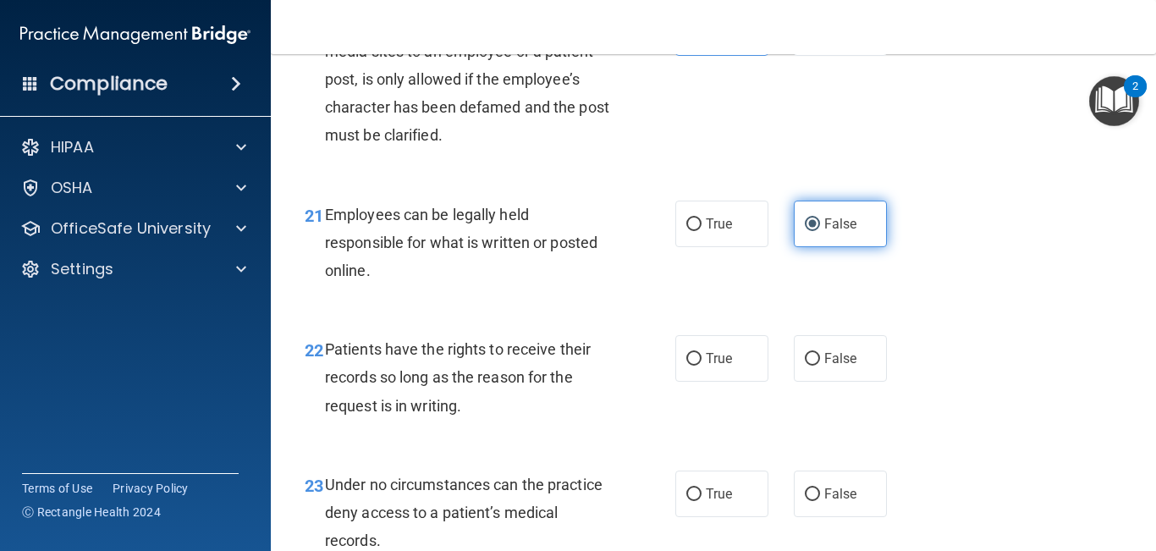
scroll to position [3678, 0]
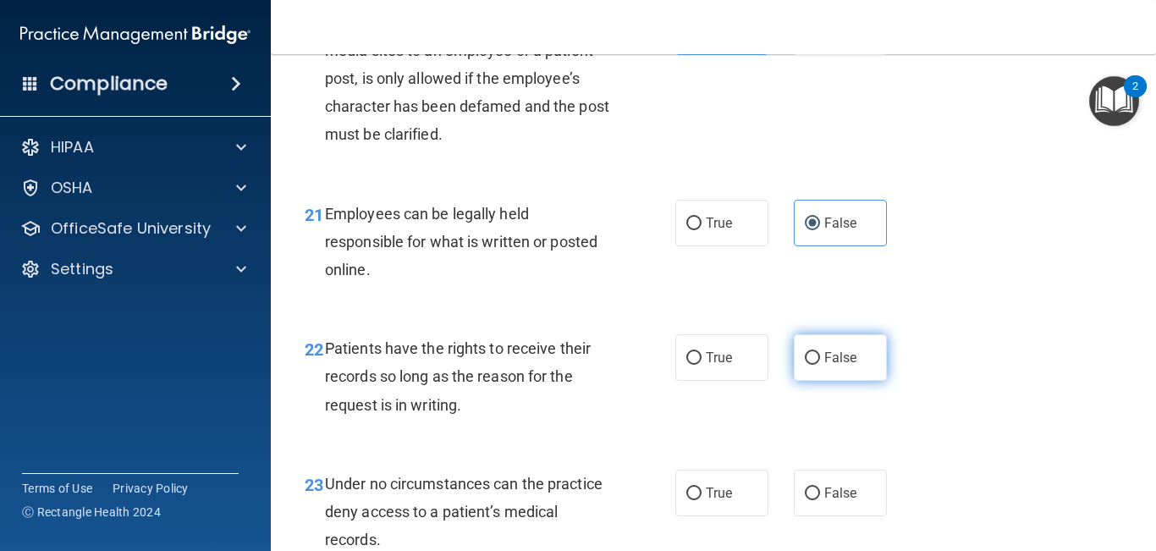
click at [823, 381] on label "False" at bounding box center [840, 357] width 93 height 47
click at [820, 365] on input "False" at bounding box center [812, 358] width 15 height 13
radio input "true"
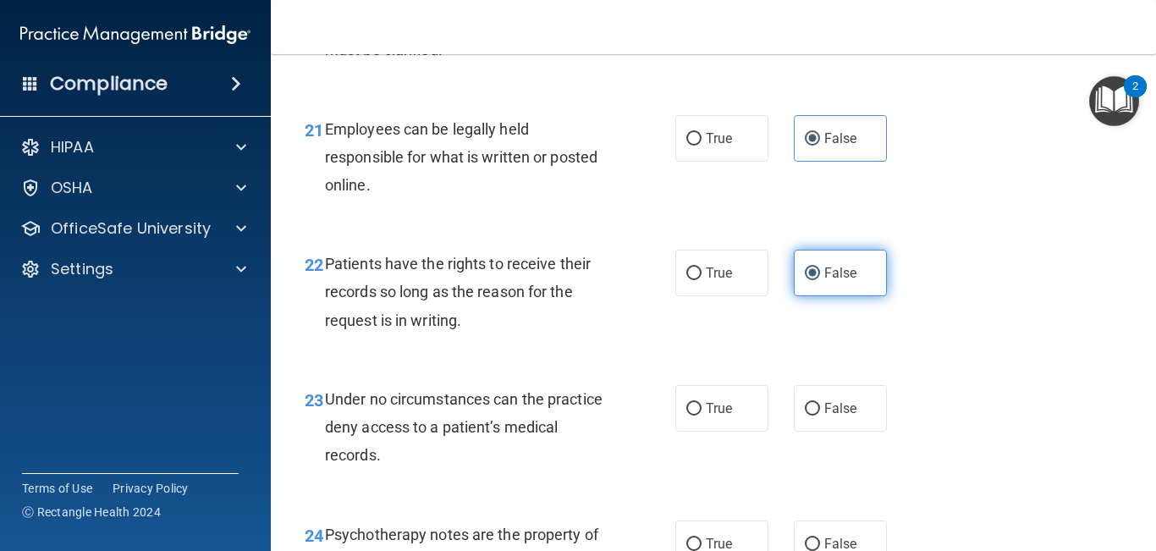
scroll to position [3768, 0]
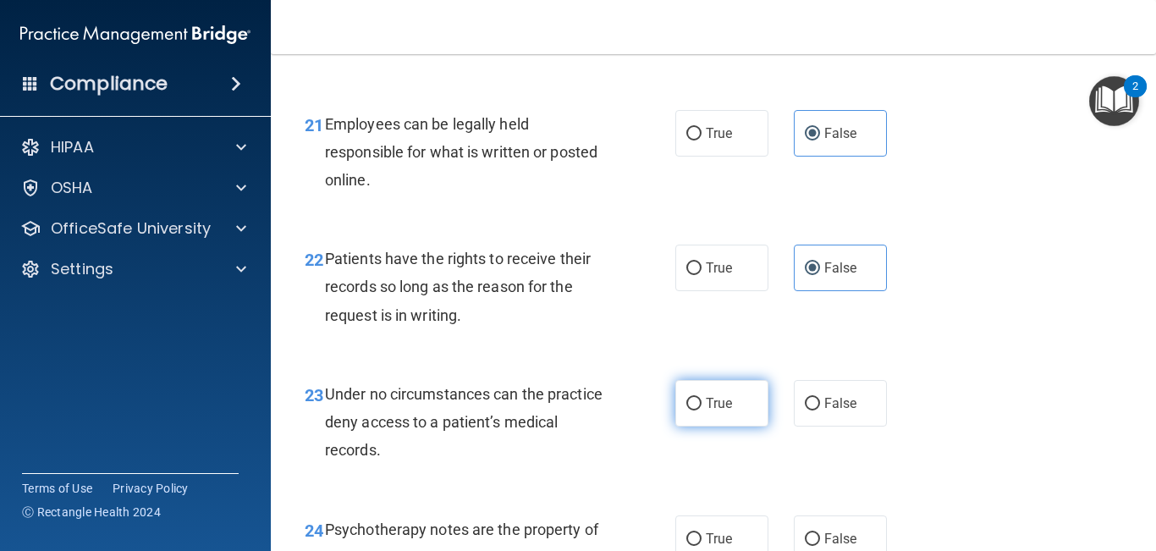
click at [731, 427] on label "True" at bounding box center [722, 403] width 93 height 47
click at [702, 411] on input "True" at bounding box center [694, 404] width 15 height 13
radio input "true"
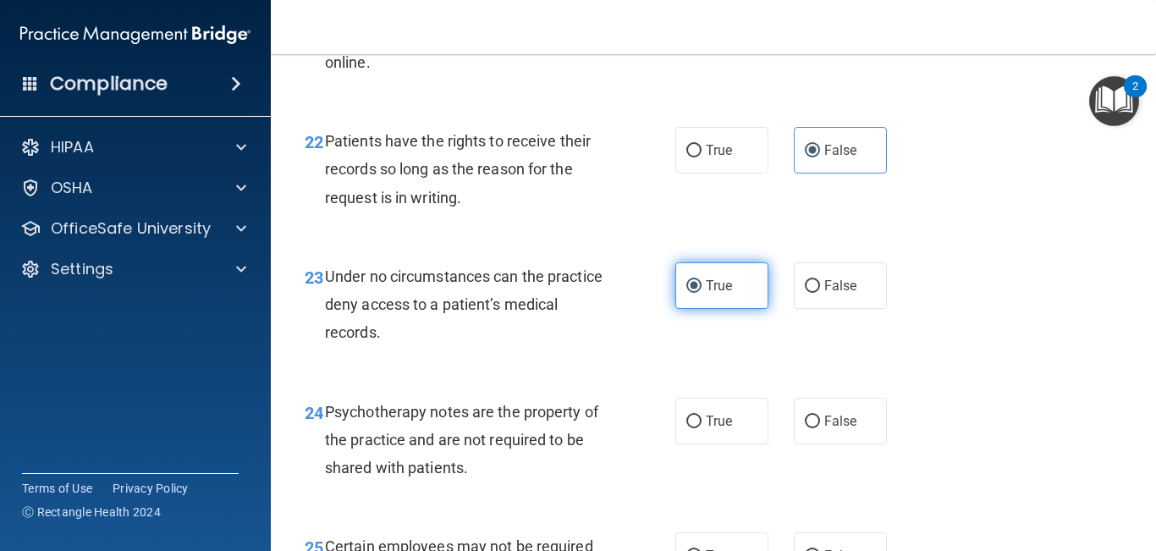
scroll to position [3900, 0]
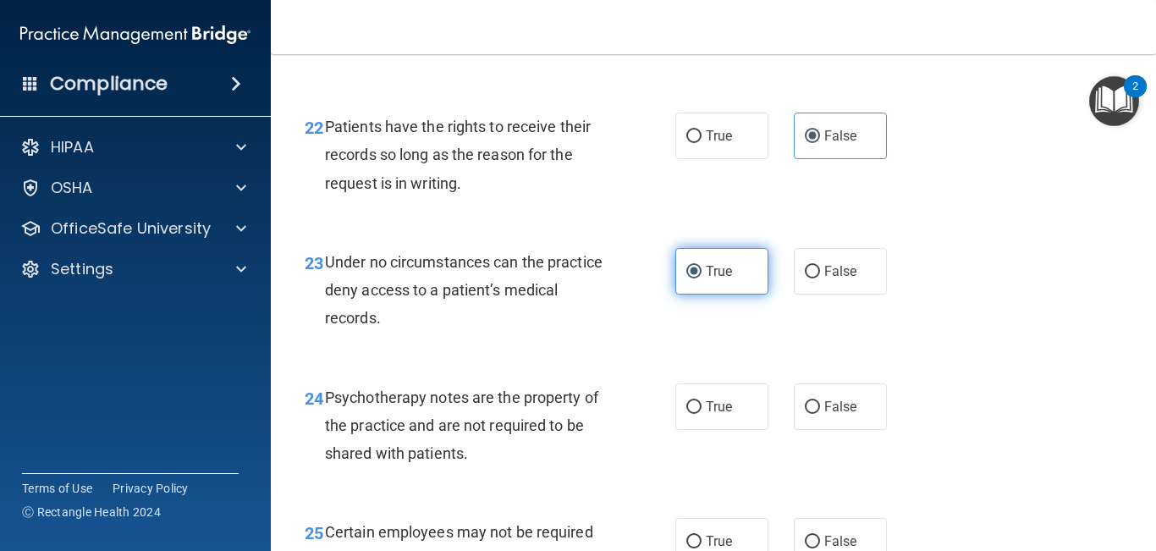
click at [731, 430] on label "True" at bounding box center [722, 406] width 93 height 47
click at [702, 414] on input "True" at bounding box center [694, 407] width 15 height 13
radio input "true"
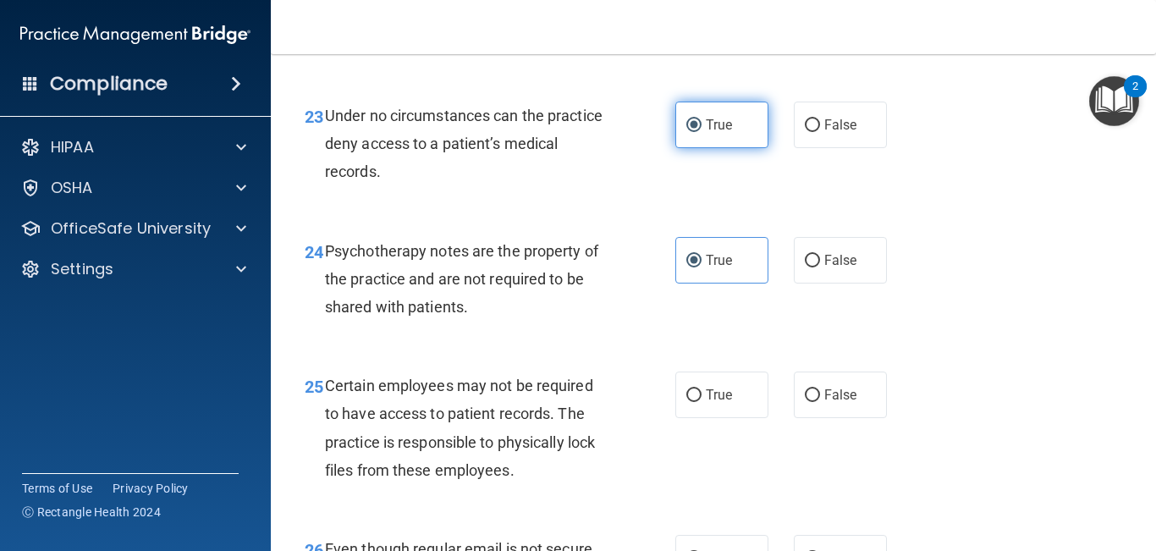
click at [731, 418] on label "True" at bounding box center [722, 395] width 93 height 47
click at [702, 402] on input "True" at bounding box center [694, 395] width 15 height 13
radio input "true"
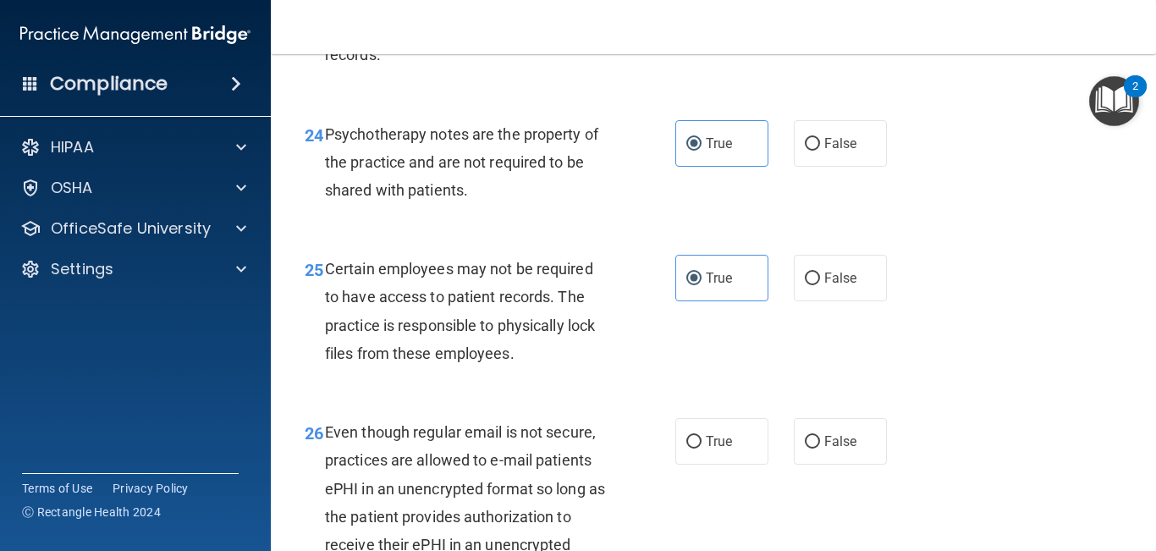
scroll to position [4172, 0]
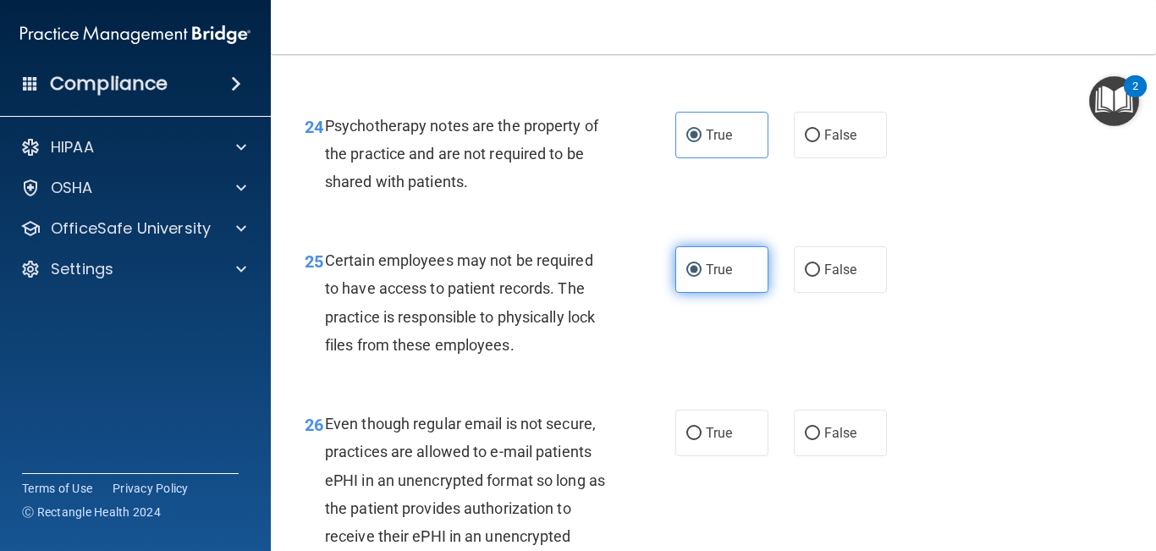
click at [712, 278] on span "True" at bounding box center [719, 270] width 26 height 16
click at [702, 277] on input "True" at bounding box center [694, 270] width 15 height 13
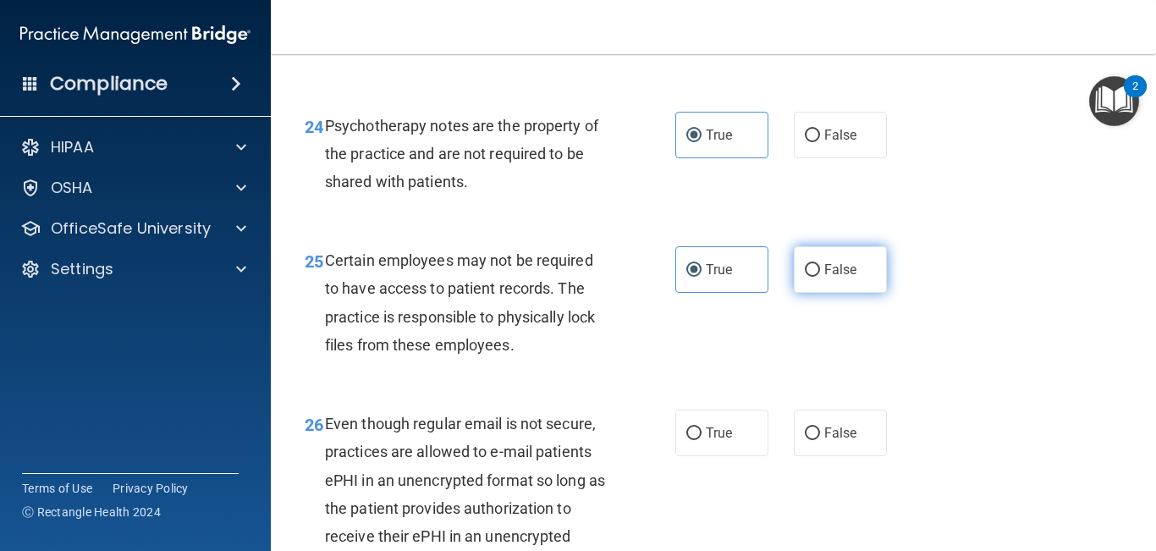
click at [805, 293] on label "False" at bounding box center [840, 269] width 93 height 47
click at [805, 277] on input "False" at bounding box center [812, 270] width 15 height 13
radio input "true"
radio input "false"
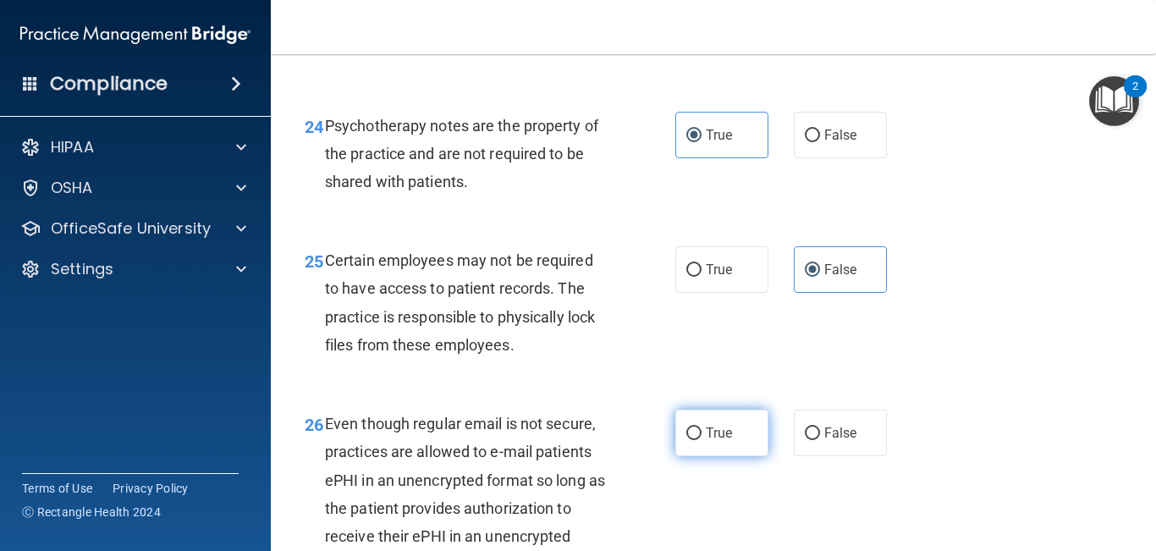
click at [717, 441] on span "True" at bounding box center [719, 433] width 26 height 16
click at [702, 440] on input "True" at bounding box center [694, 434] width 15 height 13
radio input "true"
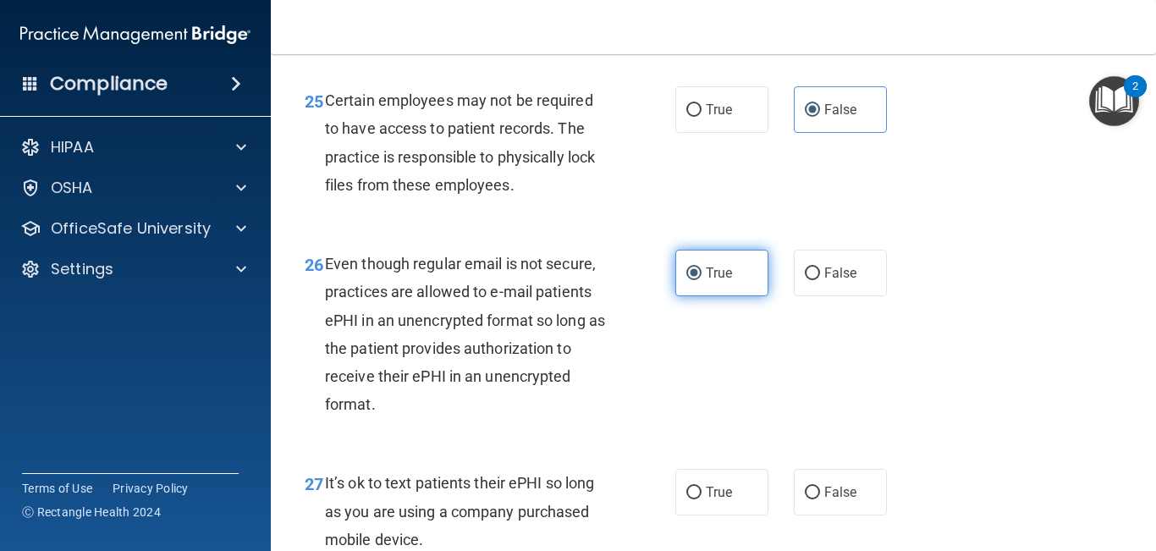
scroll to position [4353, 0]
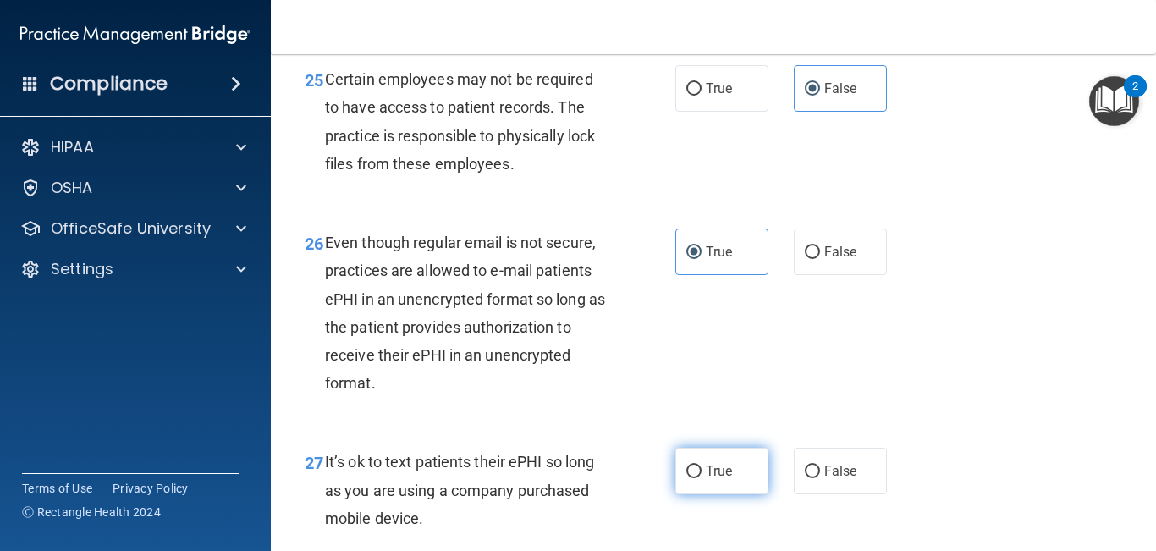
click at [709, 456] on label "True" at bounding box center [722, 471] width 93 height 47
click at [702, 456] on input "True" at bounding box center [694, 472] width 15 height 13
radio input "true"
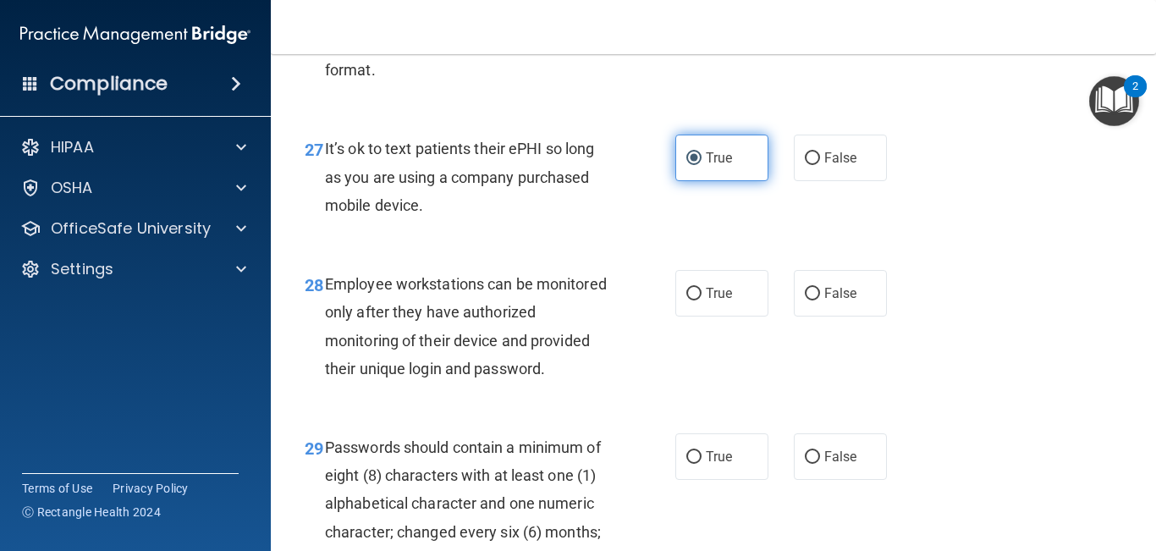
scroll to position [4684, 0]
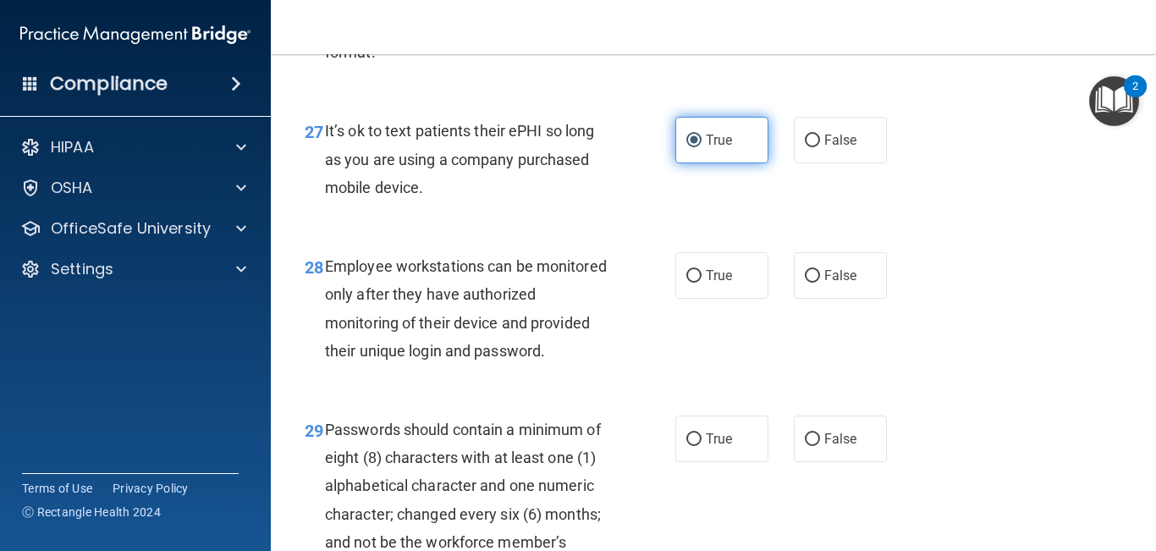
click at [709, 456] on label "True" at bounding box center [722, 439] width 93 height 47
click at [702, 446] on input "True" at bounding box center [694, 439] width 15 height 13
radio input "true"
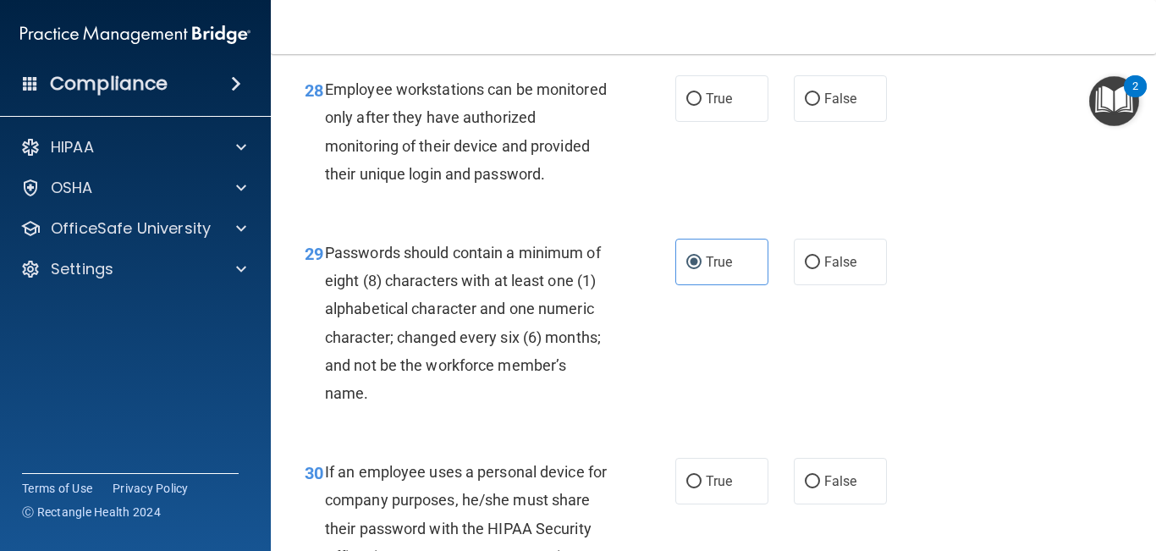
scroll to position [4873, 0]
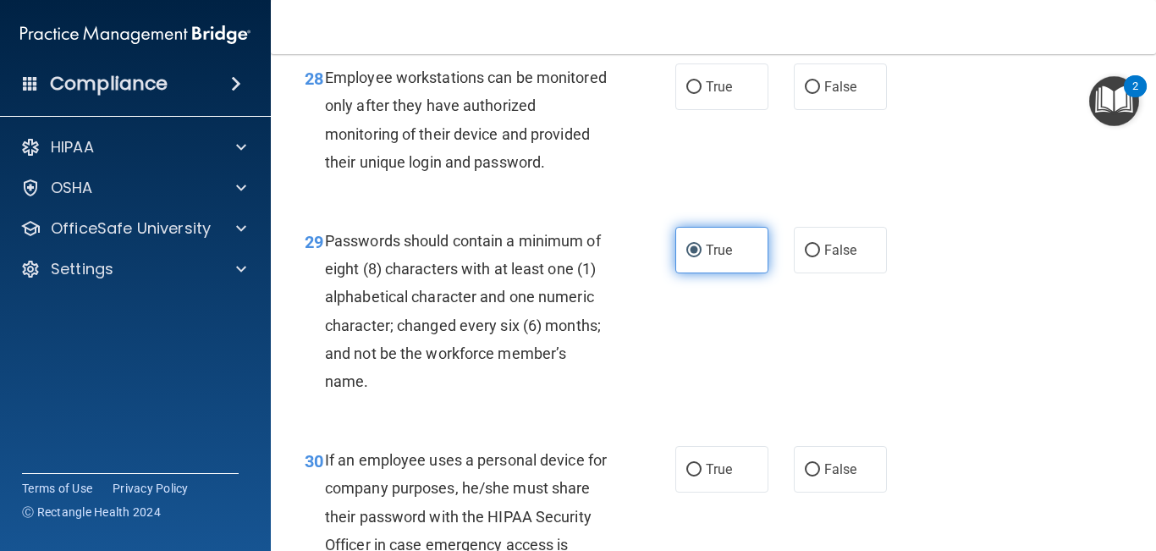
click at [736, 273] on label "True" at bounding box center [722, 250] width 93 height 47
click at [702, 257] on input "True" at bounding box center [694, 251] width 15 height 13
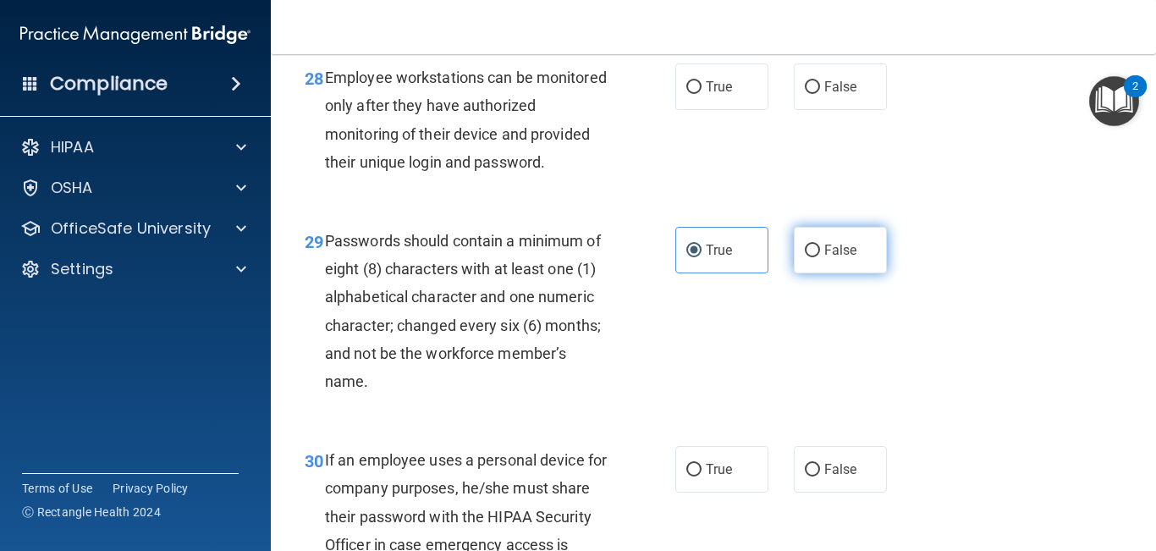
click at [805, 257] on input "False" at bounding box center [812, 251] width 15 height 13
radio input "true"
radio input "false"
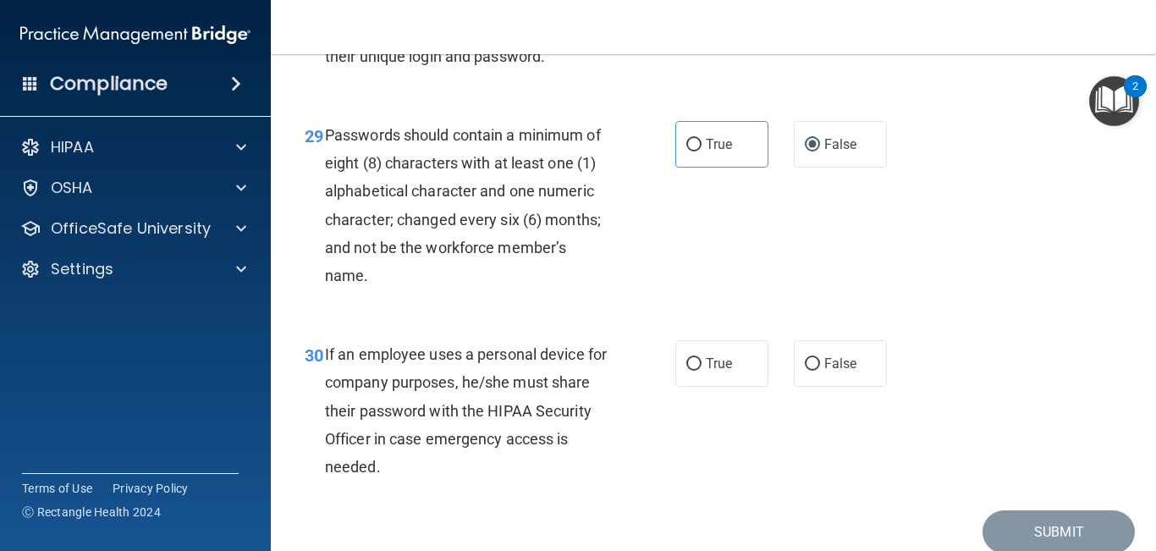
scroll to position [4995, 0]
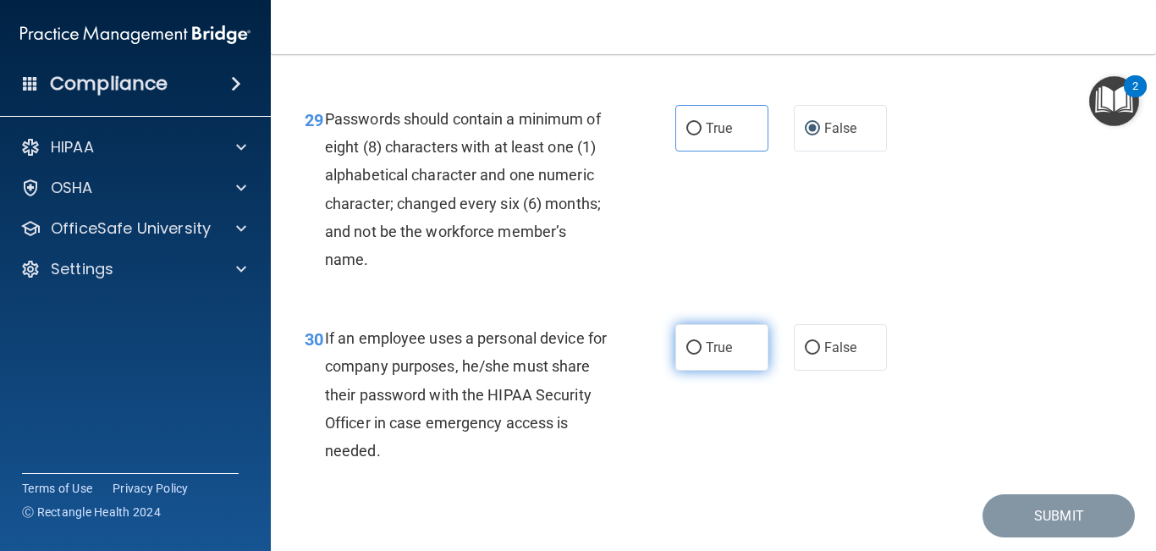
click at [725, 356] on span "True" at bounding box center [719, 347] width 26 height 16
click at [702, 355] on input "True" at bounding box center [694, 348] width 15 height 13
radio input "true"
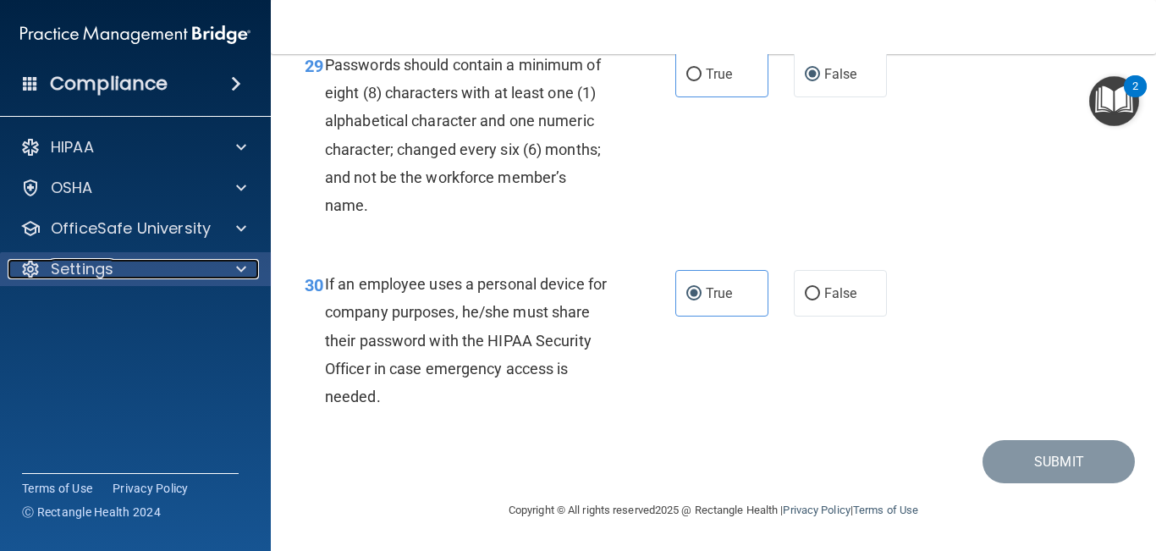
click at [64, 268] on p "Settings" at bounding box center [82, 269] width 63 height 20
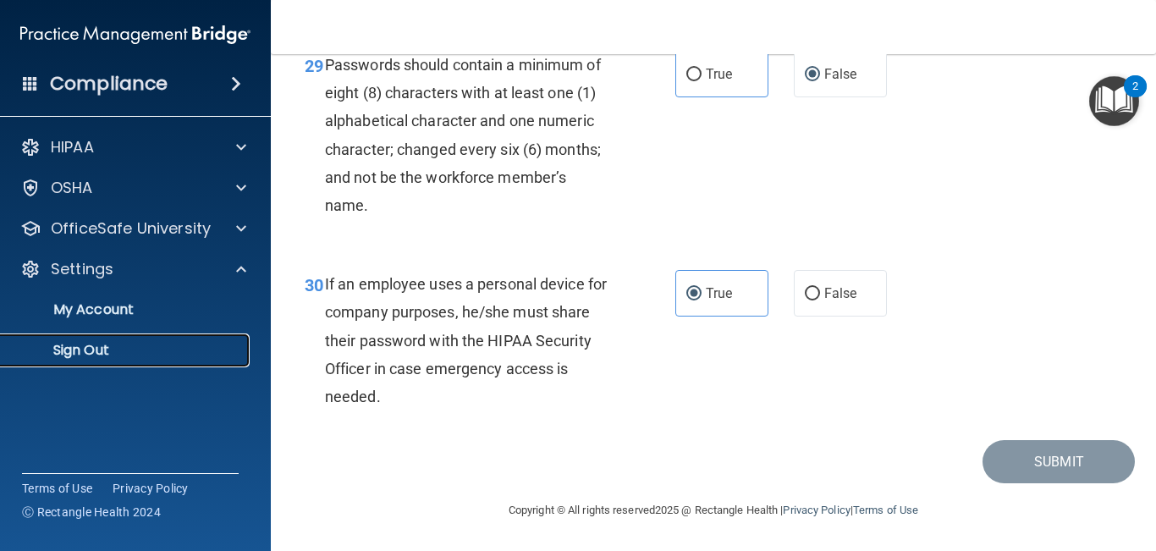
click at [84, 356] on p "Sign Out" at bounding box center [126, 350] width 231 height 17
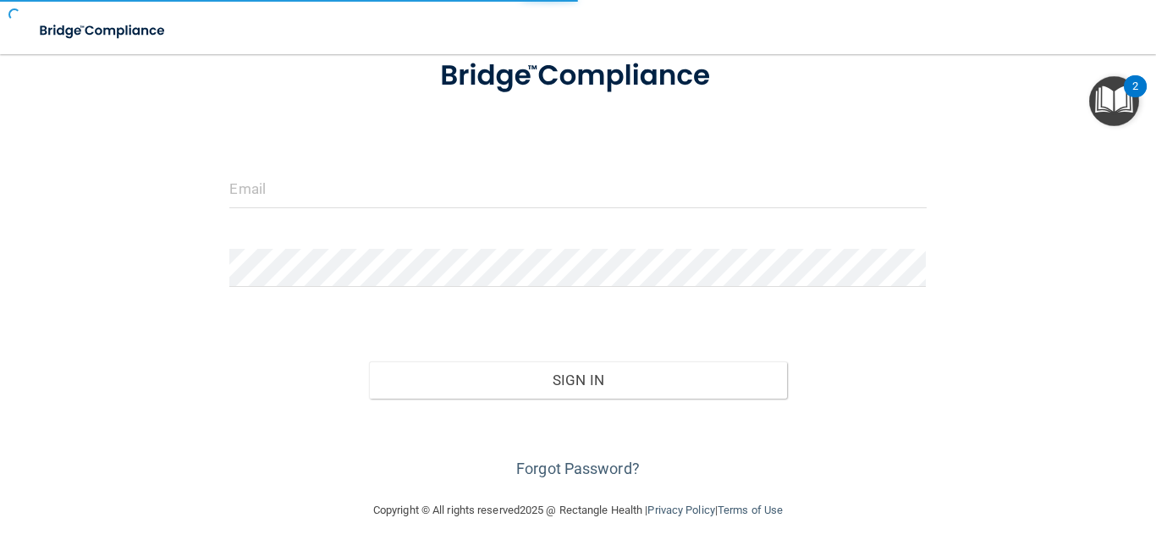
scroll to position [117, 0]
type input "[EMAIL_ADDRESS][DOMAIN_NAME]"
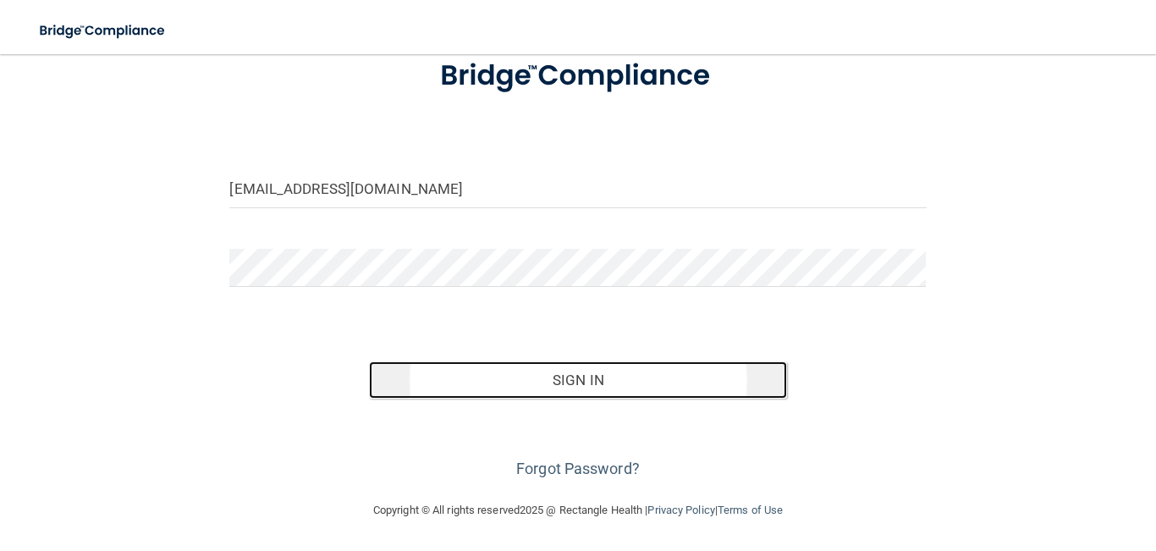
click at [576, 374] on button "Sign In" at bounding box center [578, 379] width 418 height 37
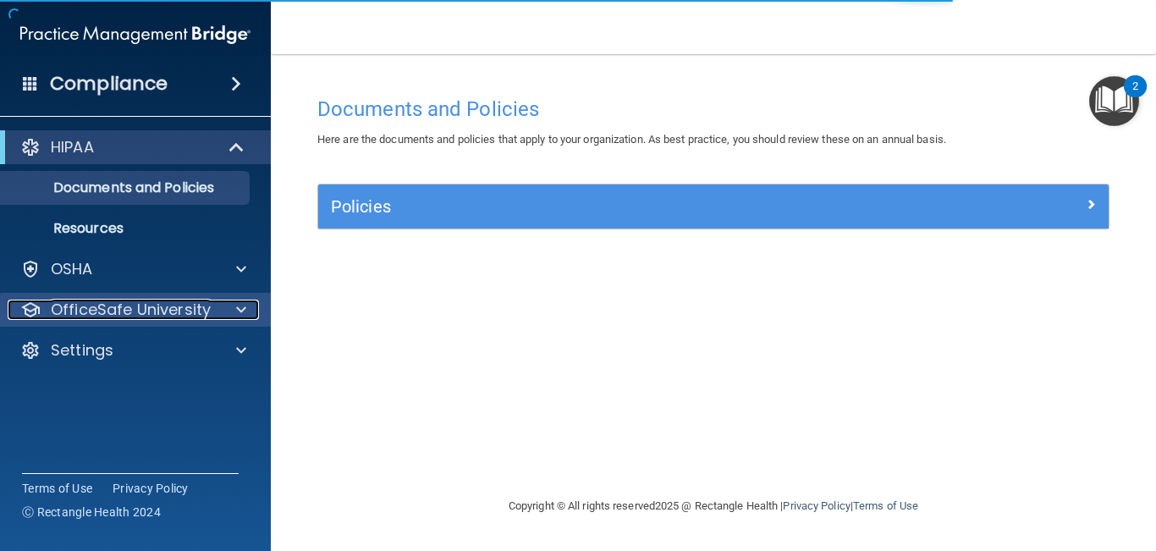
click at [100, 307] on p "OfficeSafe University" at bounding box center [131, 310] width 160 height 20
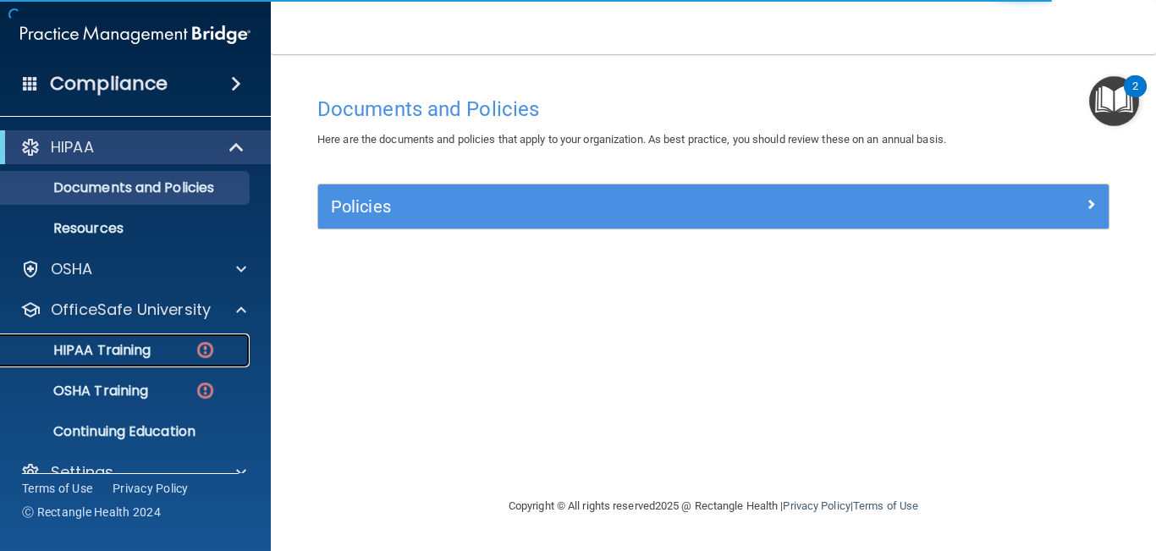
click at [108, 346] on p "HIPAA Training" at bounding box center [81, 350] width 140 height 17
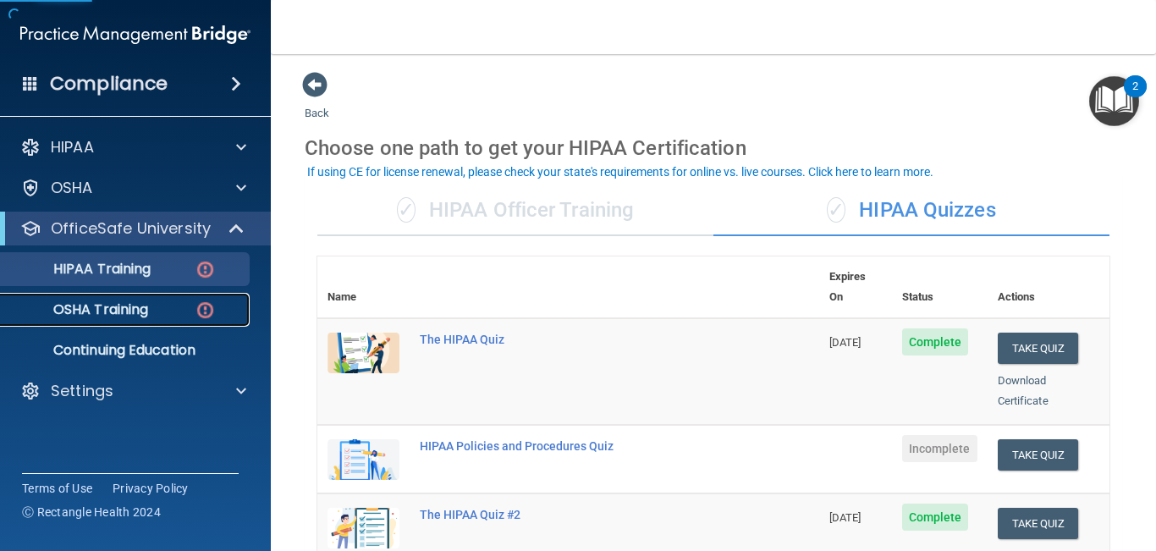
click at [207, 323] on link "OSHA Training" at bounding box center [116, 310] width 267 height 34
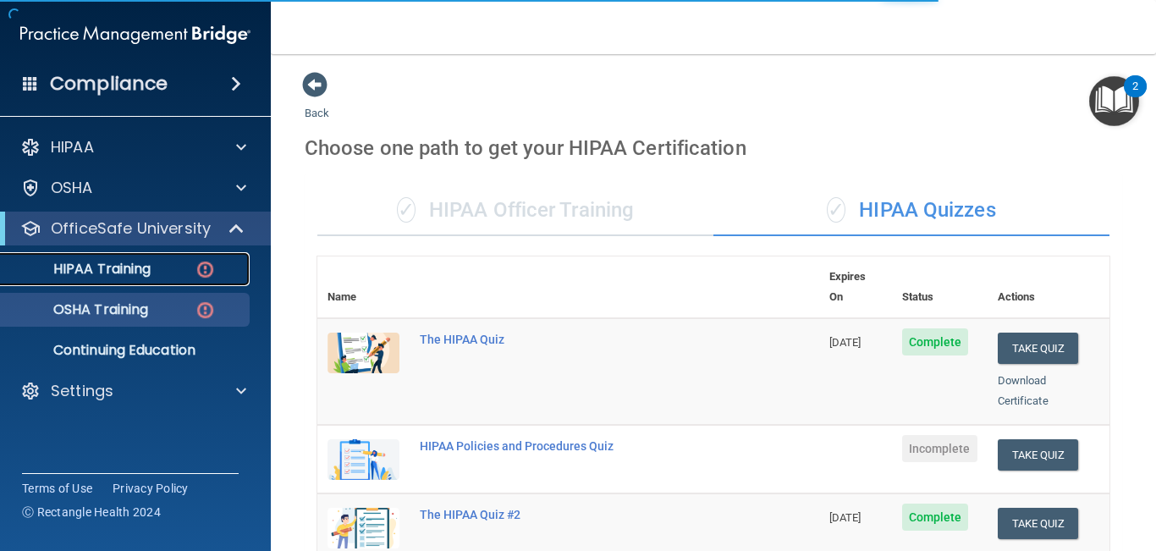
click at [209, 274] on img at bounding box center [205, 269] width 21 height 21
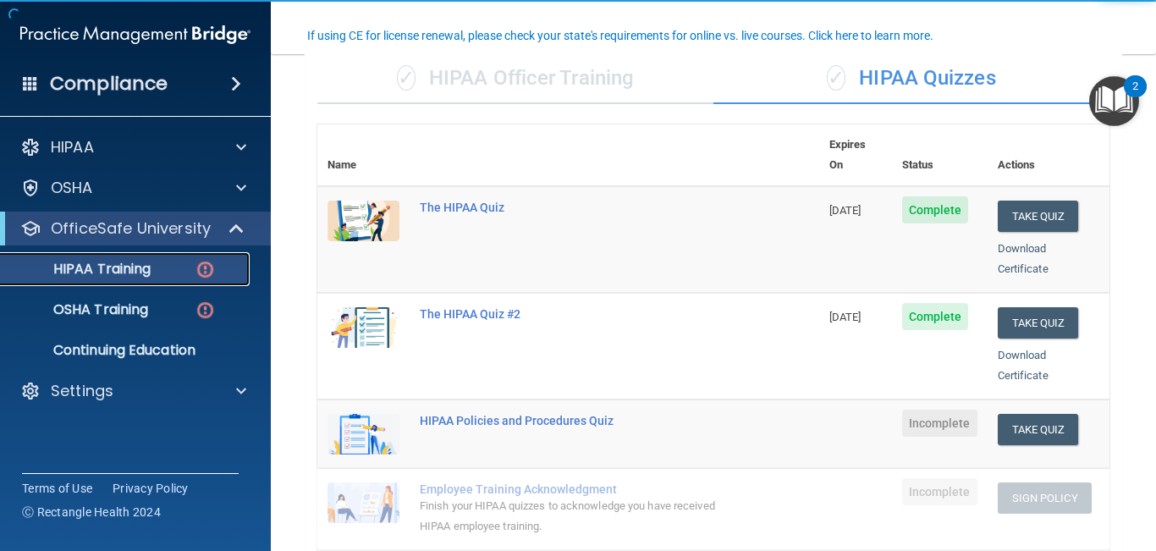
scroll to position [137, 0]
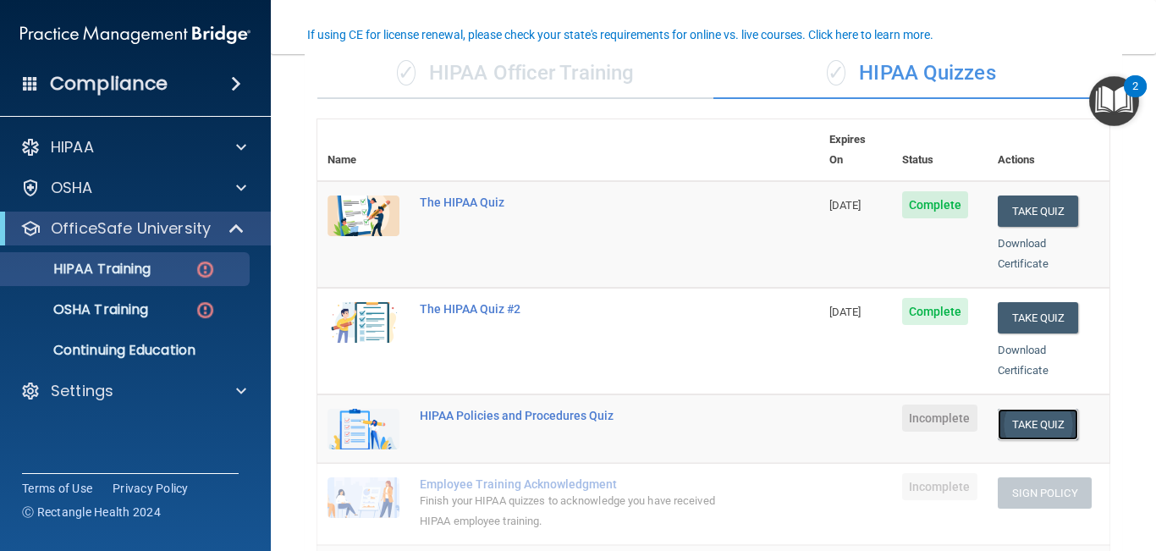
click at [1031, 411] on button "Take Quiz" at bounding box center [1038, 424] width 81 height 31
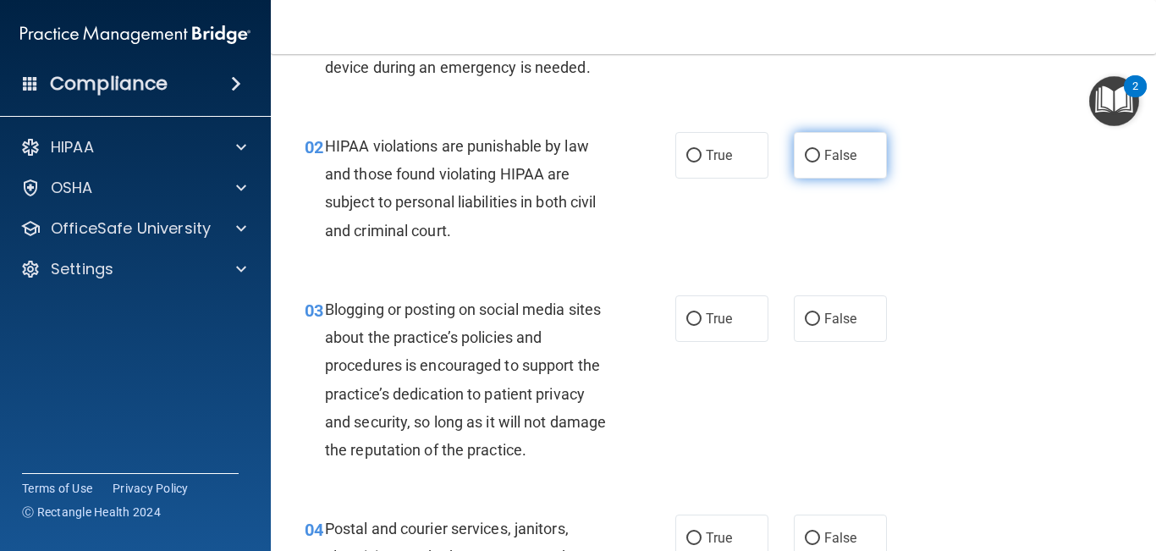
click at [854, 140] on label "False" at bounding box center [840, 155] width 93 height 47
click at [820, 150] on input "False" at bounding box center [812, 156] width 15 height 13
radio input "true"
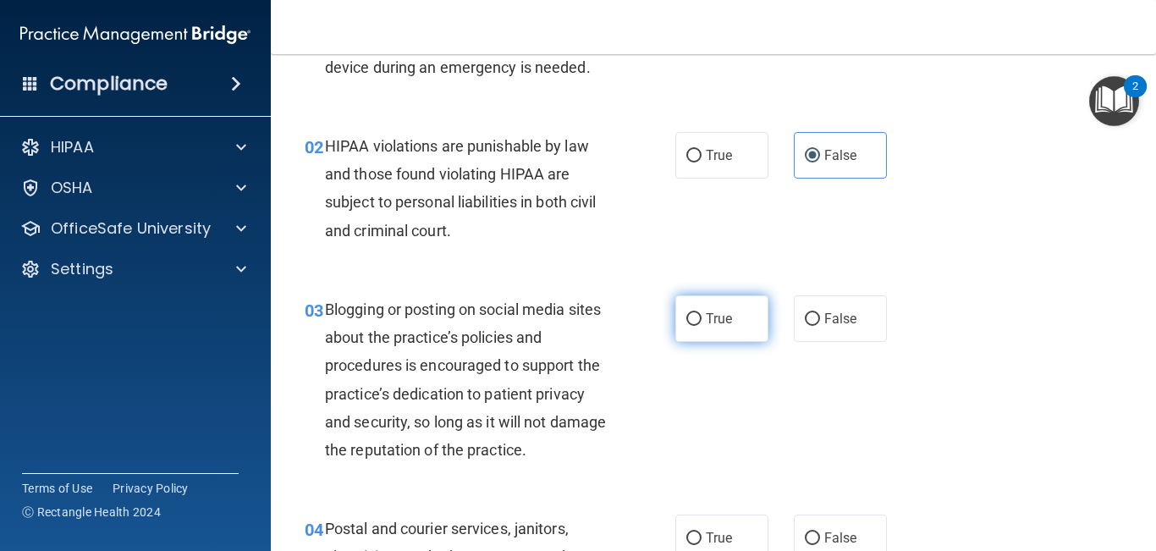
click at [703, 305] on label "True" at bounding box center [722, 318] width 93 height 47
click at [702, 313] on input "True" at bounding box center [694, 319] width 15 height 13
radio input "true"
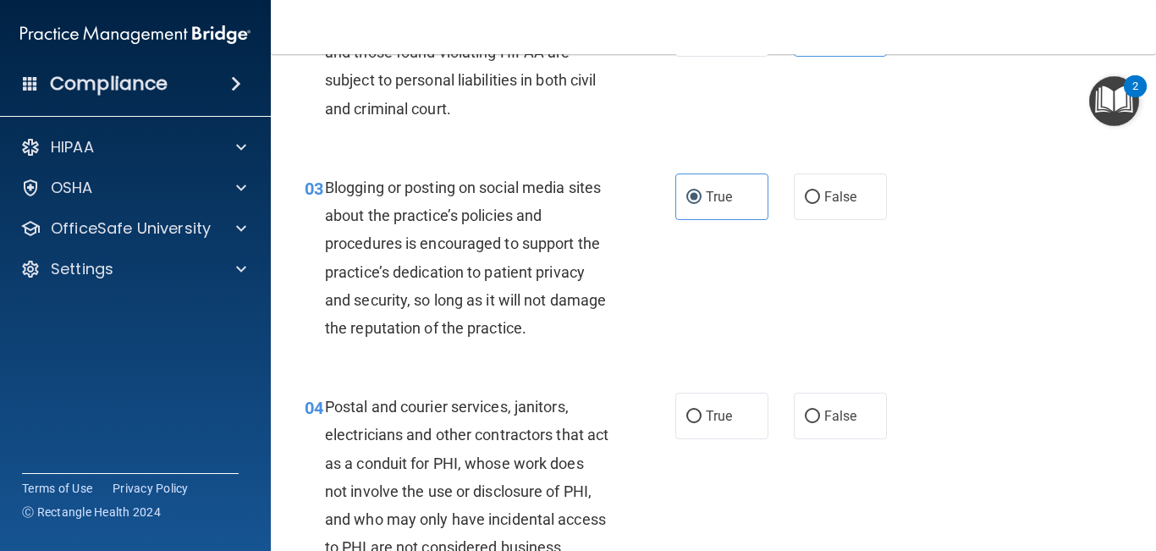
scroll to position [240, 0]
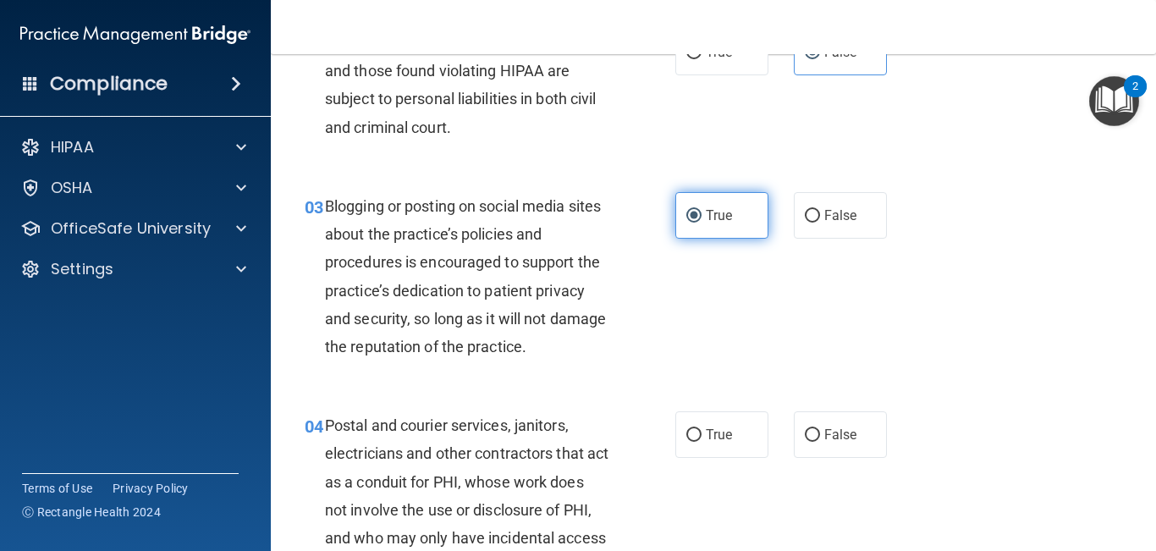
click at [709, 224] on label "True" at bounding box center [722, 215] width 93 height 47
click at [702, 223] on input "True" at bounding box center [694, 216] width 15 height 13
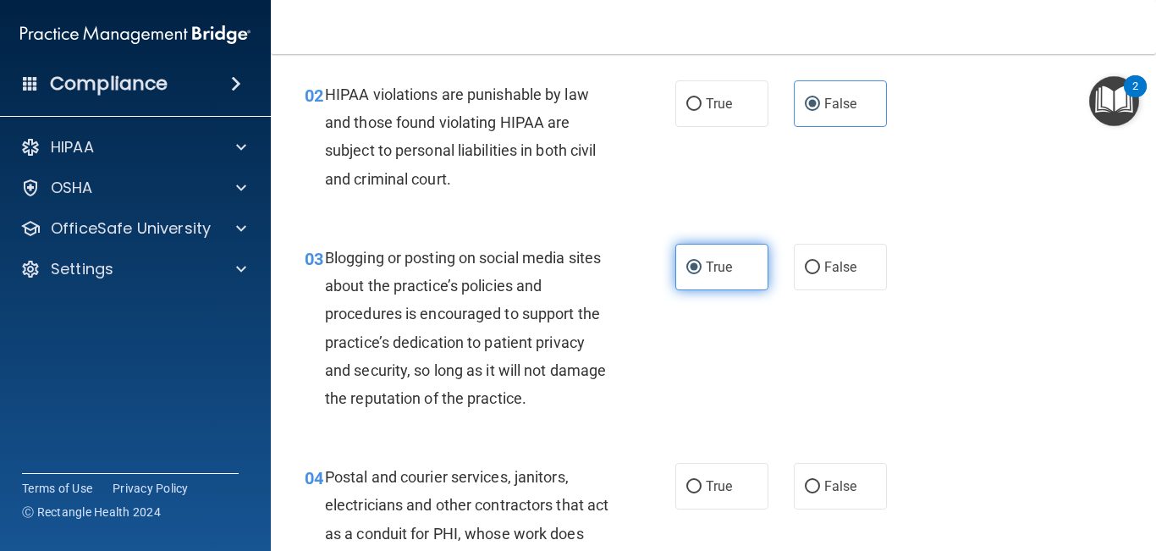
scroll to position [185, 0]
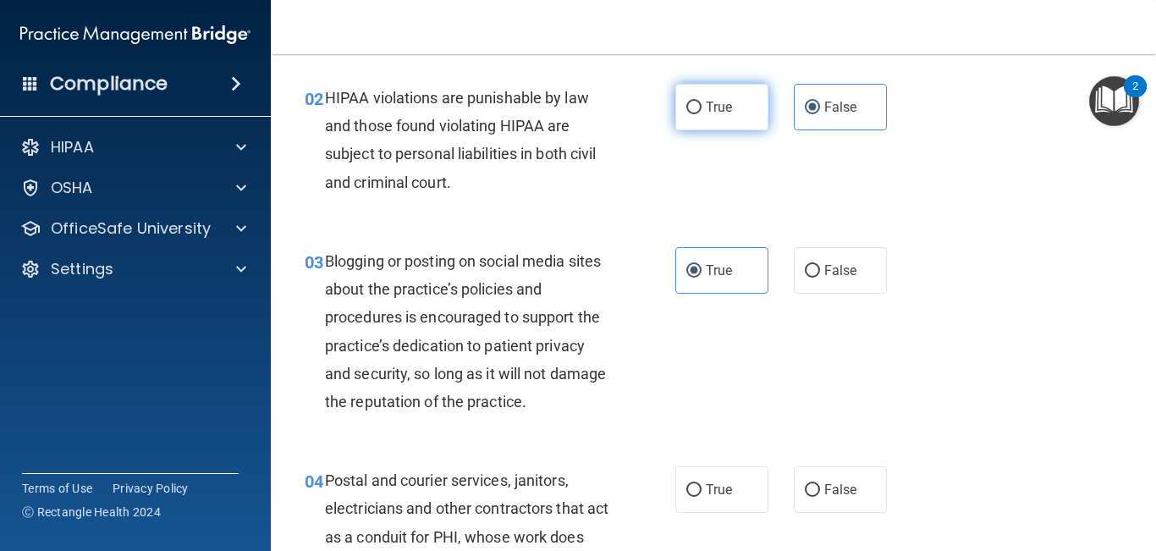
click at [709, 119] on label "True" at bounding box center [722, 107] width 93 height 47
click at [702, 114] on input "True" at bounding box center [694, 108] width 15 height 13
radio input "true"
radio input "false"
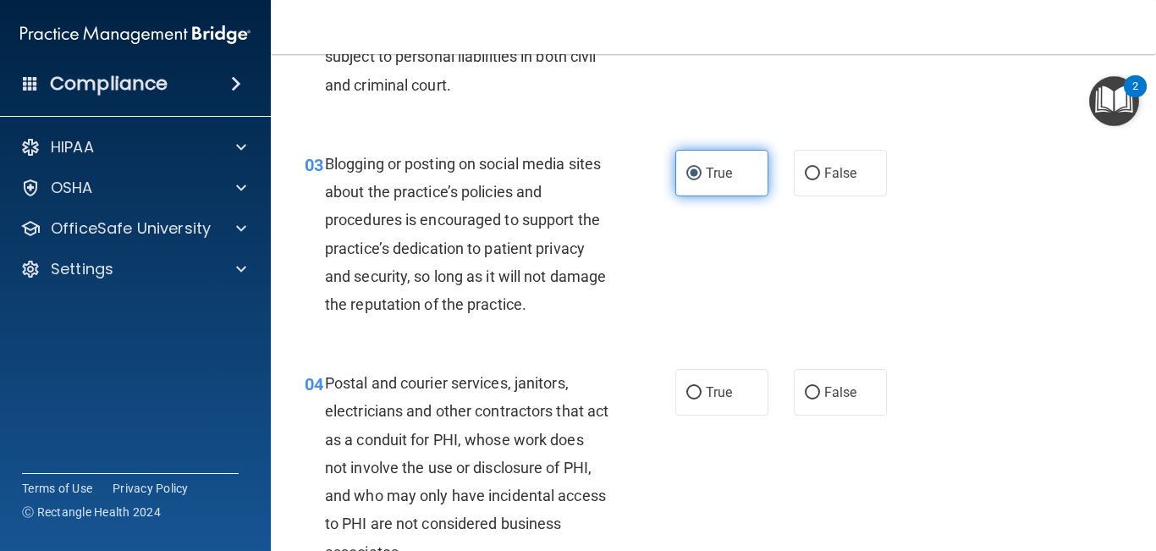
scroll to position [290, 0]
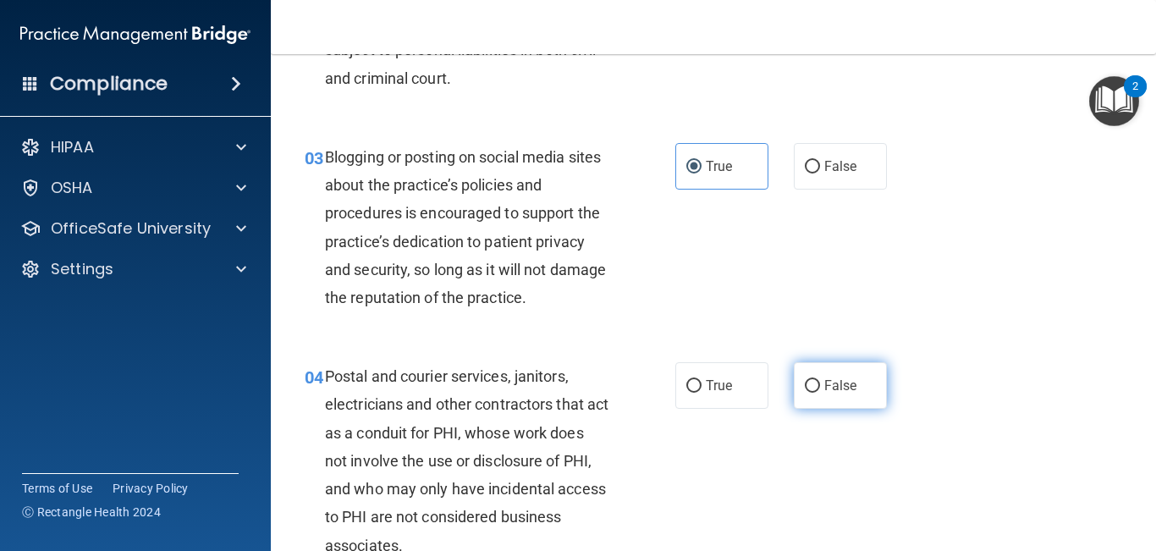
click at [825, 372] on label "False" at bounding box center [840, 385] width 93 height 47
click at [820, 380] on input "False" at bounding box center [812, 386] width 15 height 13
radio input "true"
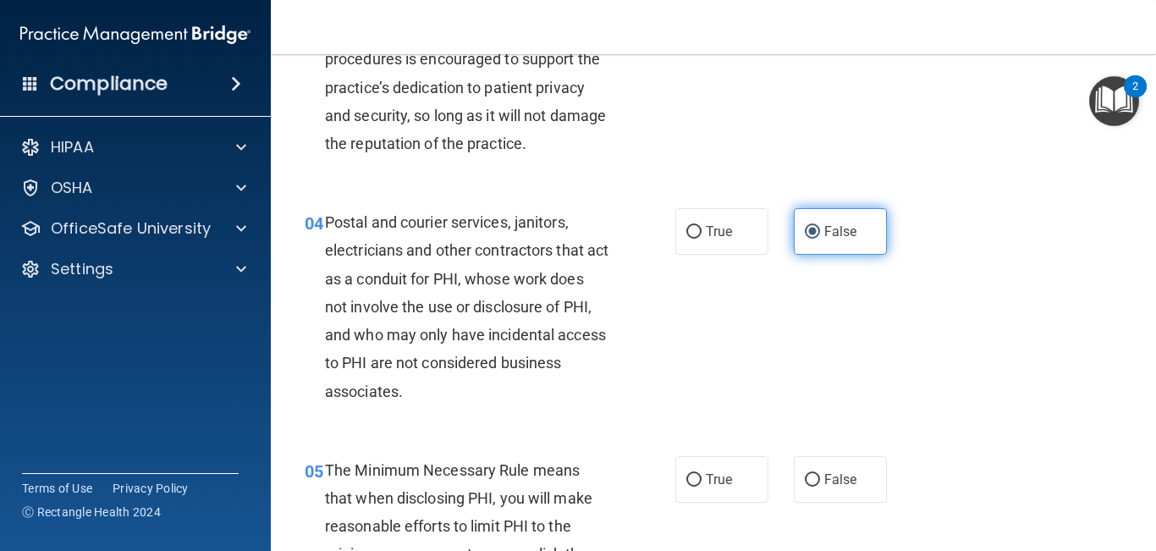
scroll to position [446, 0]
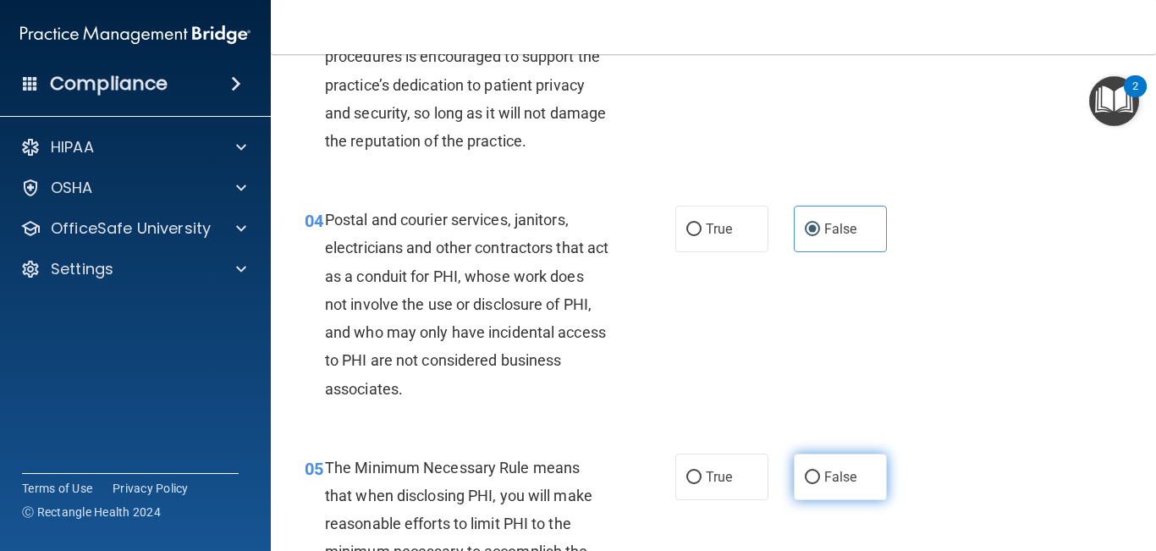
click at [830, 456] on span "False" at bounding box center [841, 477] width 33 height 16
click at [820, 456] on input "False" at bounding box center [812, 478] width 15 height 13
radio input "true"
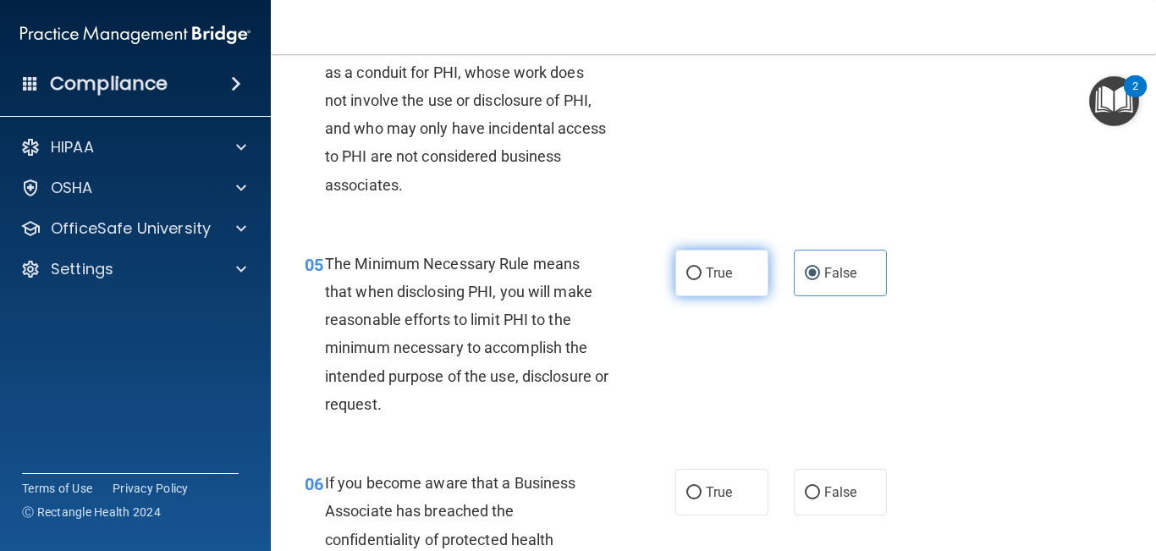
scroll to position [667, 0]
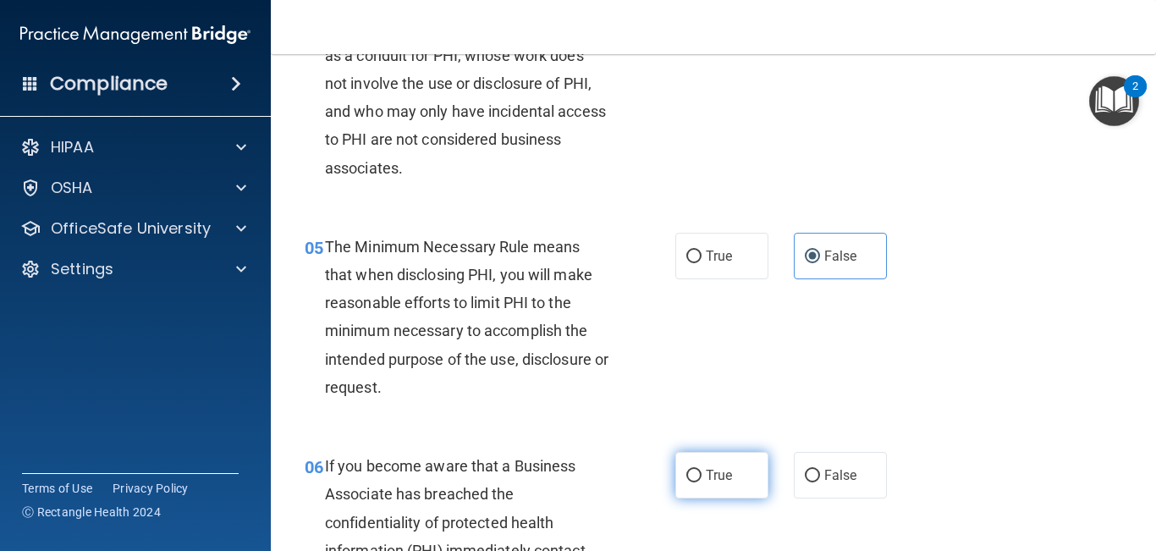
click at [730, 456] on label "True" at bounding box center [722, 475] width 93 height 47
click at [702, 456] on input "True" at bounding box center [694, 476] width 15 height 13
radio input "true"
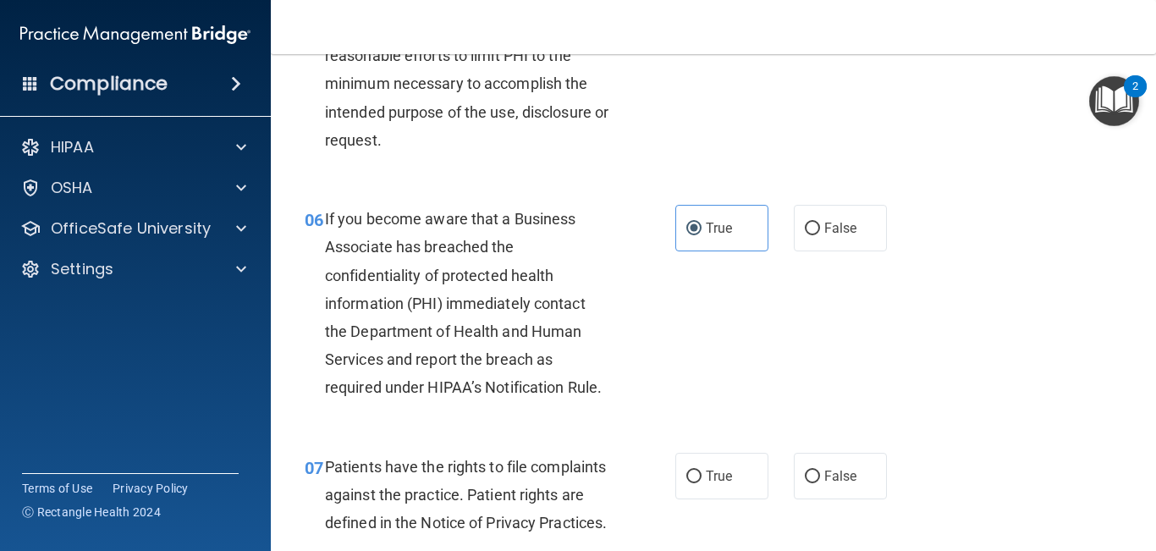
scroll to position [917, 0]
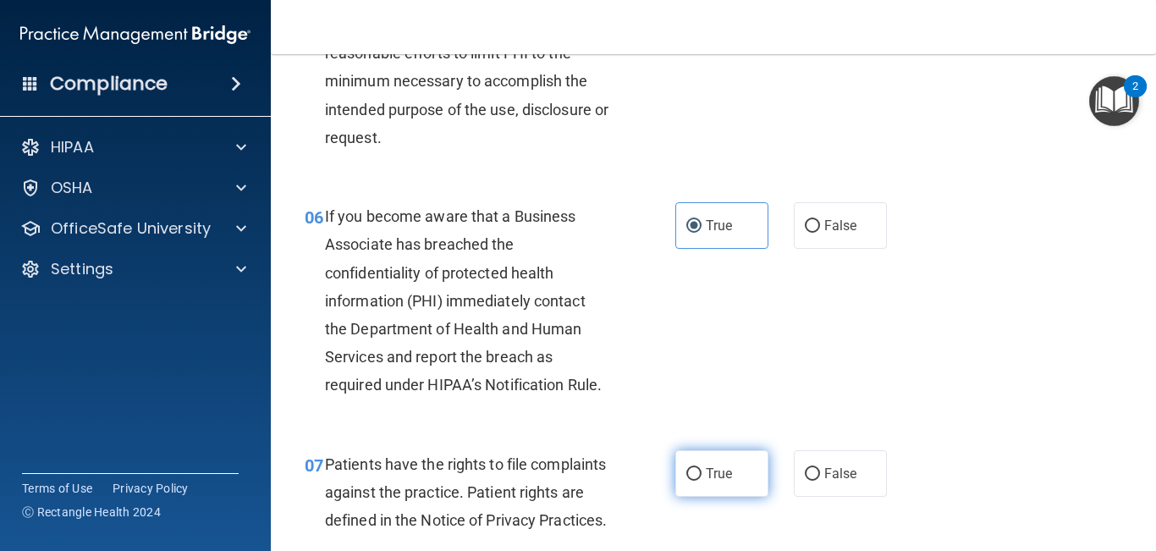
click at [719, 456] on label "True" at bounding box center [722, 473] width 93 height 47
click at [702, 456] on input "True" at bounding box center [694, 474] width 15 height 13
radio input "true"
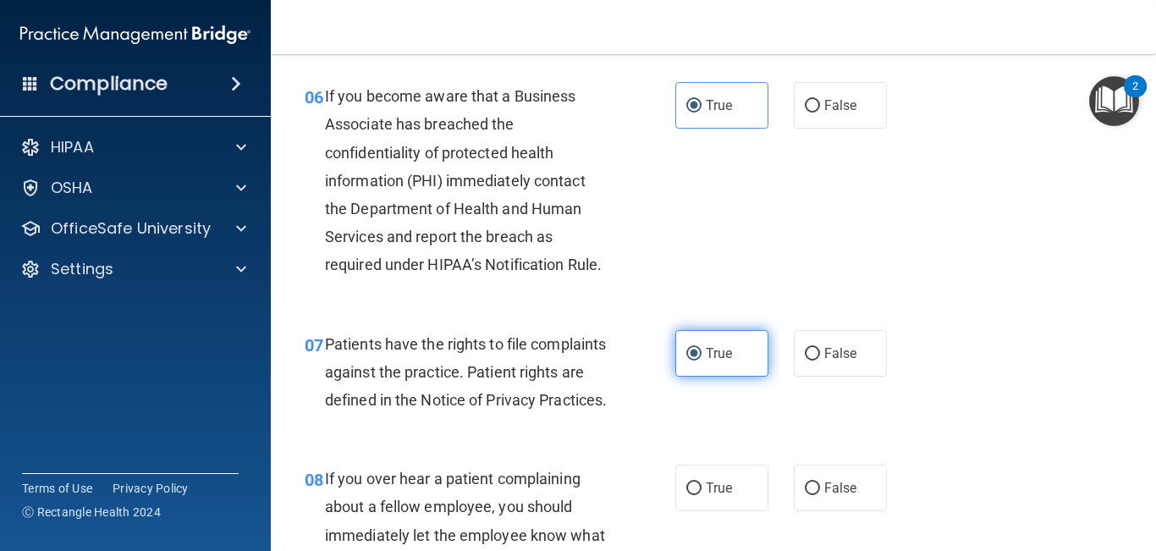
scroll to position [1076, 0]
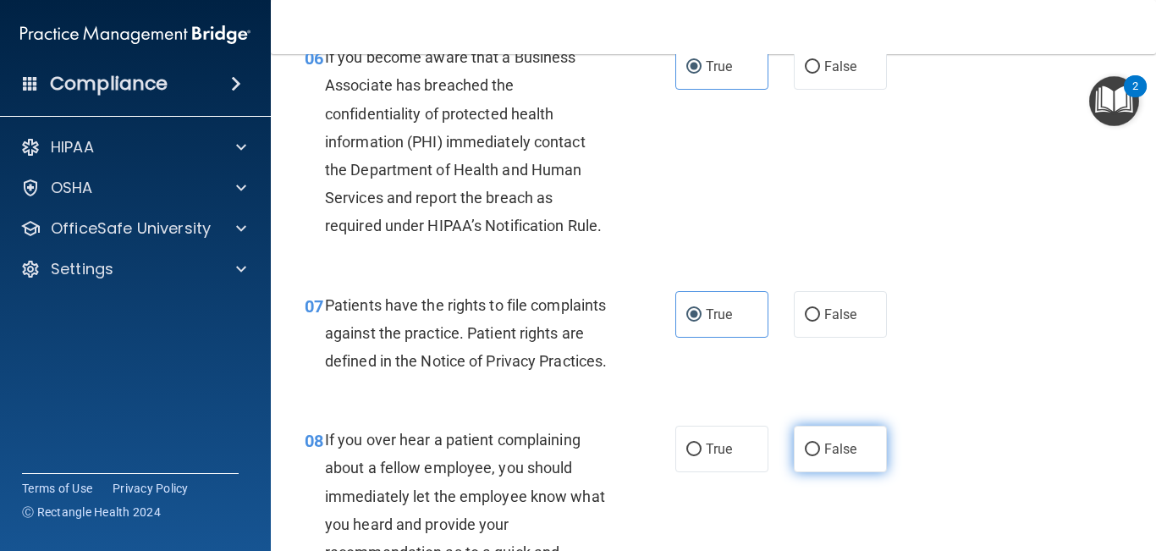
click at [807, 456] on label "False" at bounding box center [840, 449] width 93 height 47
click at [807, 456] on input "False" at bounding box center [812, 450] width 15 height 13
radio input "true"
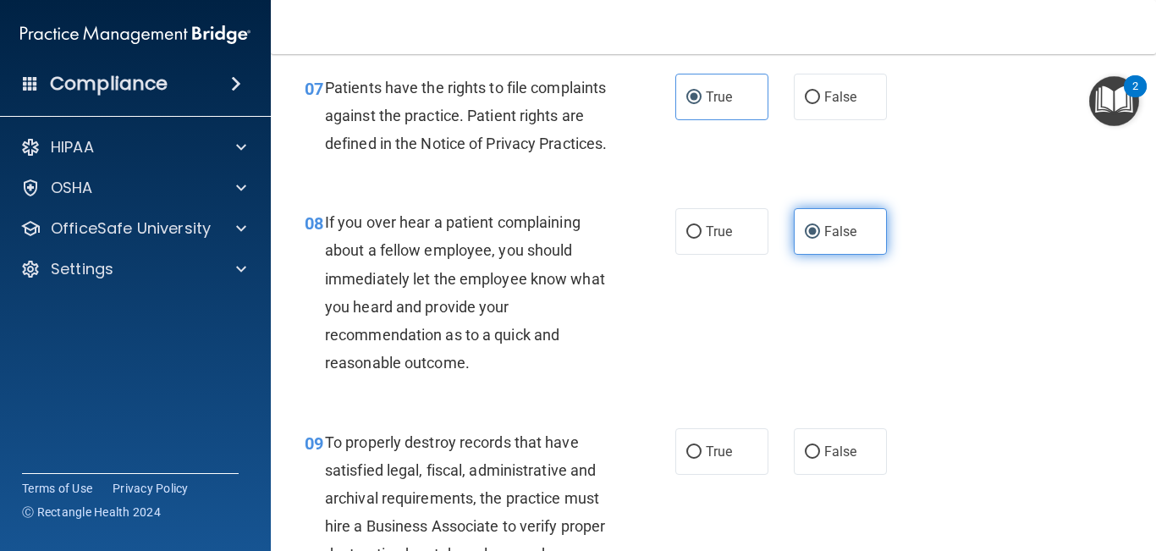
scroll to position [1297, 0]
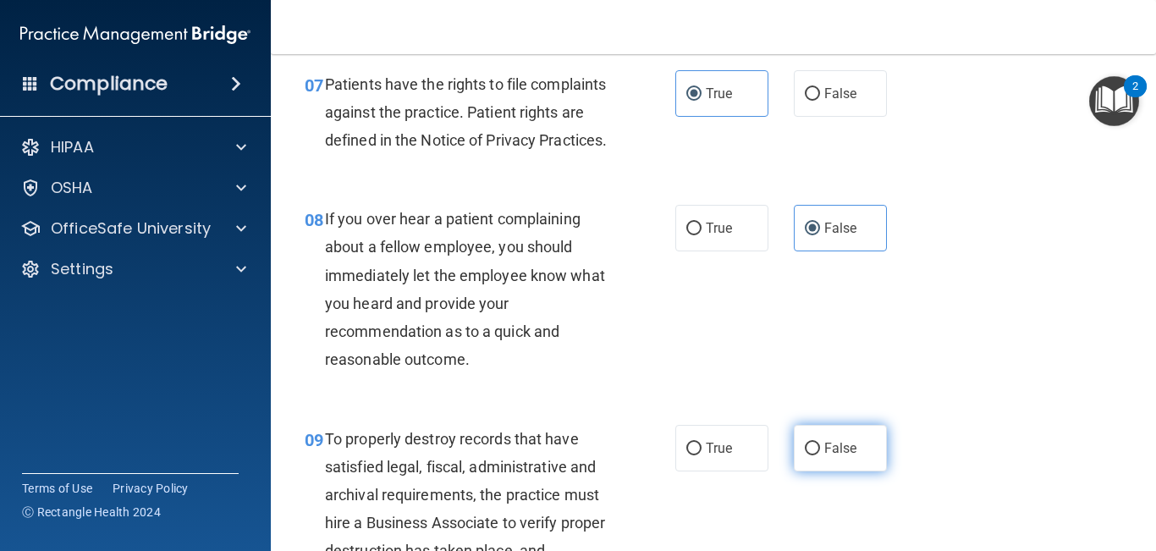
click at [816, 455] on input "False" at bounding box center [812, 449] width 15 height 13
radio input "true"
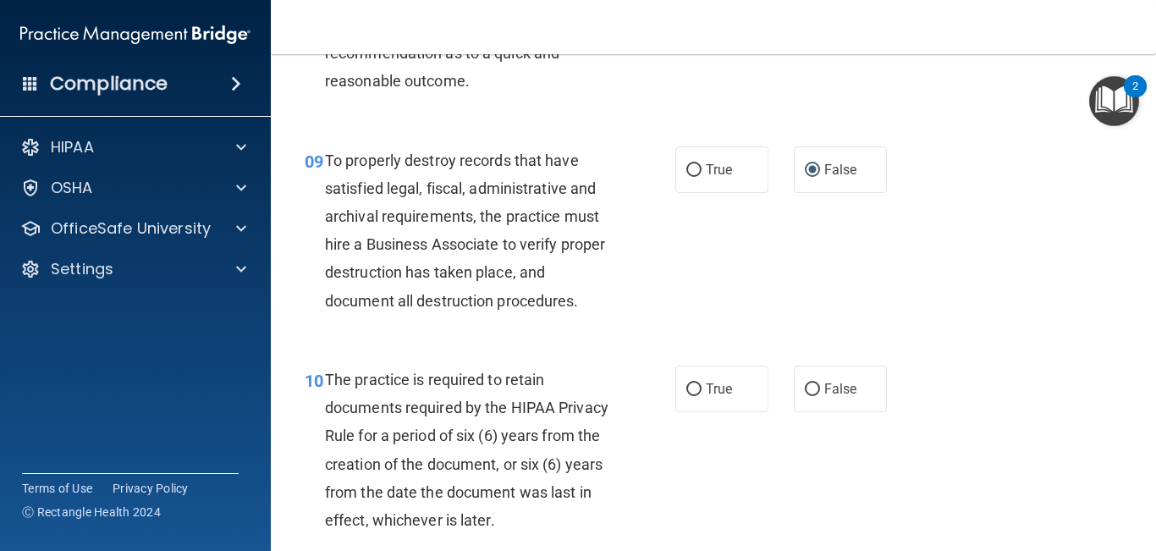
scroll to position [1576, 0]
click at [724, 177] on span "True" at bounding box center [719, 169] width 26 height 16
click at [702, 176] on input "True" at bounding box center [694, 169] width 15 height 13
radio input "true"
click at [812, 176] on input "False" at bounding box center [812, 169] width 15 height 13
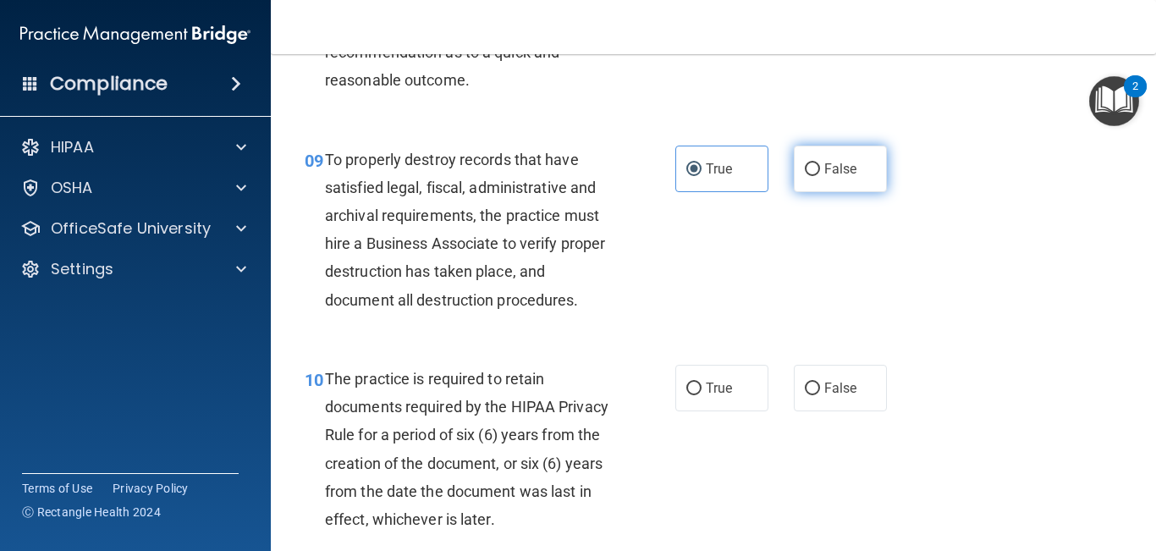
radio input "true"
radio input "false"
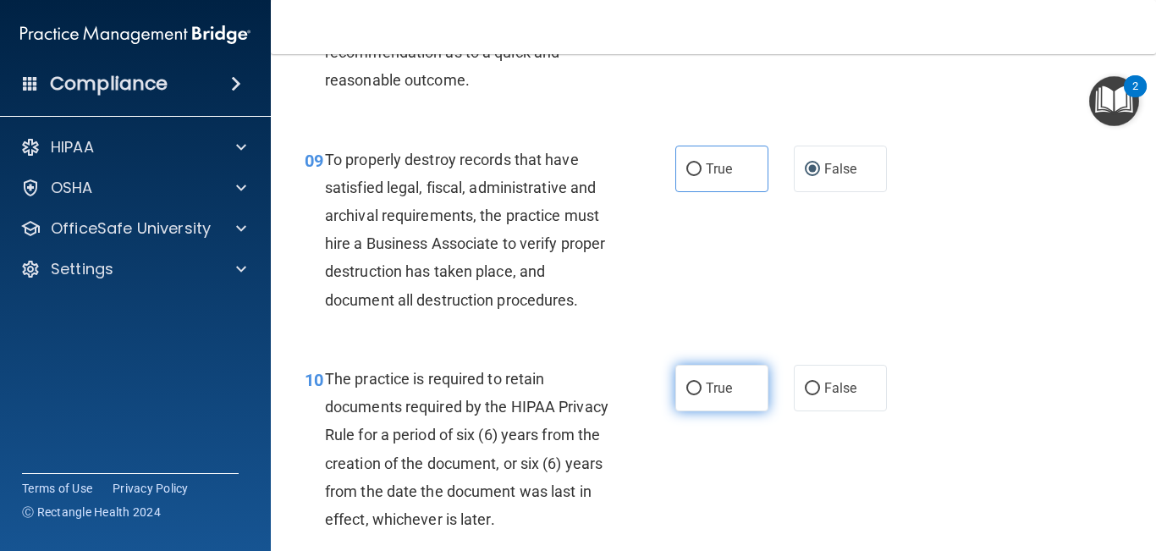
click at [716, 396] on span "True" at bounding box center [719, 388] width 26 height 16
click at [702, 395] on input "True" at bounding box center [694, 389] width 15 height 13
radio input "true"
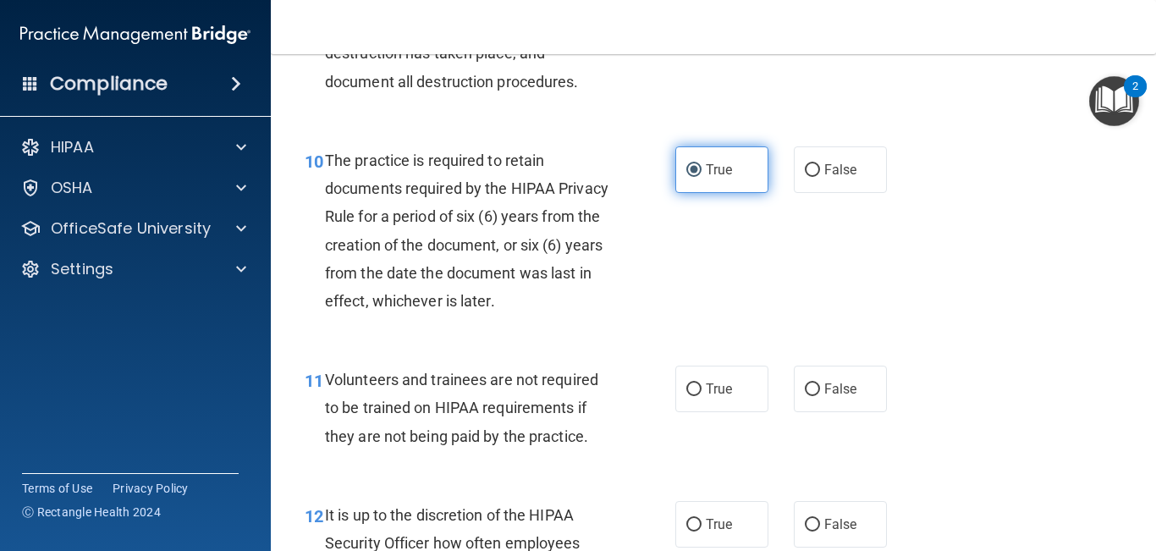
scroll to position [1812, 0]
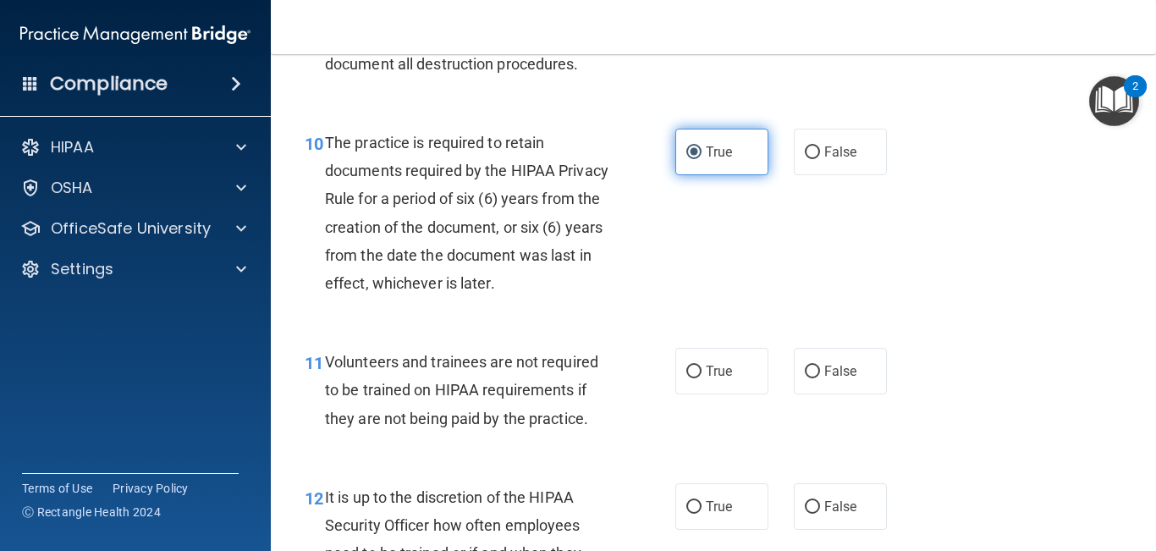
click at [716, 394] on label "True" at bounding box center [722, 371] width 93 height 47
click at [702, 378] on input "True" at bounding box center [694, 372] width 15 height 13
radio input "true"
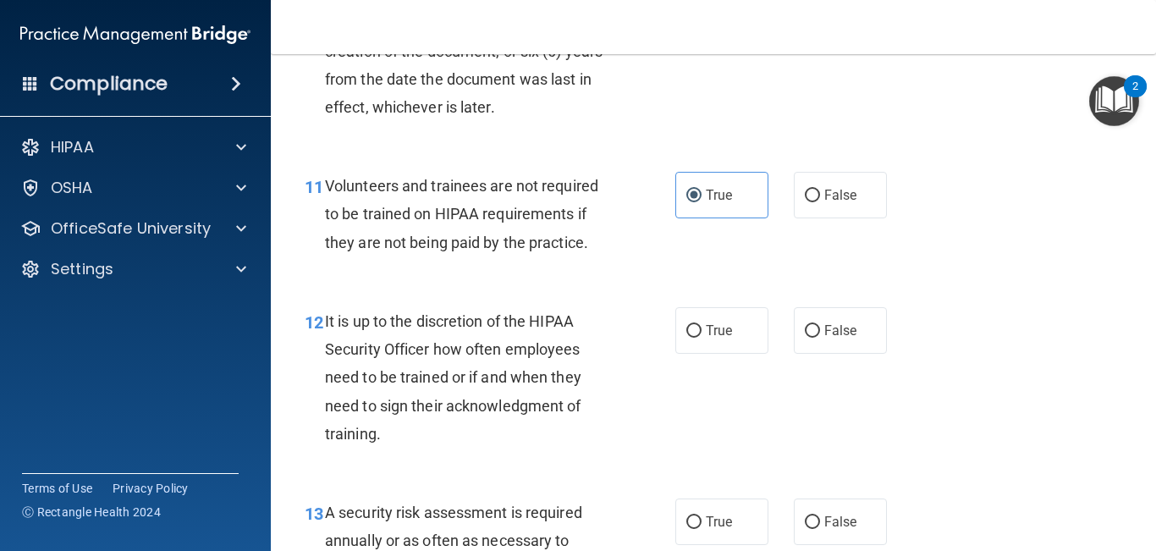
scroll to position [1990, 0]
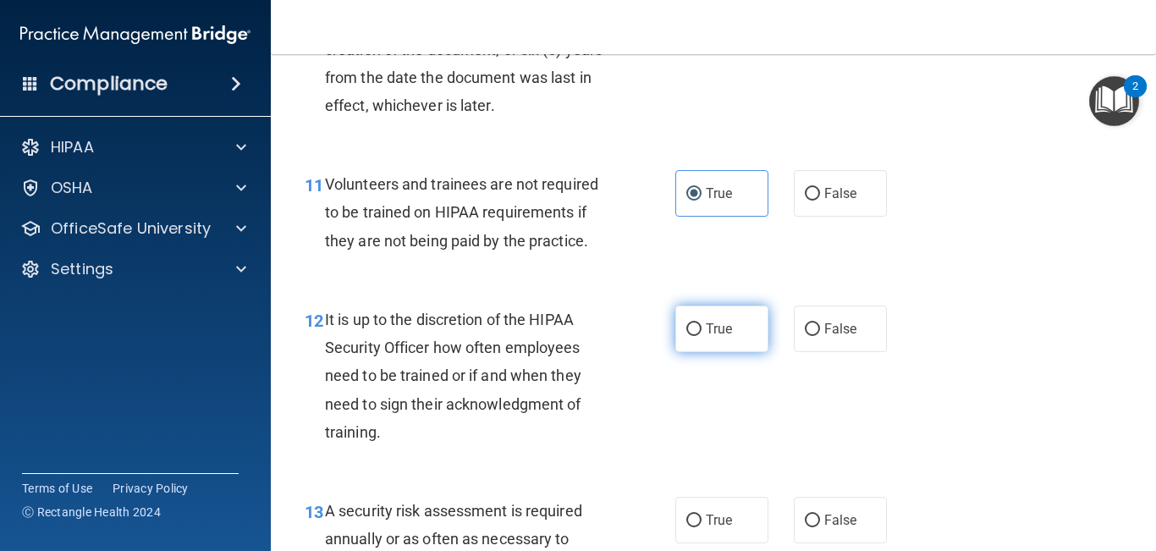
click at [722, 352] on label "True" at bounding box center [722, 329] width 93 height 47
click at [702, 336] on input "True" at bounding box center [694, 329] width 15 height 13
radio input "true"
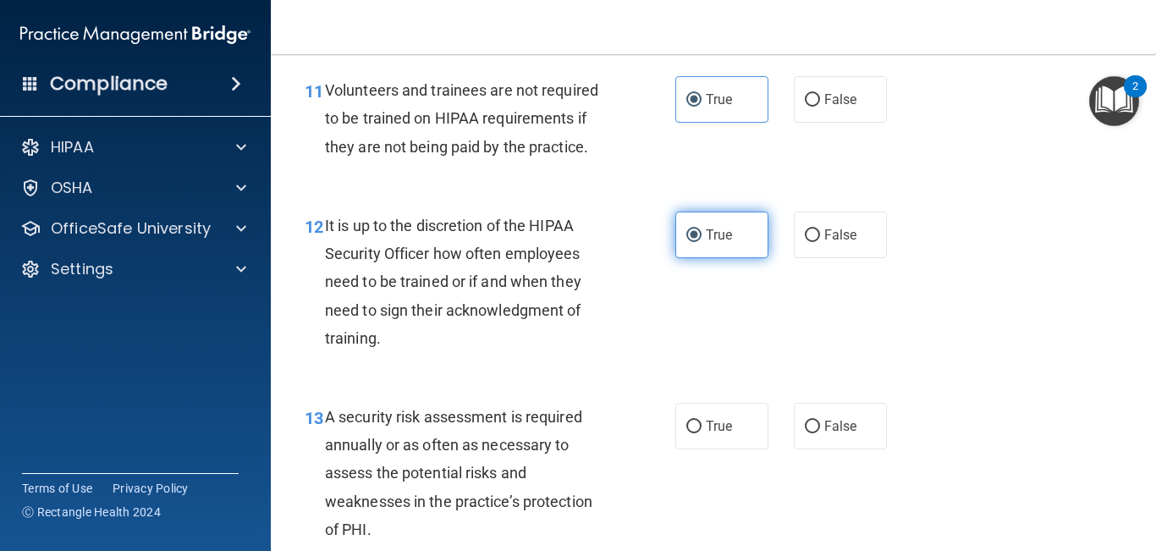
scroll to position [2103, 0]
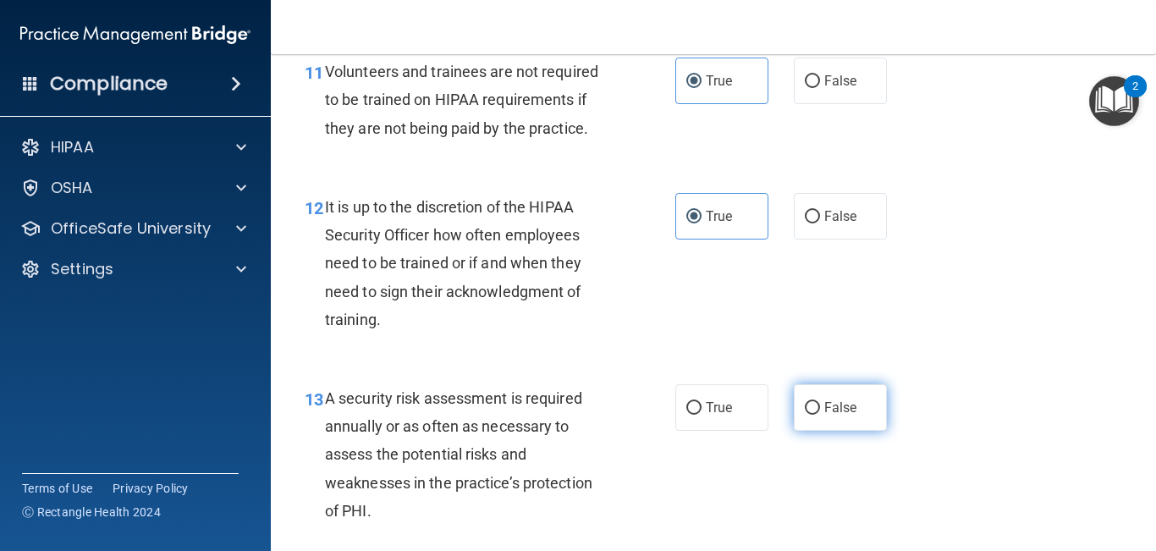
click at [803, 421] on label "False" at bounding box center [840, 407] width 93 height 47
click at [805, 415] on input "False" at bounding box center [812, 408] width 15 height 13
radio input "true"
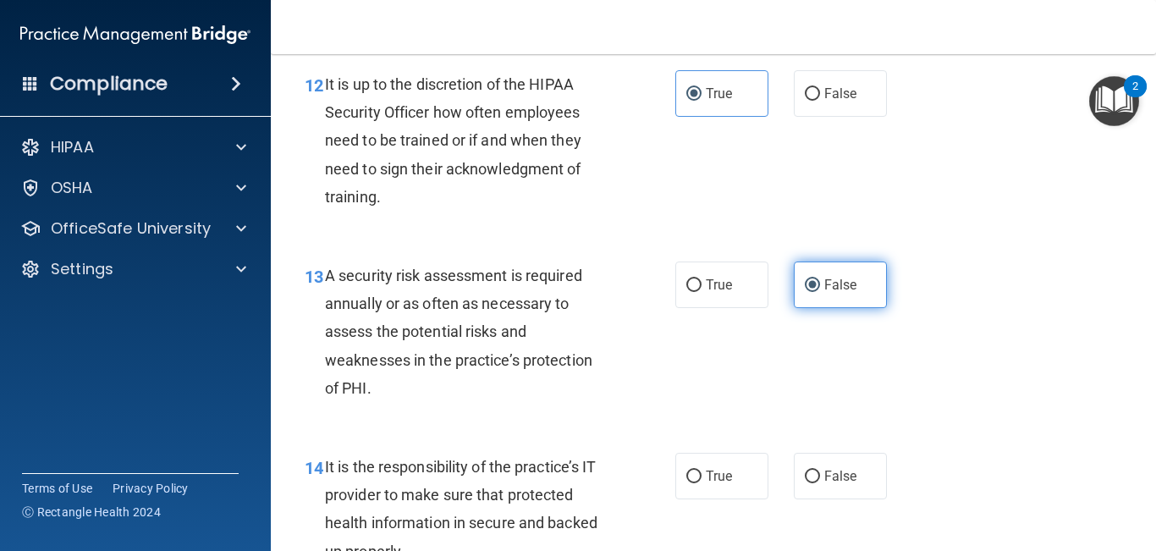
scroll to position [2266, 0]
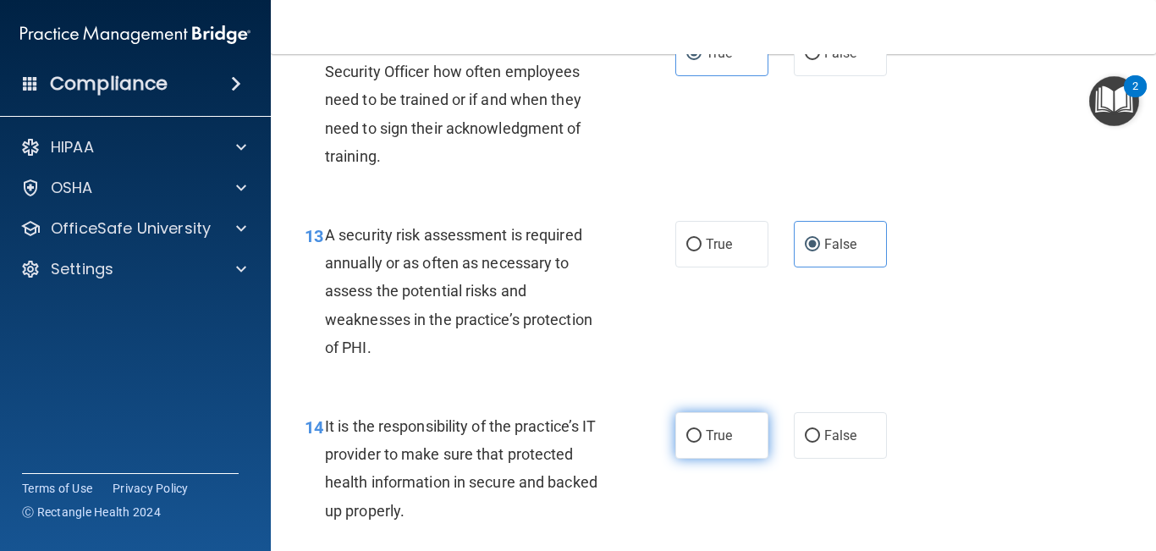
click at [724, 444] on span "True" at bounding box center [719, 436] width 26 height 16
click at [702, 443] on input "True" at bounding box center [694, 436] width 15 height 13
radio input "true"
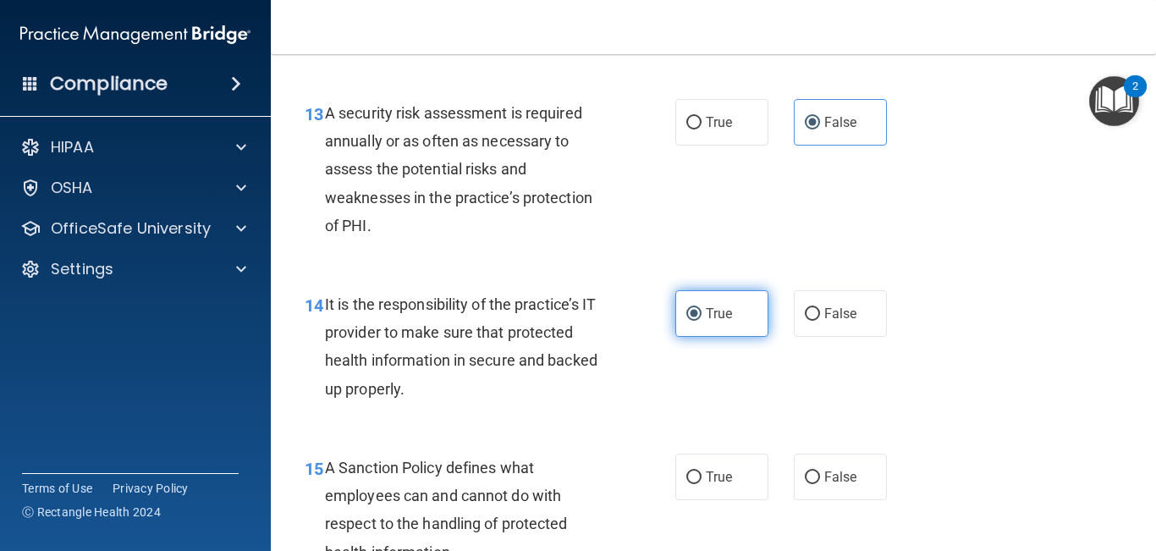
scroll to position [2402, 0]
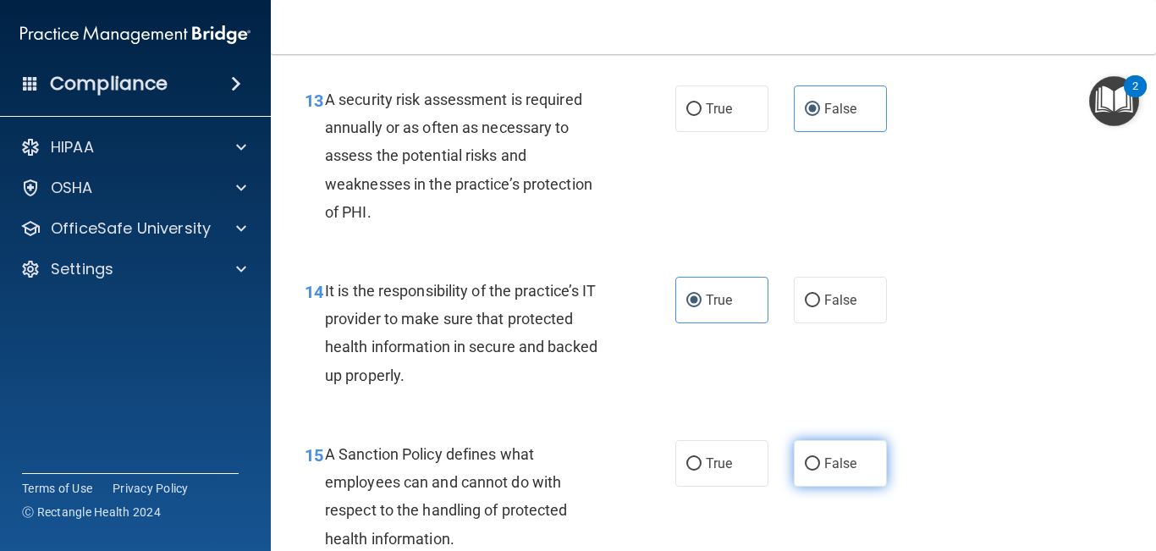
click at [837, 456] on span "False" at bounding box center [841, 463] width 33 height 16
click at [820, 456] on input "False" at bounding box center [812, 464] width 15 height 13
radio input "true"
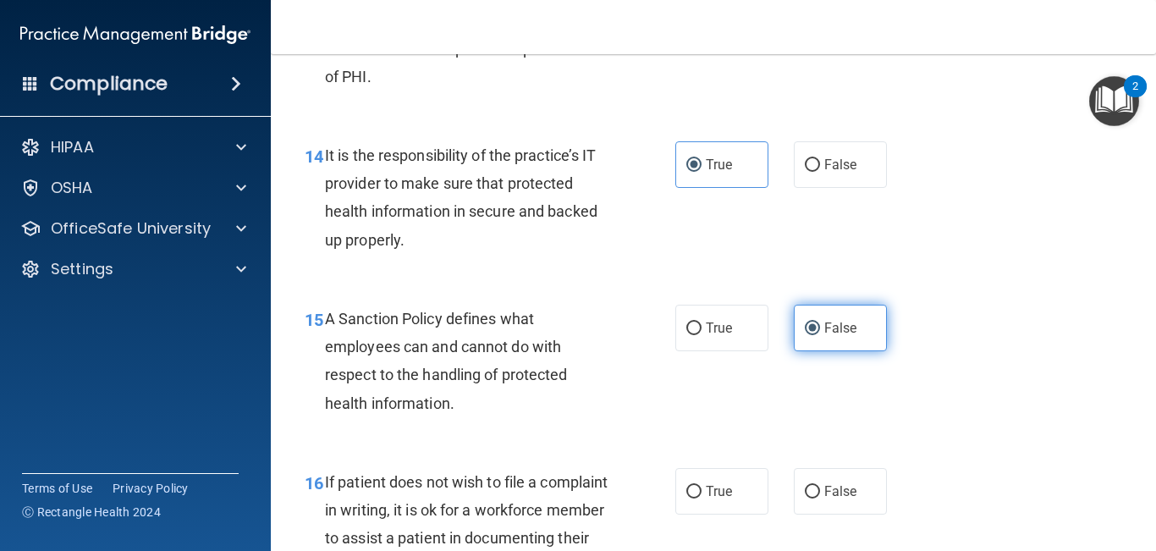
scroll to position [2564, 0]
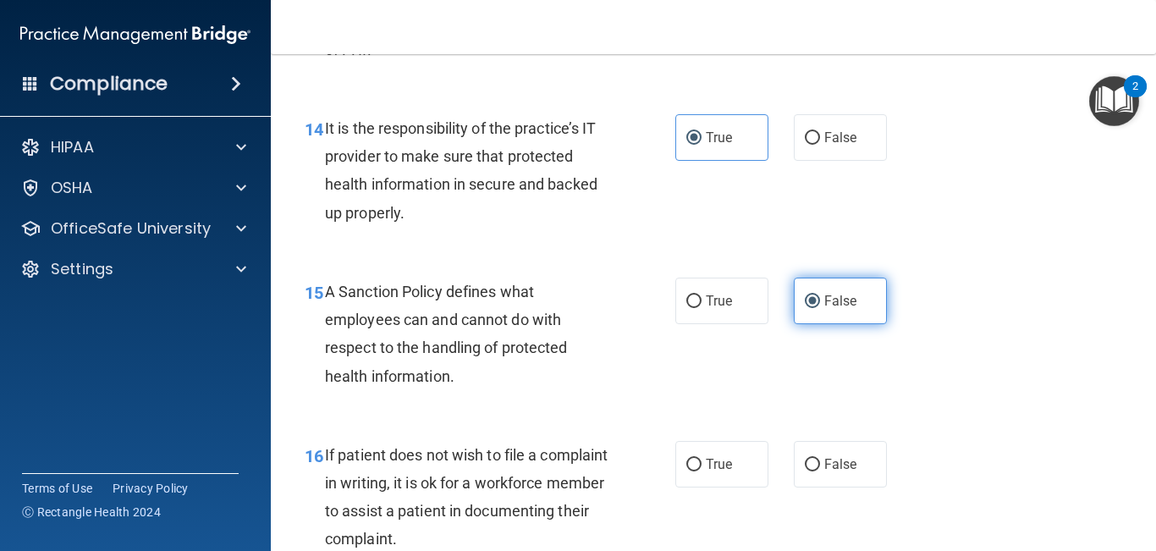
click at [837, 456] on span "False" at bounding box center [841, 464] width 33 height 16
click at [820, 456] on input "False" at bounding box center [812, 465] width 15 height 13
radio input "true"
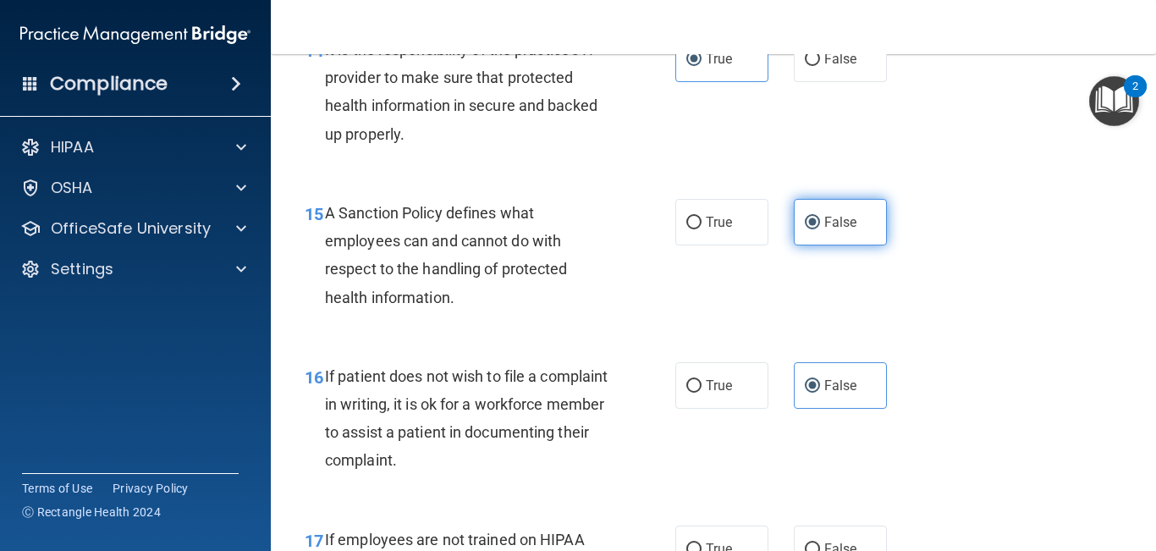
scroll to position [2730, 0]
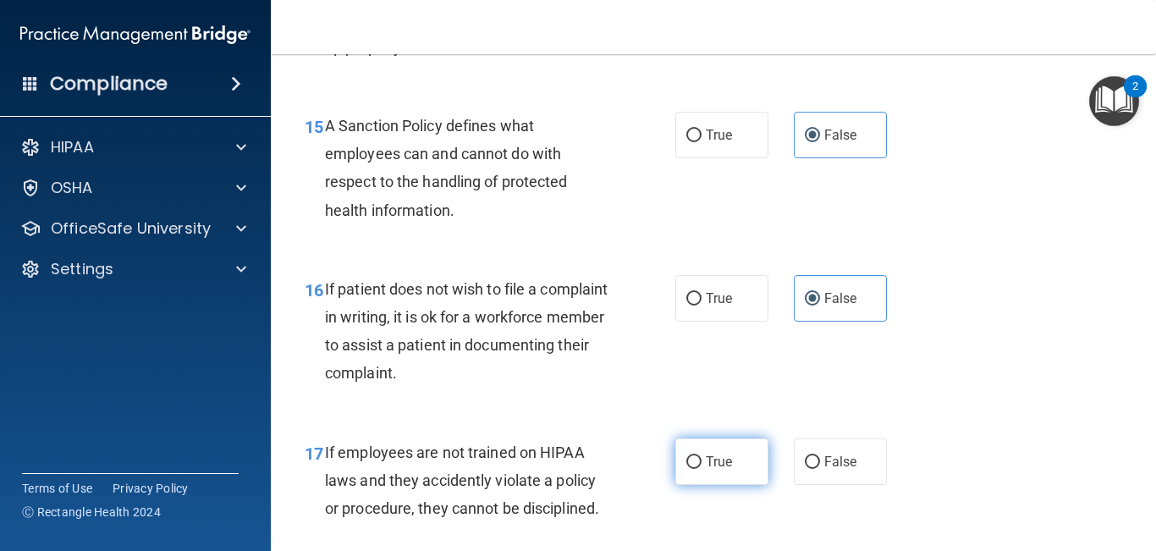
click at [745, 456] on label "True" at bounding box center [722, 462] width 93 height 47
click at [702, 456] on input "True" at bounding box center [694, 462] width 15 height 13
radio input "true"
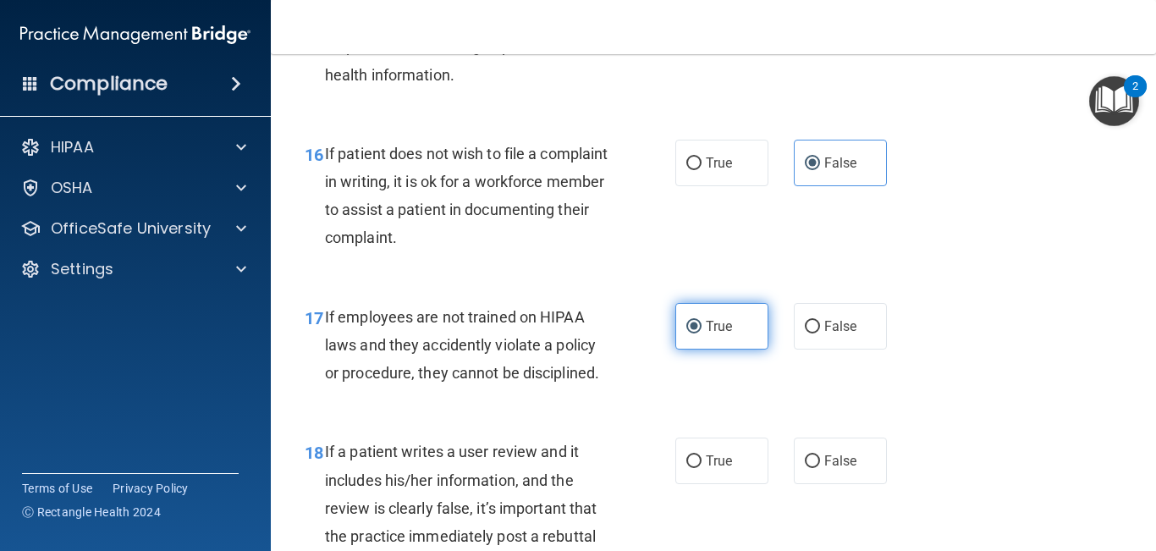
scroll to position [2896, 0]
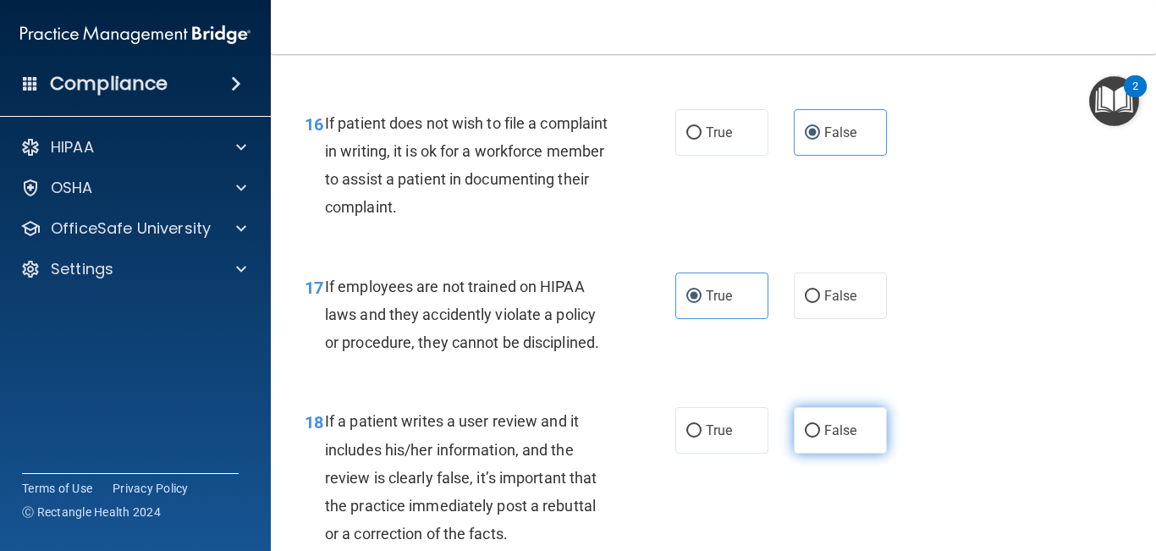
click at [830, 454] on label "False" at bounding box center [840, 430] width 93 height 47
click at [820, 438] on input "False" at bounding box center [812, 431] width 15 height 13
radio input "true"
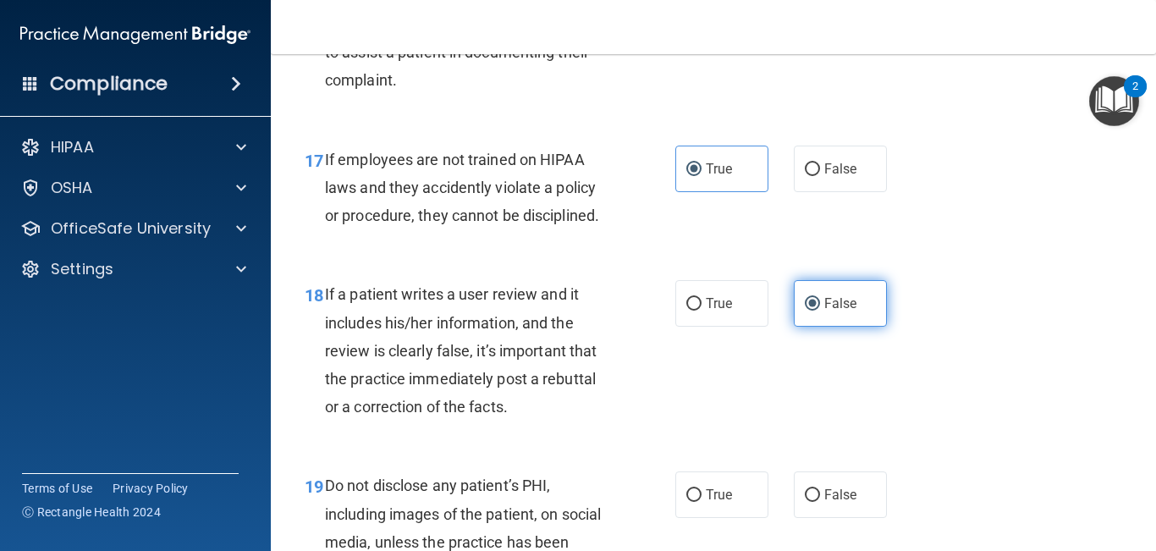
scroll to position [3024, 0]
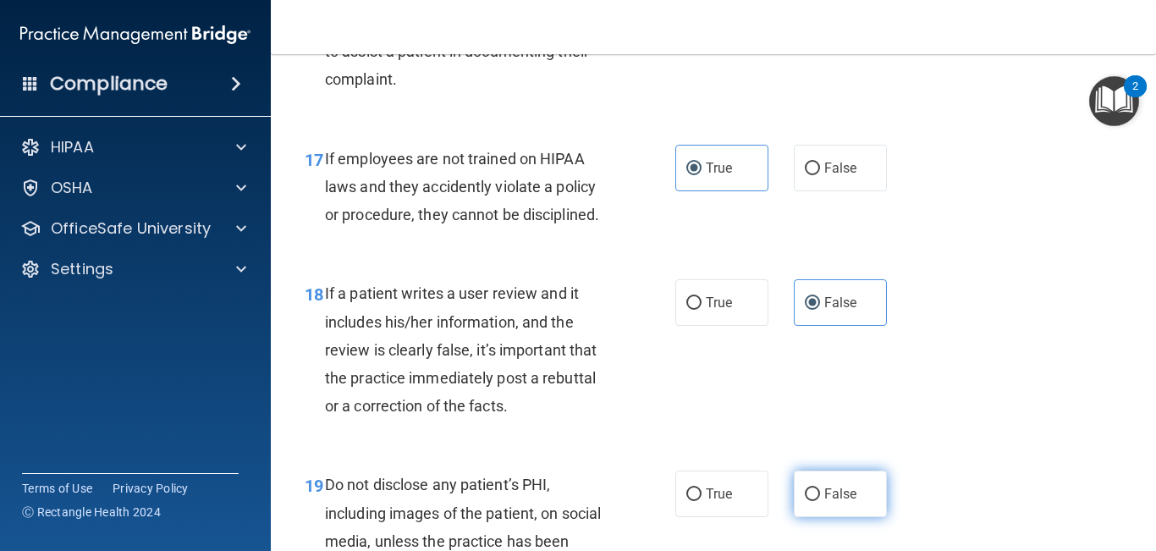
click at [823, 456] on label "False" at bounding box center [840, 494] width 93 height 47
click at [820, 456] on input "False" at bounding box center [812, 494] width 15 height 13
radio input "true"
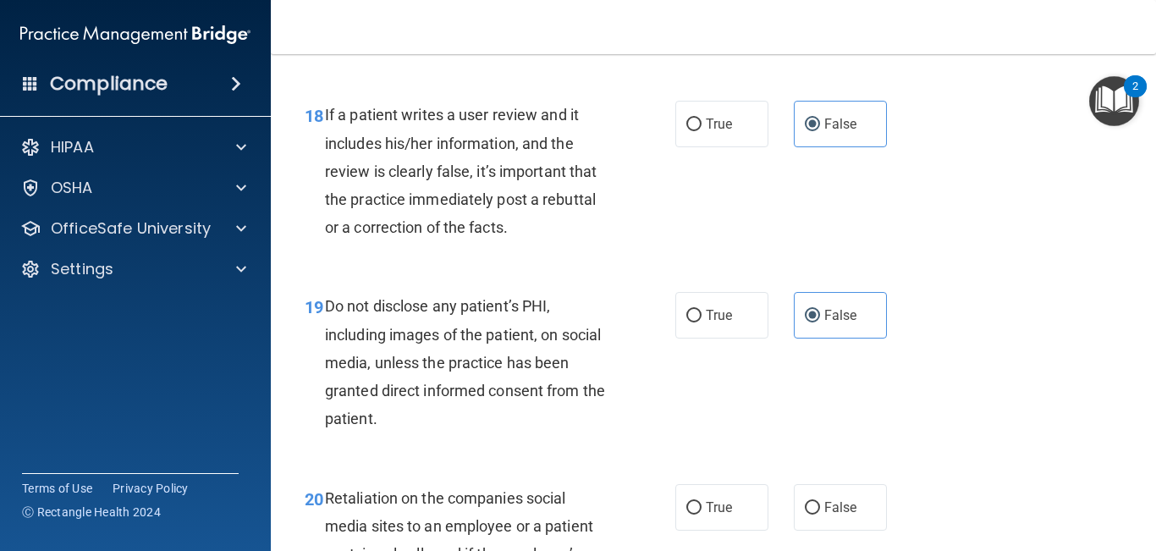
scroll to position [3214, 0]
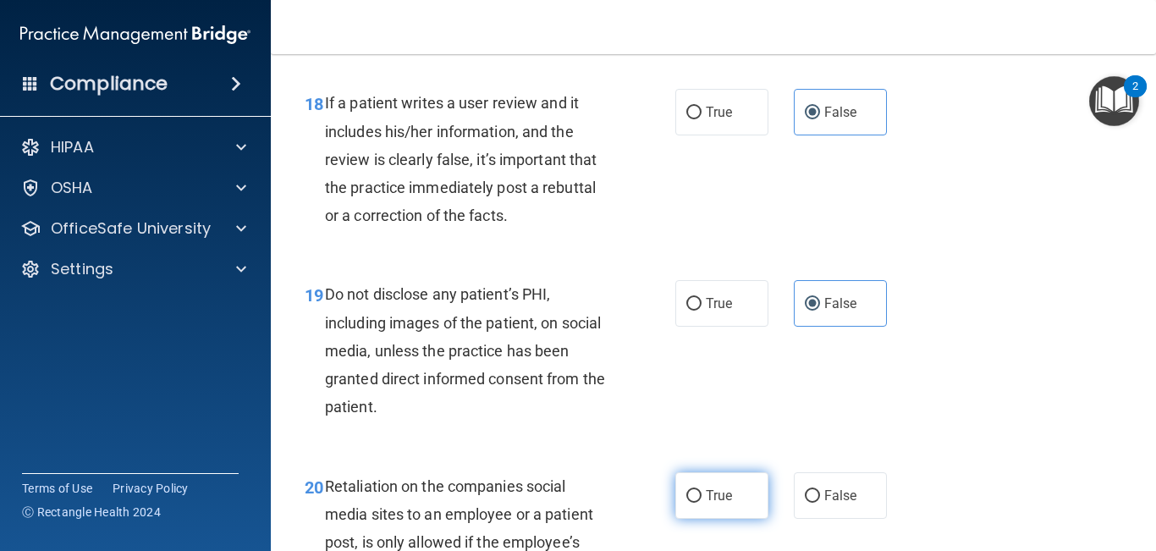
click at [719, 456] on span "True" at bounding box center [719, 496] width 26 height 16
click at [702, 456] on input "True" at bounding box center [694, 496] width 15 height 13
radio input "true"
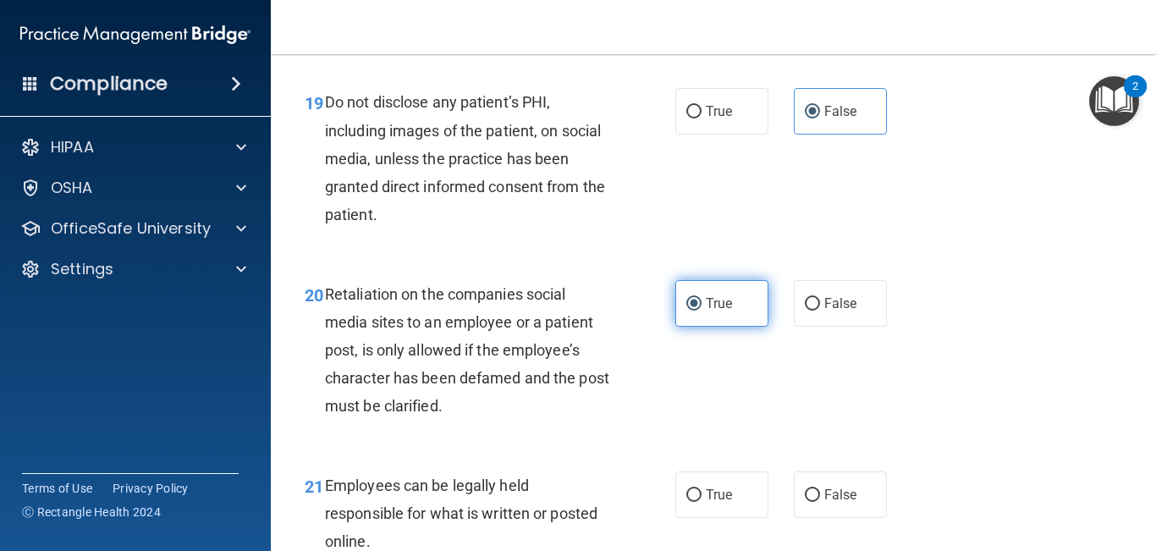
click at [719, 456] on span "True" at bounding box center [719, 495] width 26 height 16
click at [702, 456] on input "True" at bounding box center [694, 495] width 15 height 13
radio input "true"
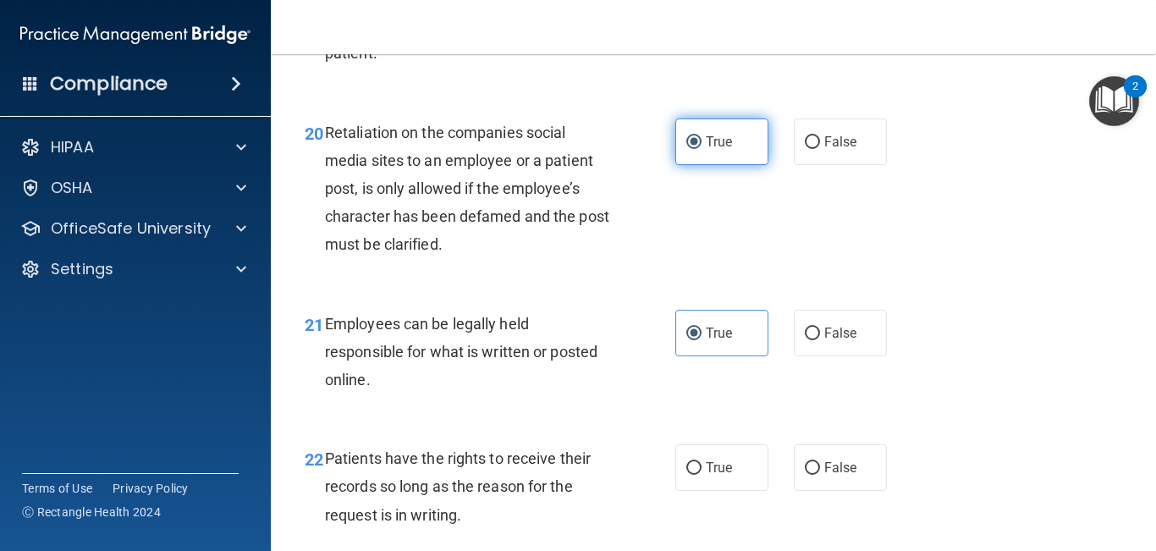
scroll to position [3599, 0]
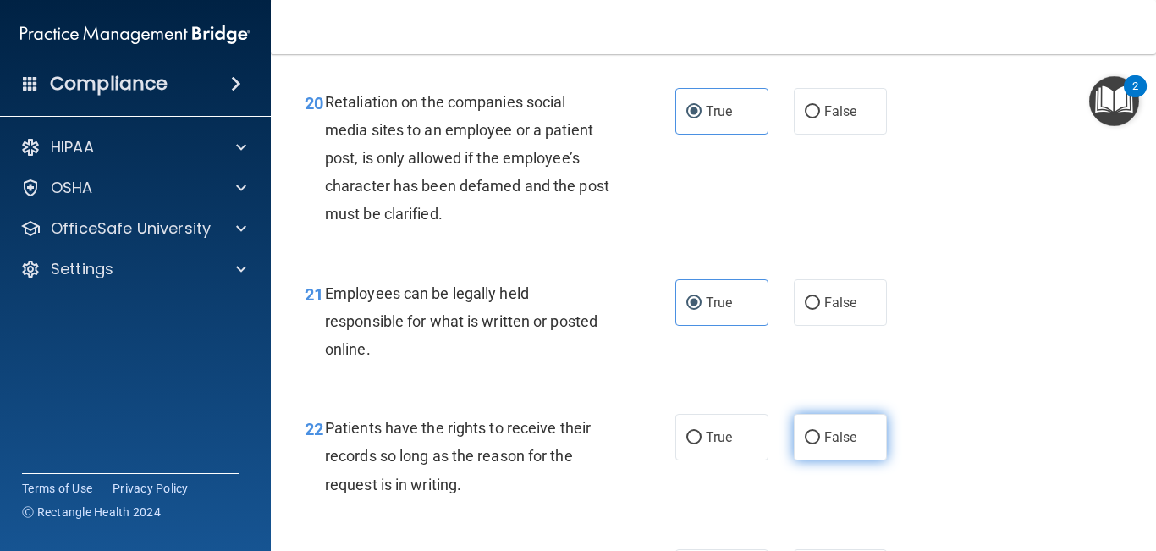
click at [826, 456] on label "False" at bounding box center [840, 437] width 93 height 47
click at [820, 444] on input "False" at bounding box center [812, 438] width 15 height 13
radio input "true"
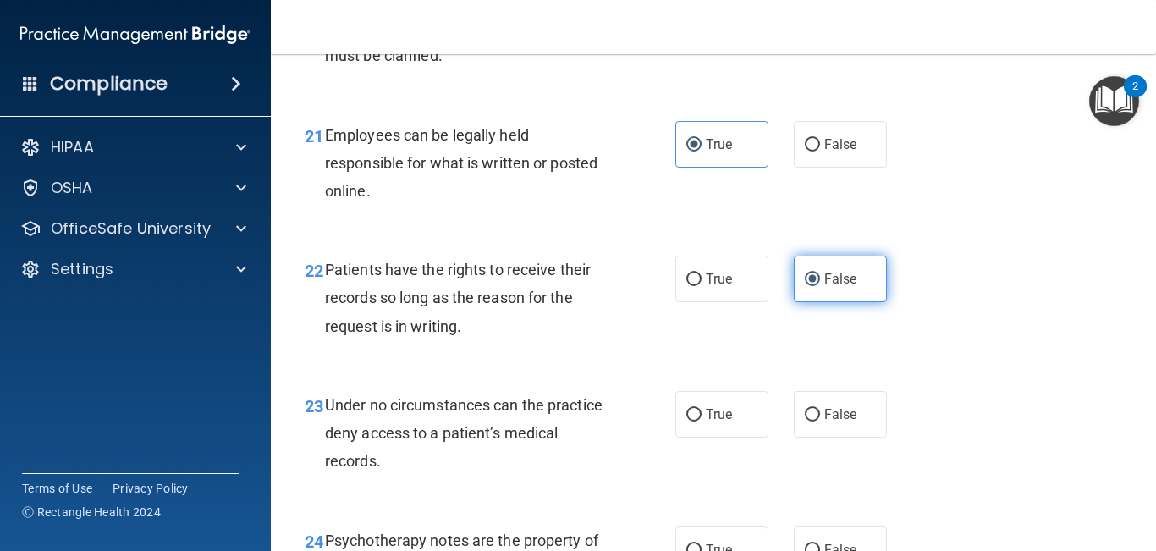
scroll to position [3762, 0]
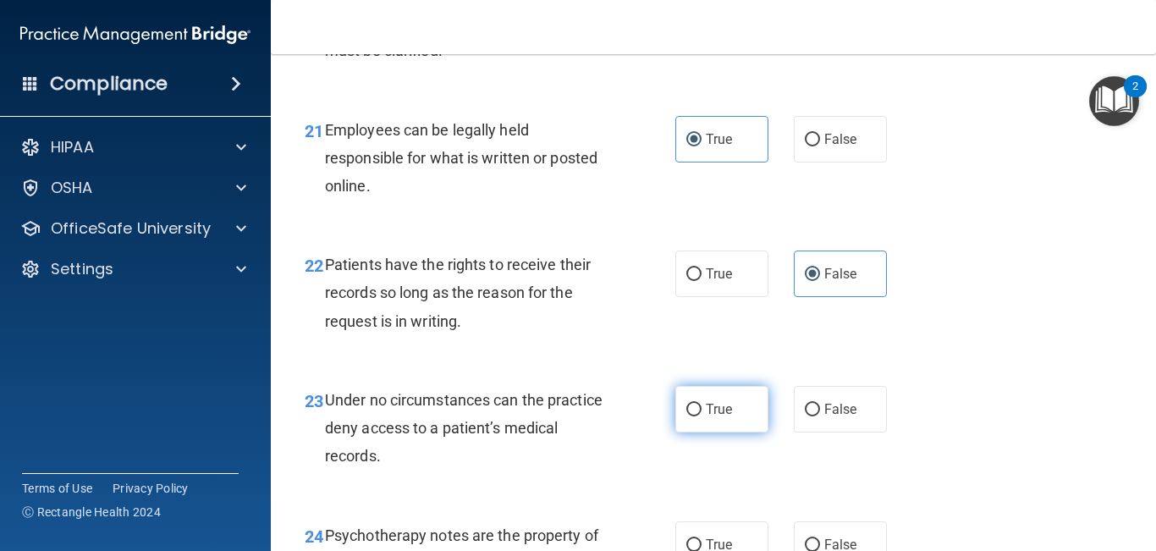
click at [730, 417] on span "True" at bounding box center [719, 409] width 26 height 16
click at [702, 416] on input "True" at bounding box center [694, 410] width 15 height 13
radio input "true"
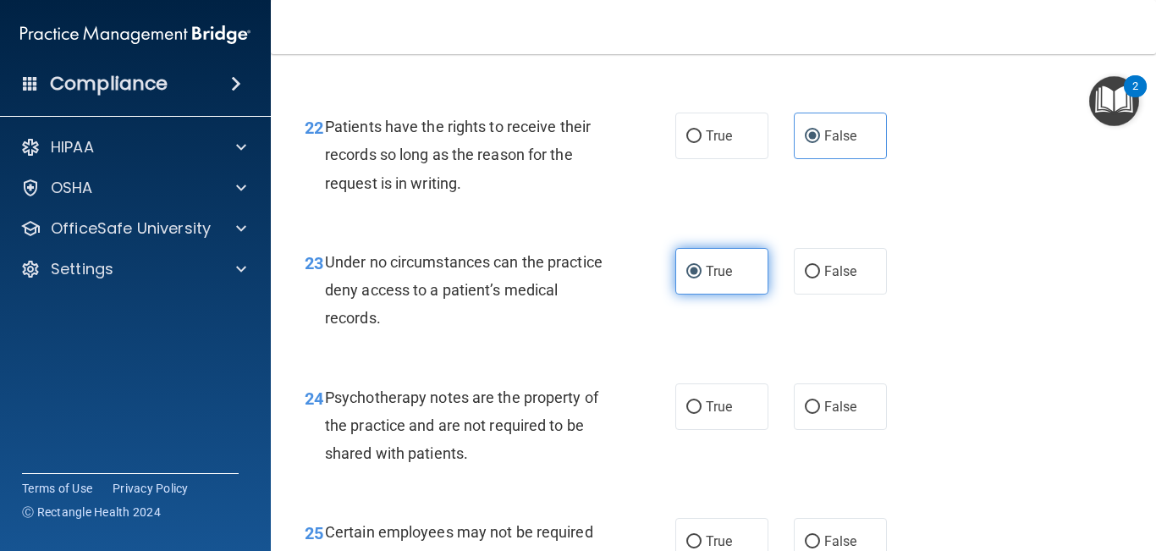
click at [730, 415] on span "True" at bounding box center [719, 407] width 26 height 16
click at [702, 414] on input "True" at bounding box center [694, 407] width 15 height 13
radio input "true"
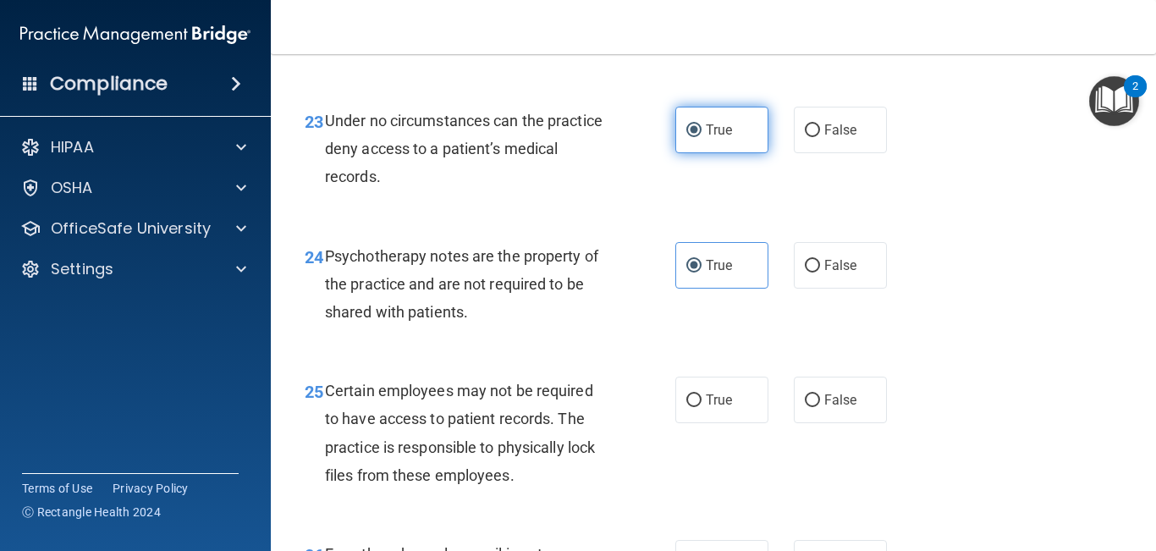
scroll to position [4050, 0]
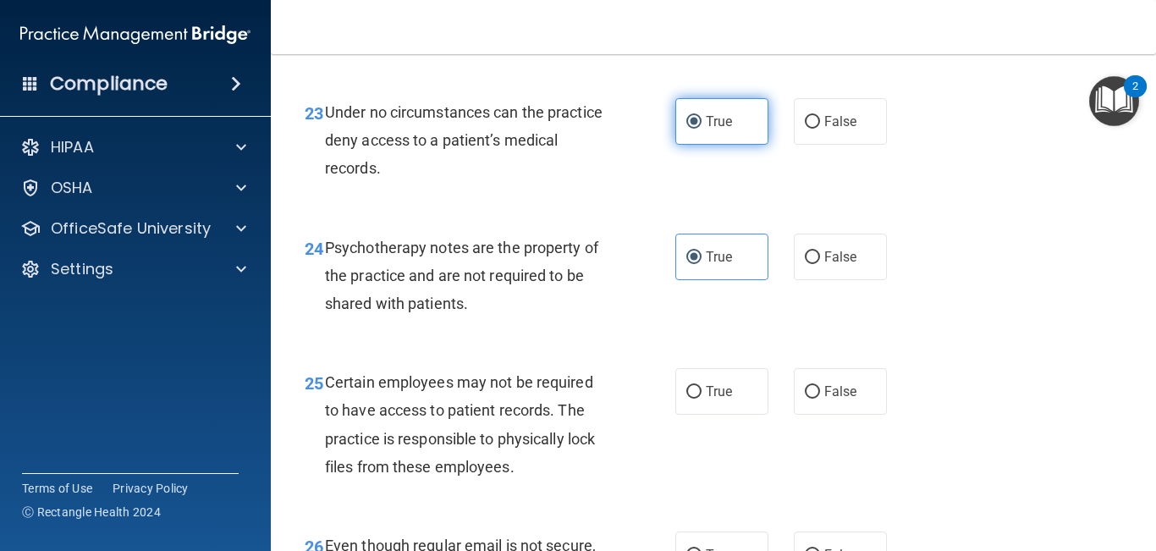
click at [730, 415] on label "True" at bounding box center [722, 391] width 93 height 47
click at [702, 399] on input "True" at bounding box center [694, 392] width 15 height 13
radio input "true"
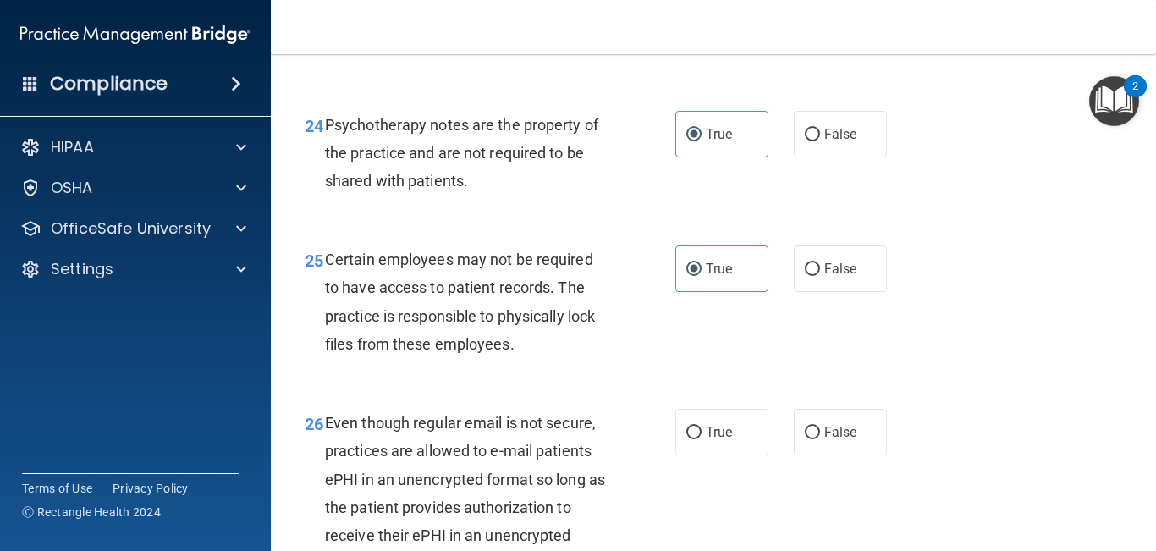
scroll to position [4175, 0]
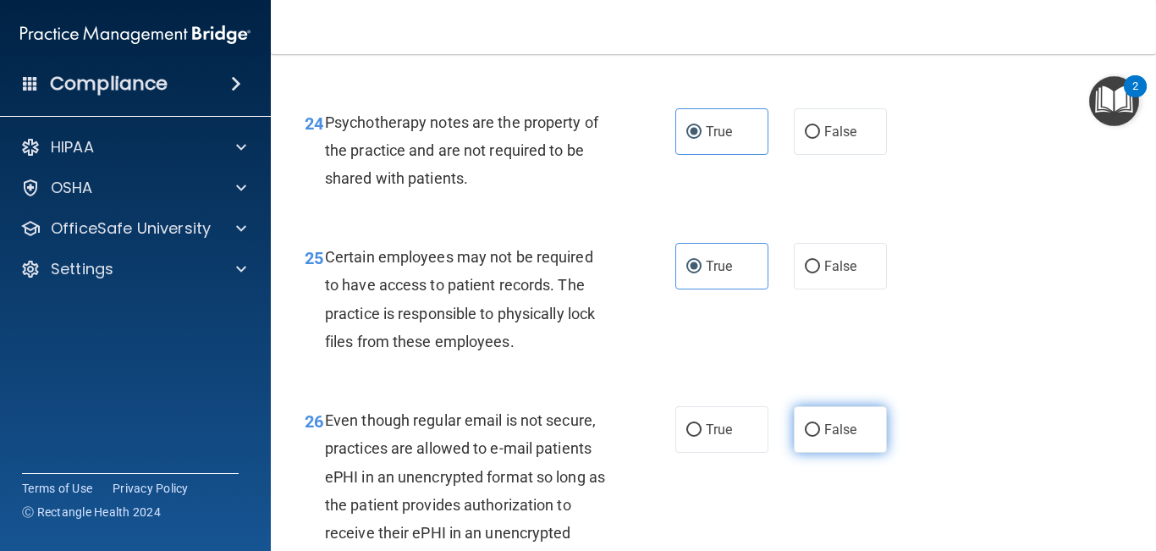
click at [815, 437] on input "False" at bounding box center [812, 430] width 15 height 13
radio input "true"
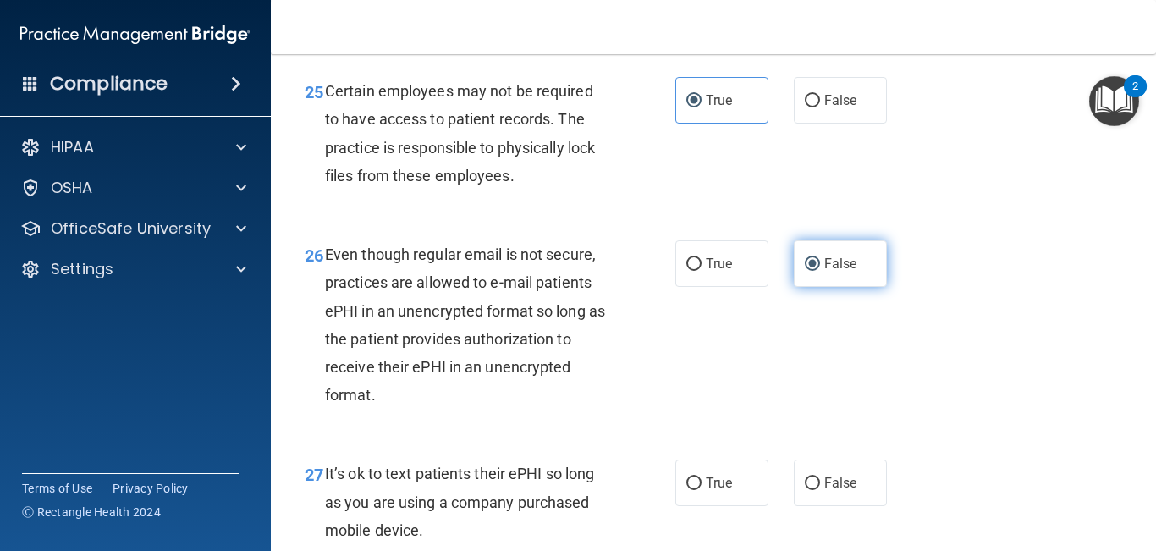
scroll to position [4344, 0]
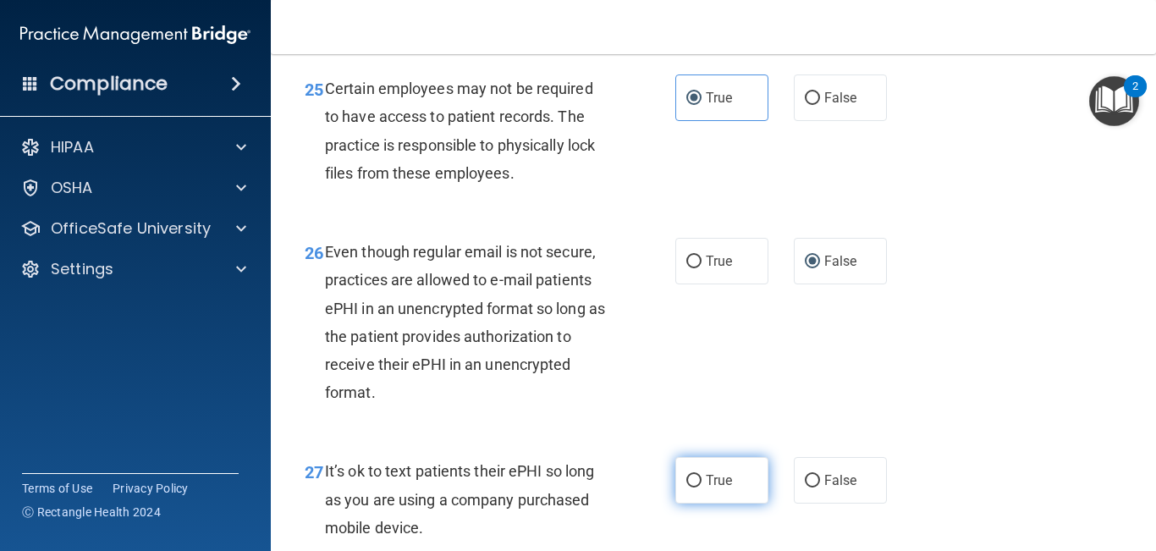
click at [689, 456] on input "True" at bounding box center [694, 481] width 15 height 13
radio input "true"
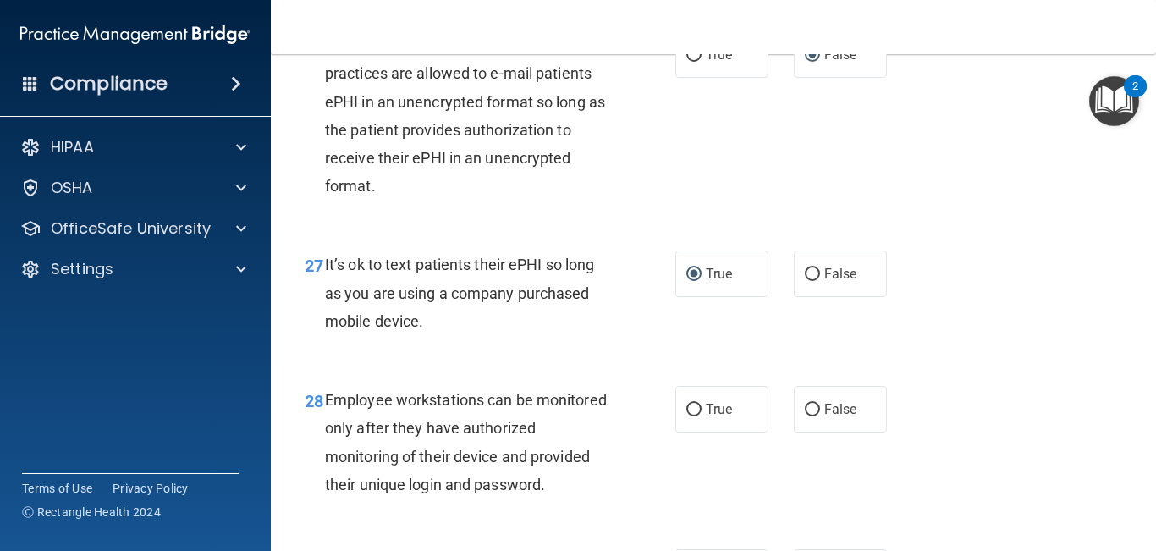
scroll to position [4576, 0]
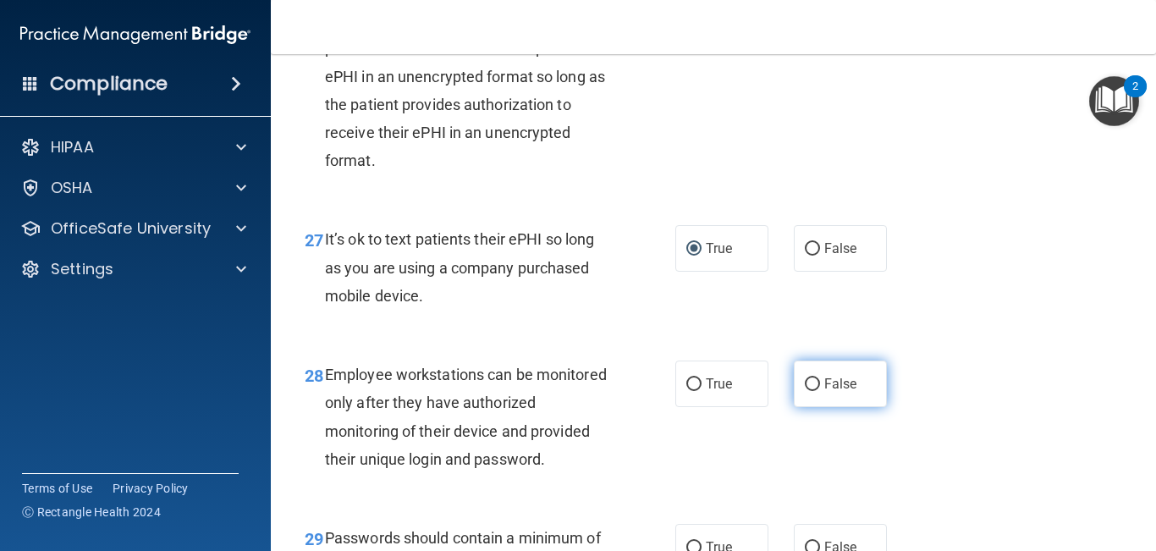
click at [826, 407] on label "False" at bounding box center [840, 384] width 93 height 47
click at [820, 391] on input "False" at bounding box center [812, 384] width 15 height 13
radio input "true"
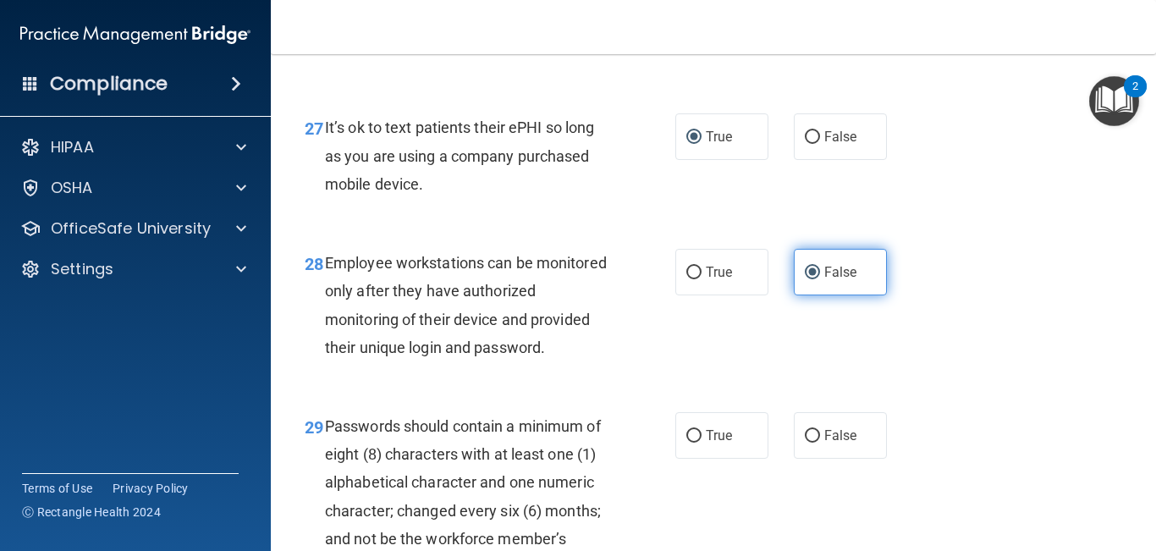
scroll to position [4712, 0]
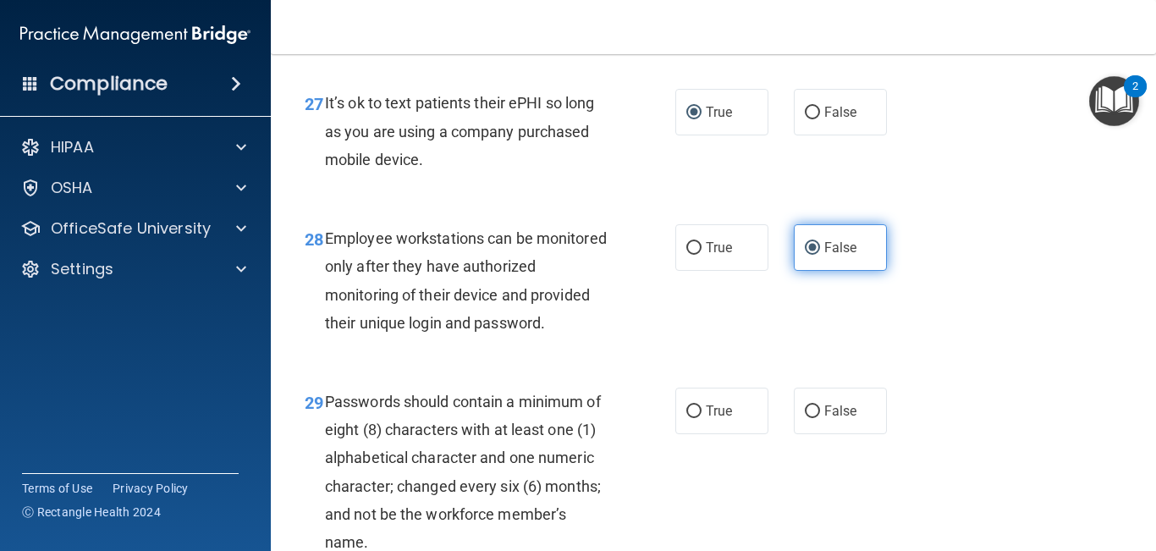
click at [826, 427] on label "False" at bounding box center [840, 411] width 93 height 47
click at [820, 418] on input "False" at bounding box center [812, 411] width 15 height 13
radio input "true"
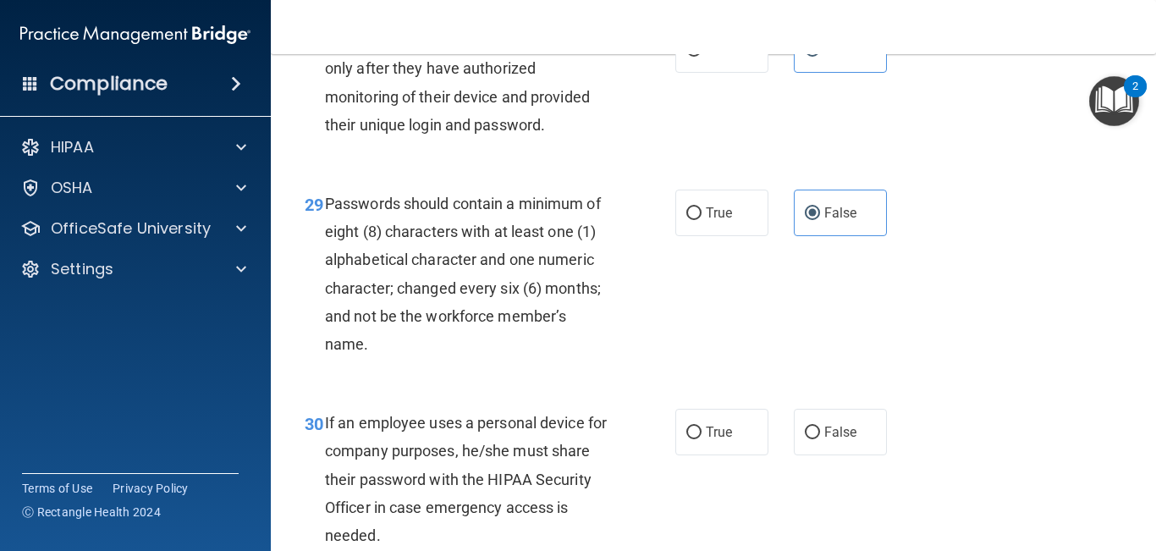
scroll to position [4913, 0]
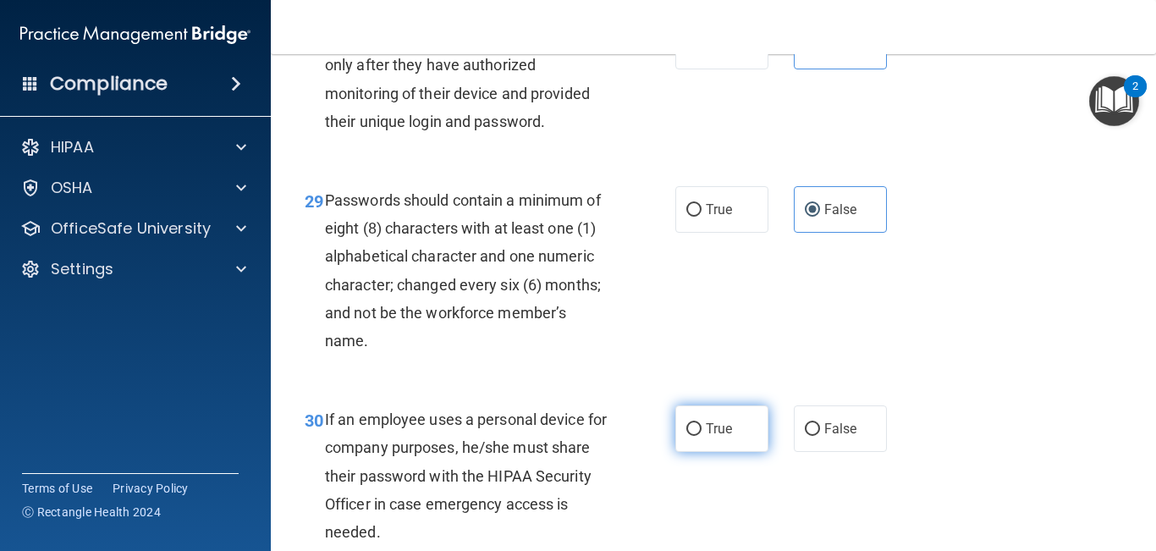
click at [728, 452] on label "True" at bounding box center [722, 428] width 93 height 47
click at [702, 436] on input "True" at bounding box center [694, 429] width 15 height 13
radio input "true"
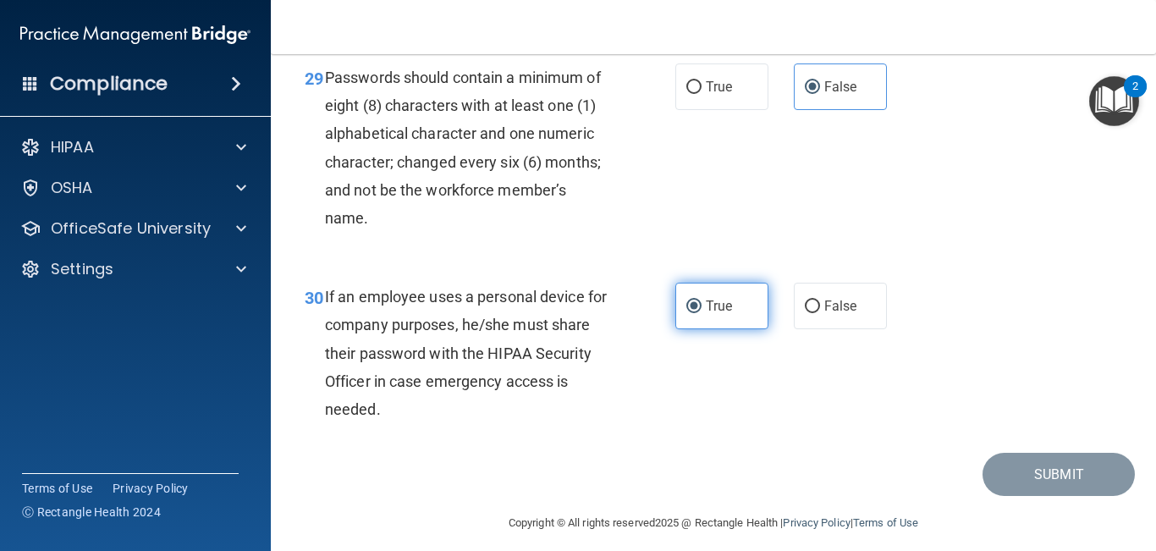
scroll to position [5043, 0]
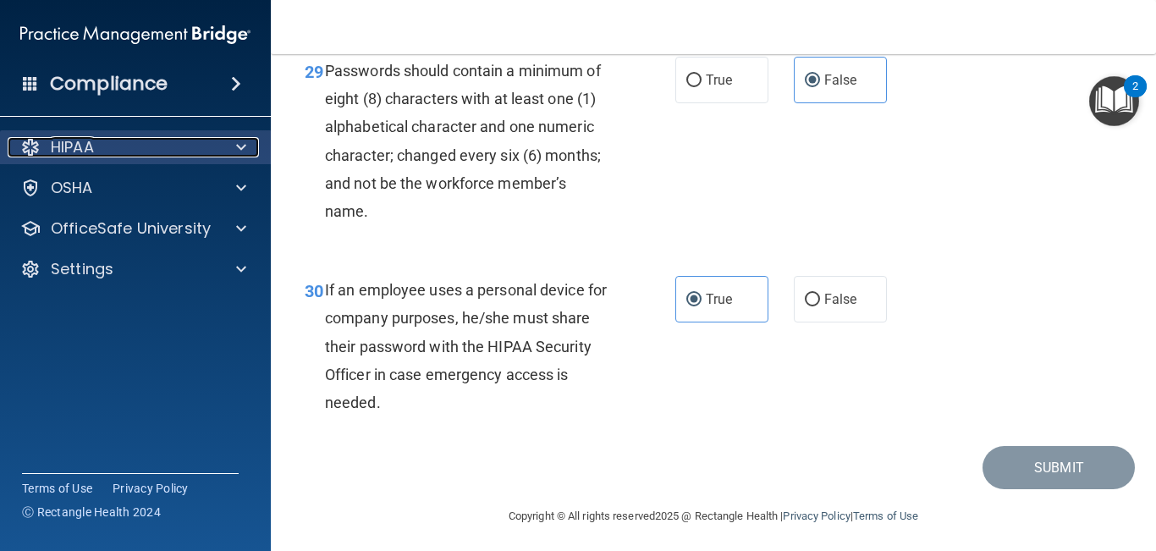
click at [64, 142] on p "HIPAA" at bounding box center [72, 147] width 43 height 20
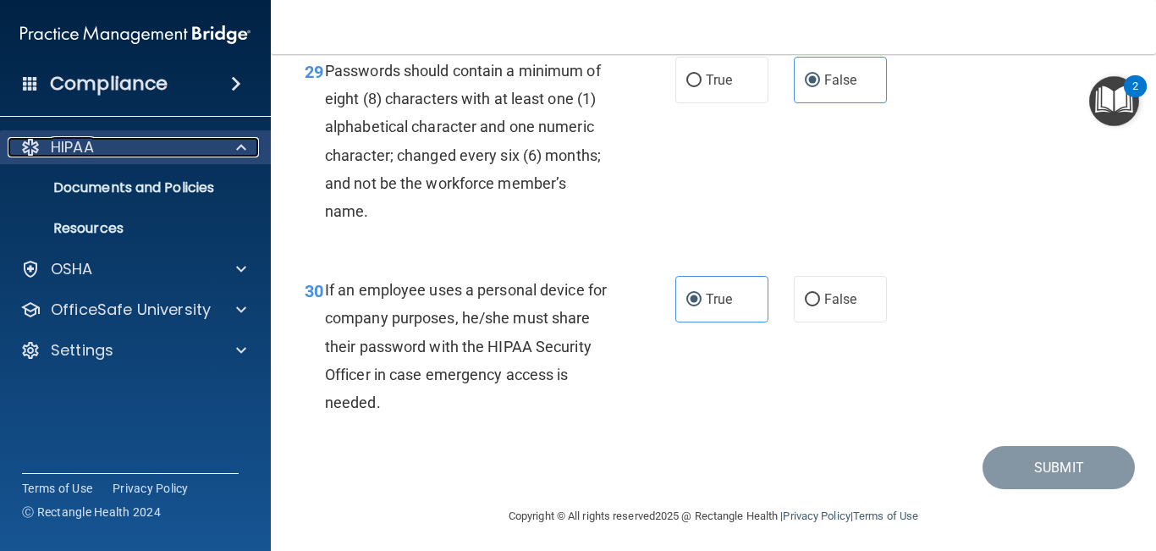
click at [64, 142] on p "HIPAA" at bounding box center [72, 147] width 43 height 20
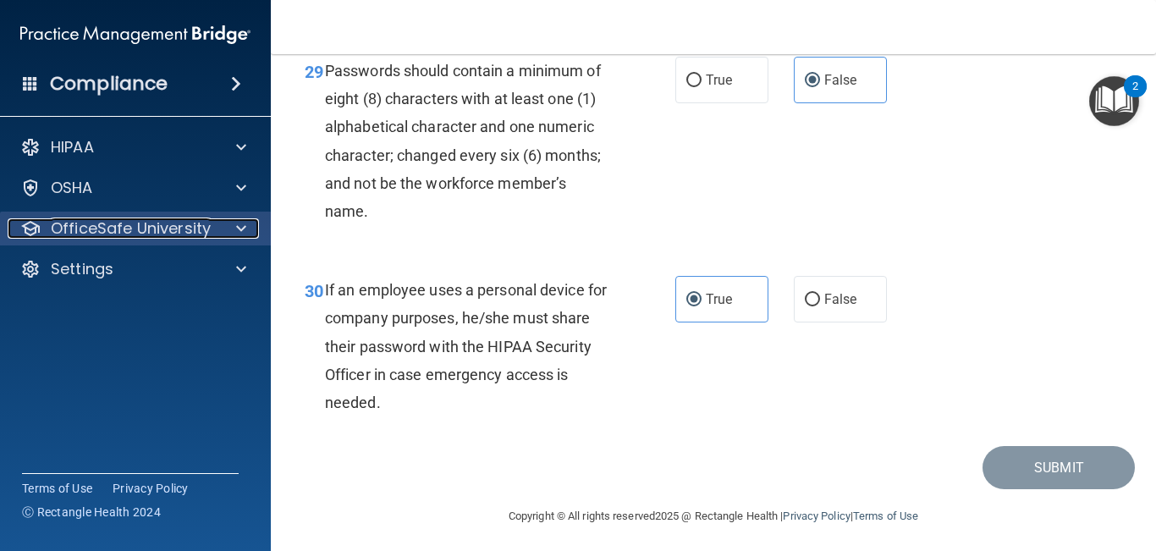
click at [82, 235] on p "OfficeSafe University" at bounding box center [131, 228] width 160 height 20
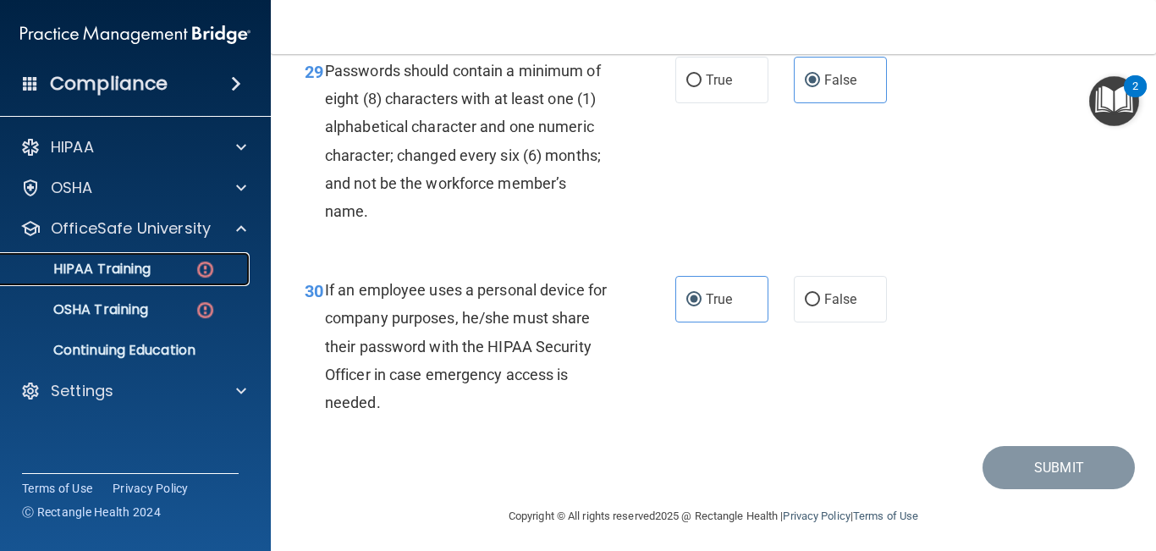
click at [95, 273] on p "HIPAA Training" at bounding box center [81, 269] width 140 height 17
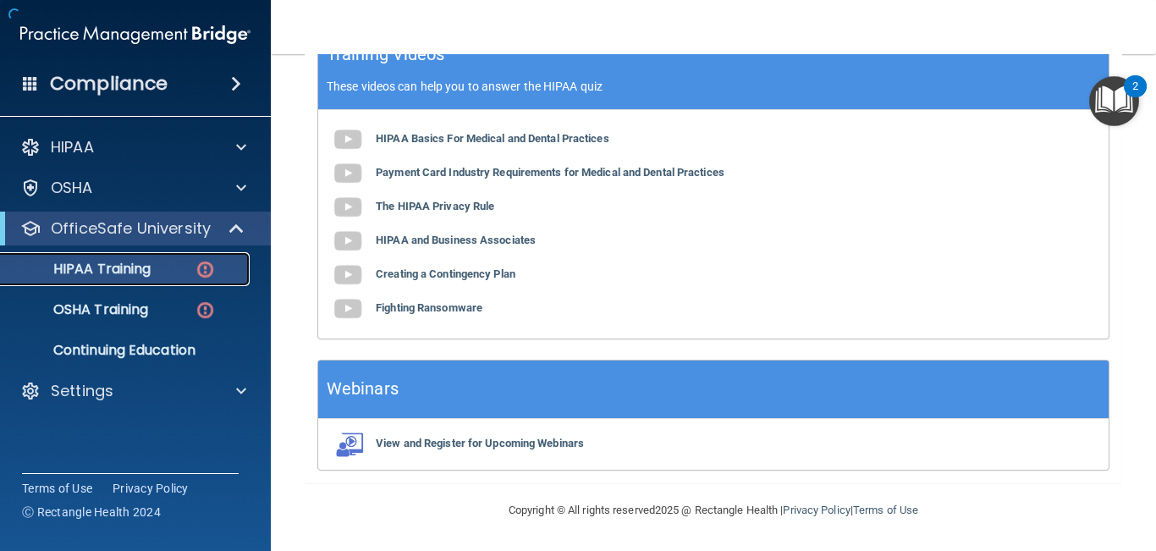
scroll to position [703, 0]
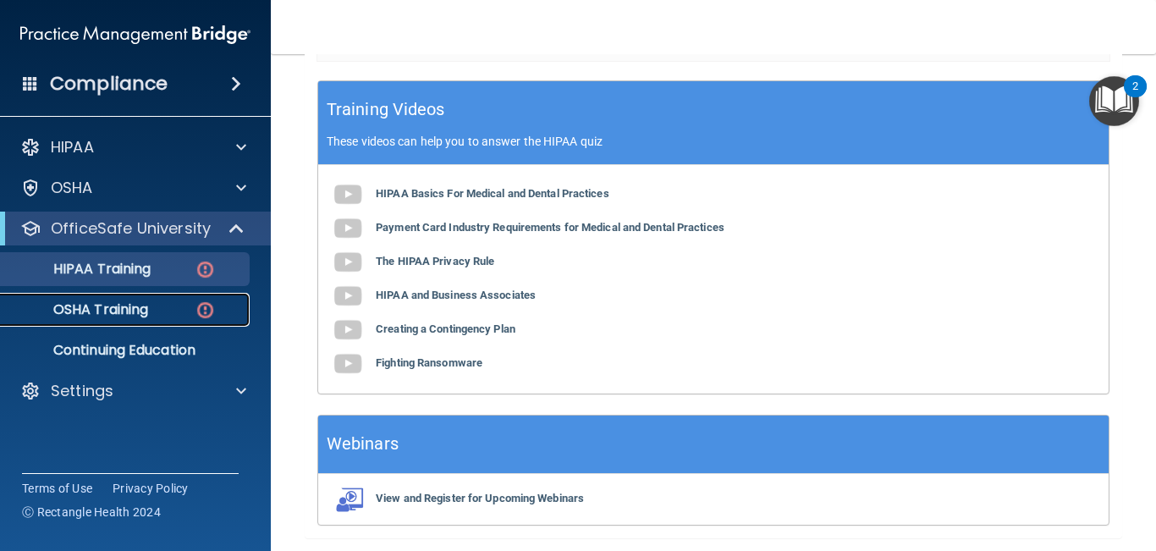
click at [100, 297] on link "OSHA Training" at bounding box center [116, 310] width 267 height 34
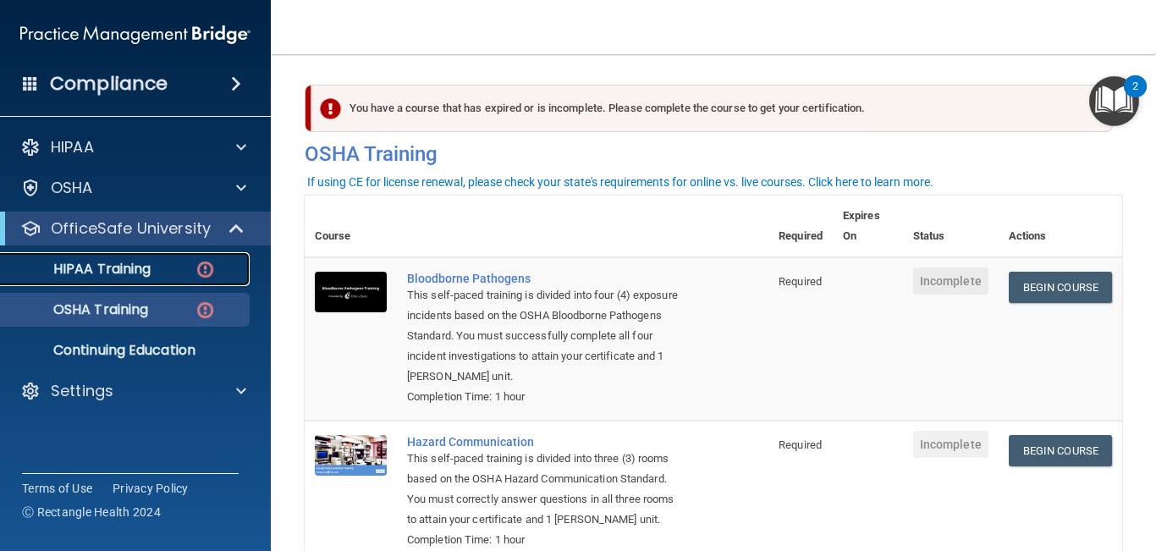
click at [86, 268] on p "HIPAA Training" at bounding box center [81, 269] width 140 height 17
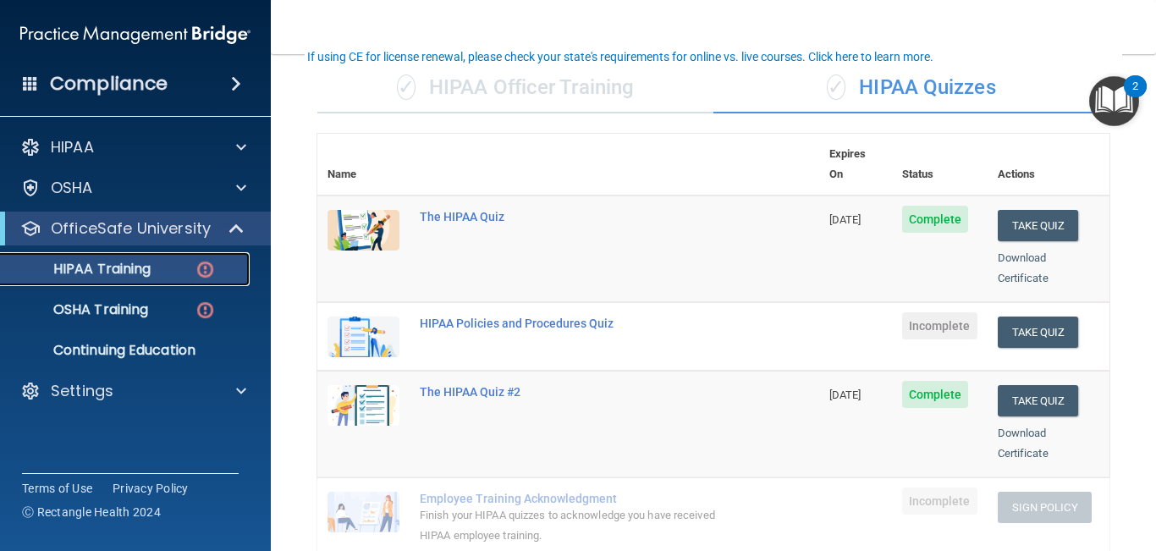
scroll to position [130, 0]
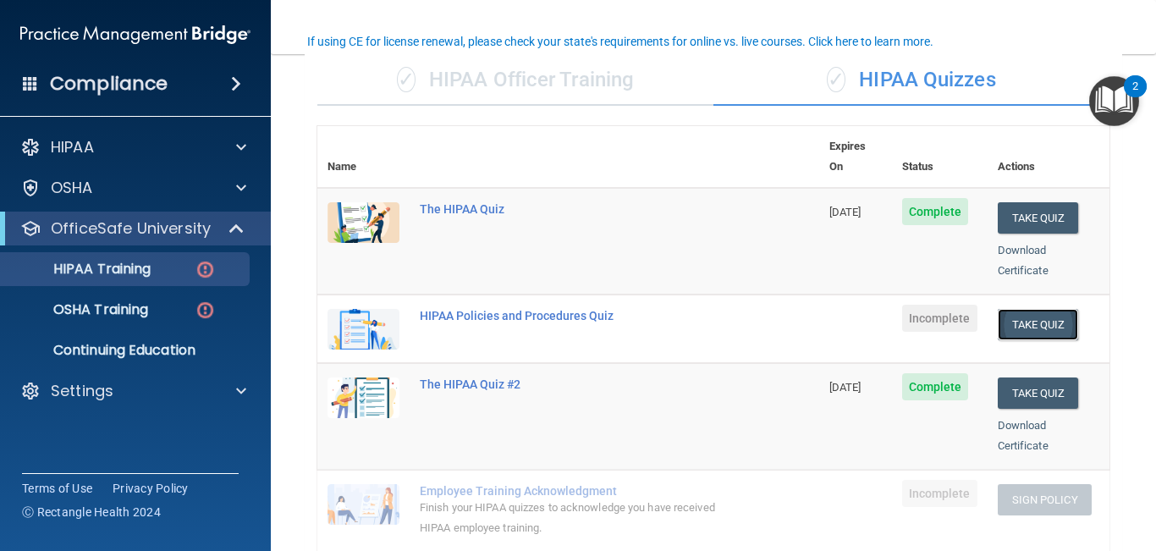
click at [1036, 309] on button "Take Quiz" at bounding box center [1038, 324] width 81 height 31
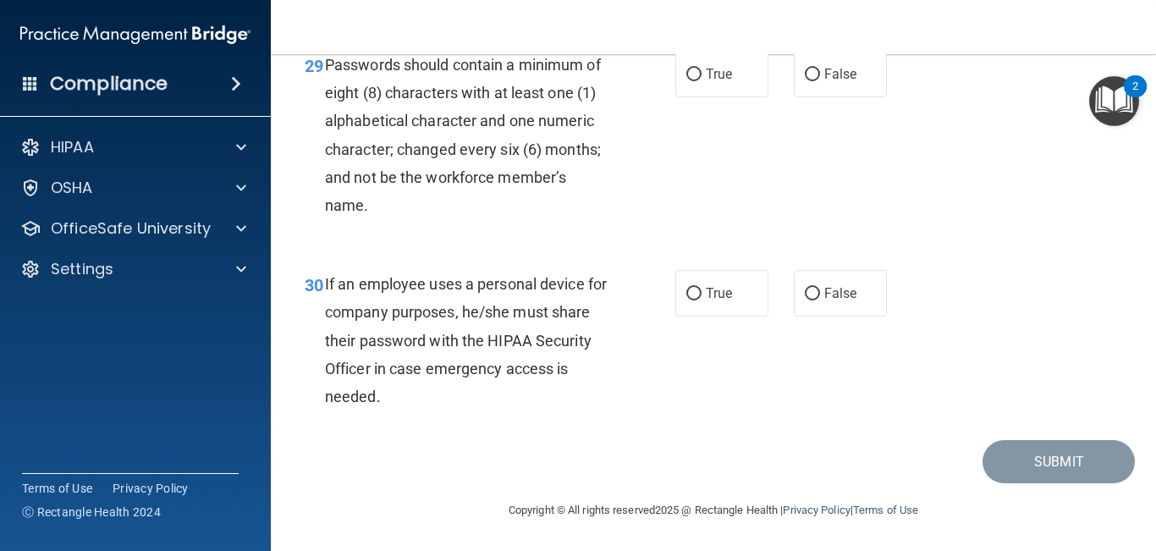
scroll to position [5077, 0]
click at [819, 297] on input "False" at bounding box center [812, 294] width 15 height 13
radio input "true"
click at [819, 297] on input "False" at bounding box center [812, 294] width 15 height 13
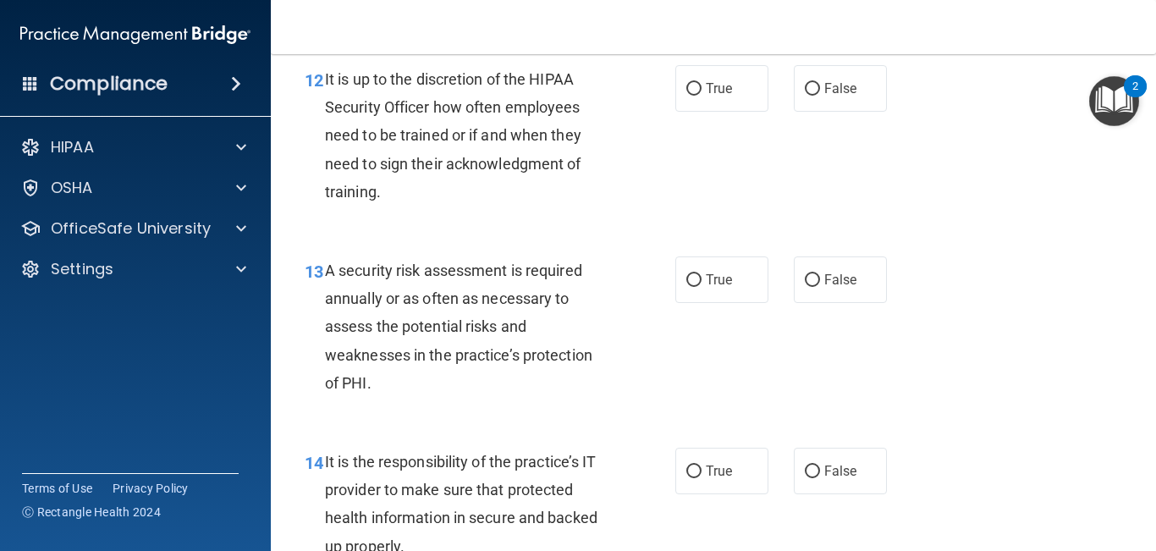
scroll to position [2205, 0]
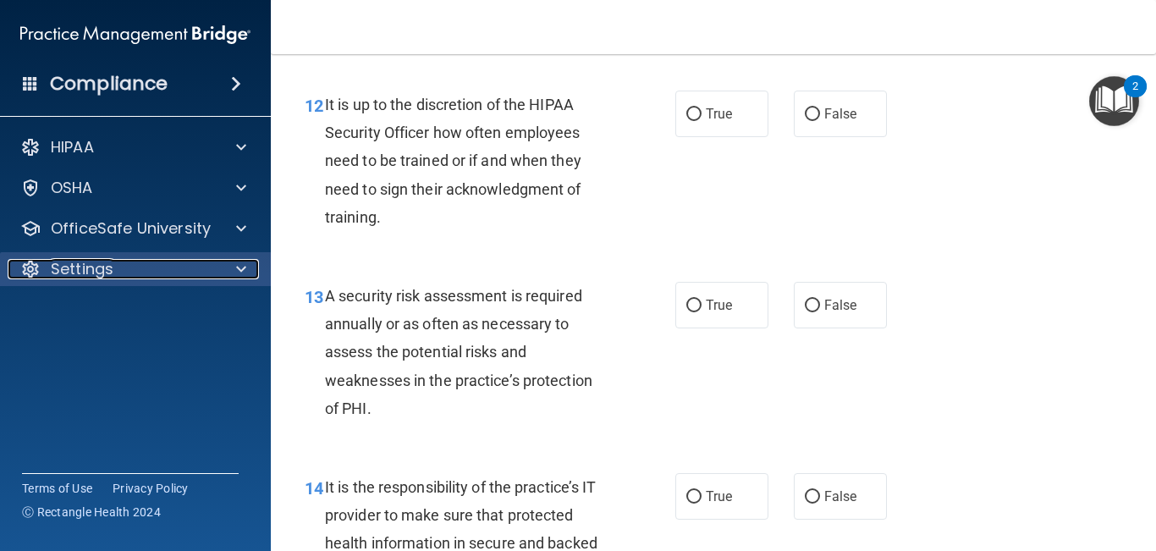
click at [86, 274] on p "Settings" at bounding box center [82, 269] width 63 height 20
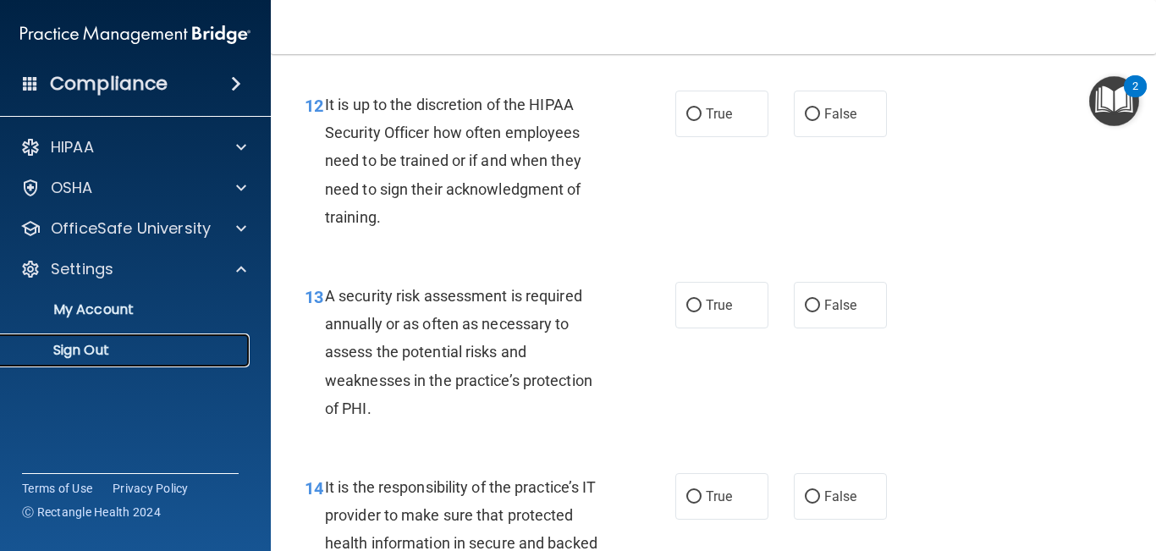
click at [100, 342] on p "Sign Out" at bounding box center [126, 350] width 231 height 17
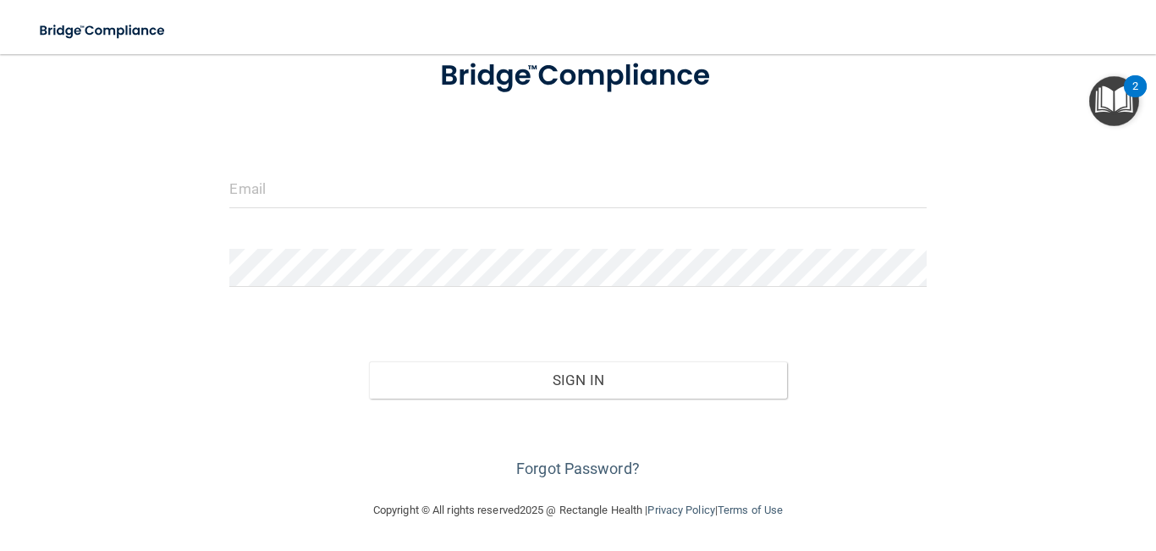
scroll to position [117, 0]
type input "[EMAIL_ADDRESS][DOMAIN_NAME]"
